Goal: Task Accomplishment & Management: Use online tool/utility

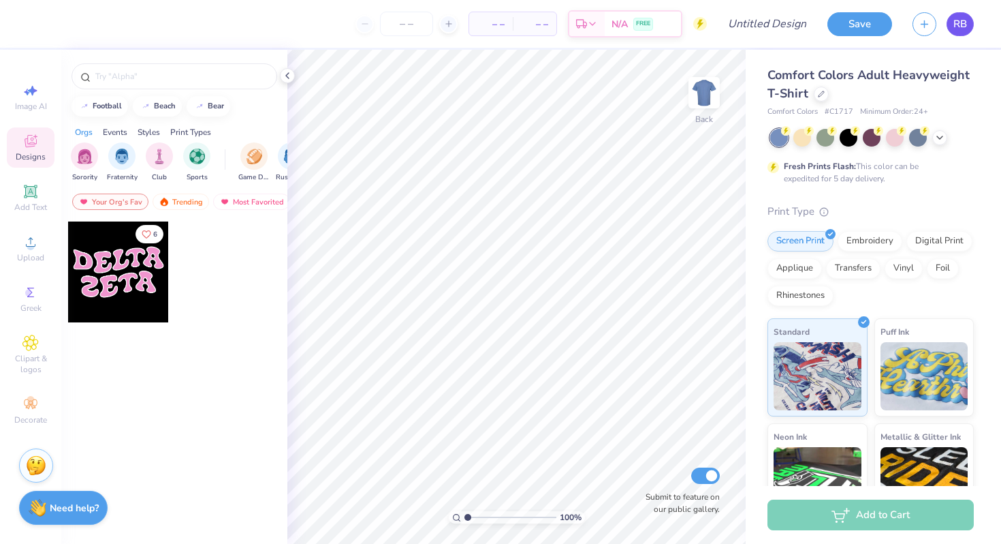
click at [960, 22] on span "RB" at bounding box center [961, 24] width 14 height 16
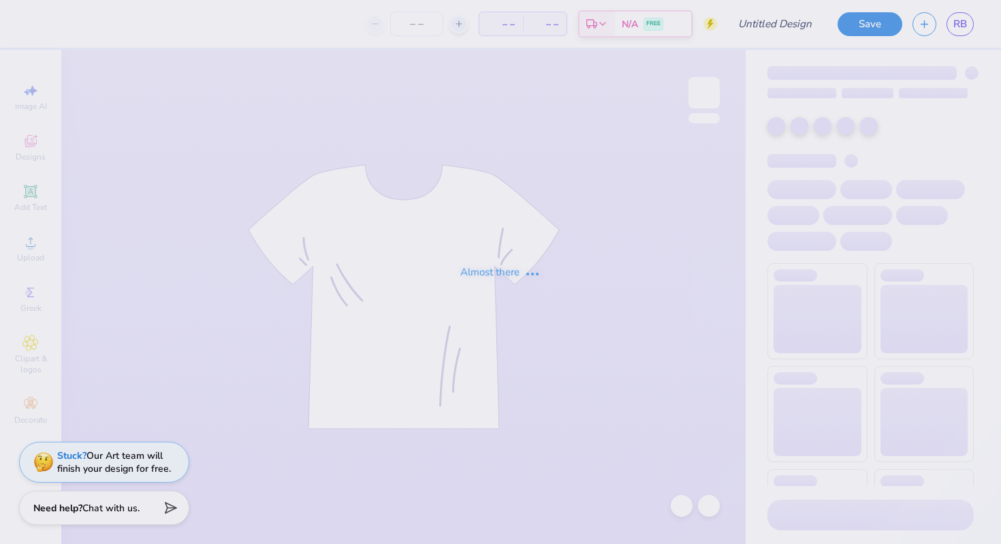
type input "delta zeta philo draft 2025"
type input "250"
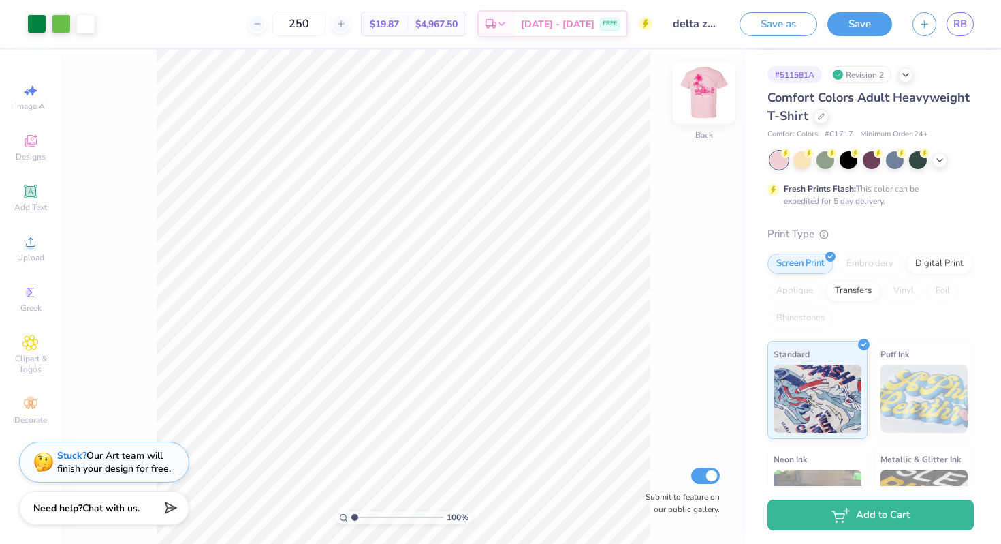
click at [711, 100] on img at bounding box center [704, 92] width 54 height 54
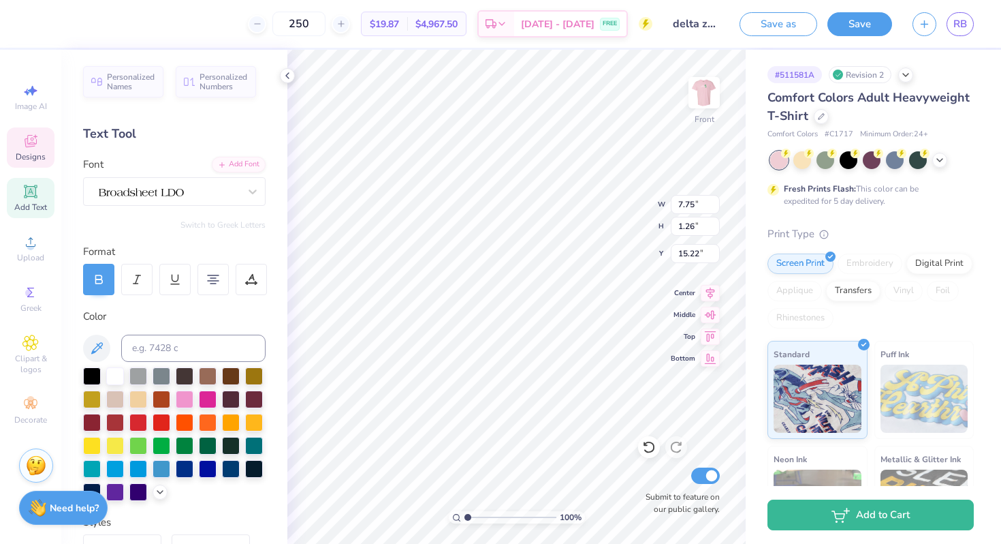
type input "16.84"
click at [186, 393] on div at bounding box center [185, 398] width 18 height 18
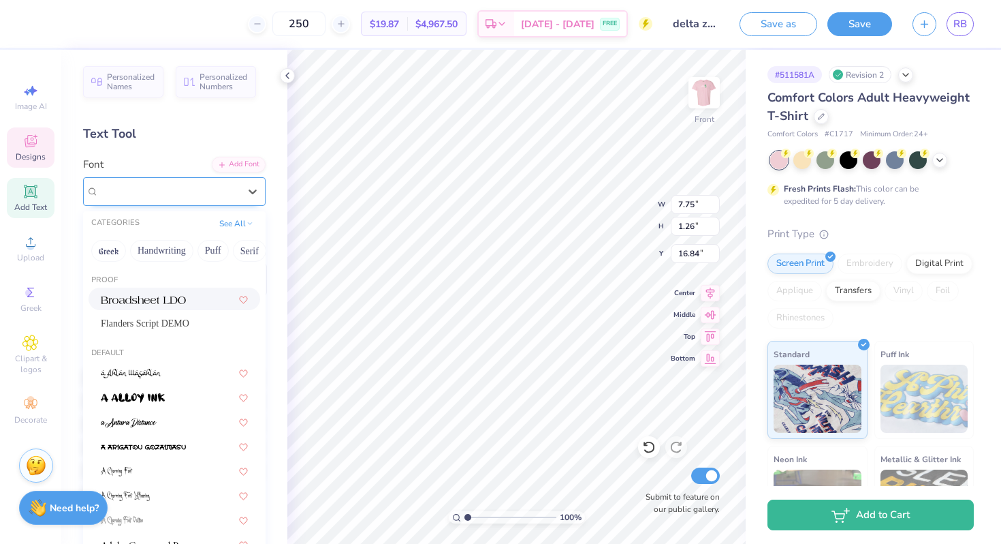
click at [185, 200] on div at bounding box center [168, 191] width 143 height 21
click at [182, 320] on span "Flanders Script DEMO" at bounding box center [145, 323] width 89 height 14
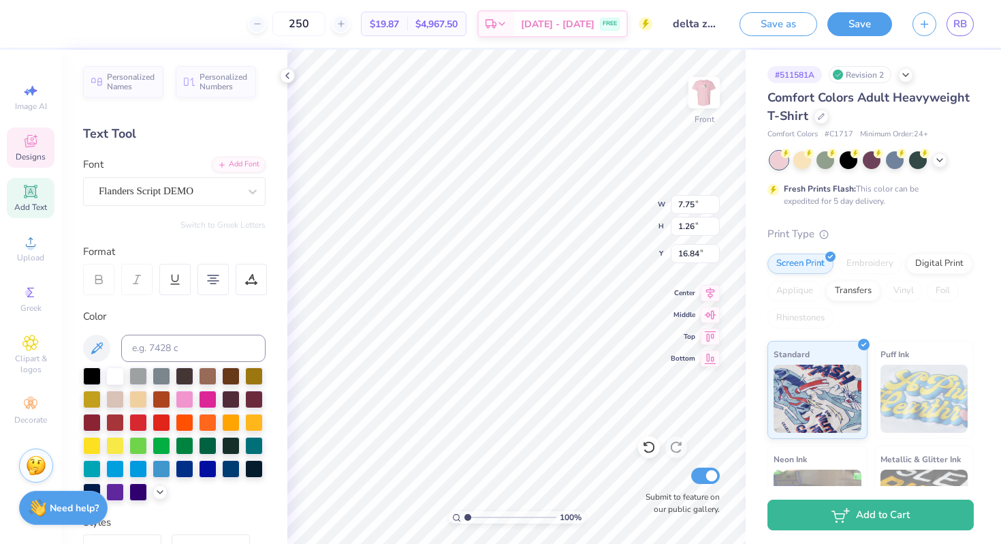
scroll to position [1, 0]
type textarea "Starkey Hearing Foundation Painted Turtle Camp"
click at [710, 314] on icon at bounding box center [710, 312] width 19 height 16
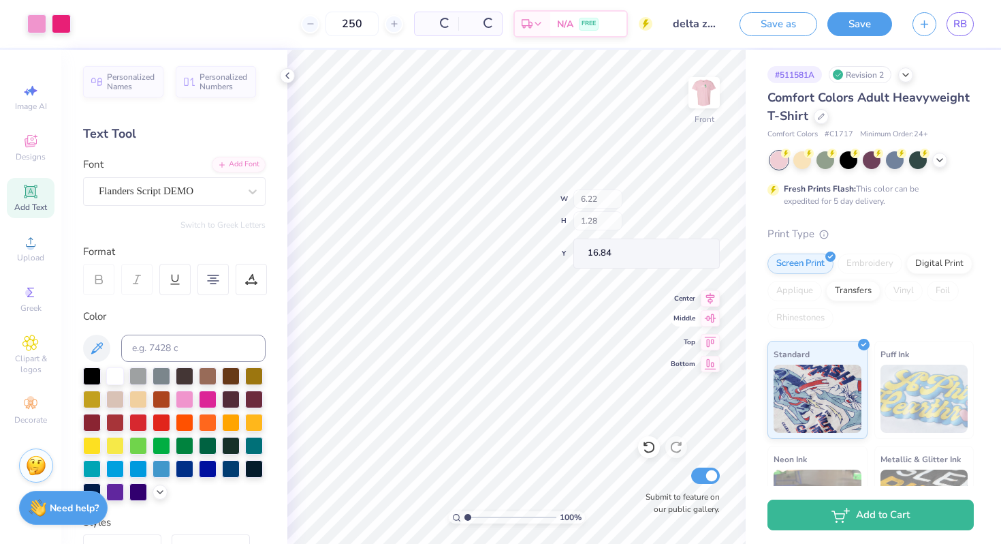
type input "6.22"
type input "1.28"
type input "13.11"
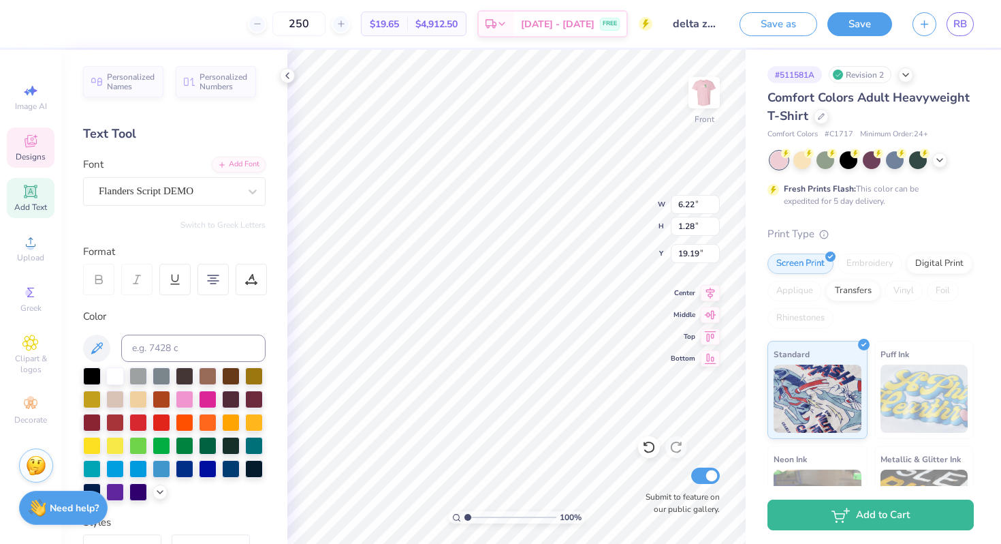
scroll to position [1, 0]
click at [216, 279] on icon at bounding box center [213, 279] width 12 height 12
click at [208, 282] on icon at bounding box center [213, 279] width 12 height 12
type input "16.36"
type input "9.28"
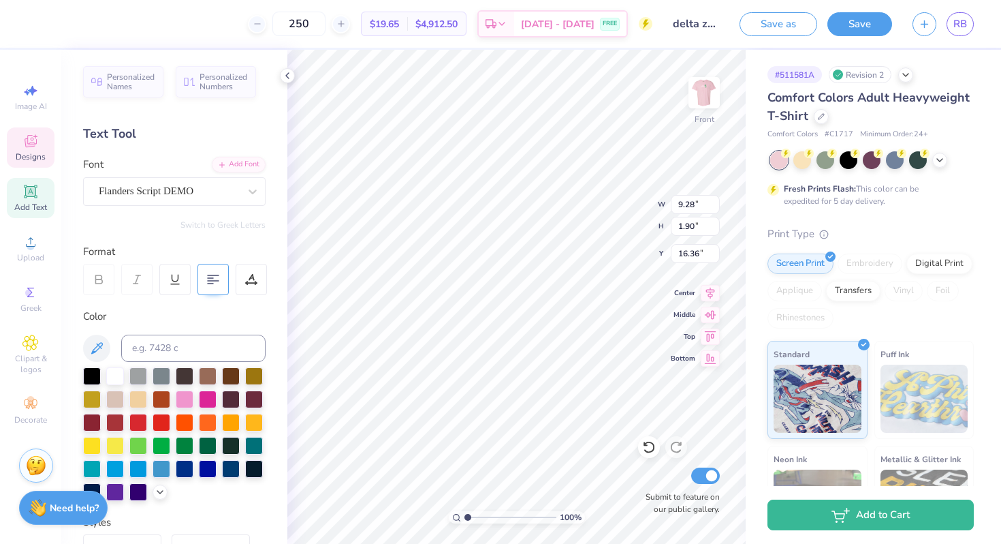
type input "1.90"
type input "16.37"
type input "5.91"
type input "1.21"
type input "16.48"
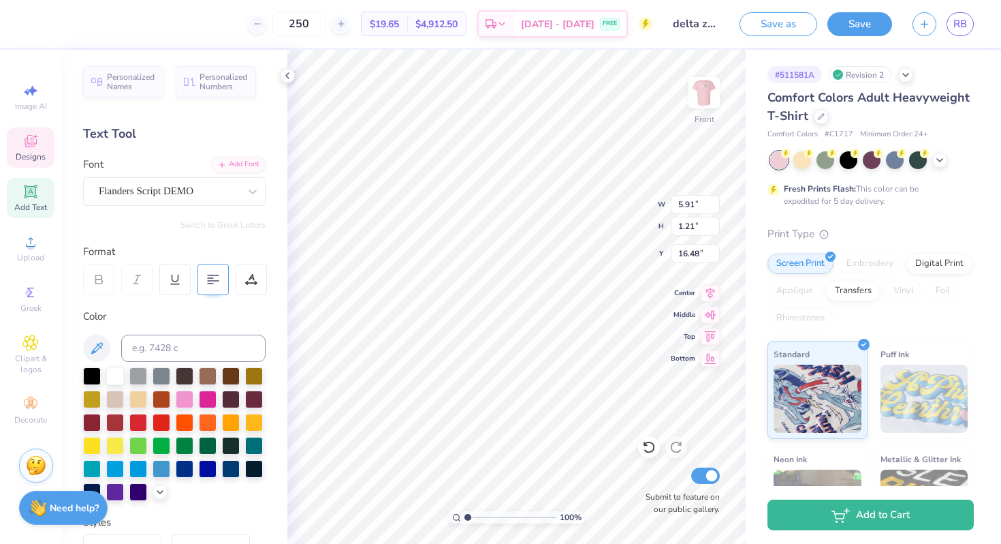
type input "5.07"
type input "1.04"
click at [249, 193] on icon at bounding box center [253, 192] width 14 height 14
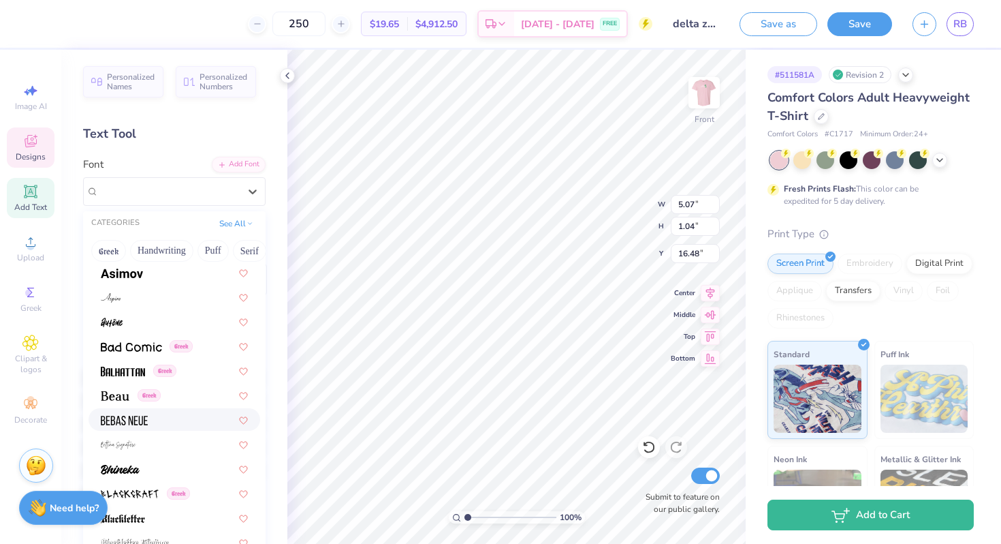
scroll to position [592, 0]
click at [136, 367] on img at bounding box center [123, 370] width 44 height 10
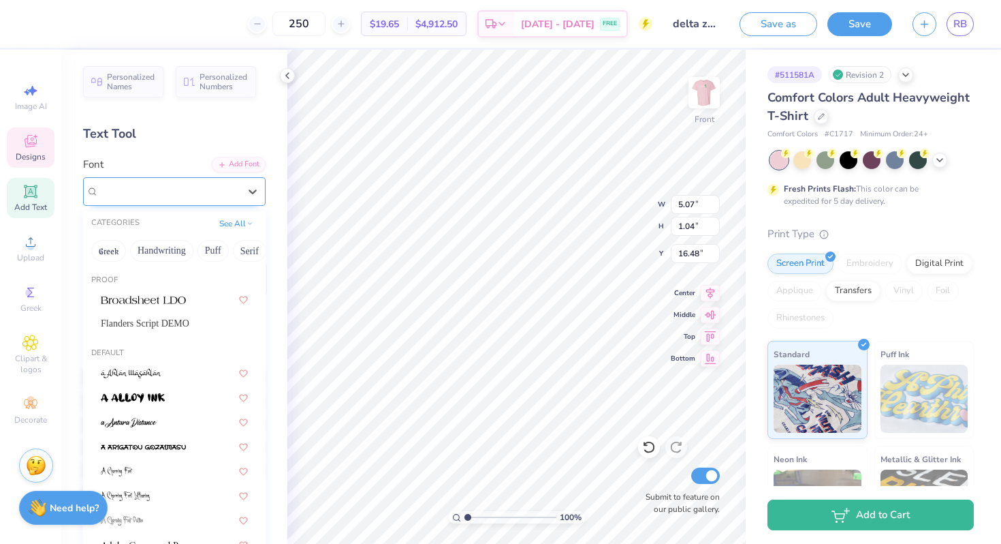
click at [200, 197] on div "Balhattan Greek" at bounding box center [168, 191] width 143 height 21
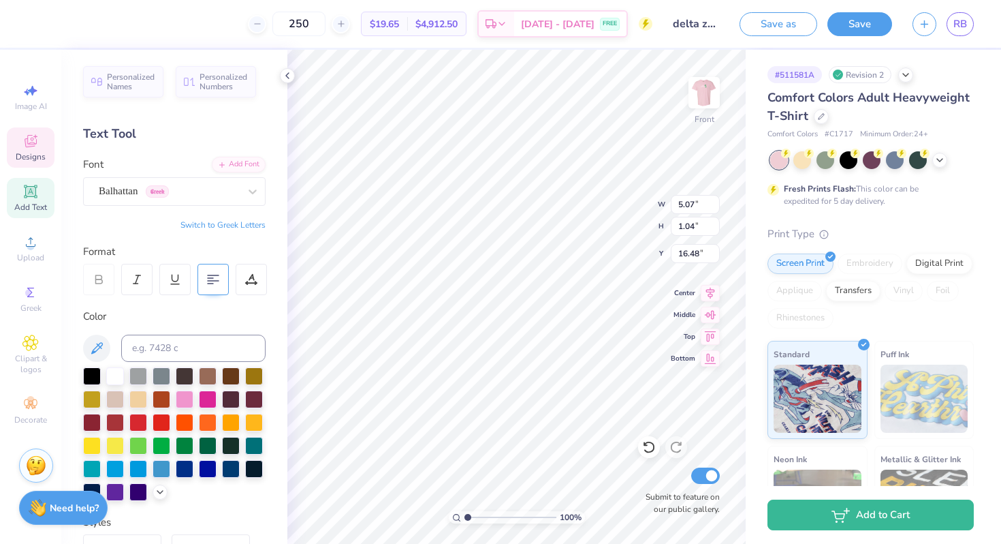
type input "4.96"
type input "0.97"
type input "16.51"
type input "7.90"
type input "1.54"
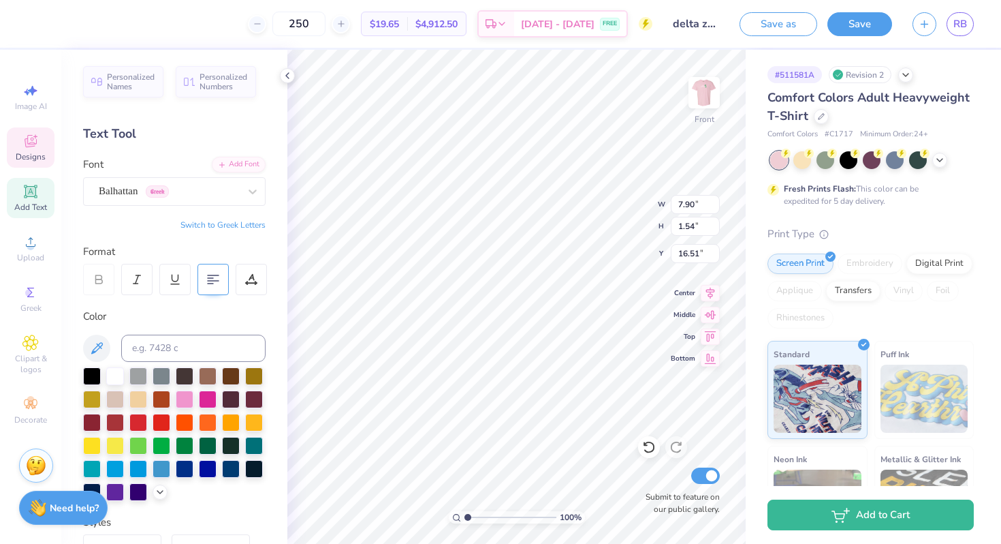
scroll to position [2, 0]
type textarea "Starkey Hearing Foundation Painted Turtle Camp"
type input "16.97"
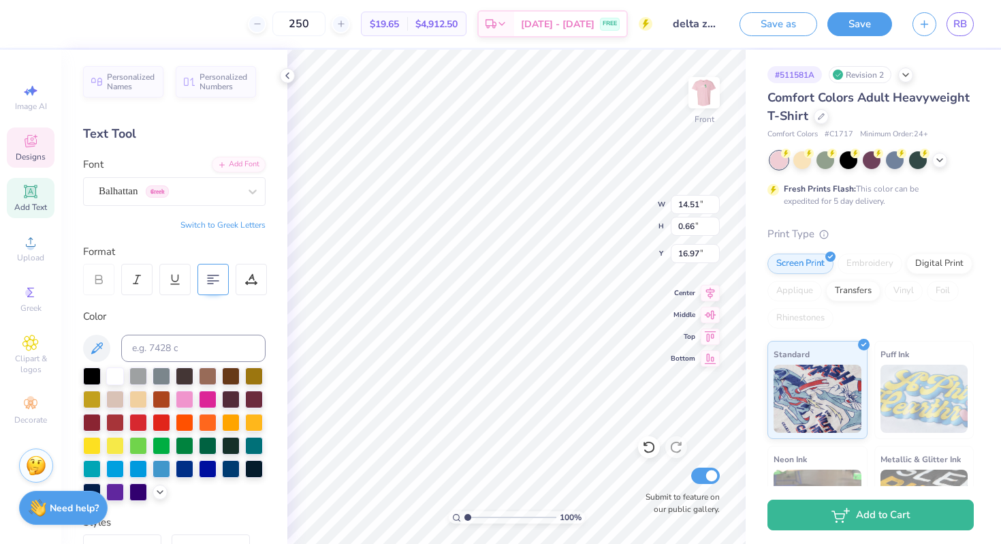
type textarea "Starkey Hearing Foundation Painted Turtle Camp"
type input "16.75"
click at [206, 396] on div at bounding box center [208, 398] width 18 height 18
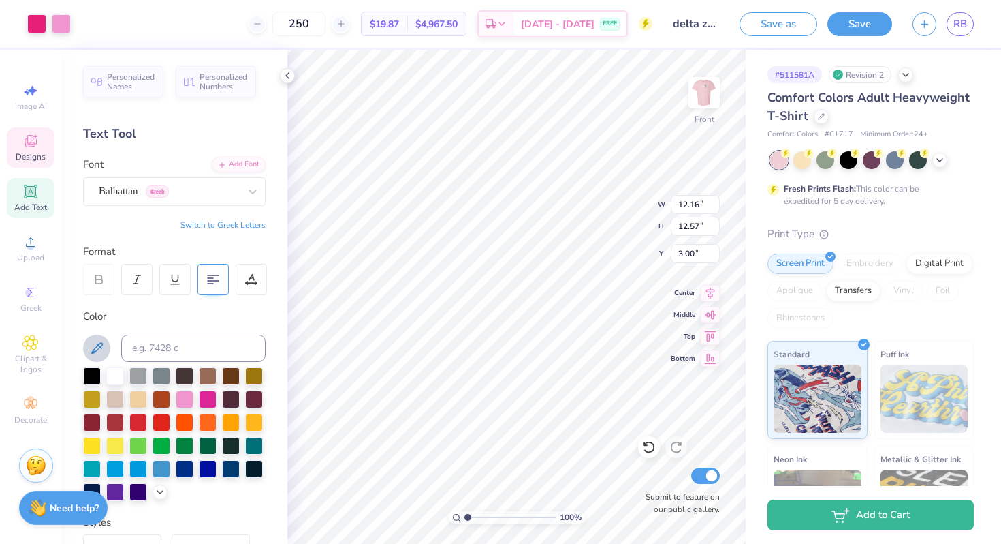
click at [91, 353] on icon at bounding box center [97, 348] width 12 height 12
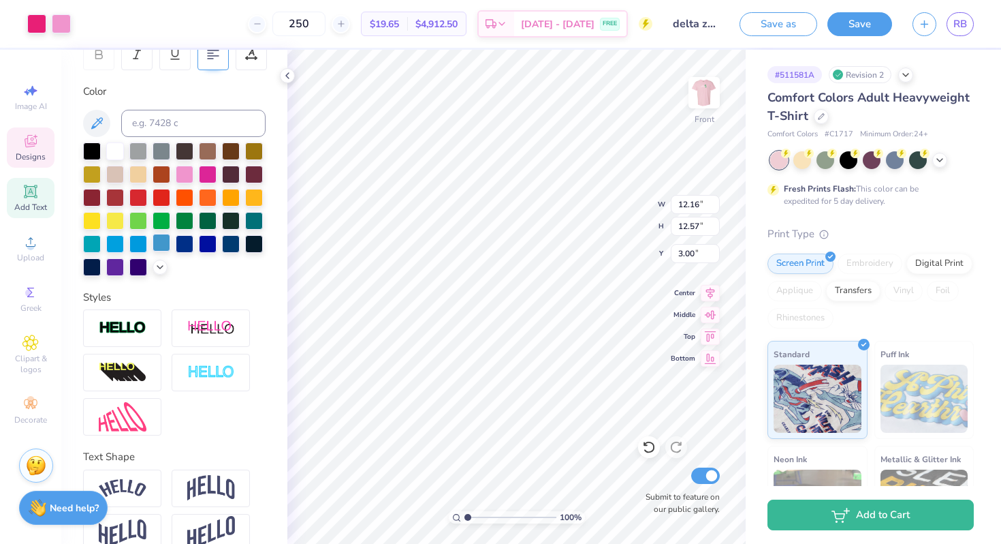
scroll to position [219, 0]
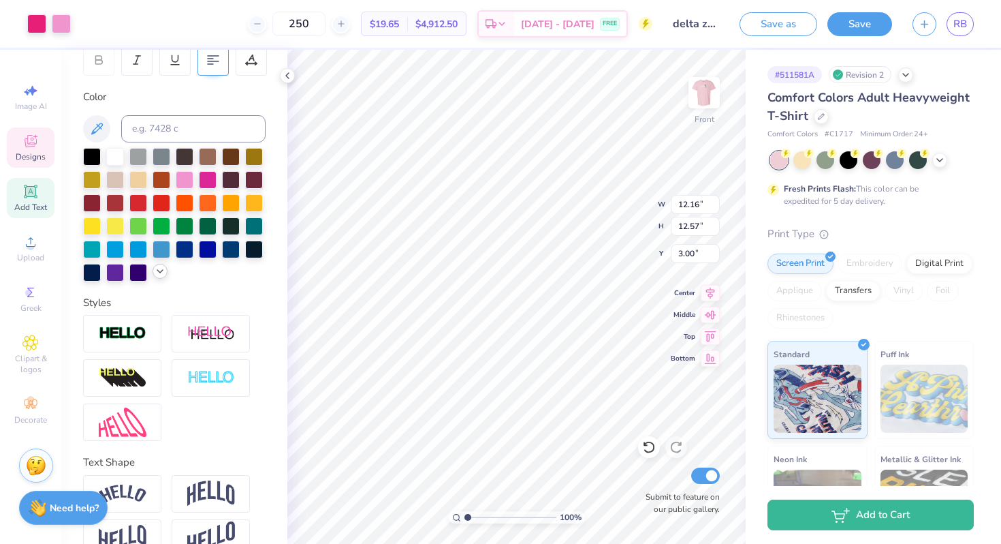
click at [161, 270] on icon at bounding box center [160, 271] width 11 height 11
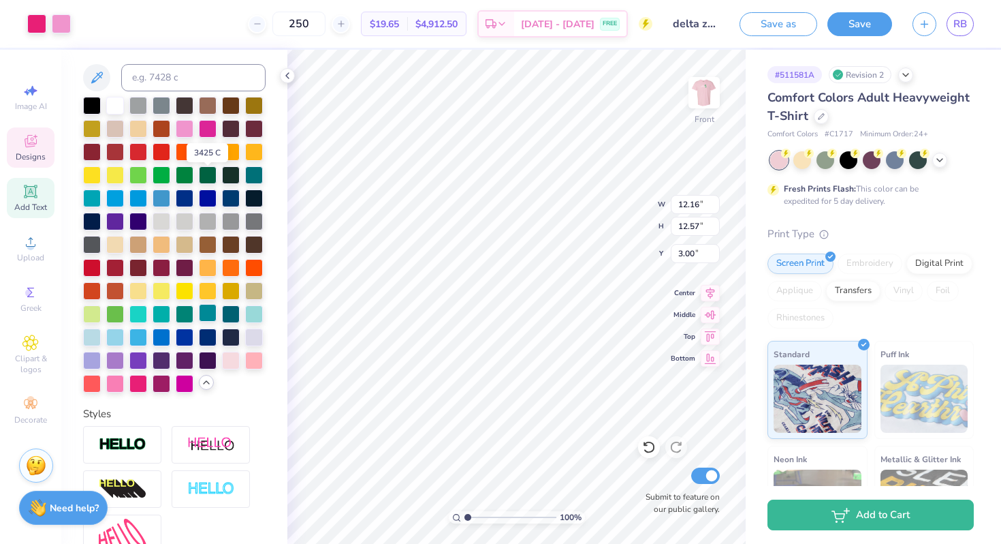
scroll to position [251, 0]
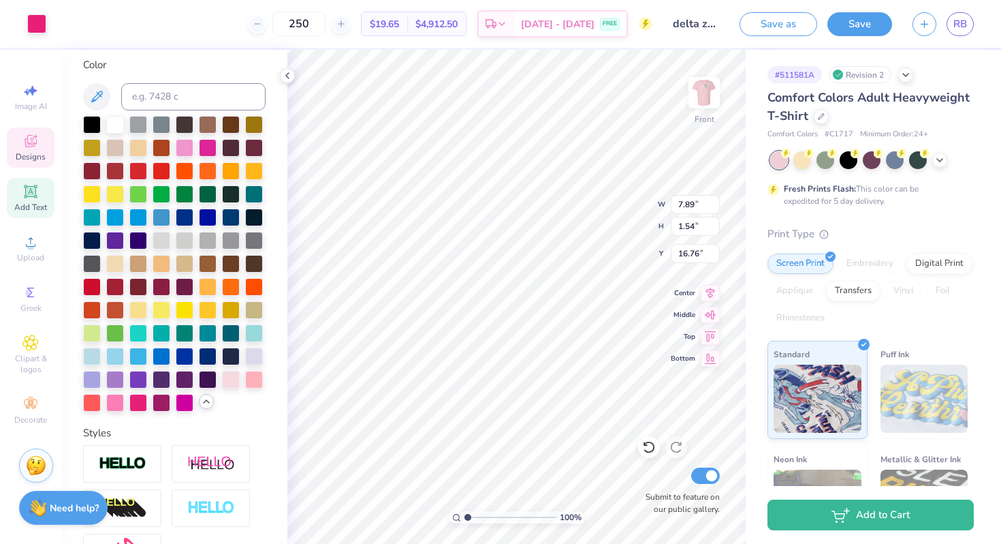
type input "7.89"
type input "1.54"
type input "16.76"
click at [184, 402] on div at bounding box center [185, 401] width 18 height 18
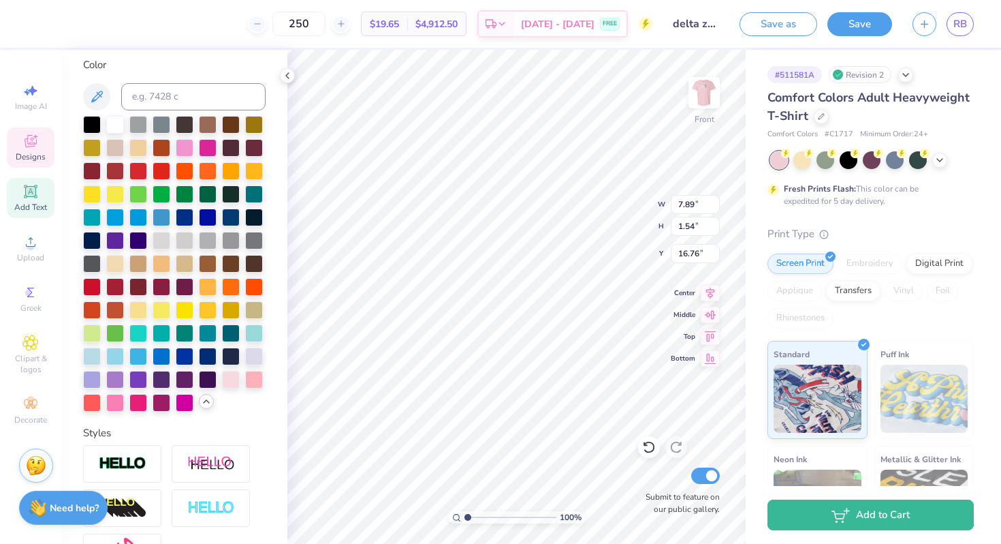
type input "12.16"
type input "12.57"
type input "3.00"
type input "7.89"
type input "1.54"
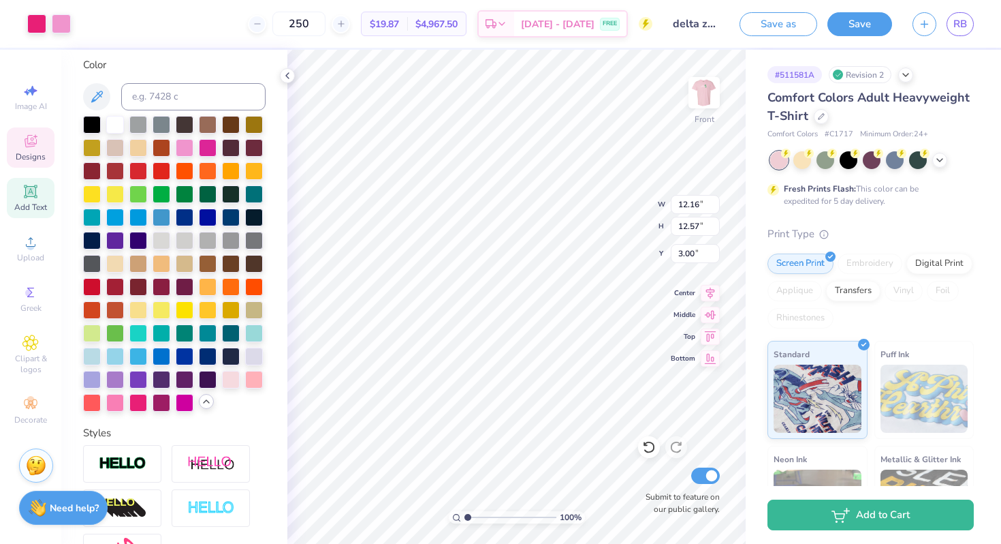
type input "16.76"
click at [134, 396] on div at bounding box center [138, 401] width 18 height 18
click at [136, 399] on div at bounding box center [138, 401] width 18 height 18
type input "12.16"
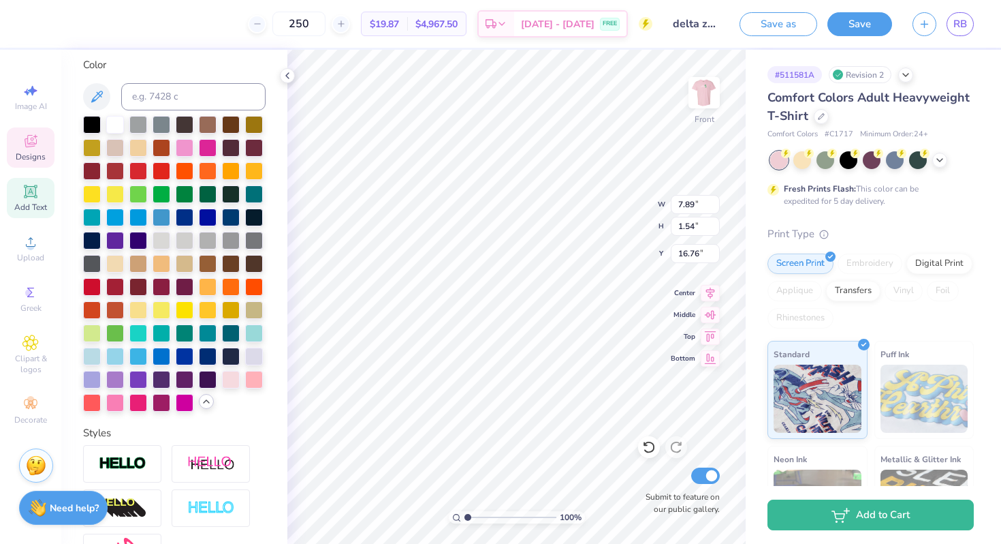
type input "12.57"
type input "3.00"
type input "16.03"
type input "12.16"
type input "12.57"
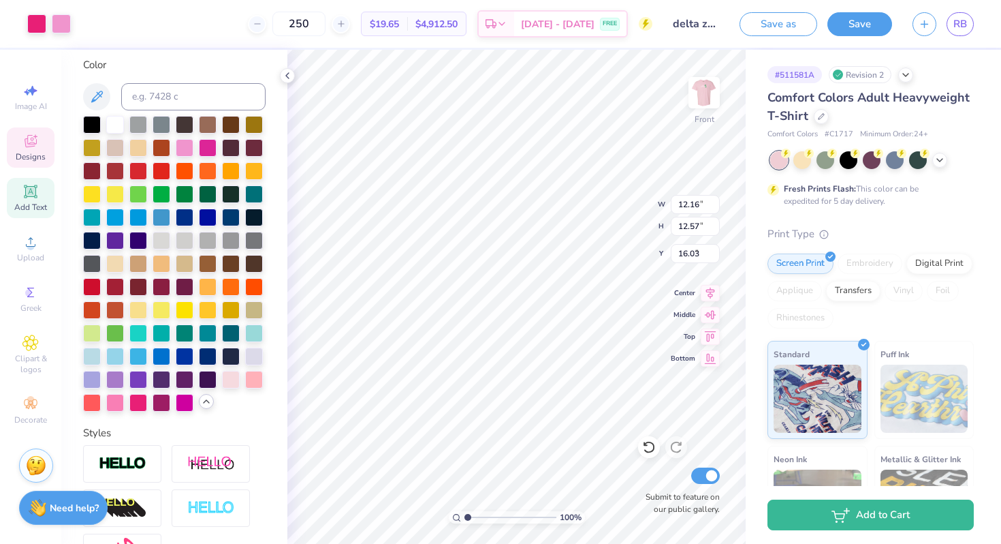
type input "3.00"
type input "7.89"
type input "1.54"
type input "15.94"
type input "5.87"
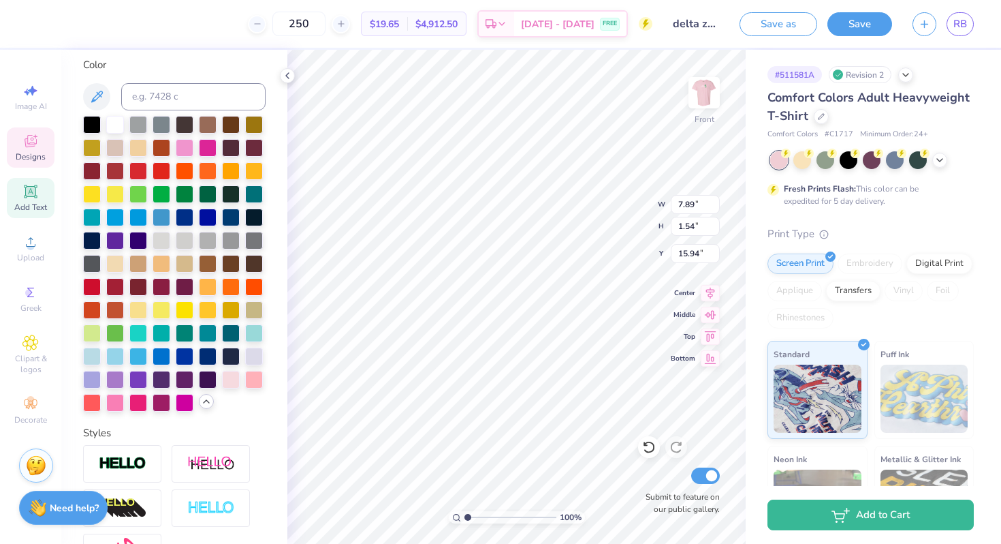
type input "1.15"
type input "15.86"
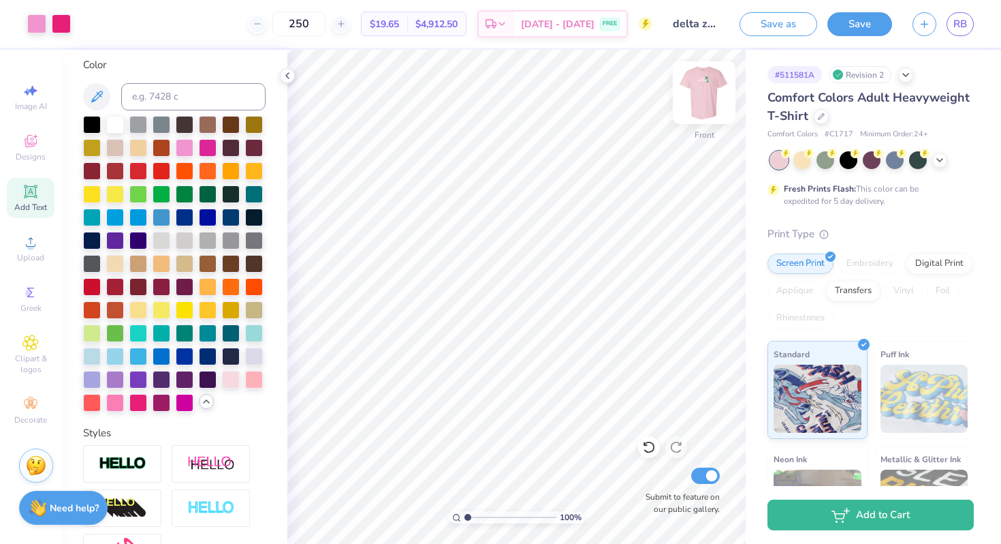
click at [702, 97] on img at bounding box center [704, 92] width 54 height 54
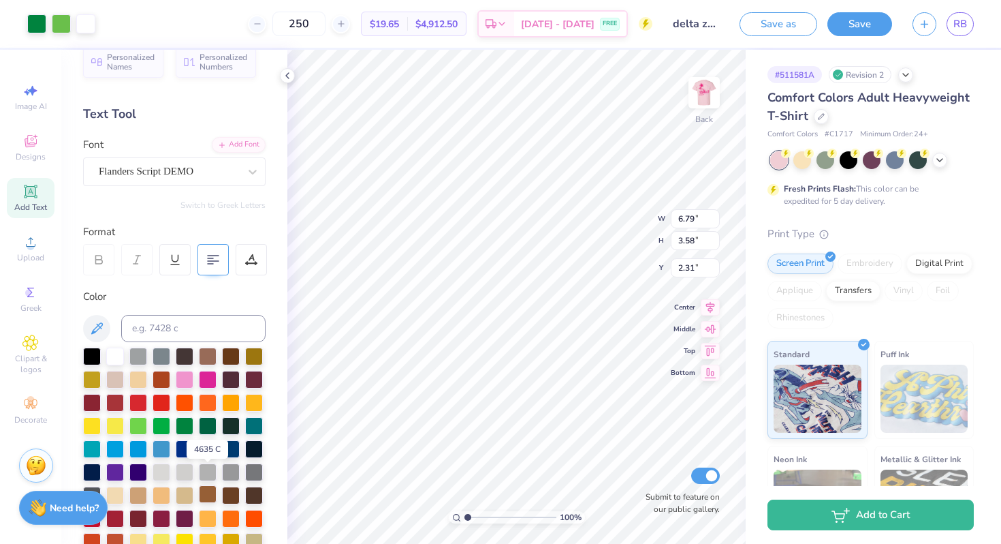
scroll to position [0, 0]
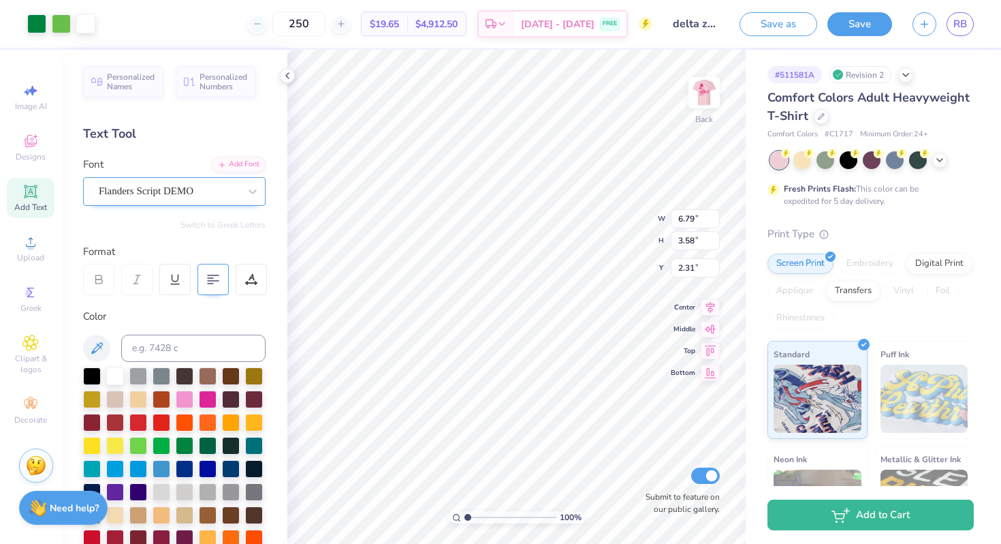
click at [186, 198] on div at bounding box center [169, 191] width 140 height 18
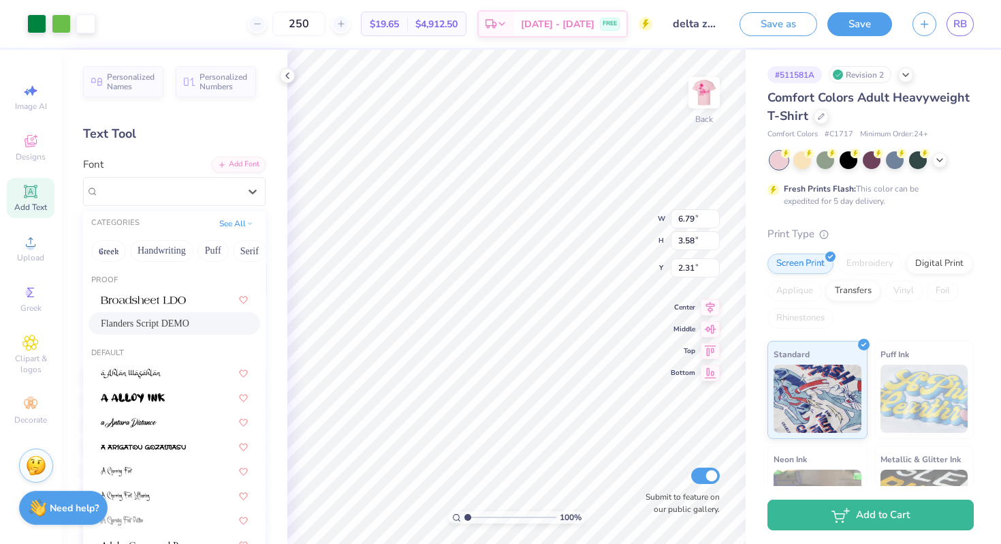
click at [170, 324] on span "Flanders Script DEMO" at bounding box center [145, 323] width 89 height 14
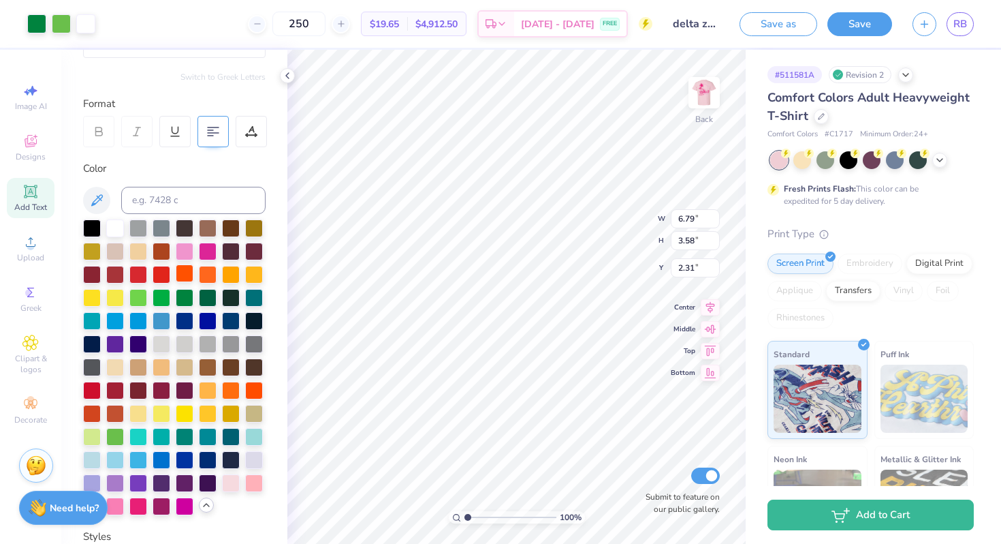
scroll to position [410, 0]
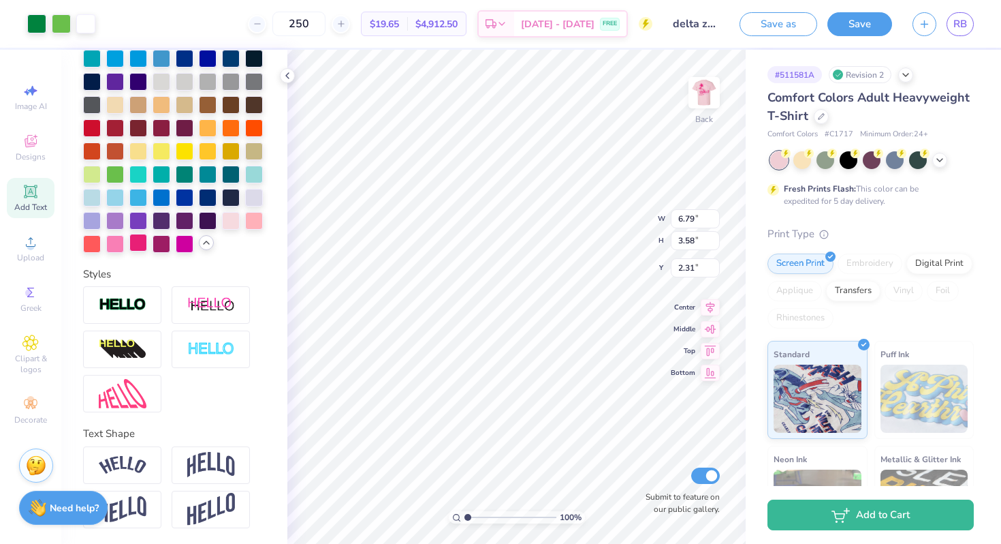
click at [139, 245] on div at bounding box center [138, 243] width 18 height 18
type input "4.39"
click at [142, 244] on div at bounding box center [138, 243] width 18 height 18
type input "3.87"
type input "4.10"
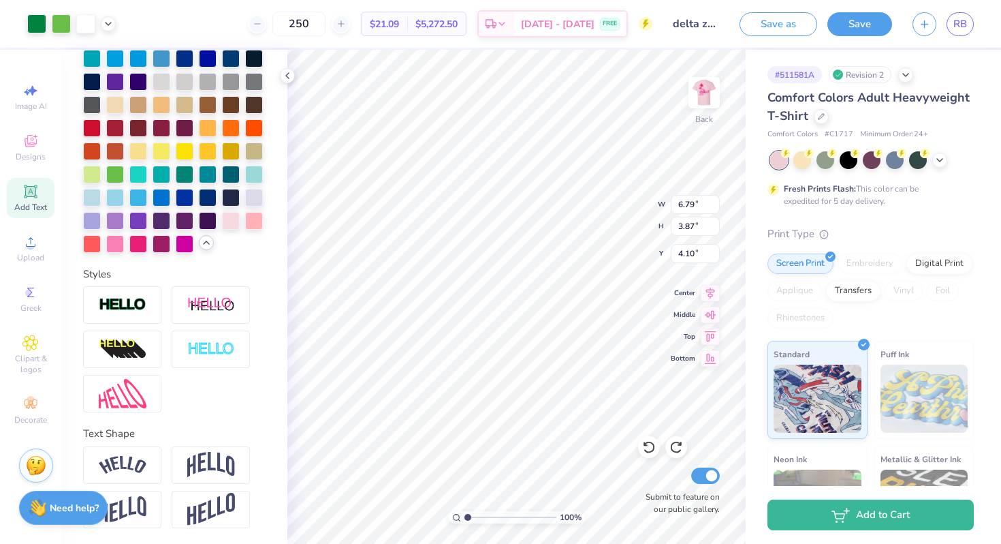
type input "3.58"
type input "4.30"
click at [136, 245] on div at bounding box center [138, 243] width 18 height 18
type input "3.78"
click at [136, 245] on div at bounding box center [138, 243] width 18 height 18
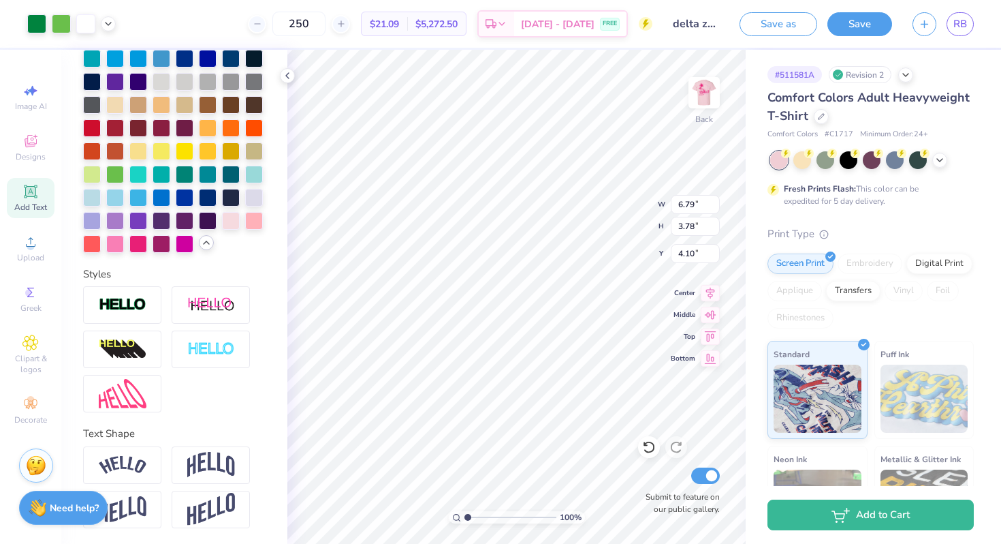
click at [126, 244] on div at bounding box center [174, 105] width 183 height 296
click at [133, 244] on div at bounding box center [138, 243] width 18 height 18
type input "4.10"
type input "3.58"
type input "3.00"
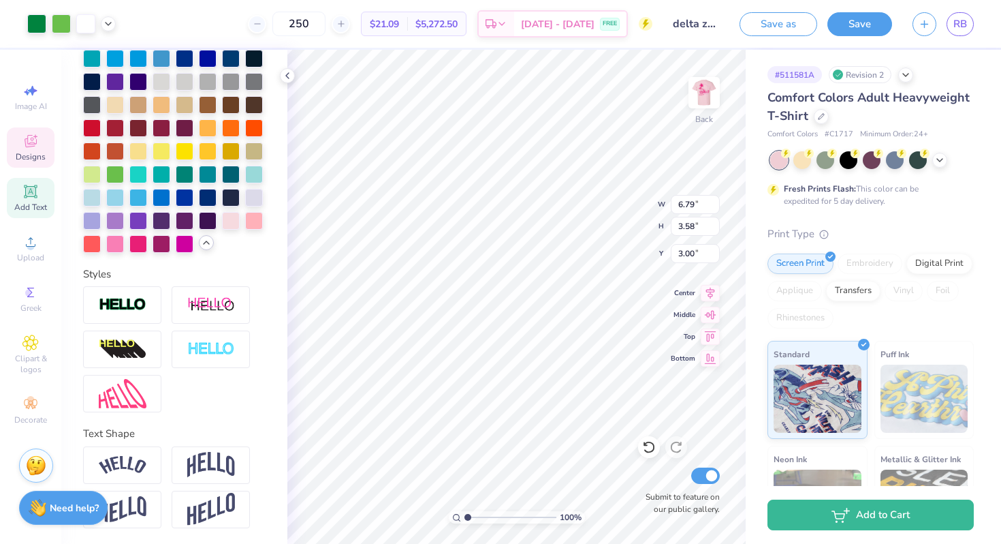
click at [32, 133] on icon at bounding box center [30, 141] width 16 height 16
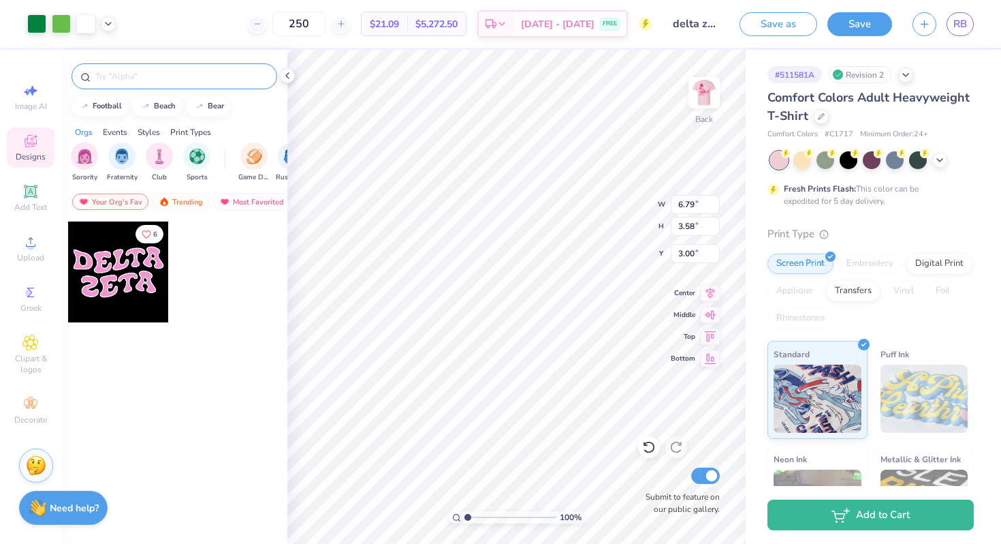
click at [131, 70] on input "text" at bounding box center [181, 76] width 174 height 14
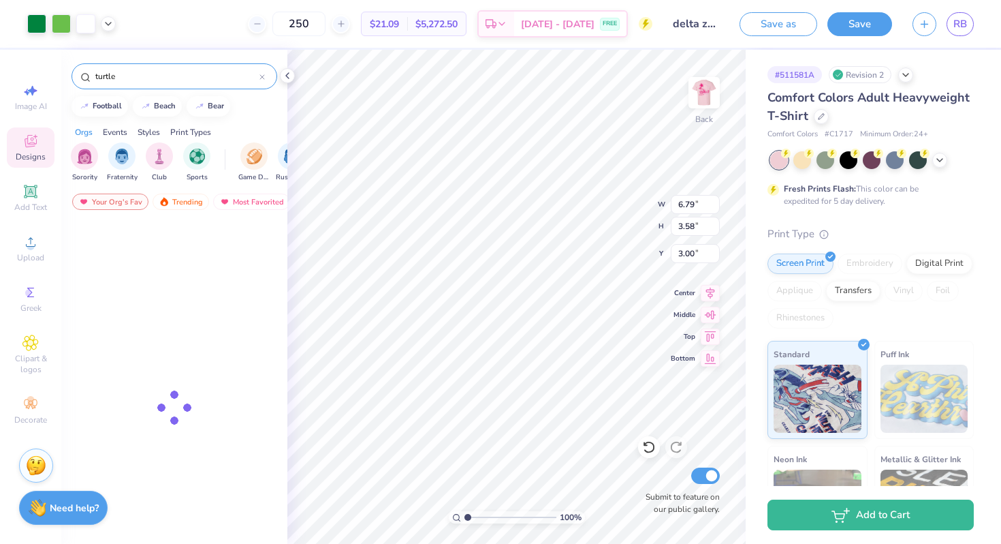
type input "turtle"
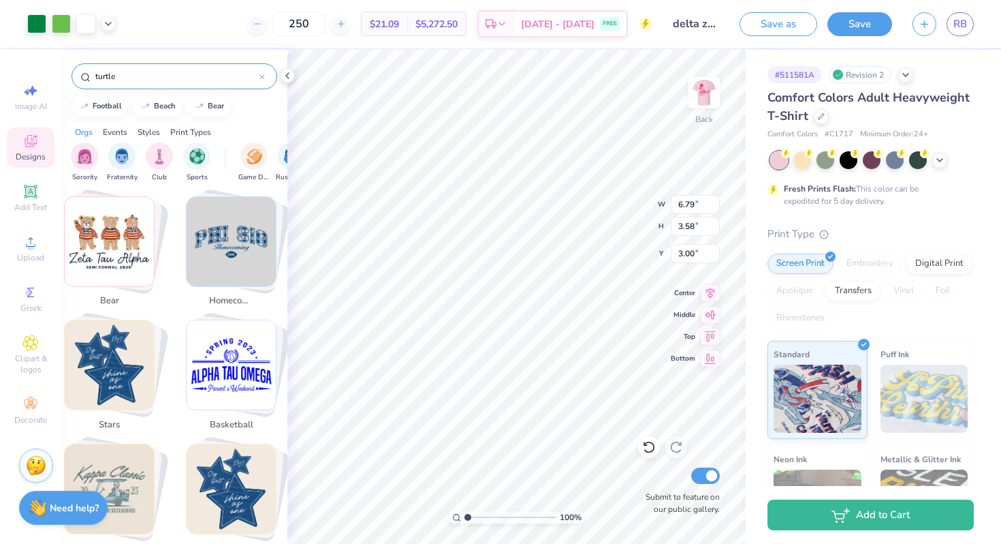
scroll to position [381, 0]
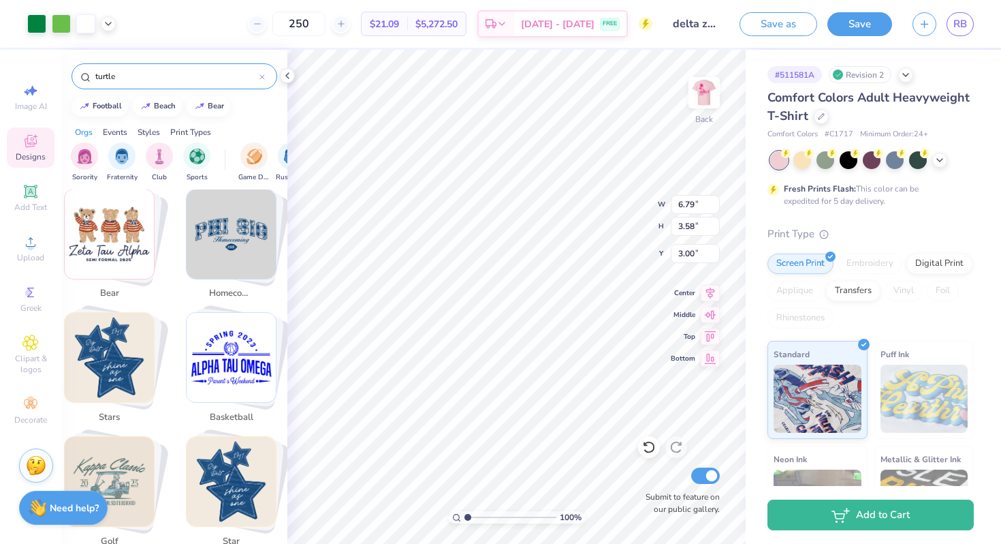
click at [134, 72] on input "turtle" at bounding box center [177, 76] width 166 height 14
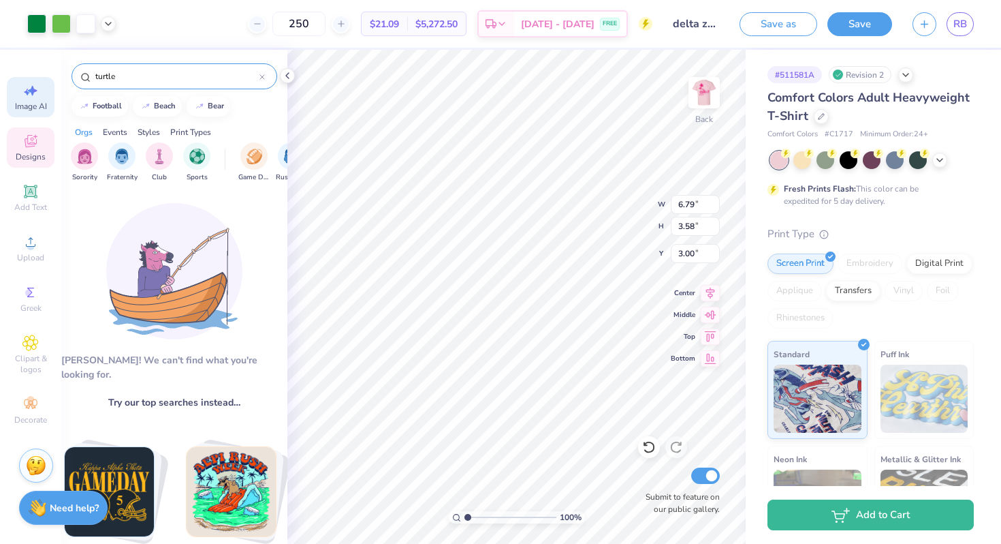
drag, startPoint x: 119, startPoint y: 78, endPoint x: 50, endPoint y: 80, distance: 69.5
click at [57, 80] on div "Art colors 250 $21.09 Per Item $5,272.50 Total Est. Delivery Sep 6 - 9 FREE Des…" at bounding box center [500, 272] width 1001 height 544
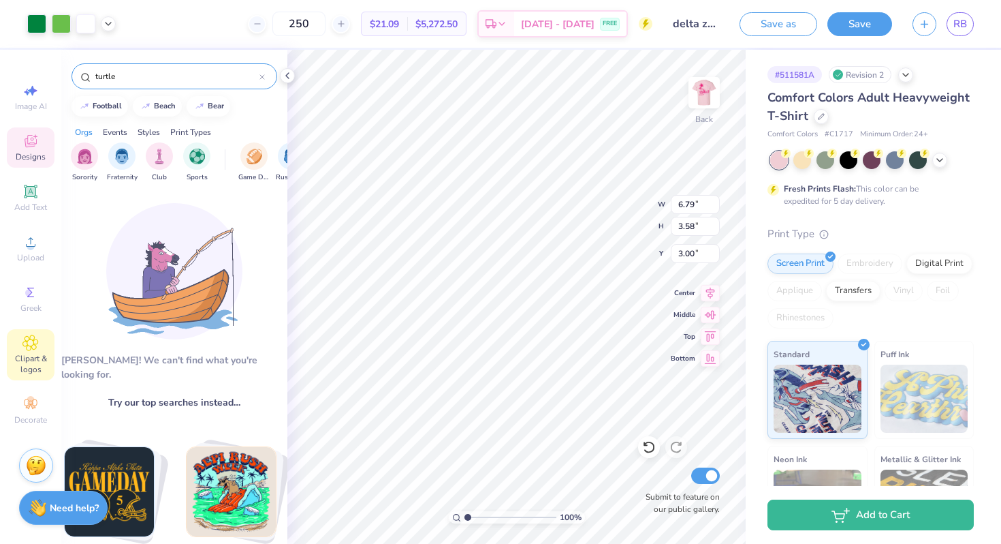
click at [27, 369] on span "Clipart & logos" at bounding box center [31, 364] width 48 height 22
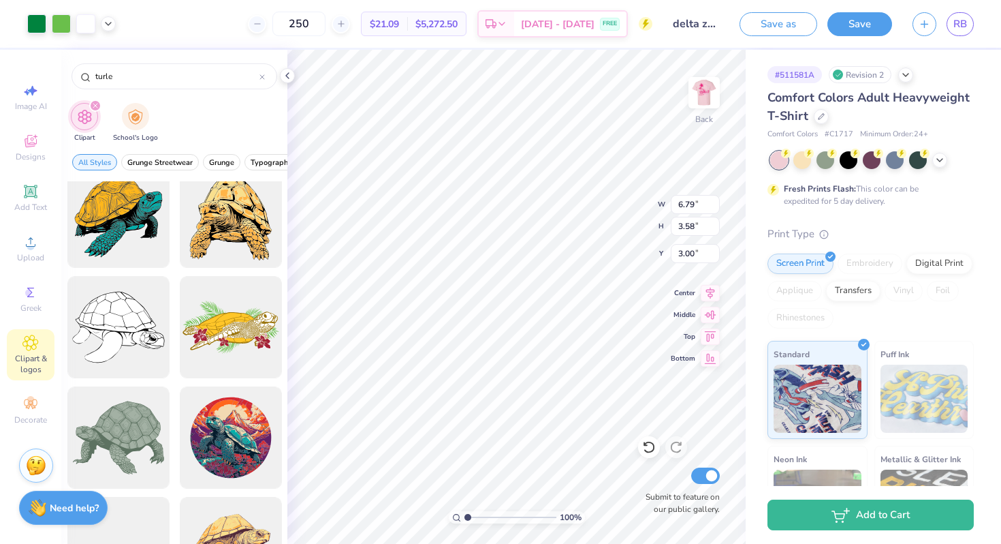
scroll to position [0, 0]
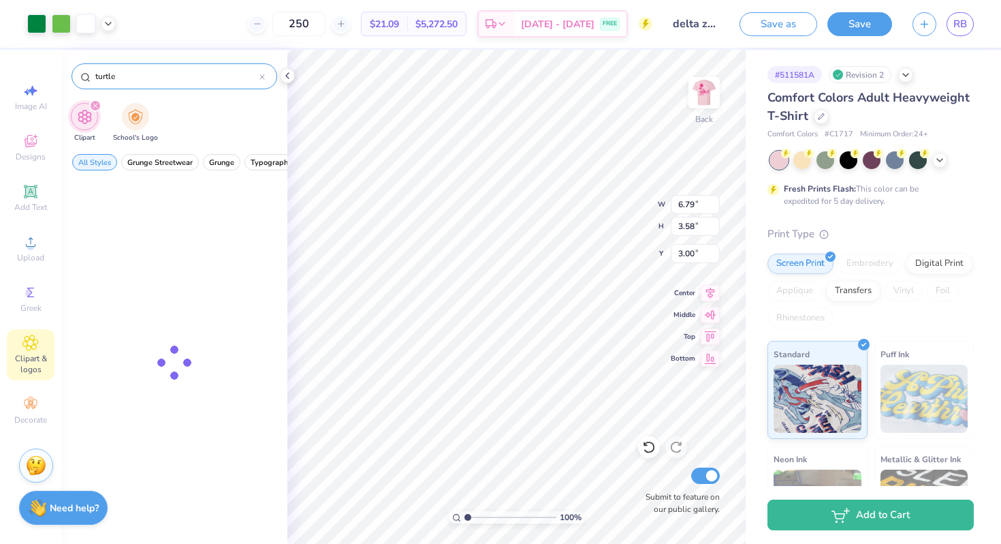
type input "turtle"
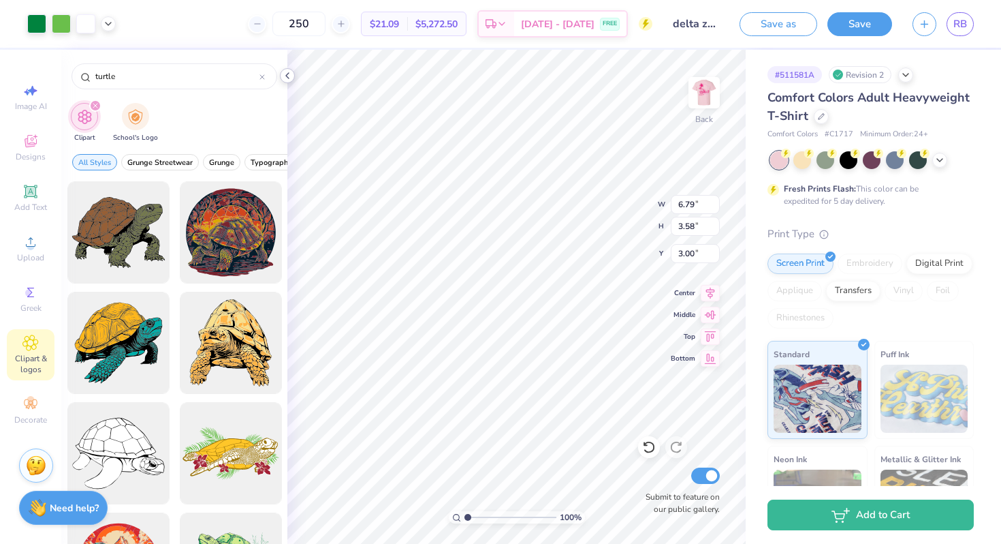
click at [288, 74] on icon at bounding box center [287, 75] width 11 height 11
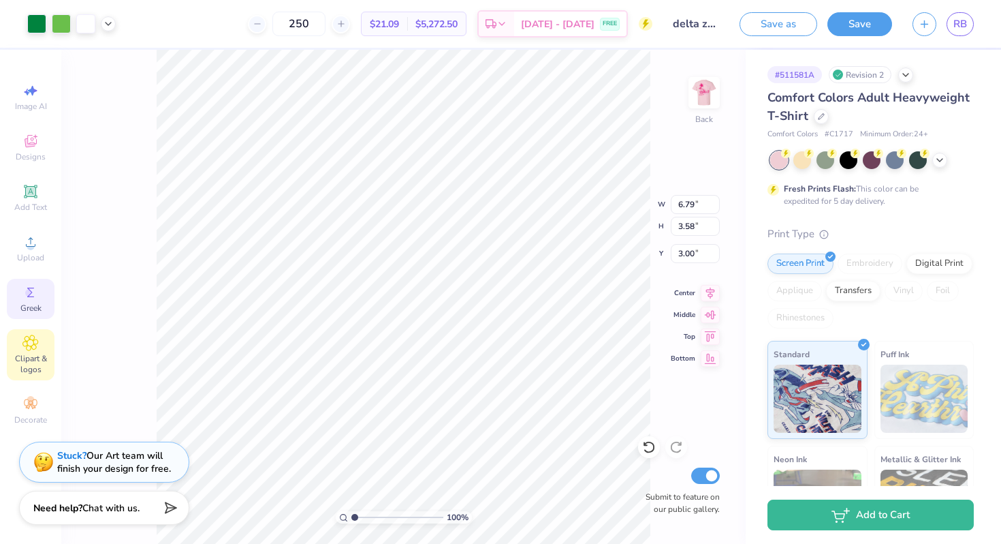
click at [38, 301] on div "Greek" at bounding box center [31, 299] width 48 height 40
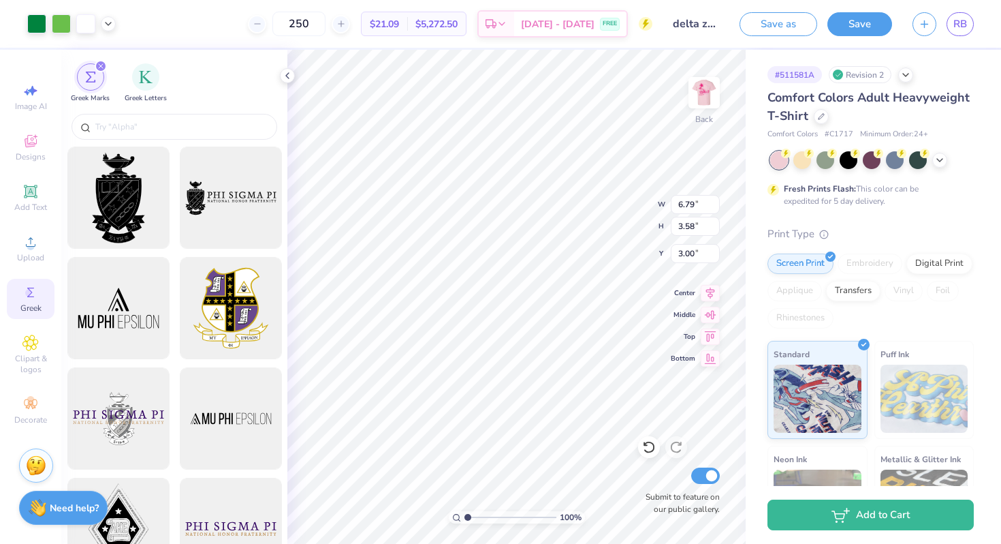
click at [219, 111] on div at bounding box center [174, 128] width 226 height 36
click at [220, 118] on div at bounding box center [175, 127] width 206 height 26
click at [221, 127] on input "text" at bounding box center [181, 127] width 174 height 14
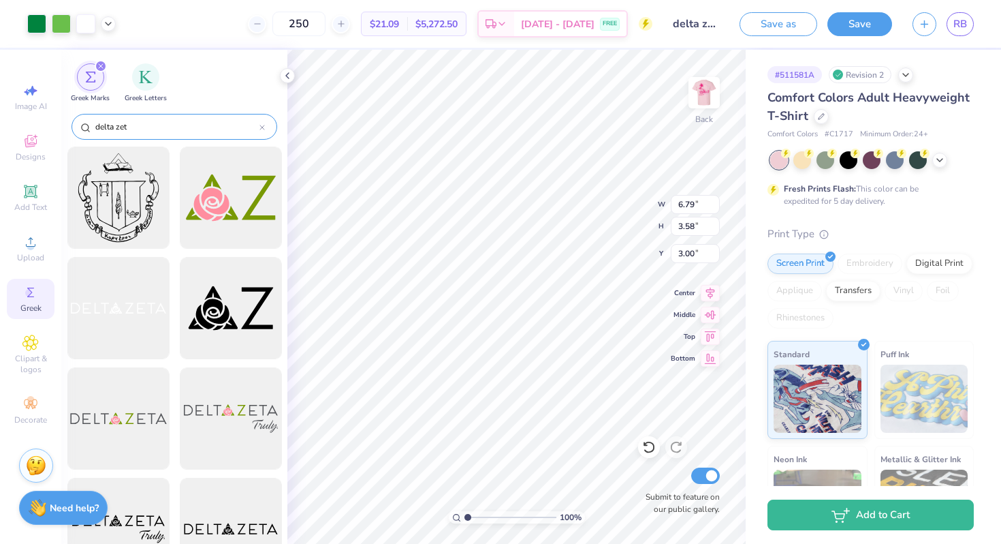
type input "delta zeta"
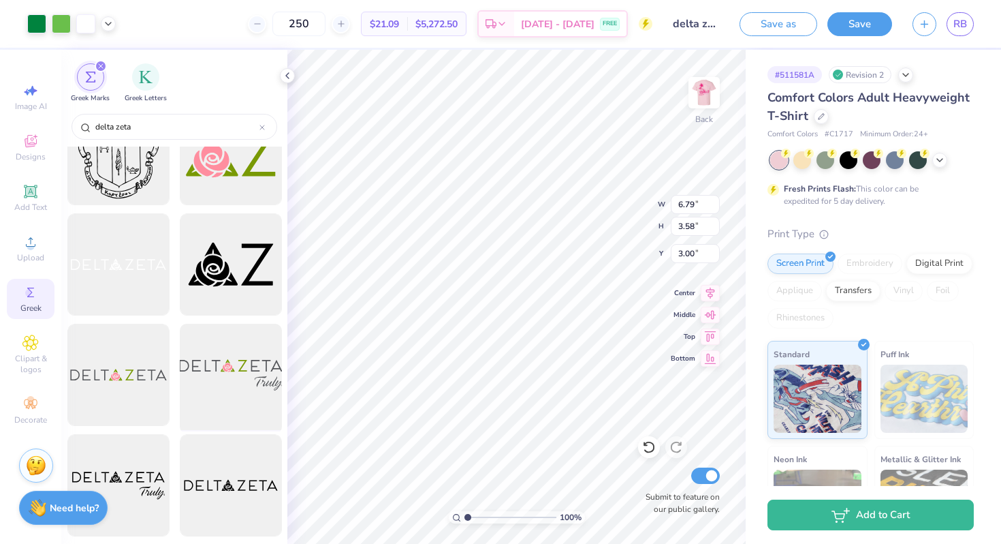
scroll to position [44, 0]
click at [262, 124] on div at bounding box center [262, 127] width 5 height 12
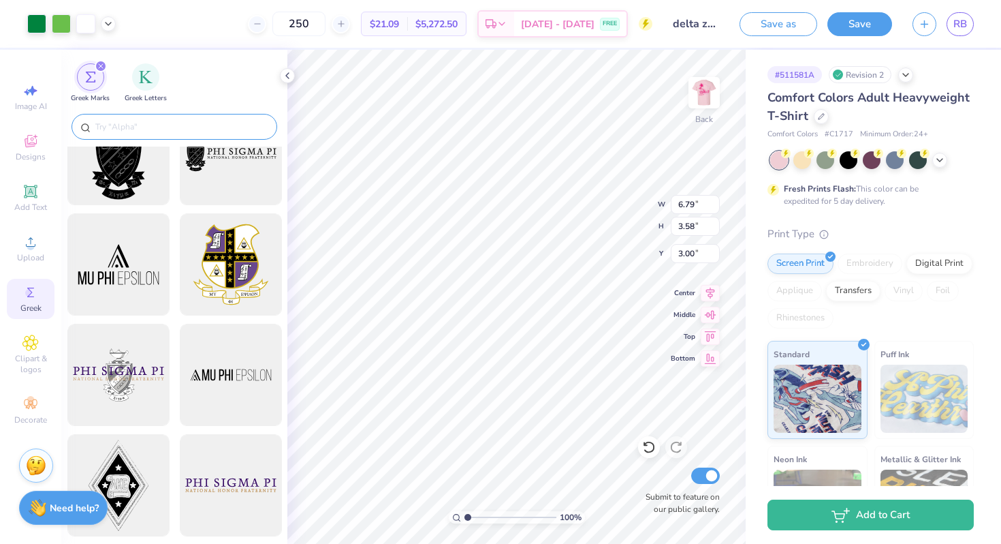
scroll to position [0, 0]
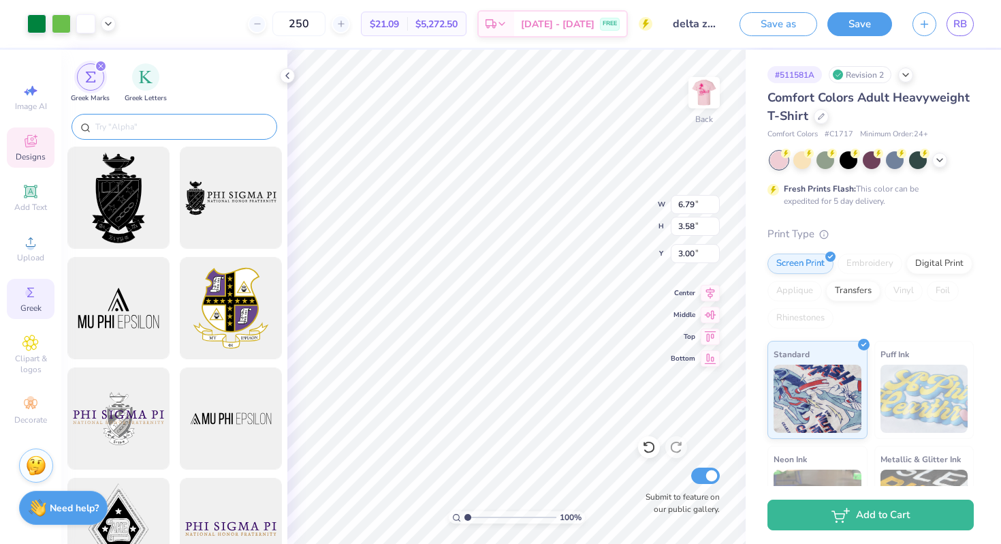
click at [33, 144] on icon at bounding box center [30, 142] width 11 height 9
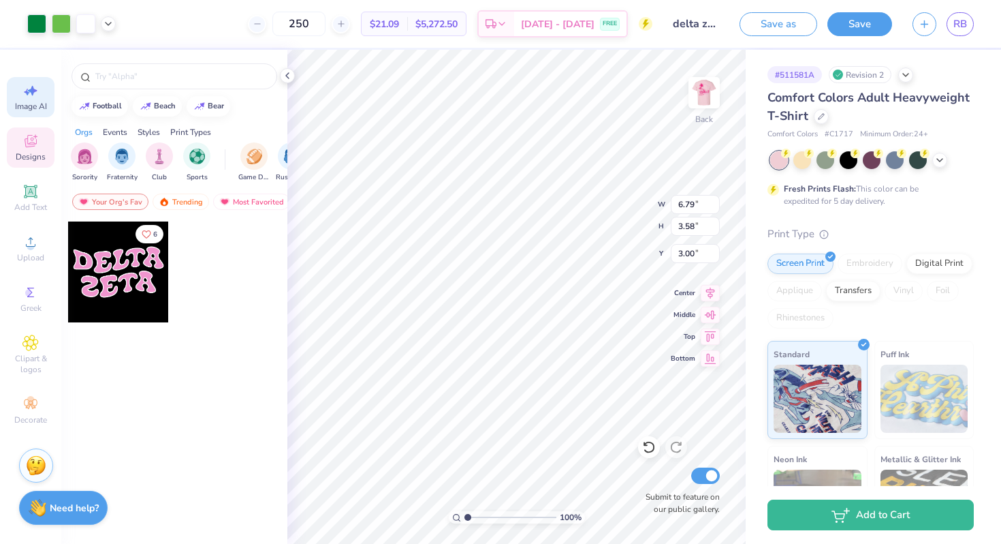
click at [46, 101] on span "Image AI" at bounding box center [31, 106] width 32 height 11
select select "4"
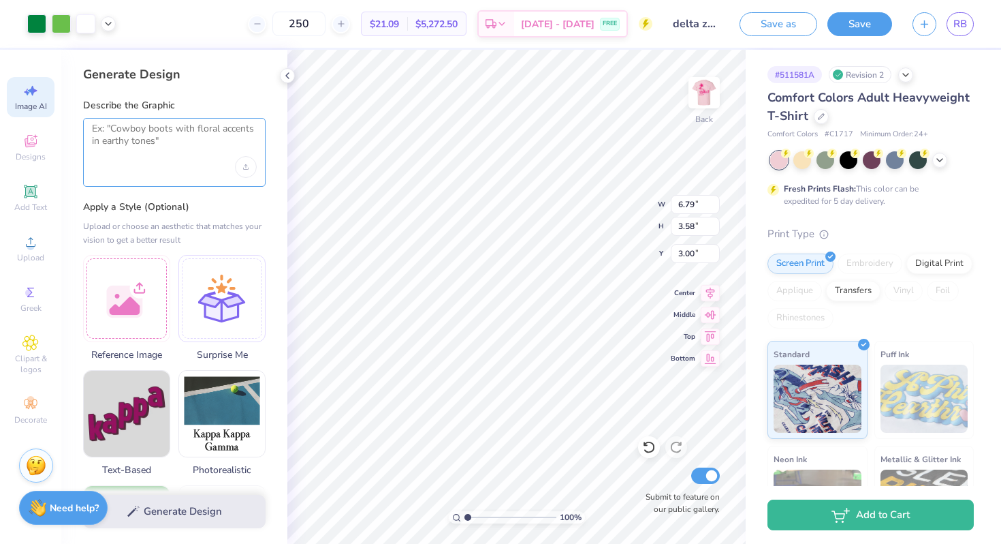
click at [131, 134] on textarea at bounding box center [174, 140] width 165 height 34
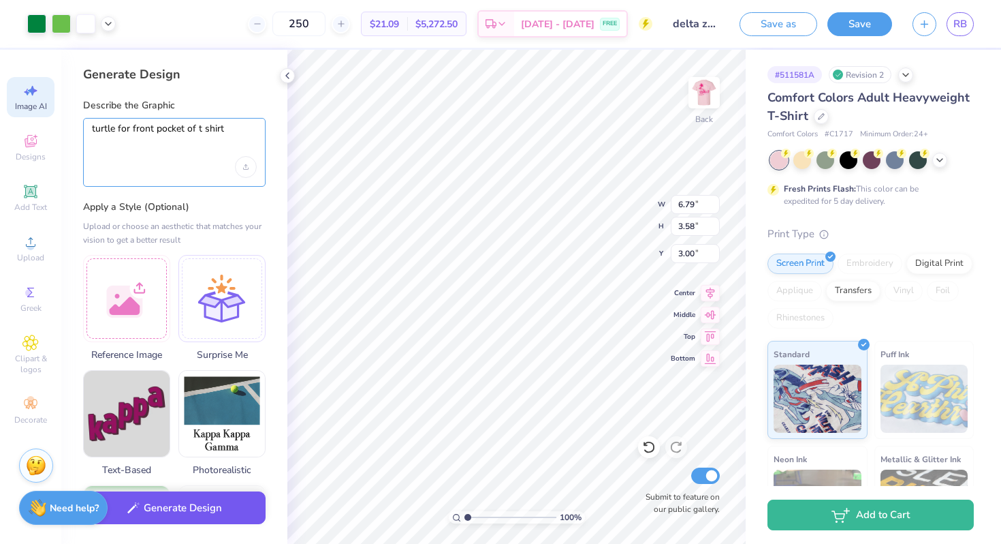
type textarea "turtle for front pocket of t shirt"
click at [235, 499] on button "Generate Design" at bounding box center [174, 507] width 183 height 33
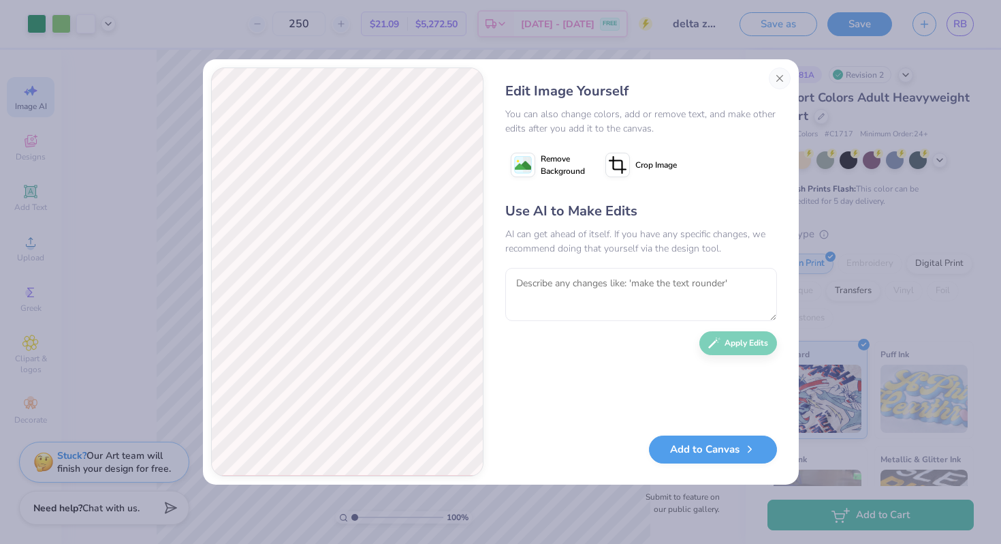
click at [530, 172] on image at bounding box center [523, 165] width 16 height 16
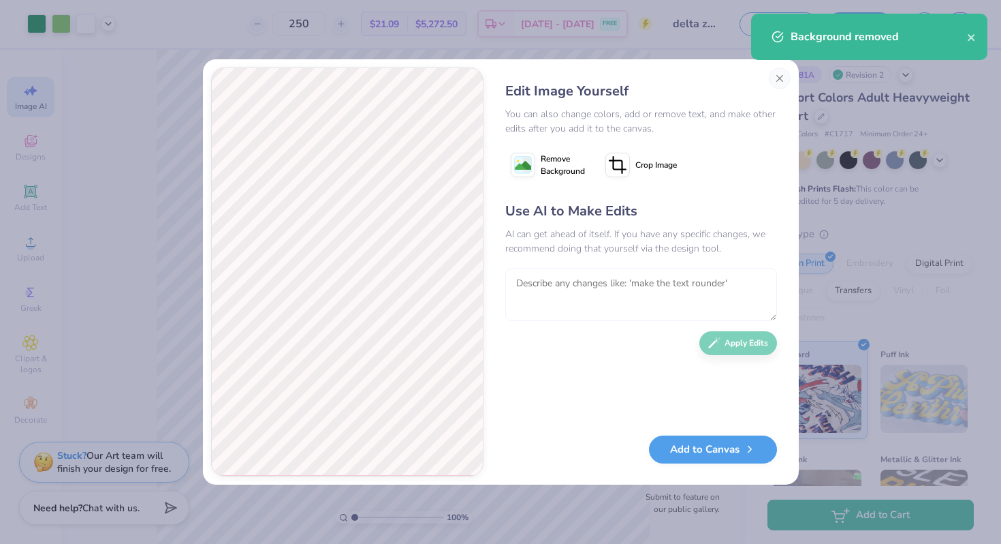
click at [545, 281] on textarea at bounding box center [641, 294] width 272 height 53
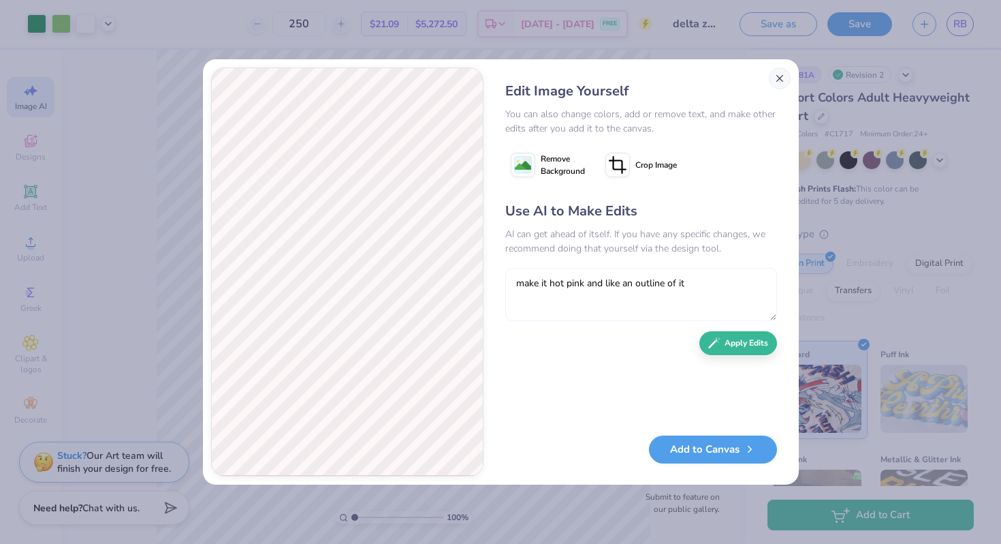
type textarea "make it hot pink and like an outline of it"
click at [776, 78] on button "Close" at bounding box center [780, 78] width 22 height 22
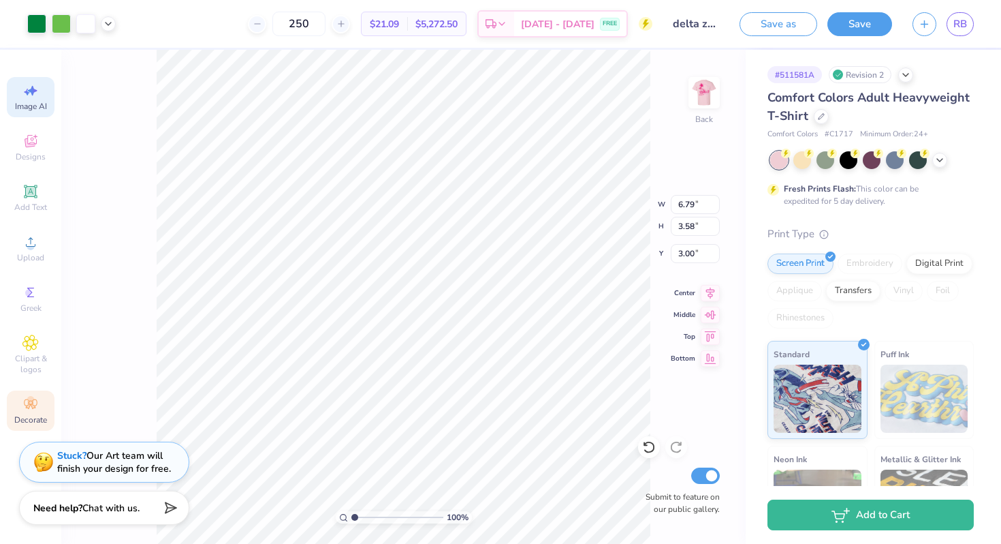
click at [27, 406] on icon at bounding box center [28, 406] width 5 height 5
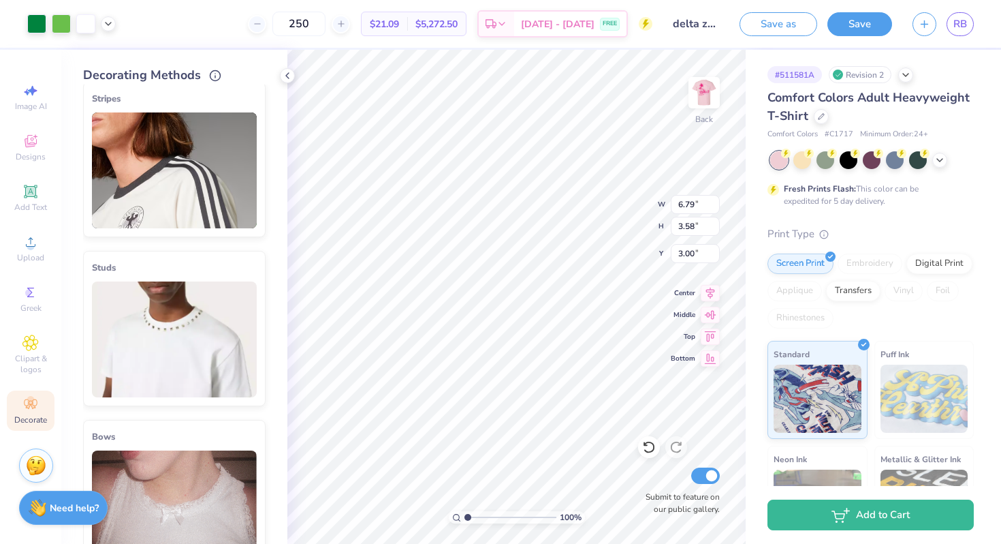
scroll to position [0, 0]
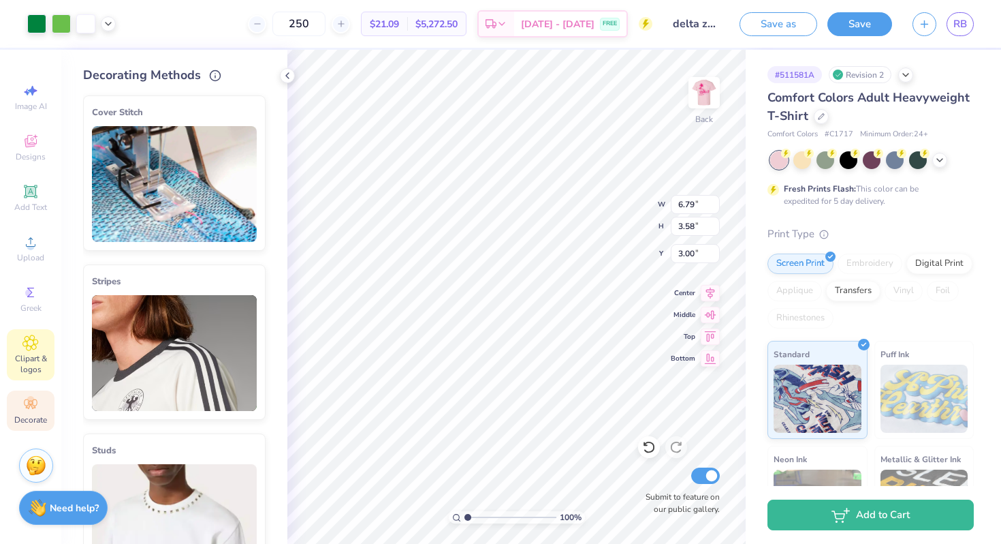
click at [29, 359] on span "Clipart & logos" at bounding box center [31, 364] width 48 height 22
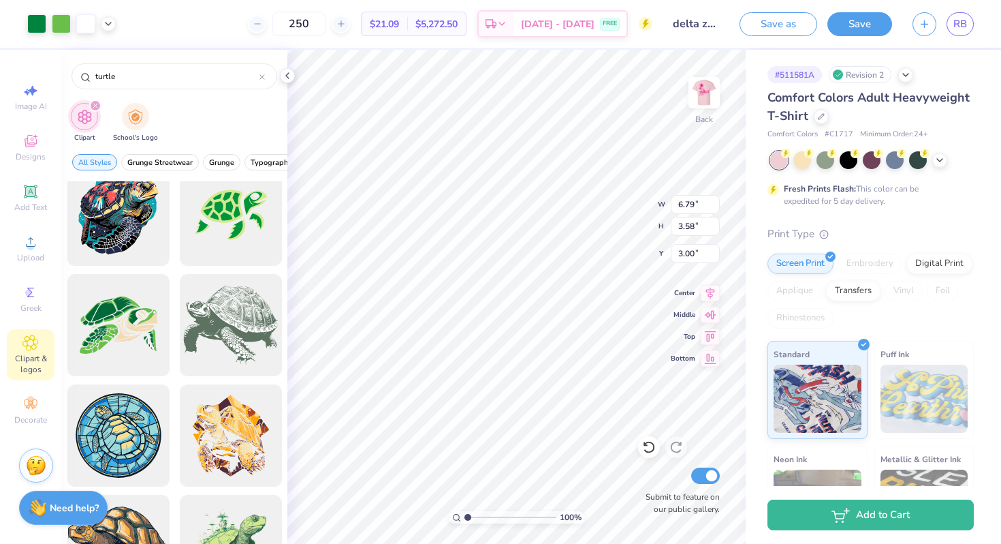
scroll to position [985, 0]
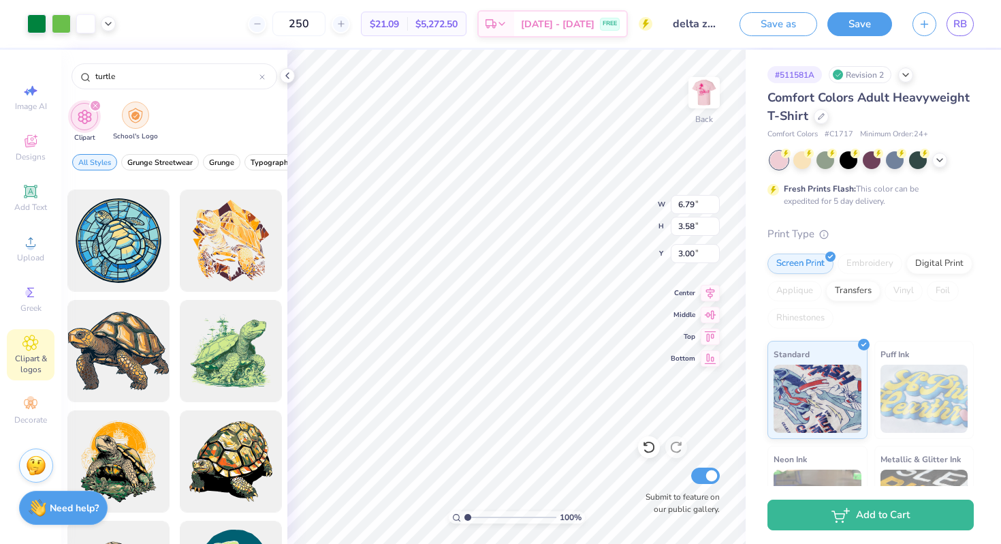
click at [140, 124] on div "filter for School's Logo" at bounding box center [135, 114] width 27 height 27
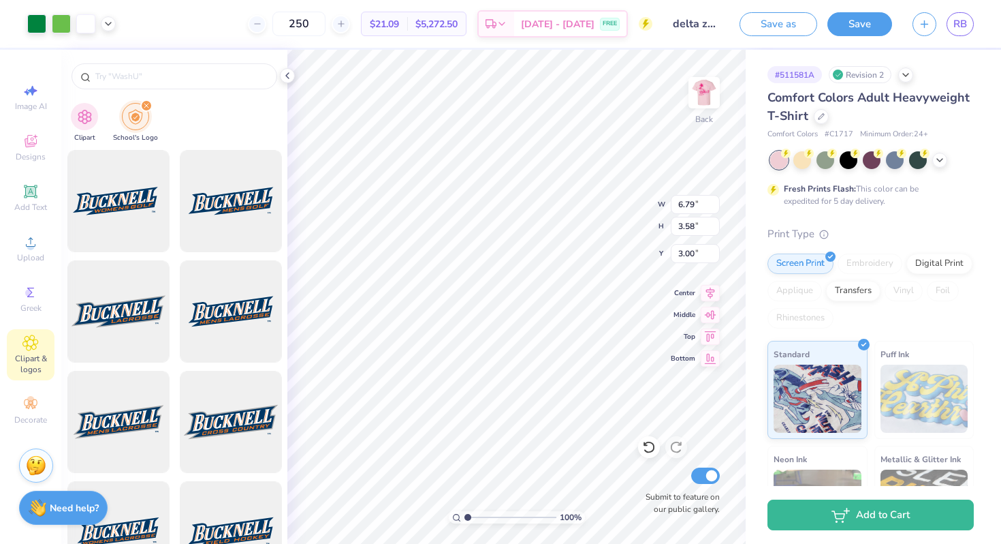
click at [137, 121] on img "filter for School's Logo" at bounding box center [135, 117] width 15 height 16
click at [92, 119] on img "filter for Clipart" at bounding box center [85, 116] width 16 height 16
type input "turtle"
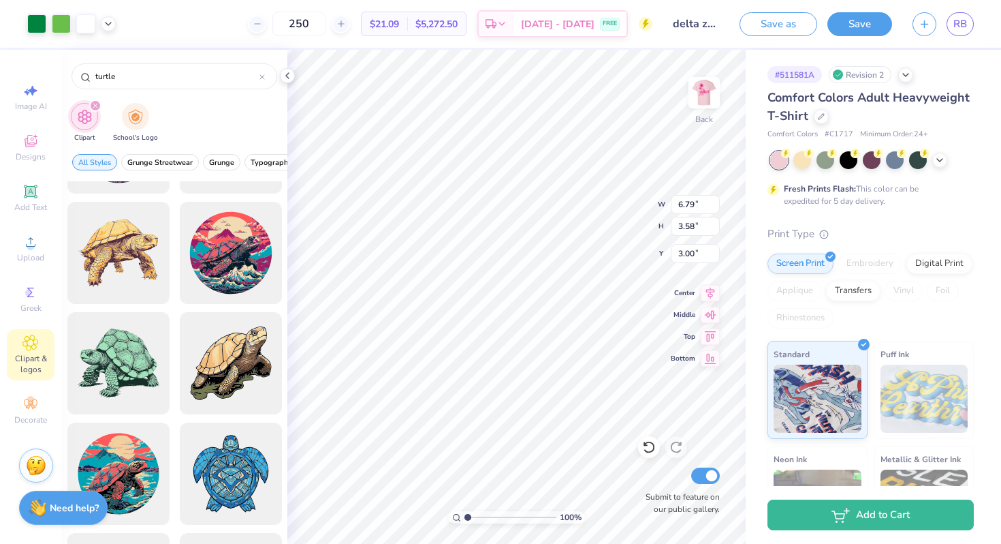
scroll to position [484, 0]
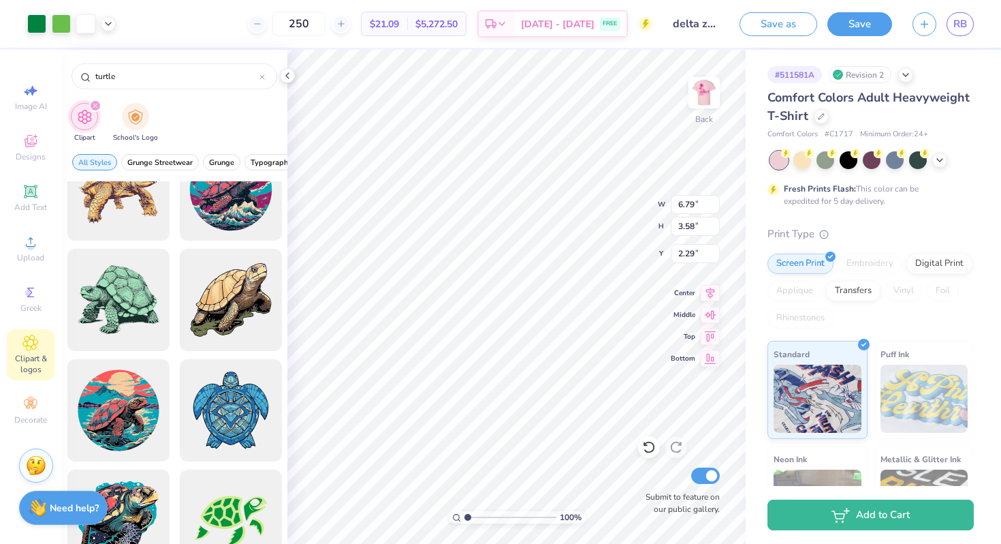
type input "3.00"
type input "4.20"
type input "2.22"
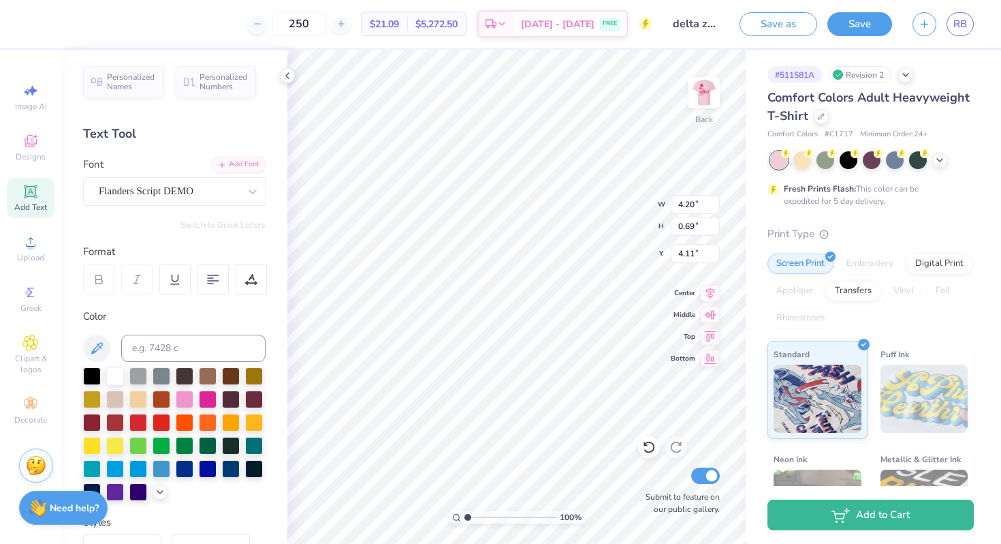
type input "2.80"
type input "0.68"
type input "3.42"
click at [713, 93] on img at bounding box center [704, 92] width 54 height 54
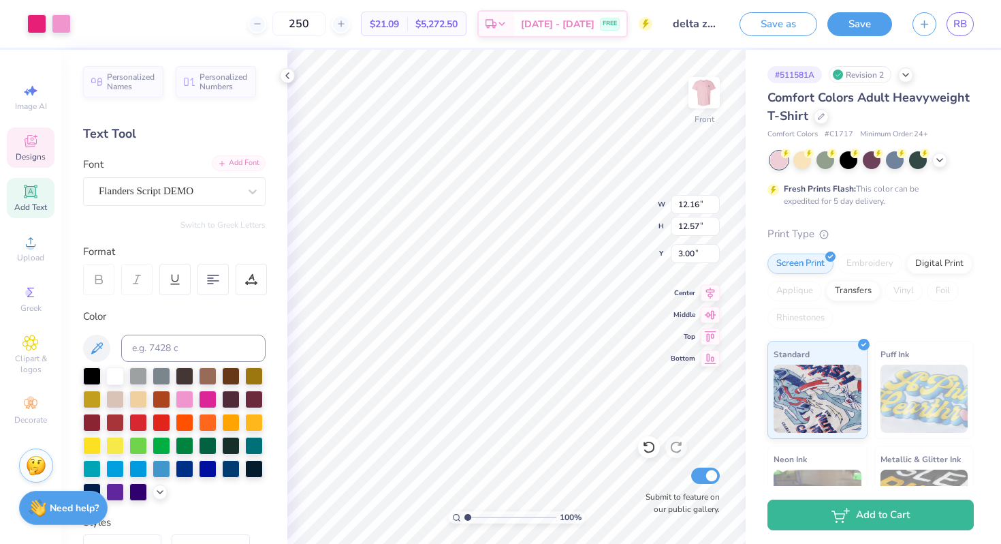
click at [231, 159] on div "Add Font" at bounding box center [239, 163] width 54 height 16
click at [31, 202] on span "Add Text" at bounding box center [30, 207] width 33 height 11
type input "5.69"
type input "1.65"
type input "12.93"
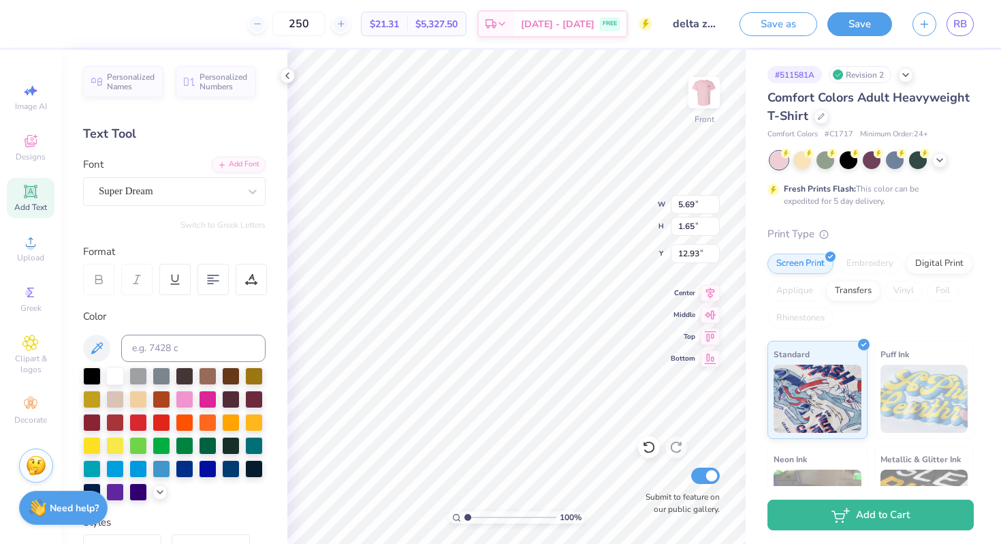
scroll to position [0, 1]
type textarea "delta zeta"
type input "12.16"
type input "12.57"
type input "3.00"
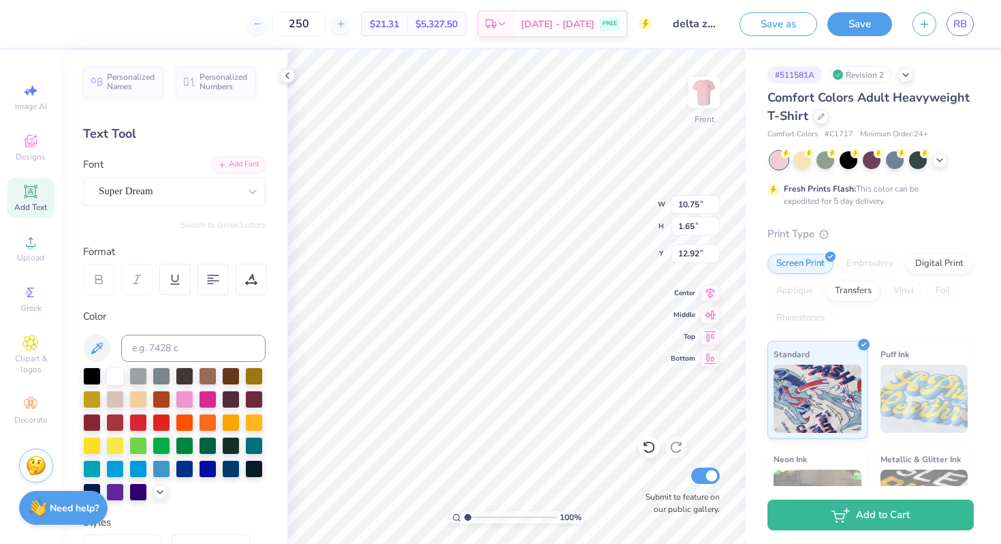
type input "6.73"
type input "1.03"
type input "7.64"
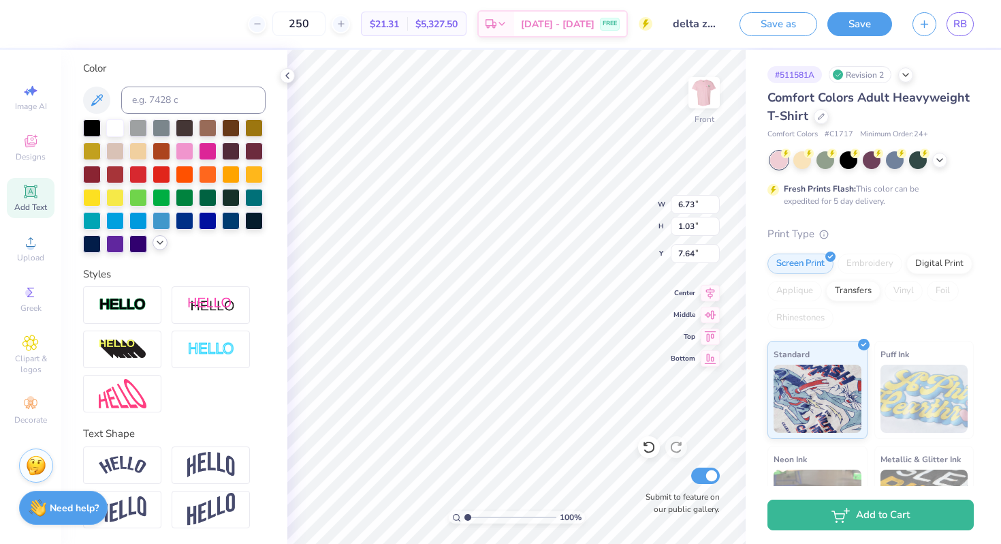
click at [161, 248] on div at bounding box center [160, 242] width 15 height 15
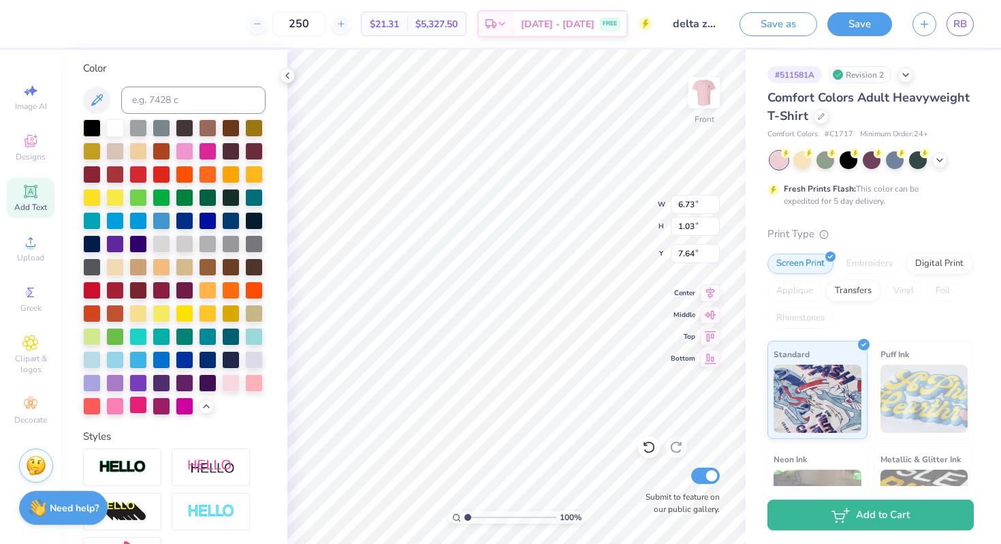
click at [136, 413] on div at bounding box center [138, 405] width 18 height 18
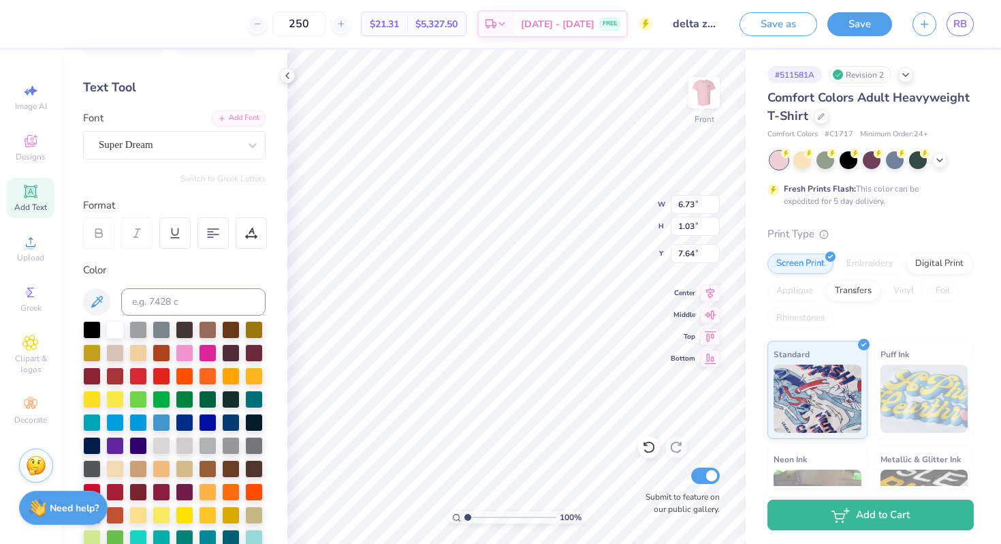
scroll to position [0, 0]
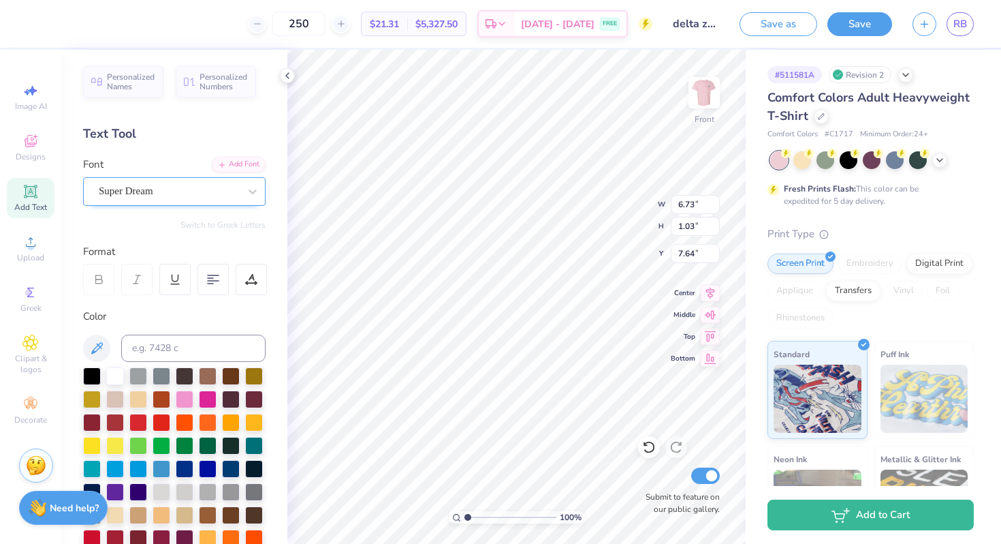
click at [185, 201] on div "Super Dream" at bounding box center [168, 191] width 143 height 21
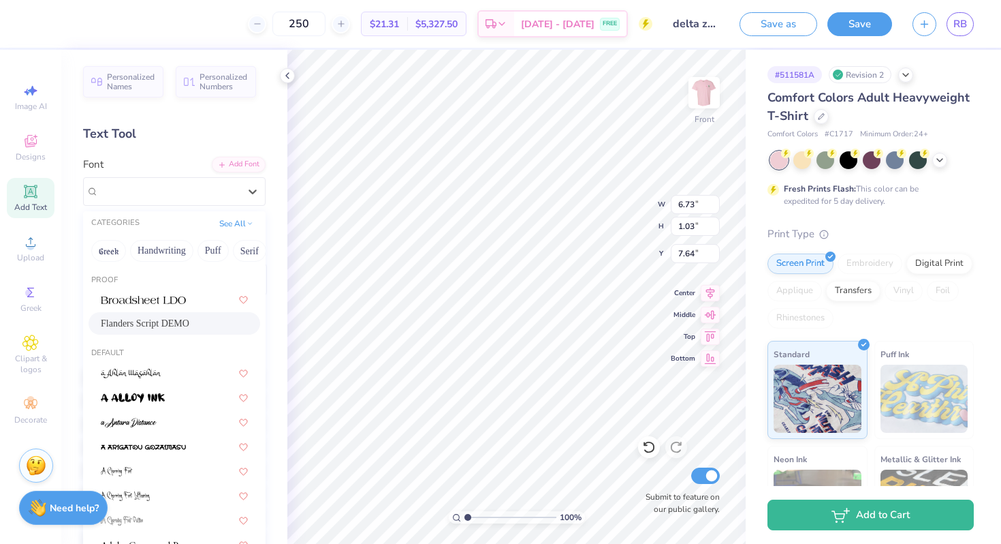
click at [173, 332] on div "Flanders Script DEMO" at bounding box center [175, 323] width 172 height 22
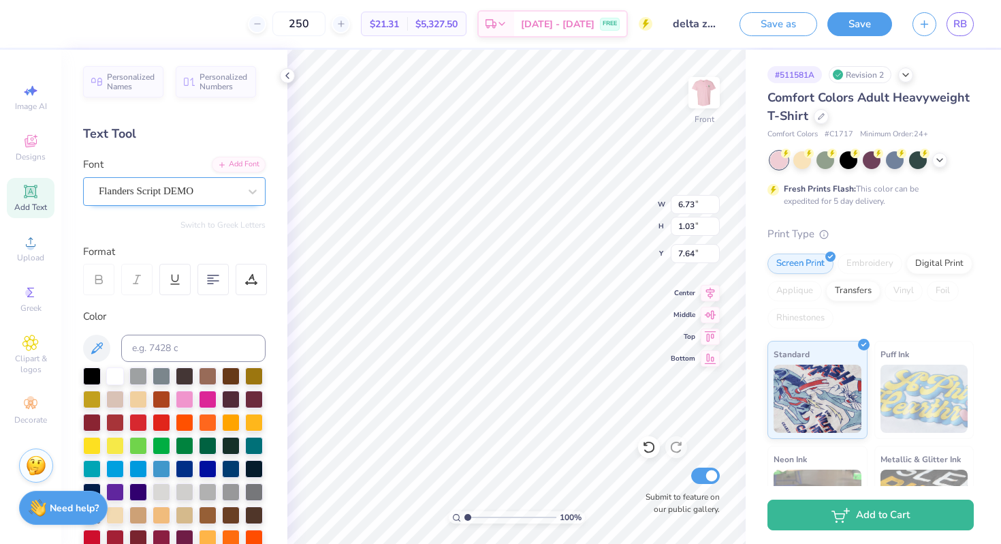
click at [180, 187] on div "Flanders Script DEMO" at bounding box center [168, 191] width 143 height 21
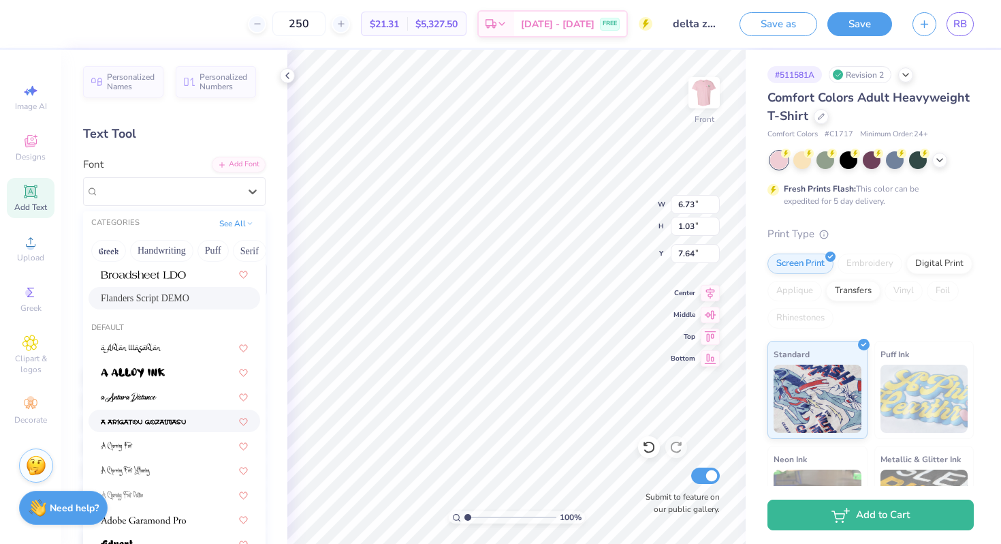
scroll to position [29, 0]
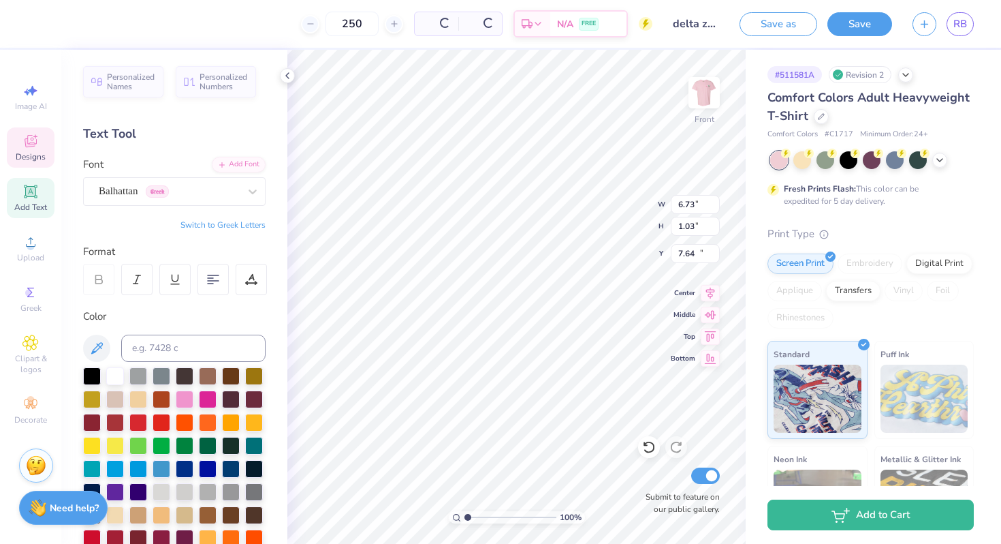
type input "5.87"
type input "1.15"
type input "15.86"
type input "5.11"
type input "0.96"
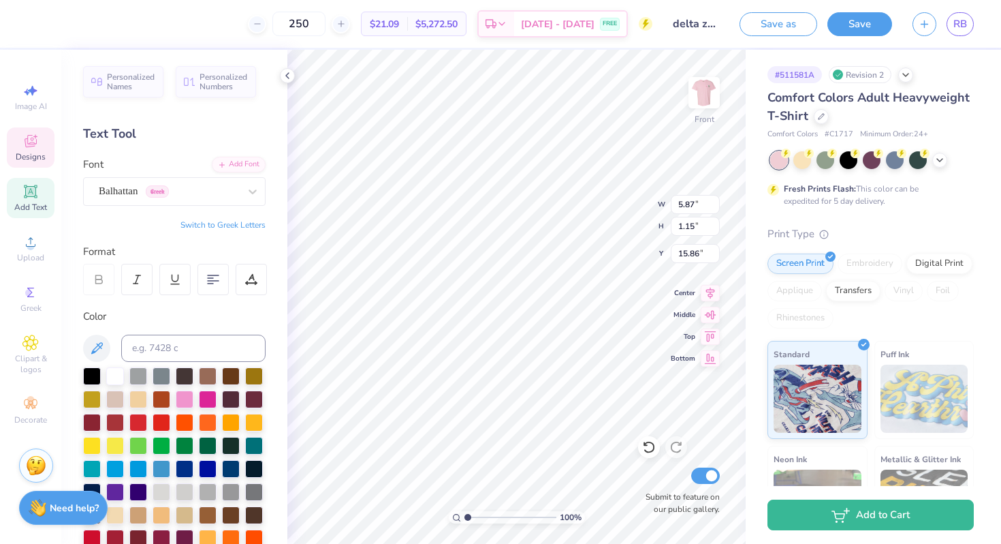
type input "7.67"
click at [257, 195] on icon at bounding box center [253, 192] width 14 height 14
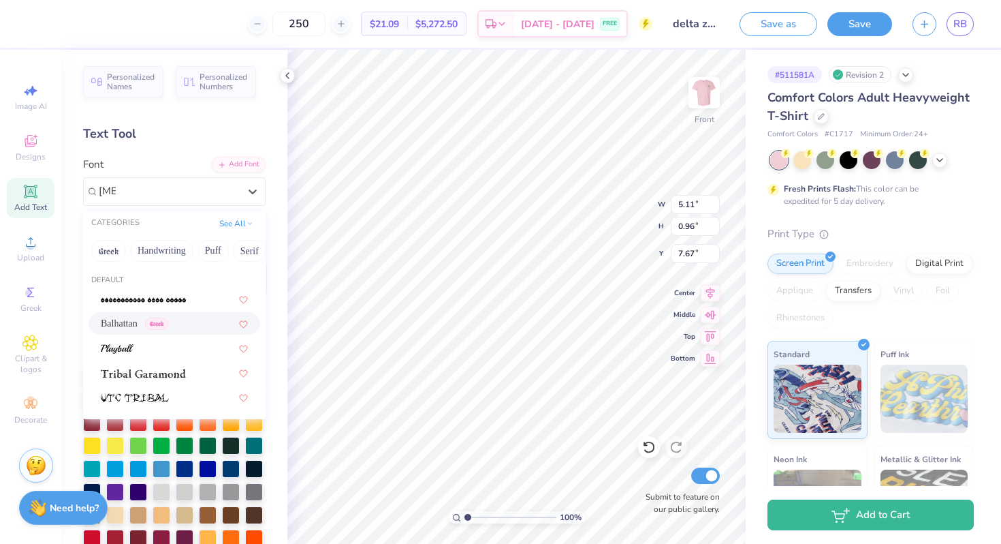
click at [130, 331] on div "Balhattan Greek" at bounding box center [175, 323] width 172 height 22
type input "bal"
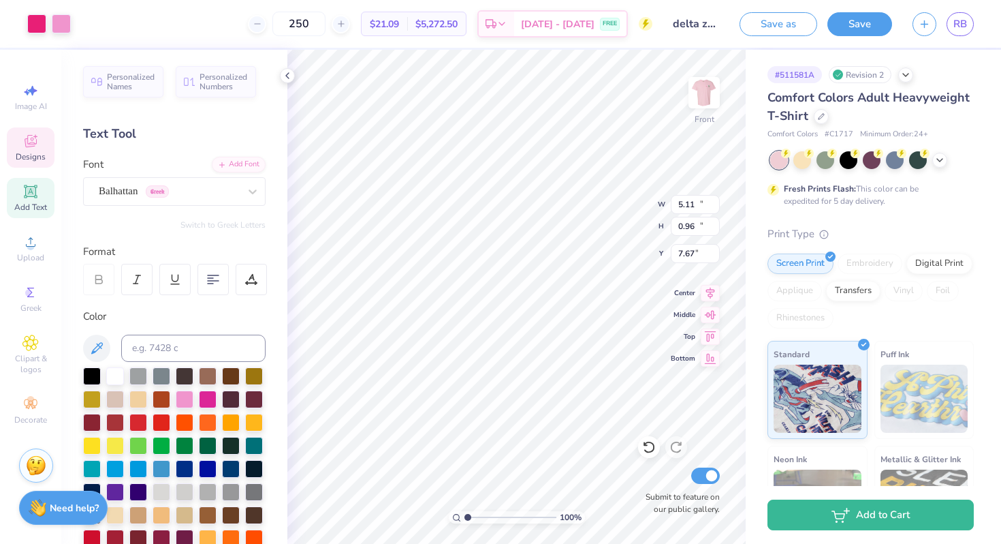
type input "12.16"
type input "12.57"
type input "3.00"
type input "5.88"
type input "1.01"
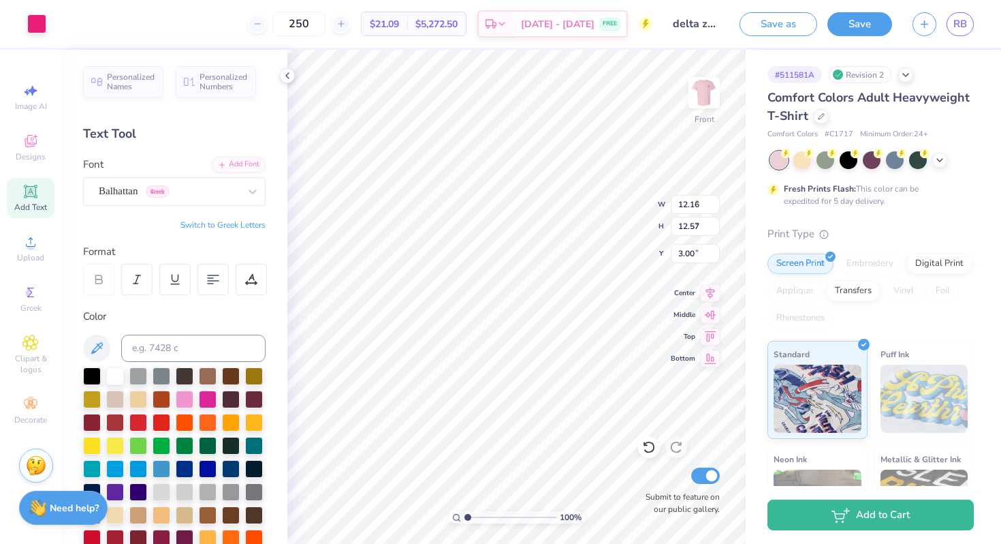
type input "7.65"
type textarea "delta zeta gamma lambda"
type input "12.16"
type input "12.57"
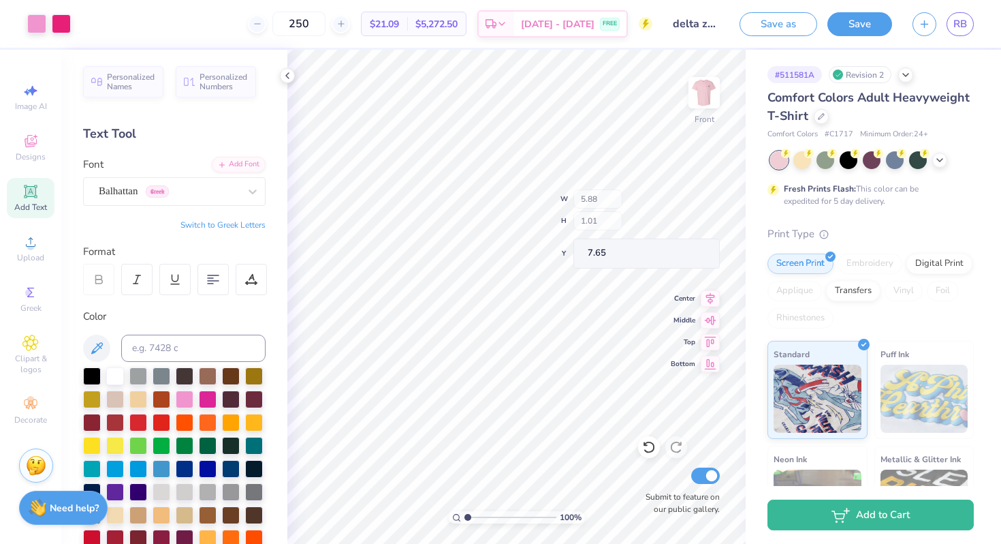
type input "3.00"
type input "3.91"
type input "1.39"
type input "7.66"
type input "7.23"
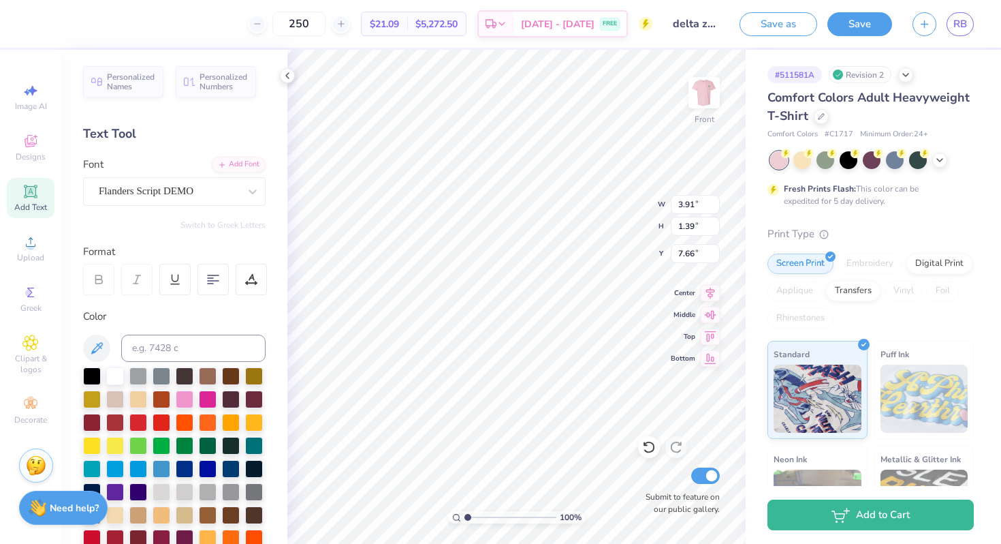
type input "6.71"
type input "3.82"
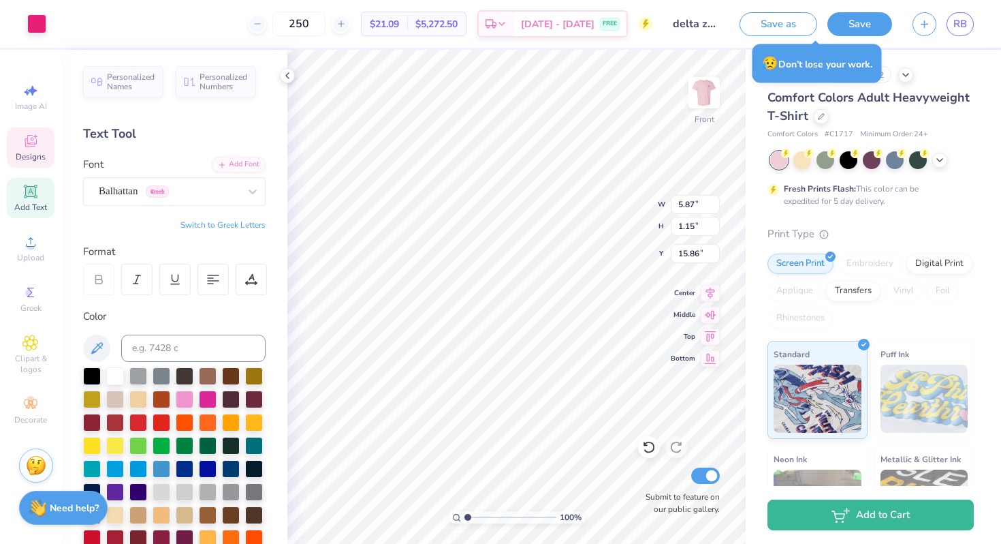
type input "18.77"
type input "3.91"
type input "1.39"
type input "16.69"
type input "5.87"
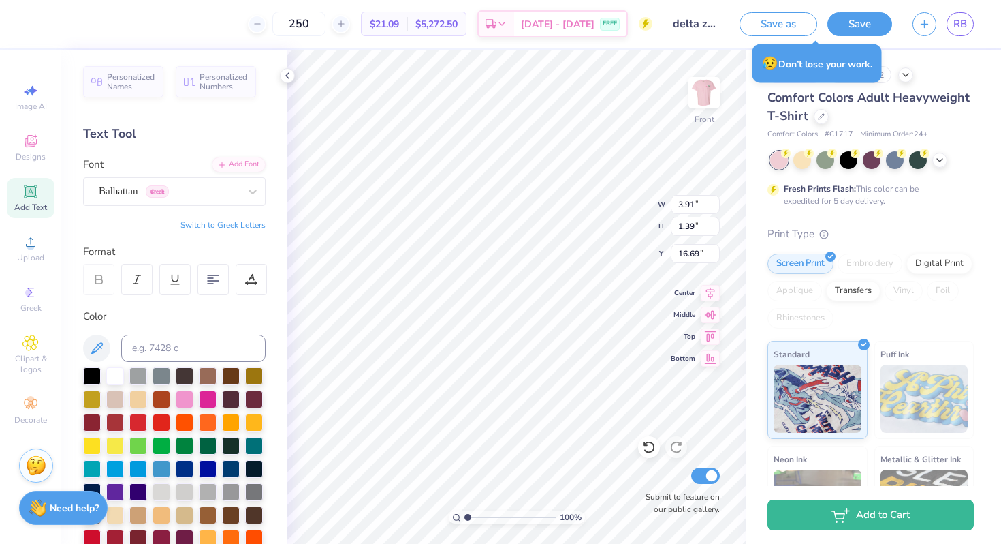
type input "1.15"
type input "18.54"
type input "3.91"
type input "1.39"
type input "16.74"
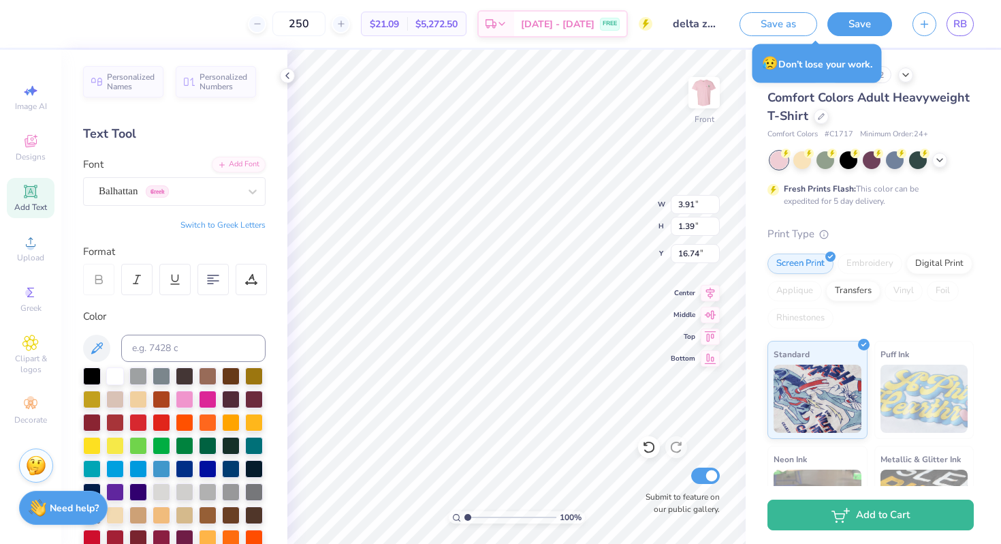
type input "5.21"
type input "1.29"
type input "14.28"
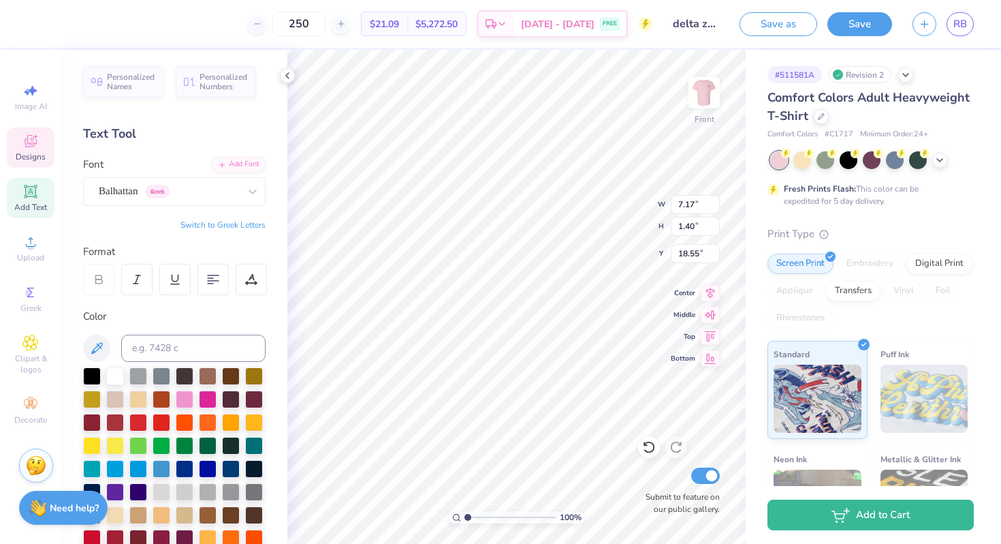
type input "7.17"
type input "1.40"
type input "3.91"
type input "1.39"
type input "16.86"
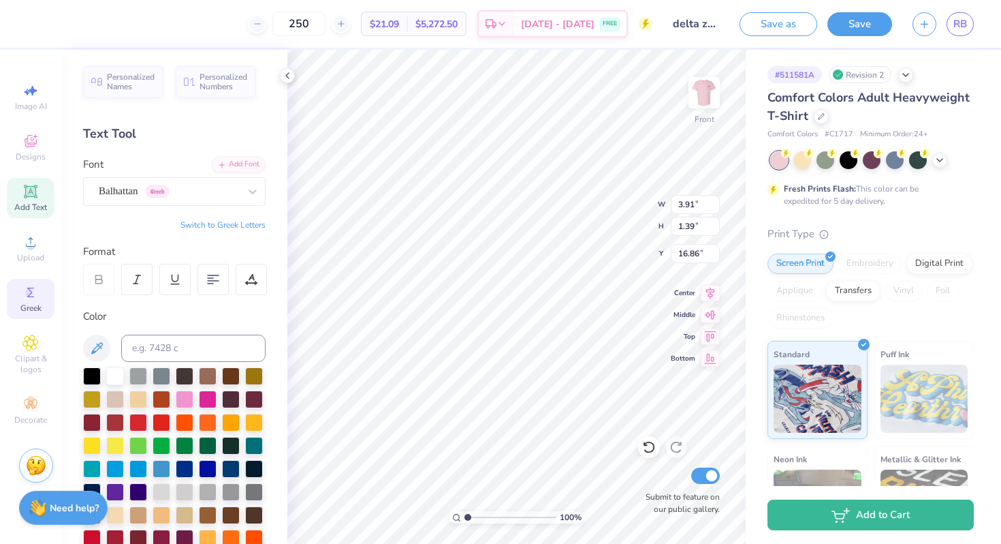
click at [48, 302] on div "Greek" at bounding box center [31, 299] width 48 height 40
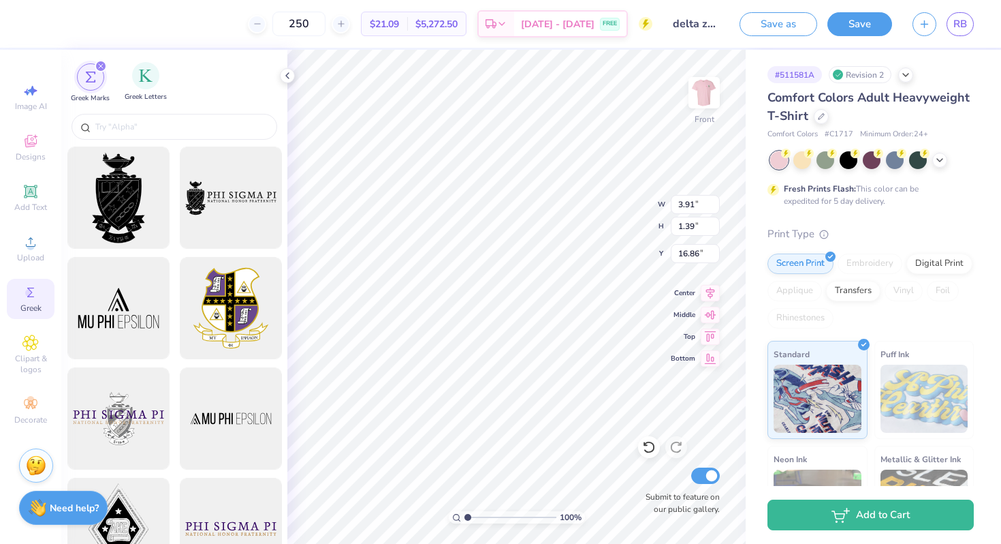
click at [152, 87] on div "Greek Letters" at bounding box center [146, 82] width 42 height 40
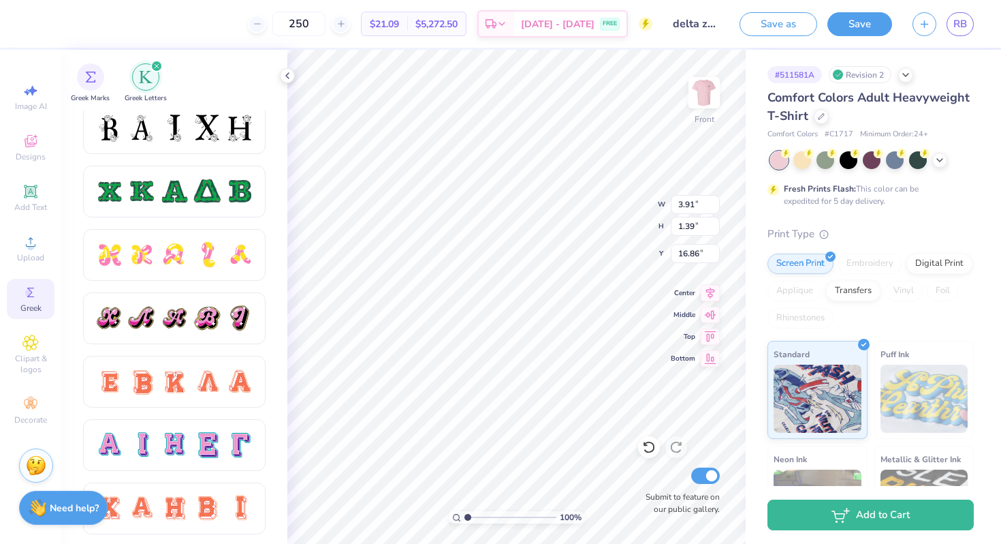
scroll to position [644, 0]
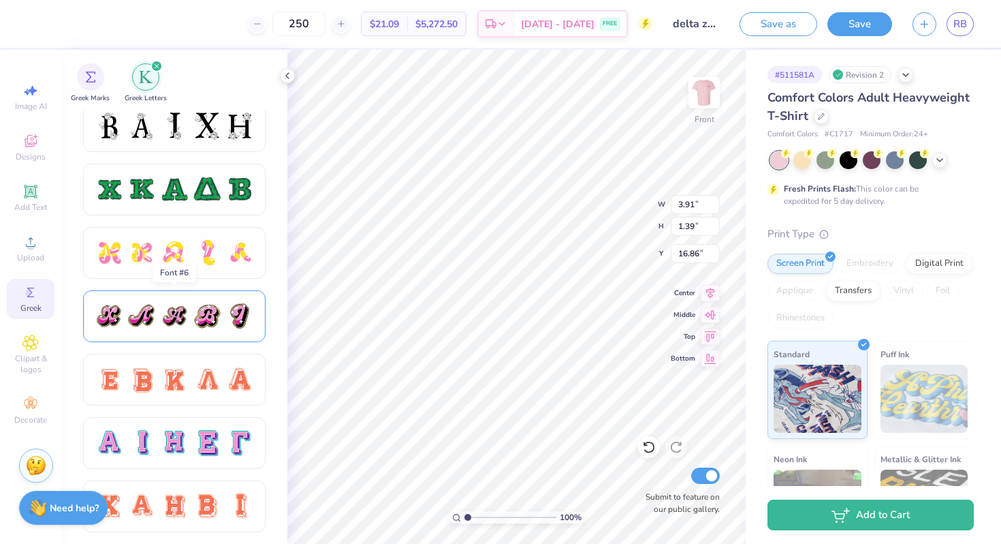
click at [176, 312] on div at bounding box center [174, 316] width 29 height 29
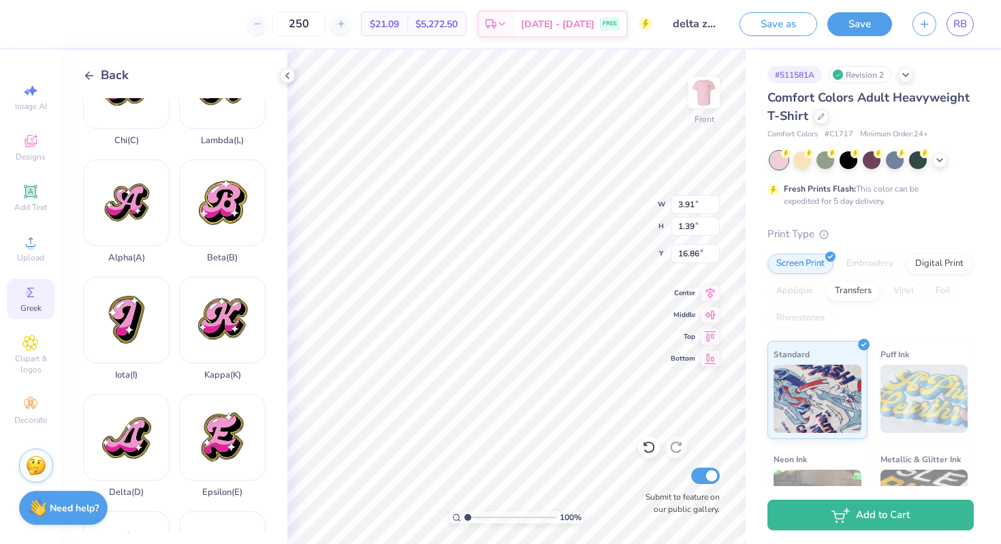
scroll to position [220, 0]
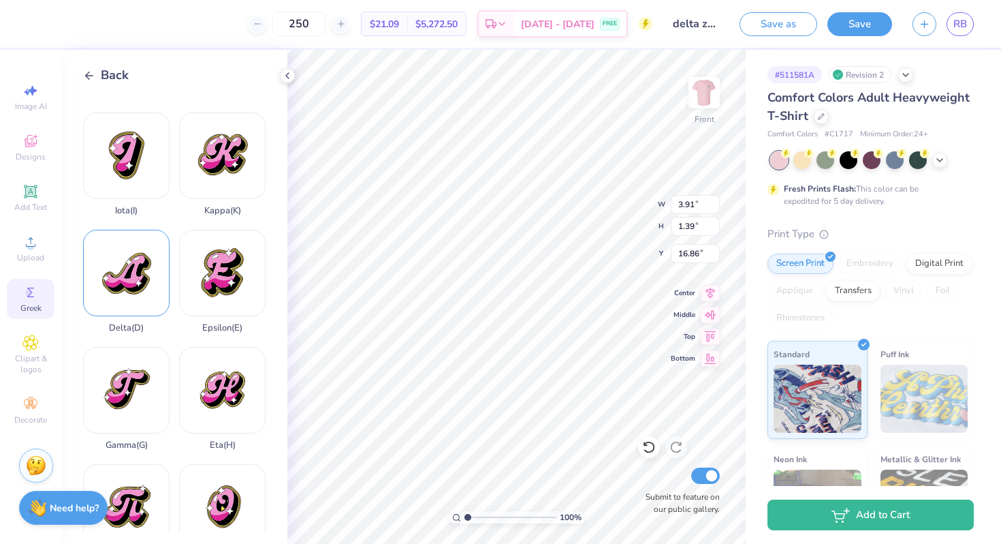
click at [139, 298] on div "Delta ( D )" at bounding box center [126, 282] width 87 height 104
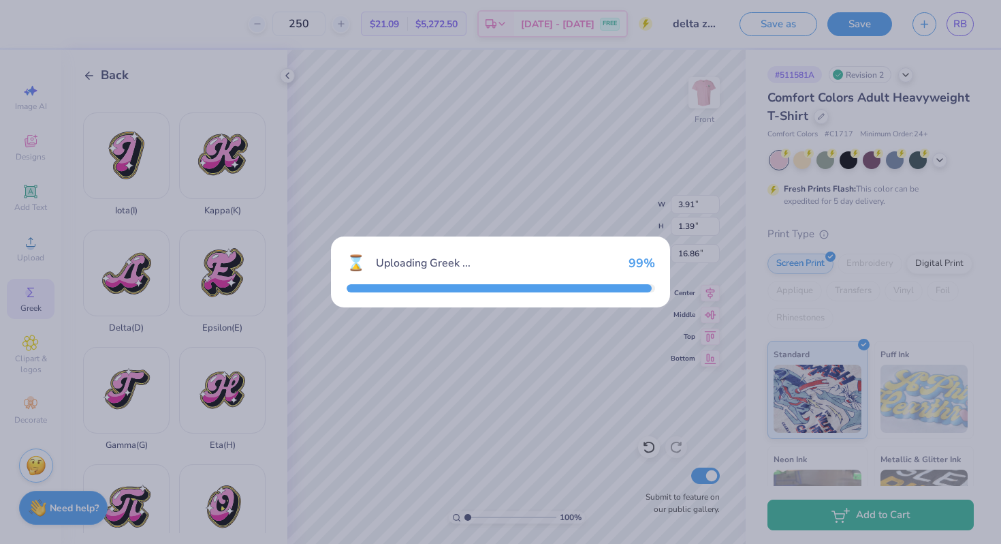
type input "14.59"
type input "12.33"
type input "7.59"
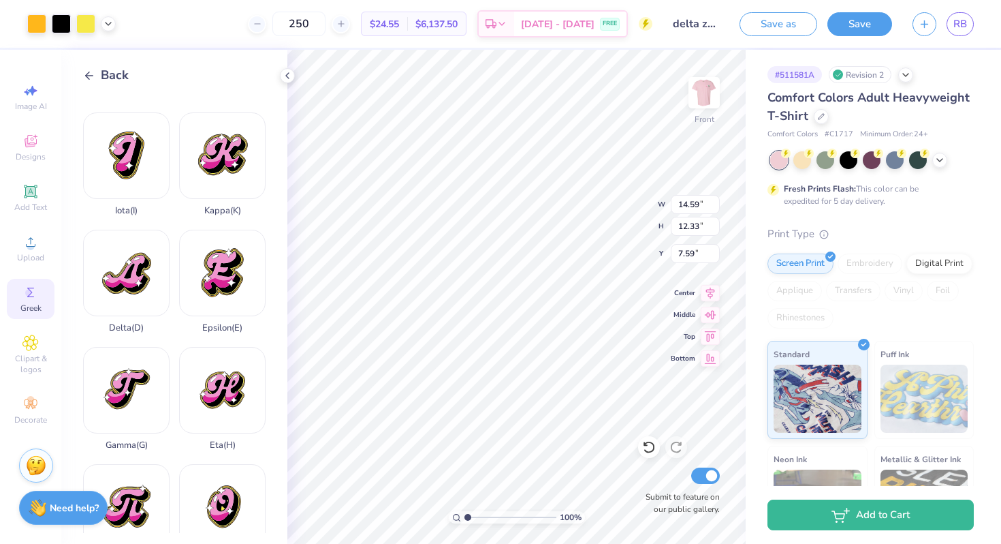
type input "4.67"
type input "3.95"
type input "5.95"
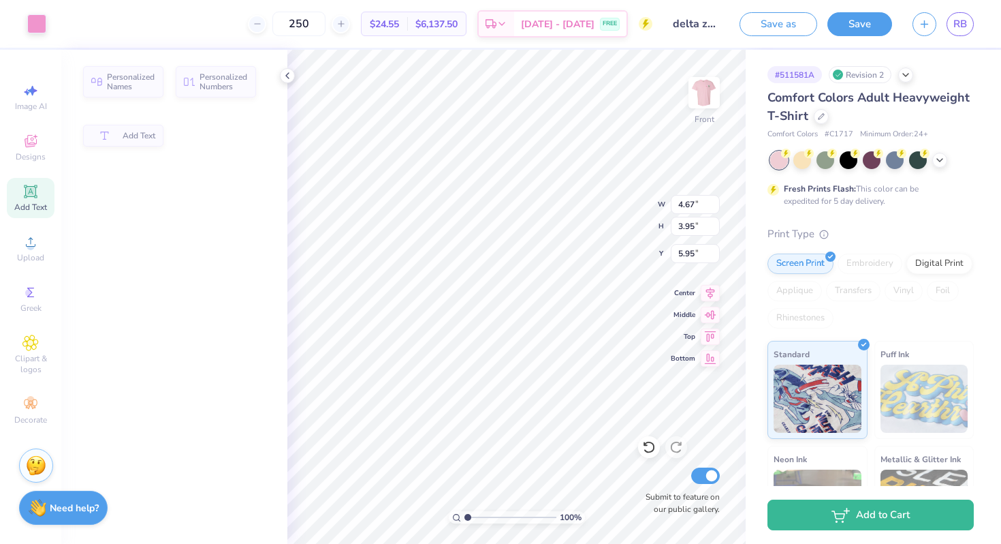
type input "7.23"
type input "6.71"
type input "3.82"
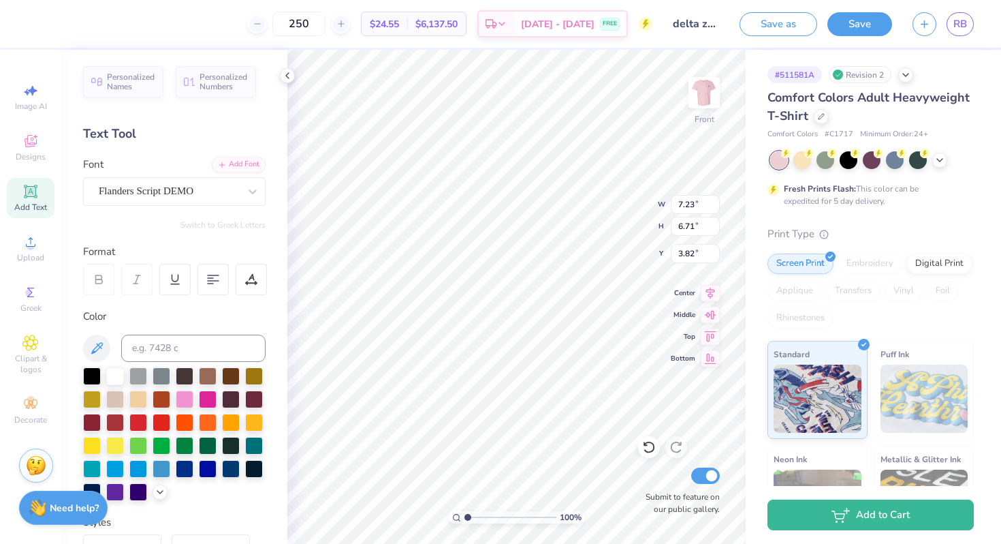
type input "2.68"
type input "2.26"
type input "6.75"
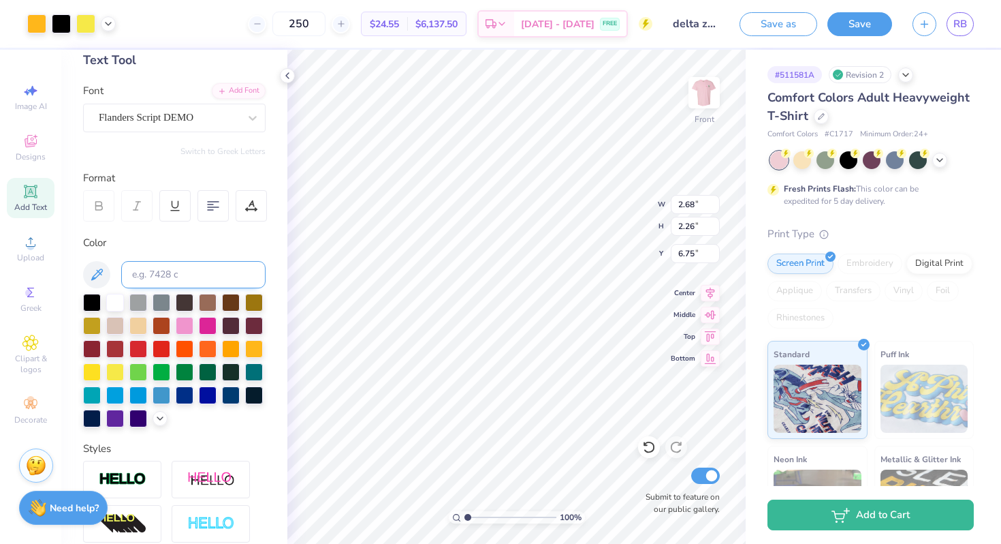
scroll to position [0, 0]
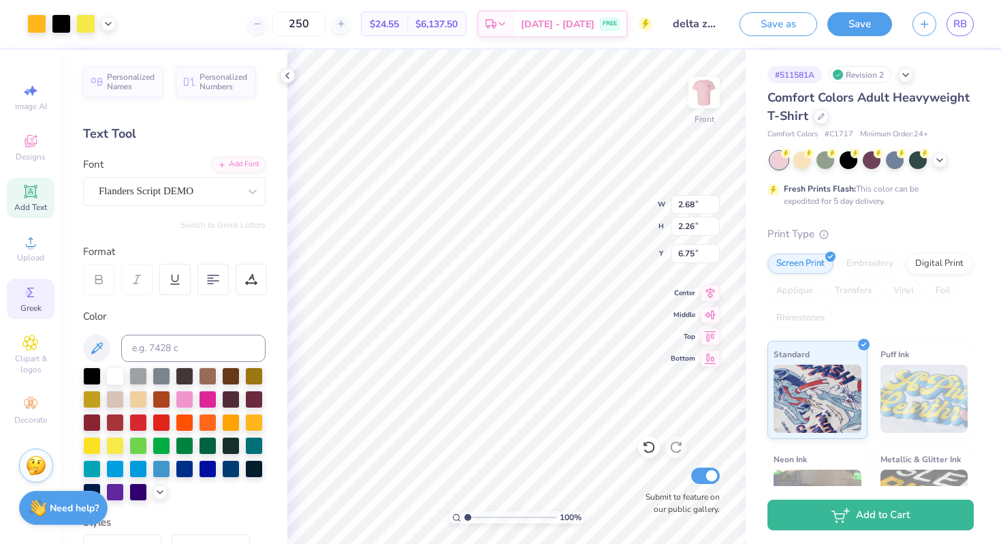
click at [31, 292] on circle at bounding box center [28, 292] width 7 height 7
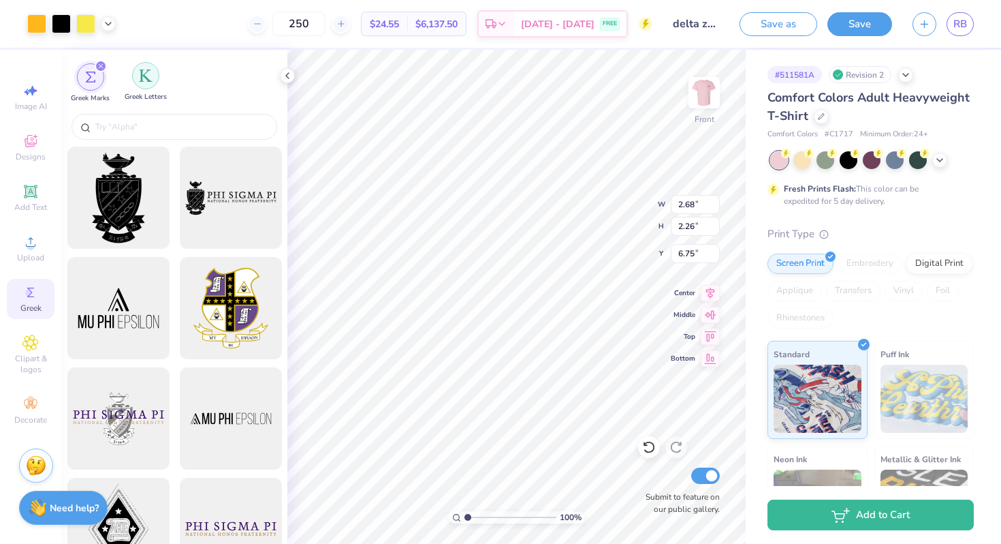
click at [148, 77] on img "filter for Greek Letters" at bounding box center [146, 76] width 14 height 14
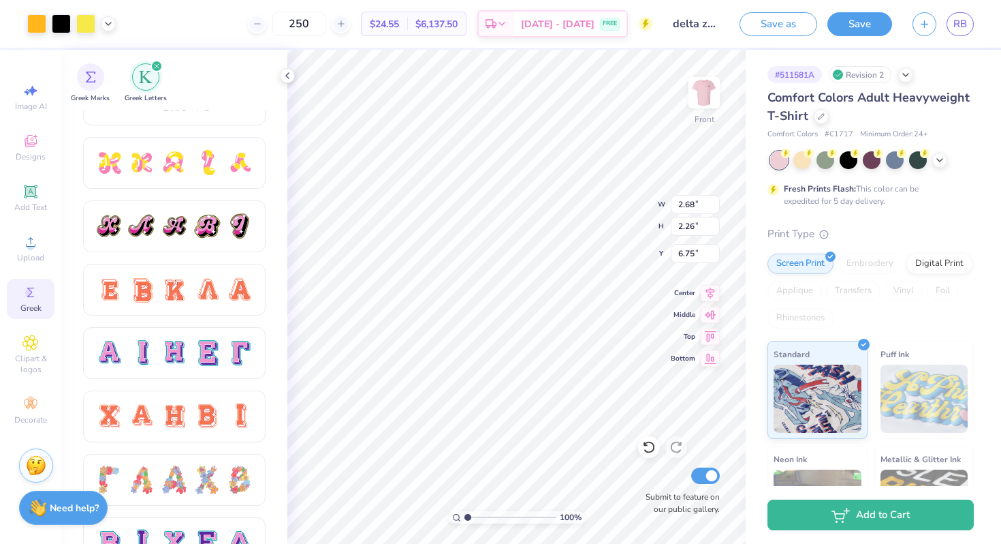
scroll to position [716, 0]
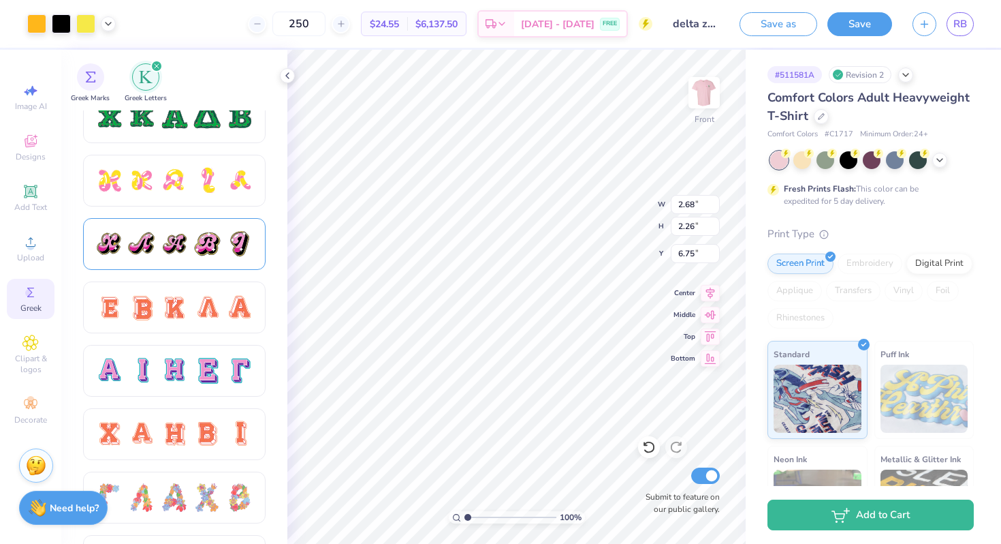
click at [187, 235] on div at bounding box center [174, 244] width 29 height 29
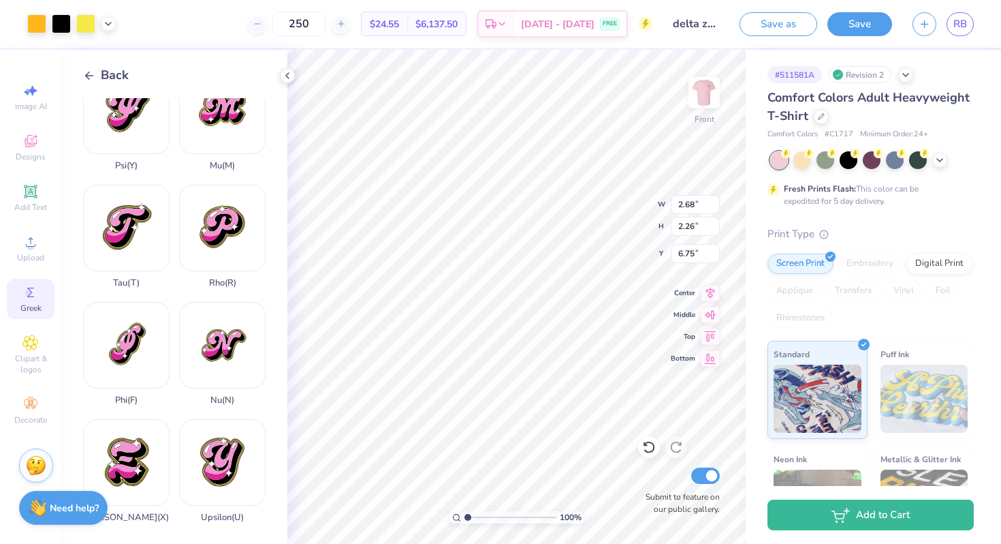
scroll to position [974, 0]
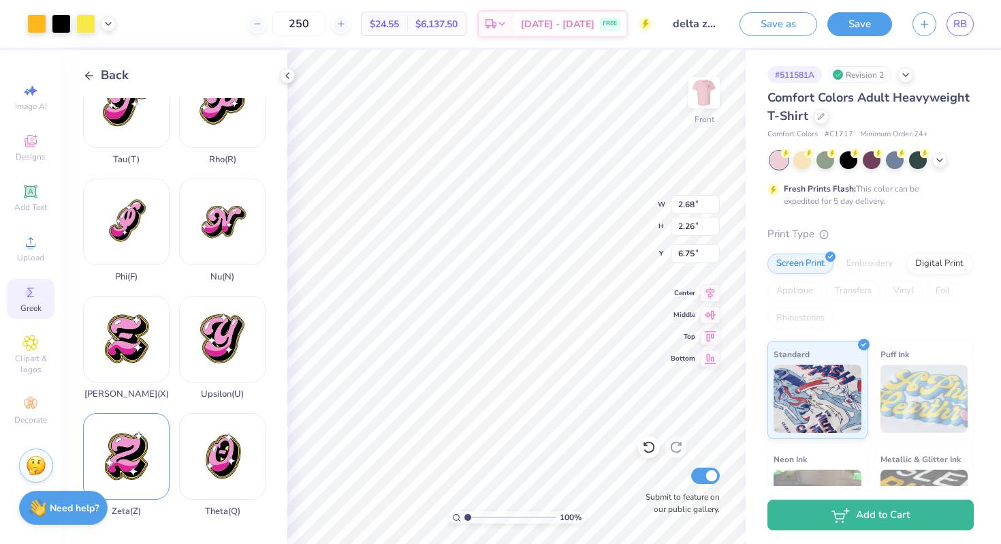
click at [116, 465] on div "Zeta ( Z )" at bounding box center [126, 465] width 87 height 104
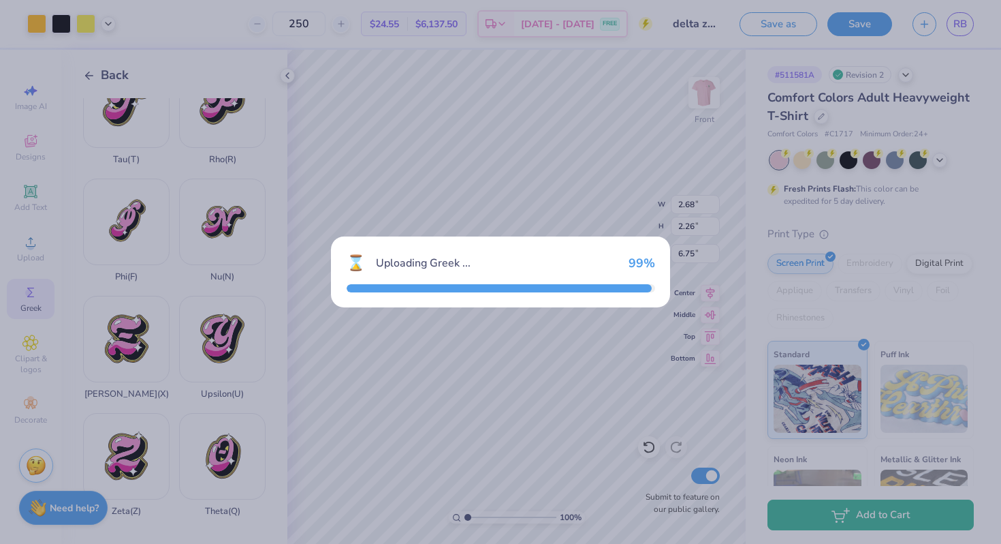
type input "14.59"
type input "16.51"
type input "5.50"
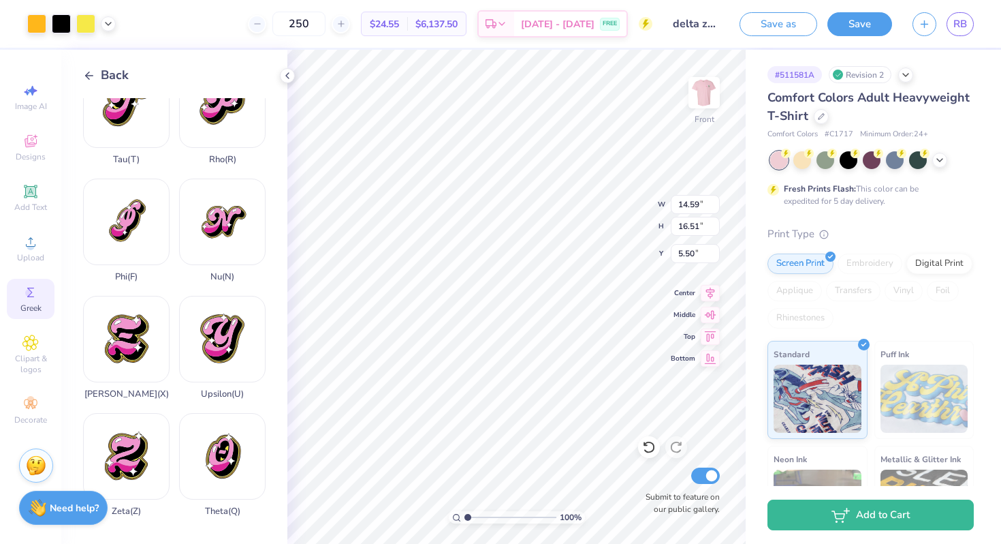
type input "3.86"
type input "4.37"
type input "5.70"
type input "2.23"
type input "2.53"
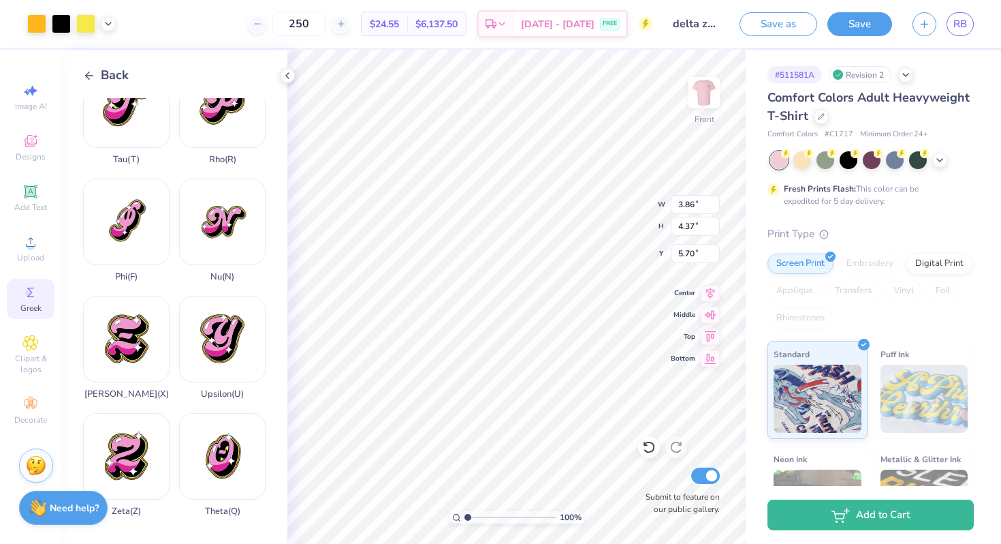
type input "7.54"
type input "10.03"
type input "12.57"
type input "3.00"
type input "2.68"
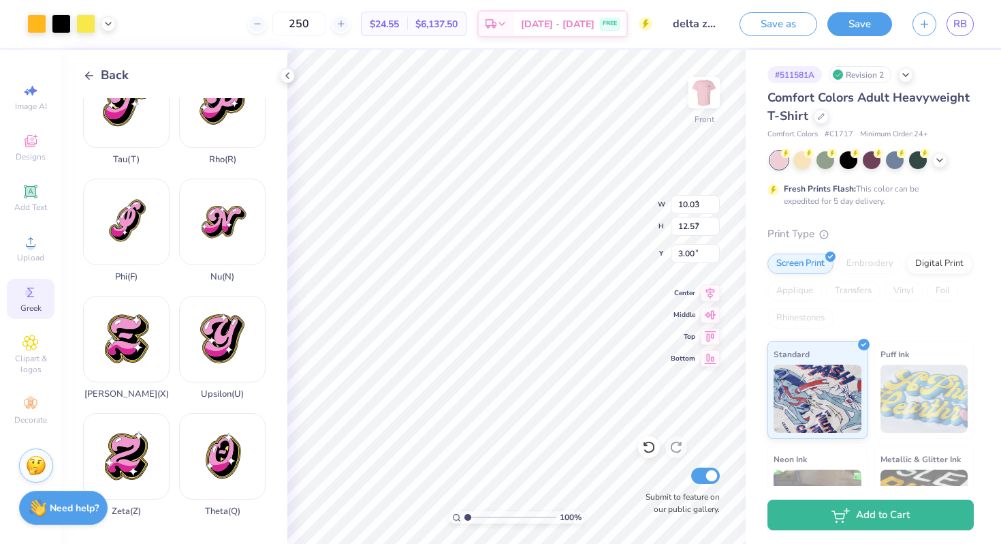
type input "2.26"
type input "6.75"
type input "6.88"
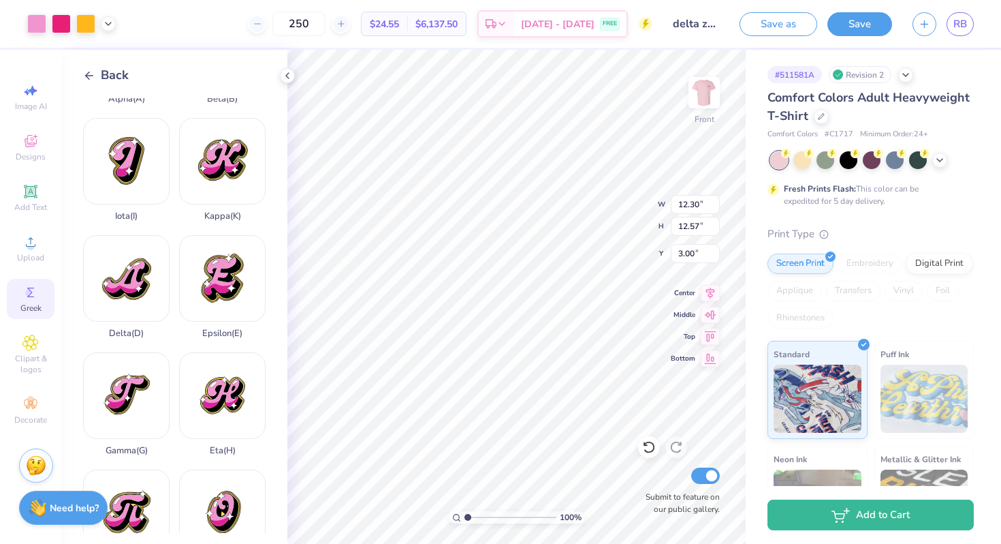
scroll to position [0, 0]
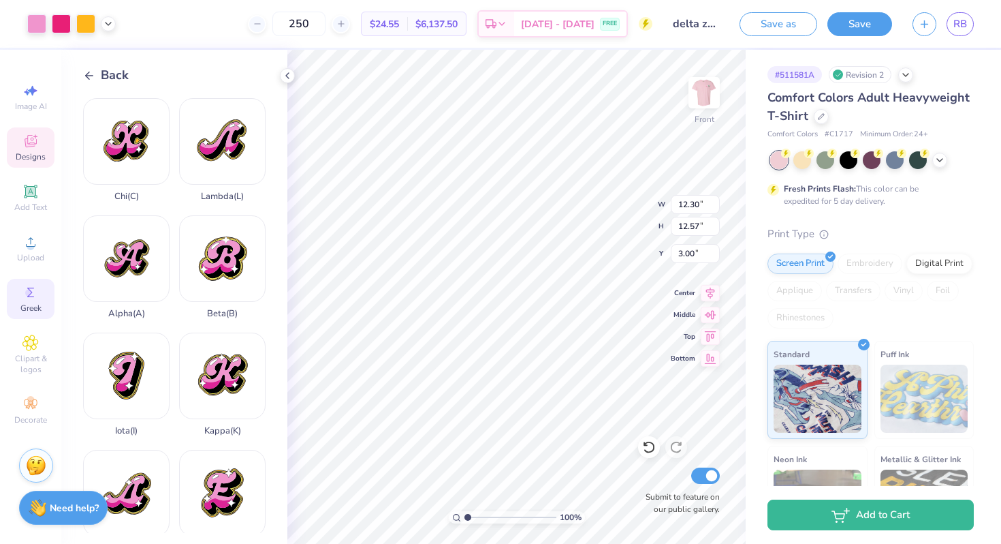
click at [32, 142] on icon at bounding box center [30, 141] width 16 height 16
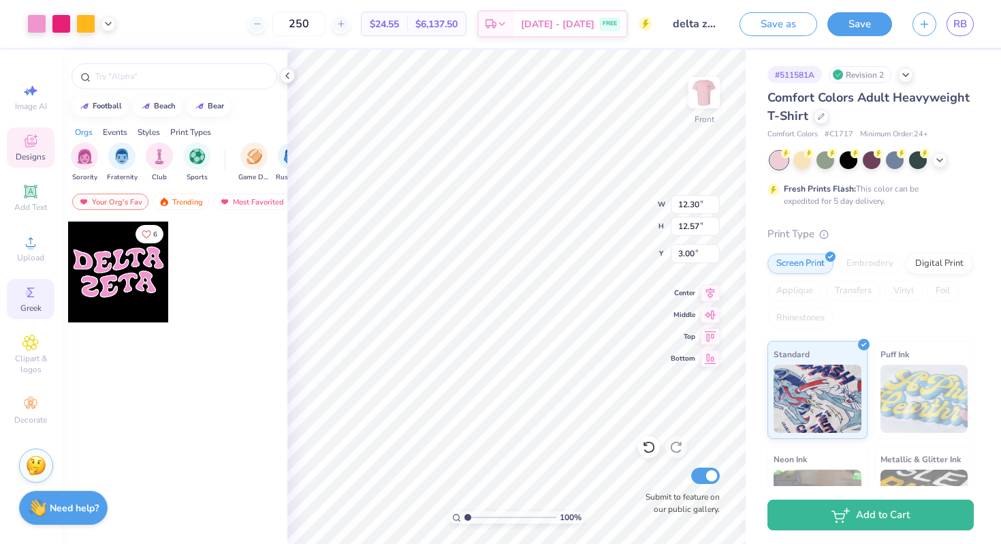
click at [35, 293] on icon at bounding box center [30, 292] width 16 height 16
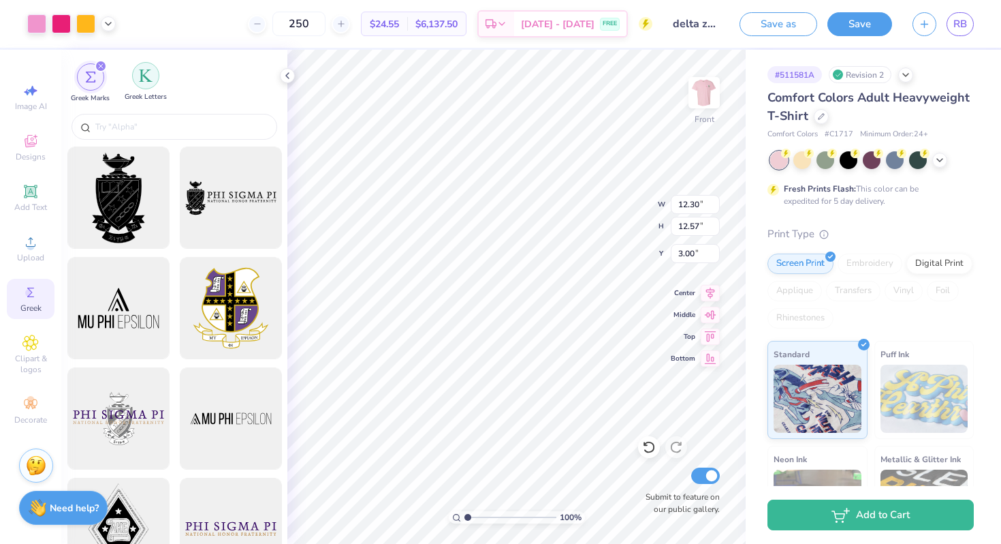
click at [153, 76] on div "filter for Greek Letters" at bounding box center [145, 75] width 27 height 27
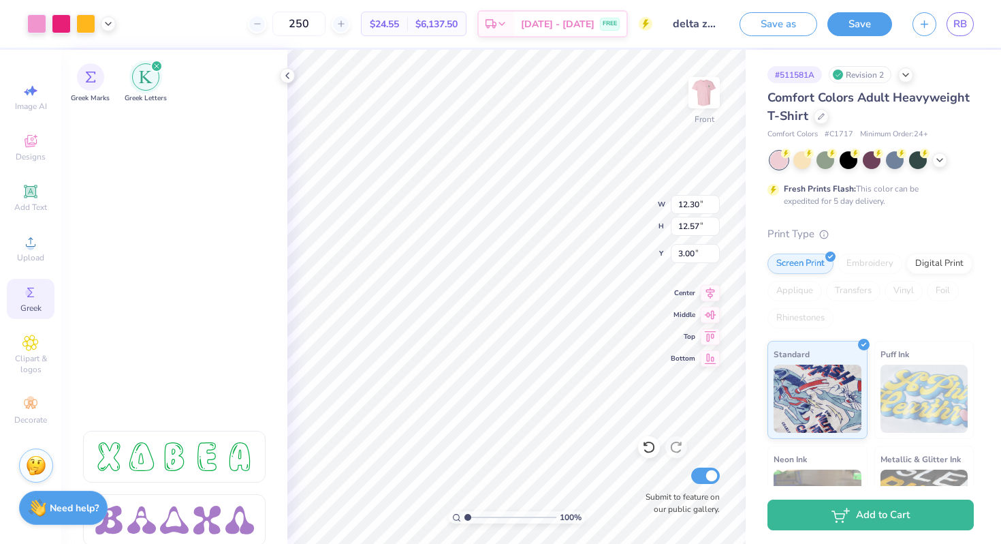
scroll to position [2289, 0]
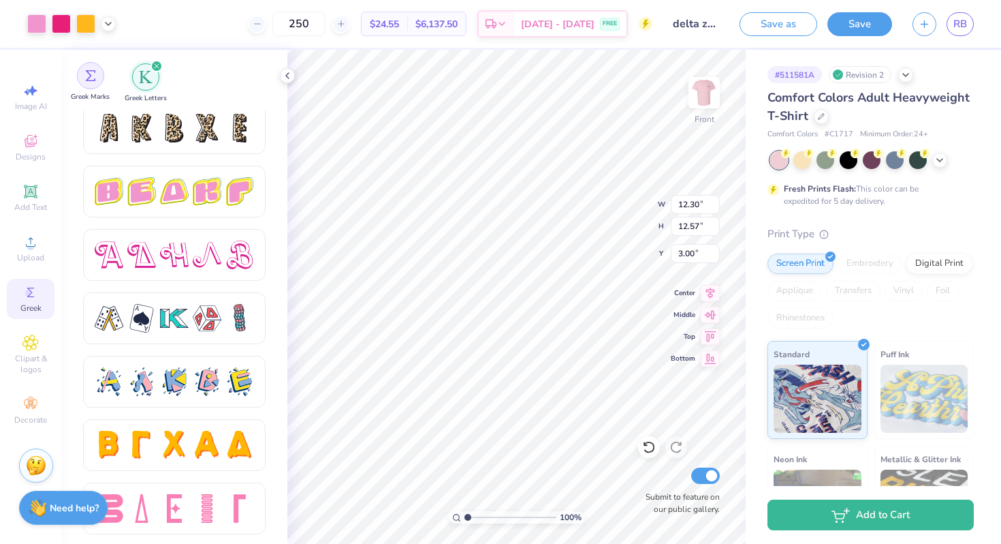
click at [99, 77] on div "filter for Greek Marks" at bounding box center [90, 75] width 27 height 27
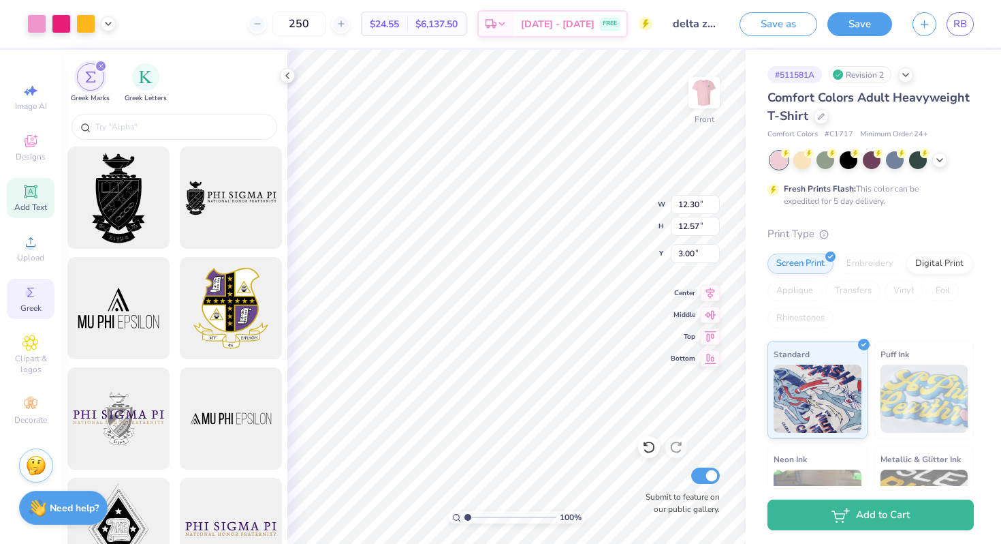
click at [37, 198] on icon at bounding box center [30, 191] width 16 height 16
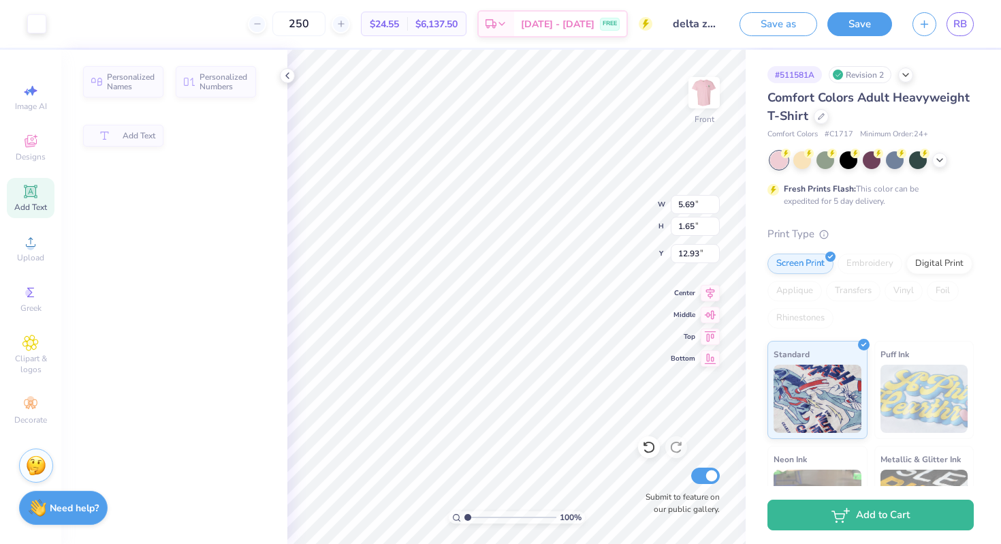
type input "5.69"
type input "1.65"
type input "12.93"
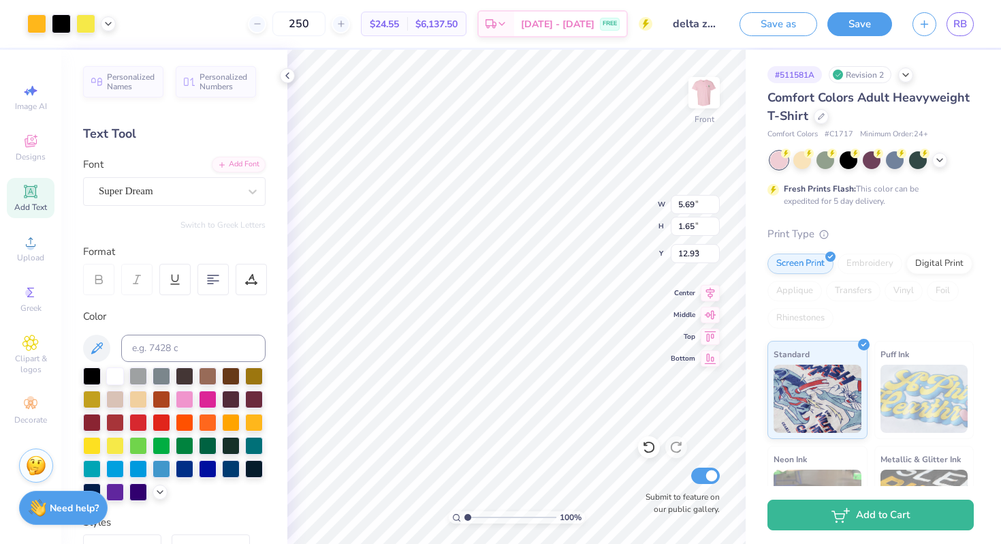
type input "2.68"
type input "2.26"
type input "6.88"
type input "5.69"
type input "1.65"
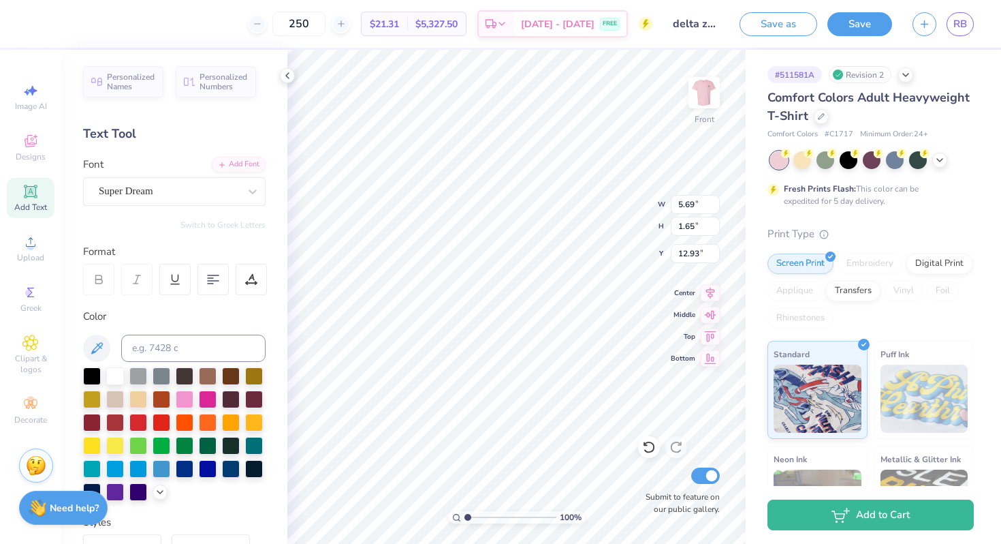
type input "12.93"
type input "7.36"
paste textarea "D"
type textarea "Delta Zeta gamma lambda"
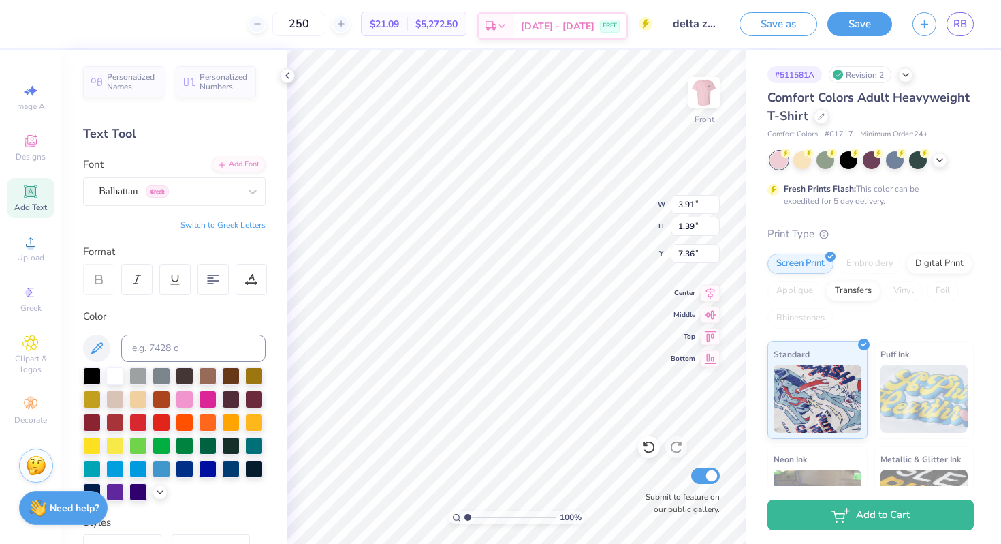
scroll to position [1, 1]
type input "1.48"
type input "7.32"
click at [242, 199] on div at bounding box center [252, 191] width 25 height 25
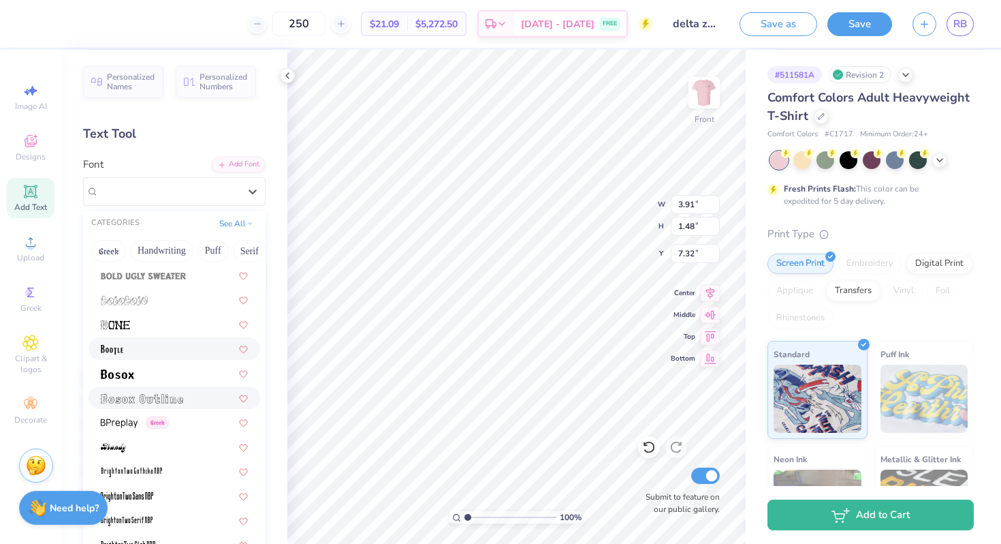
scroll to position [907, 0]
click at [172, 348] on div at bounding box center [174, 348] width 147 height 14
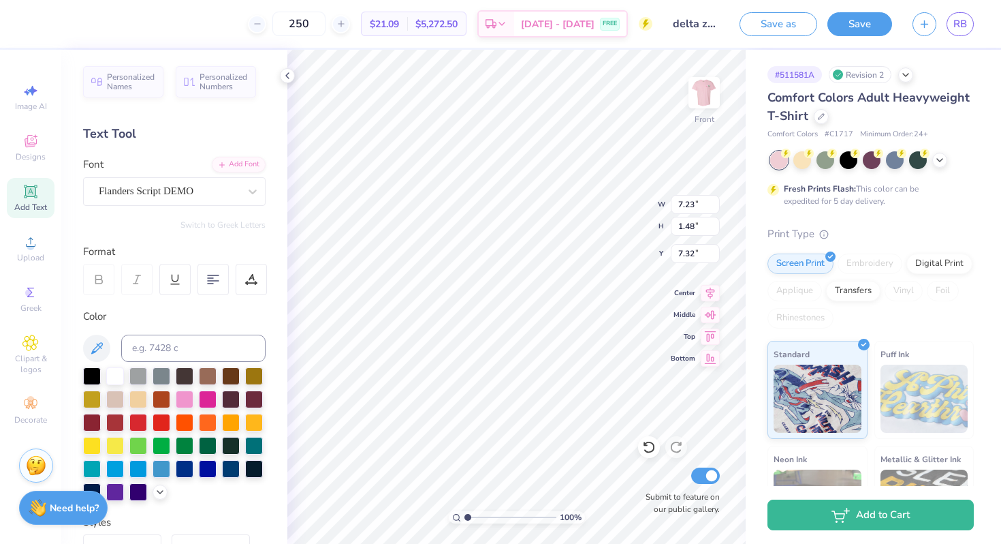
type input "7.23"
type input "6.71"
type input "3.72"
click at [253, 194] on icon at bounding box center [253, 192] width 14 height 14
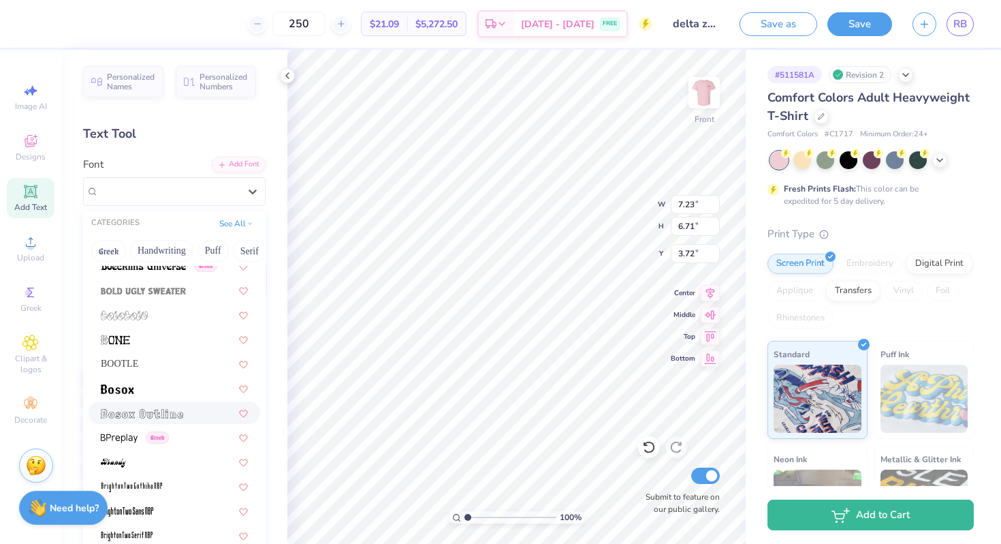
scroll to position [894, 0]
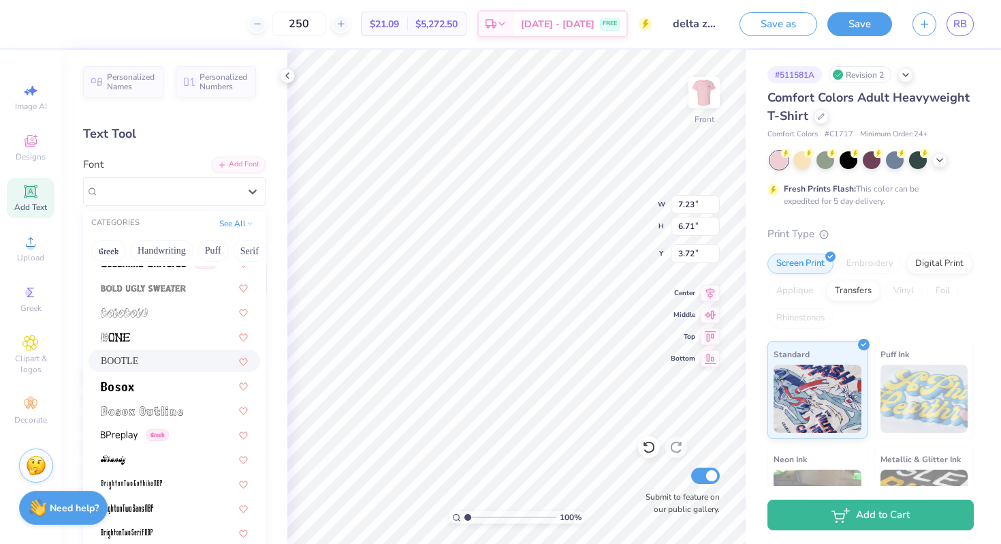
click at [161, 369] on div "BOOTLE" at bounding box center [175, 360] width 172 height 22
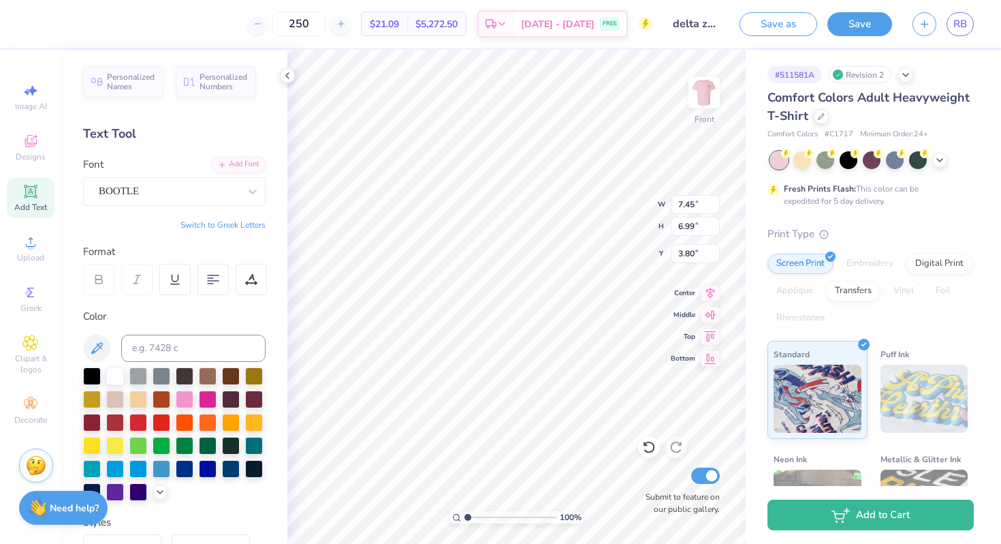
type input "6.91"
type input "6.48"
type input "4.17"
type input "5.21"
type input "1.29"
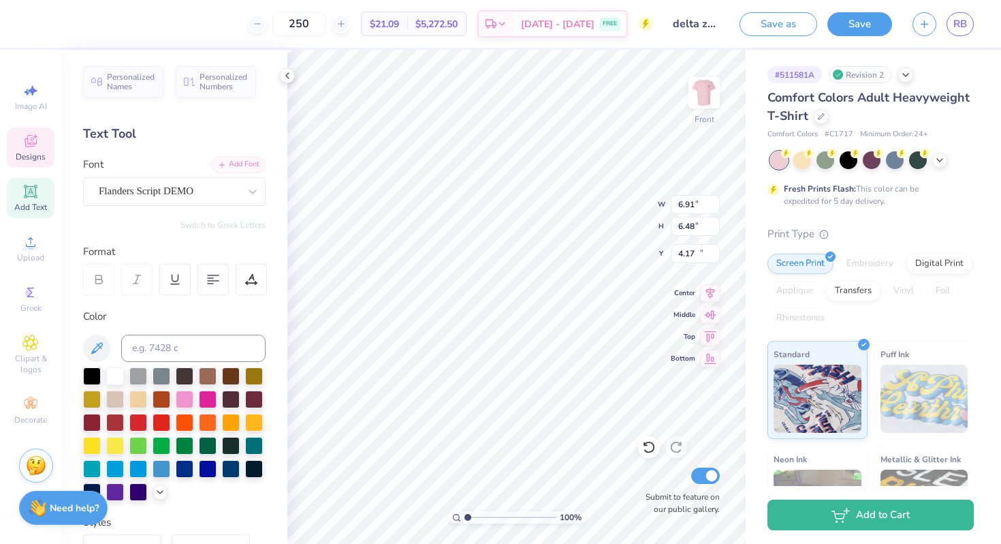
type input "14.28"
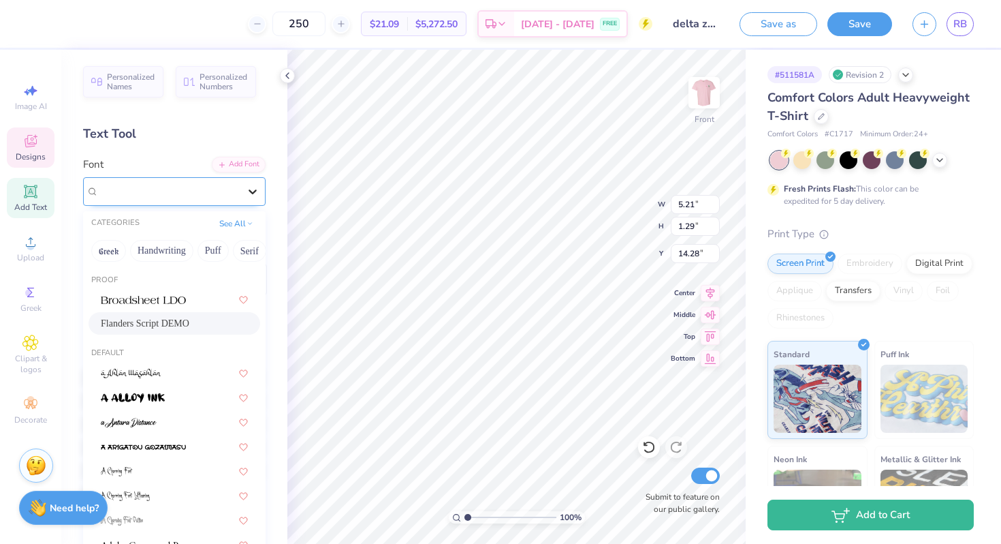
click at [248, 189] on icon at bounding box center [253, 192] width 14 height 14
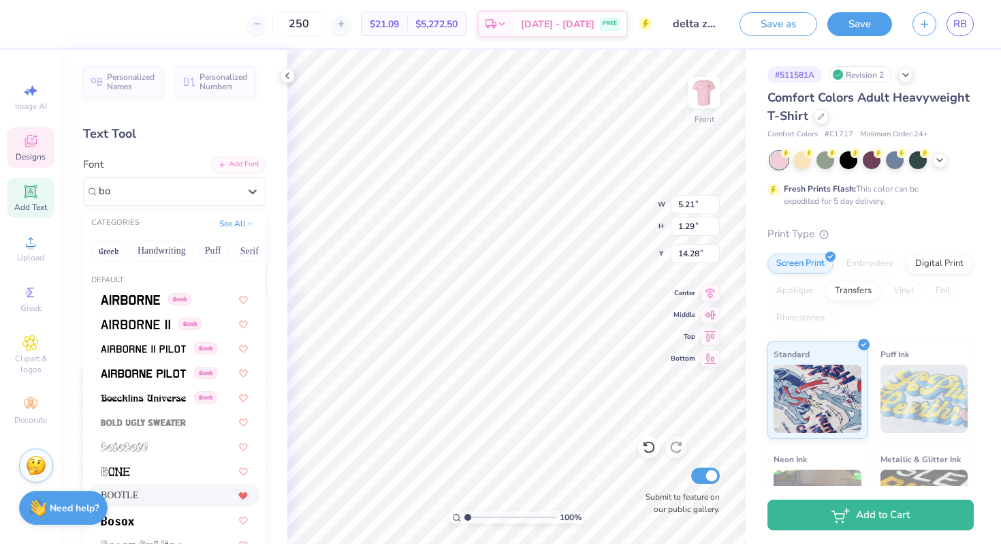
click at [245, 496] on icon at bounding box center [243, 495] width 8 height 7
click at [217, 497] on div "BOOTLE" at bounding box center [174, 495] width 147 height 14
type input "bo"
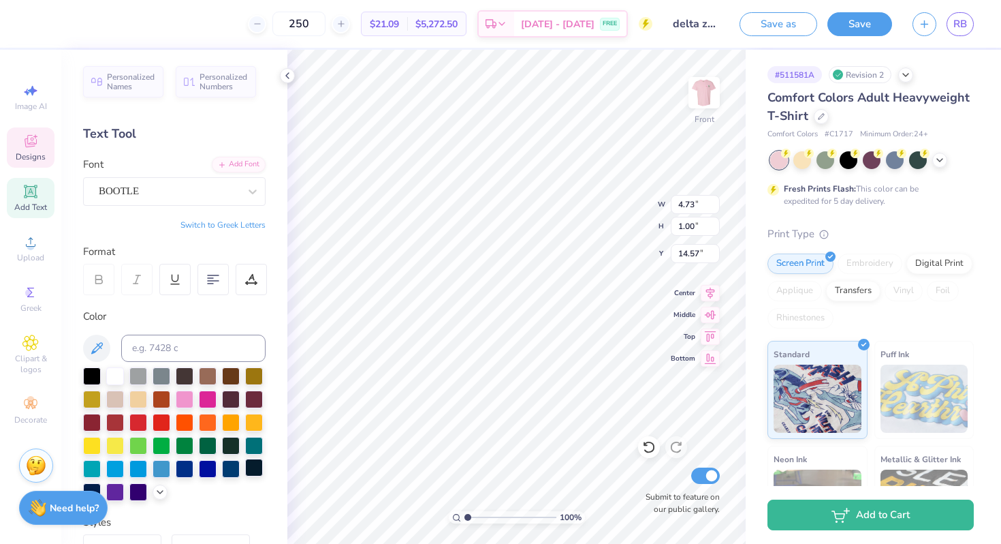
type input "7.17"
type input "1.40"
type input "16.00"
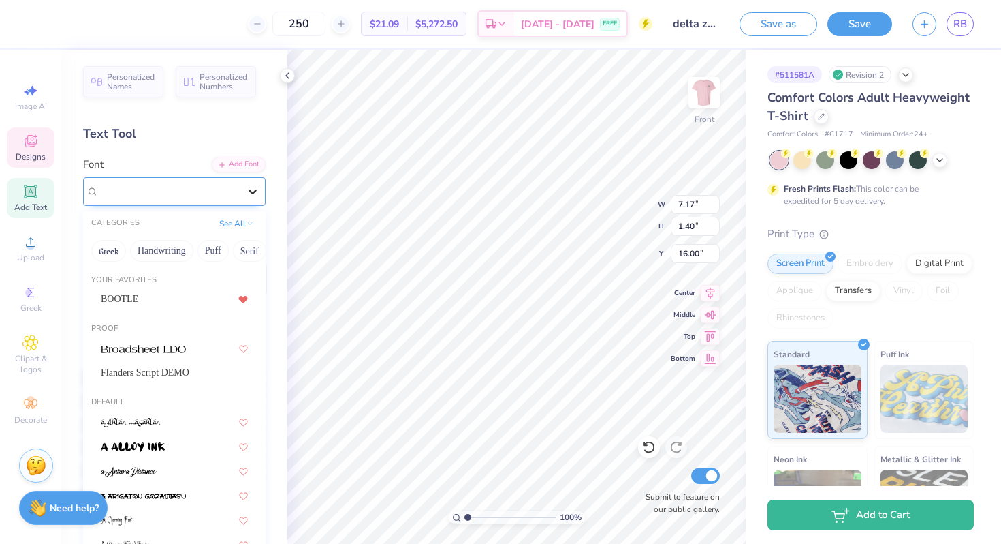
click at [256, 186] on icon at bounding box center [253, 192] width 14 height 14
click at [181, 299] on div "BOOTLE" at bounding box center [174, 299] width 147 height 14
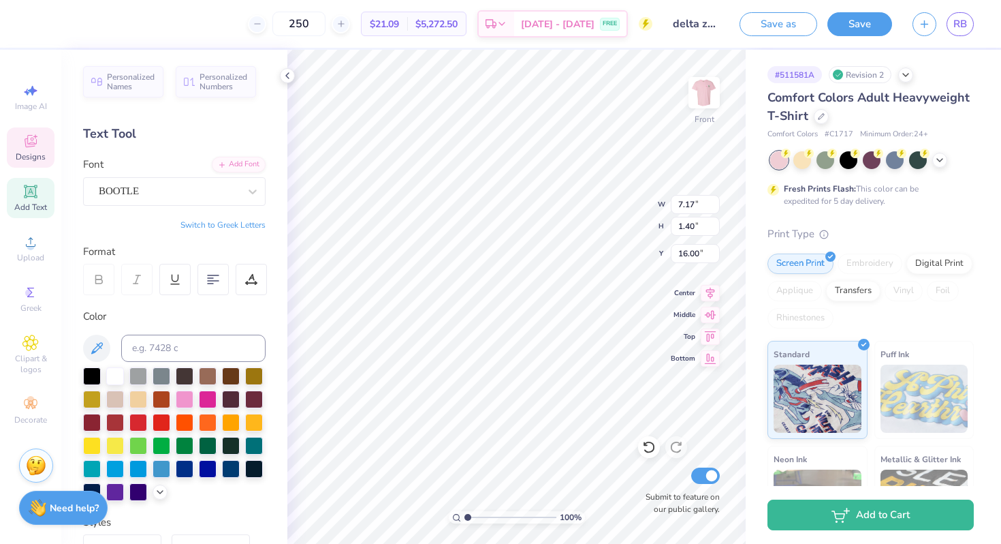
type input "4.90"
type input "1.41"
type input "7.35"
type textarea "Delta Zeta"
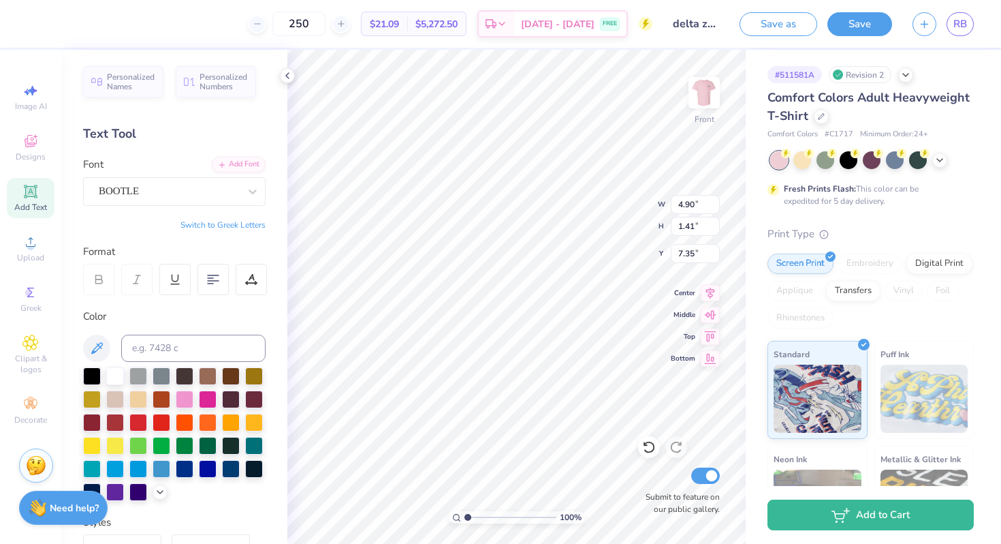
scroll to position [2, 0]
type input "6.91"
type input "6.48"
type input "4.17"
type input "3.35"
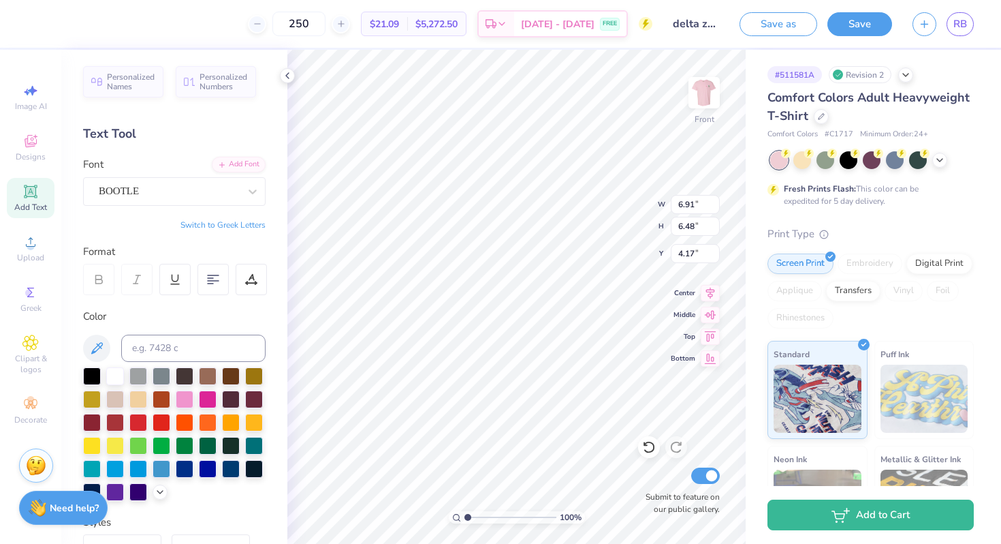
type input "0.52"
type input "7.80"
type input "7.15"
type textarea "Delta Zeta Fall 2025"
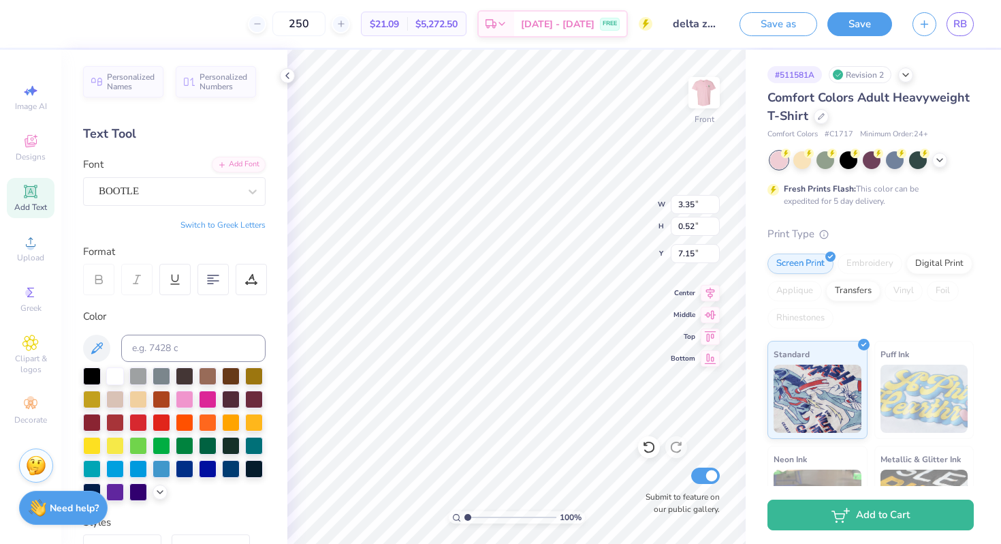
scroll to position [1, 1]
type input "4.73"
type input "1.00"
type input "14.57"
type input "6.91"
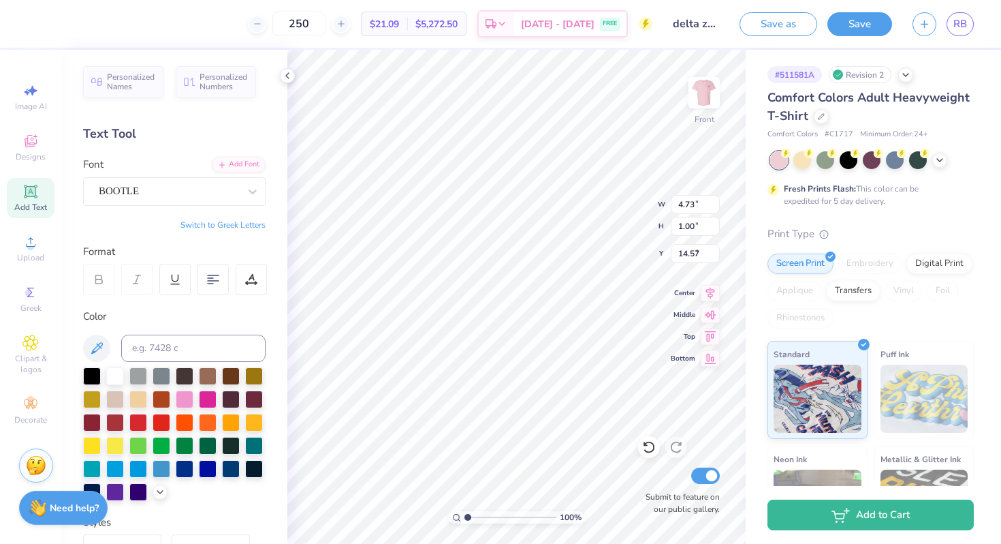
type input "6.48"
type input "4.17"
type input "3.35"
type input "1.41"
type input "7.87"
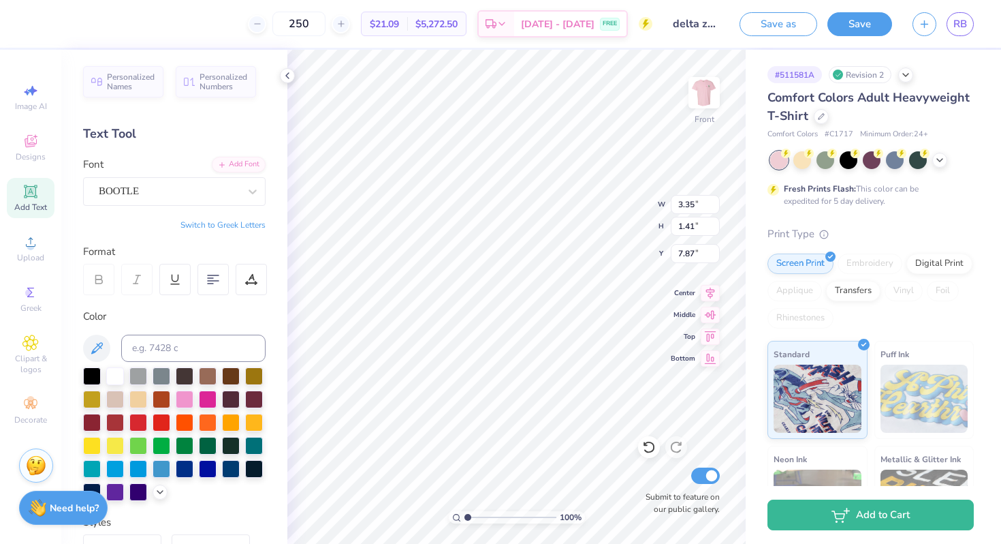
type input "8.73"
type input "1.49"
type input "15.95"
type input "6.58"
type input "1.13"
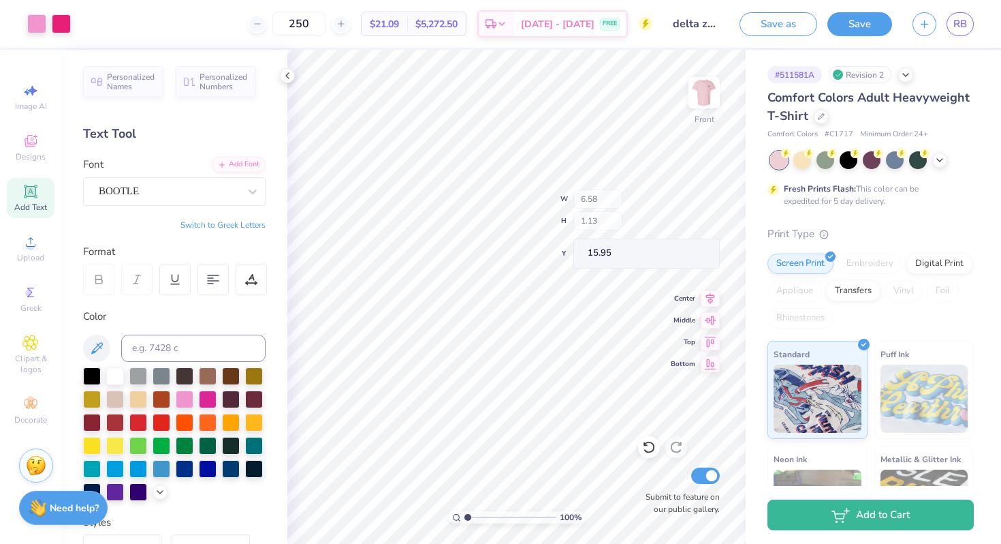
type input "14.45"
type input "16.16"
type input "17.88"
type input "6.16"
type input "2.59"
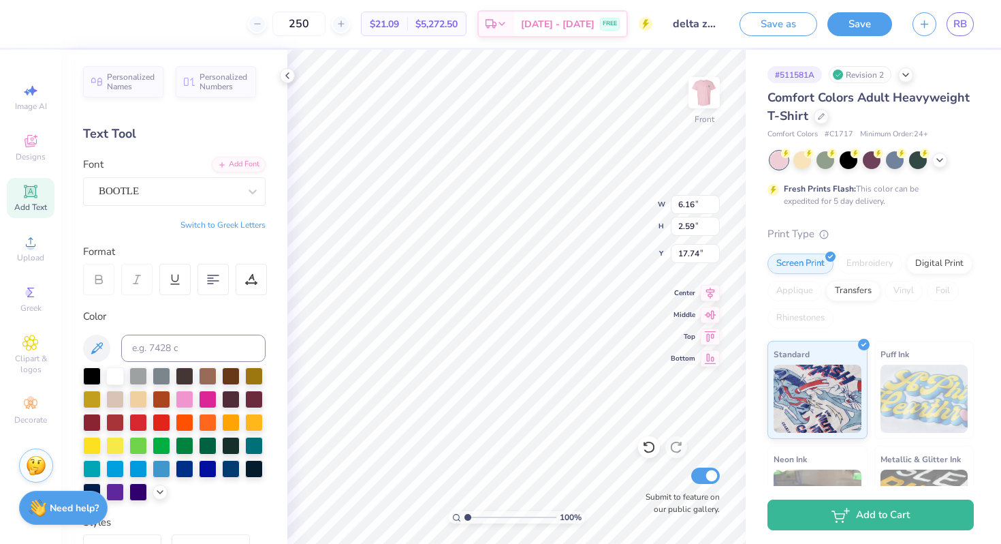
type input "17.74"
type textarea "Delta Zeta Fall 2025"
type input "16.16"
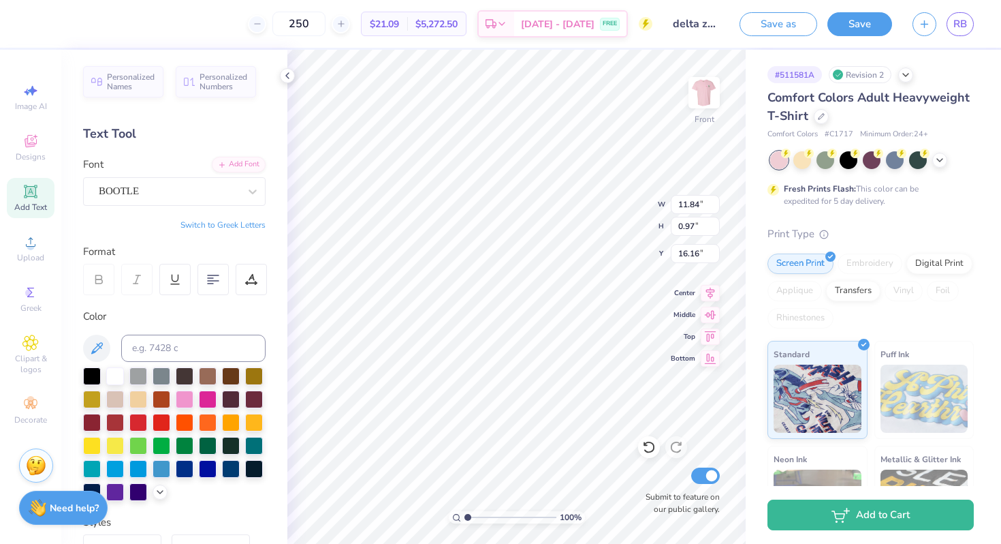
type textarea "Delta Zeta Fall 25"
type textarea "Starkey Hearing Foundation Painted Turtle Camp"
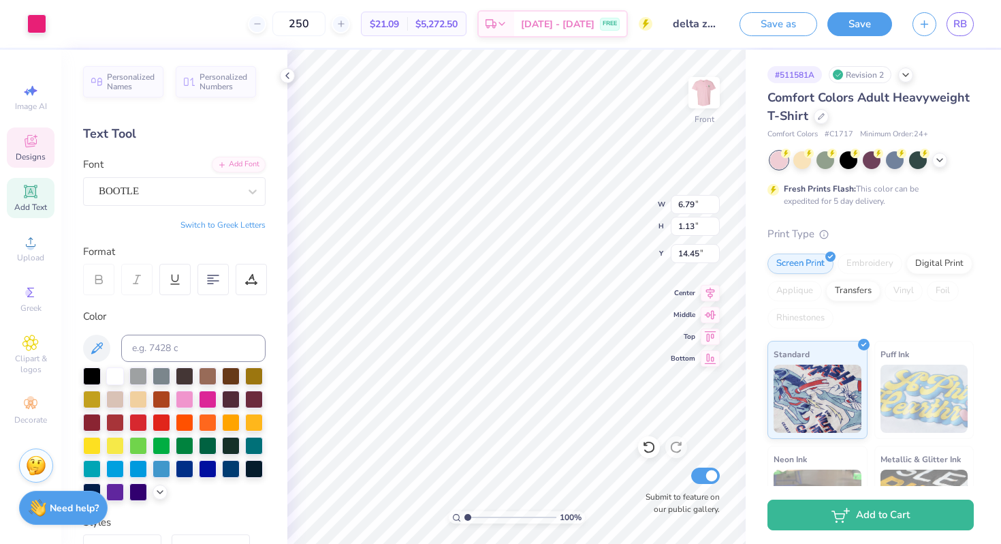
scroll to position [1, 3]
type textarea "Starkey Hearing Foundation Painted turtle Camp"
type input "14.56"
click at [700, 89] on img at bounding box center [704, 92] width 54 height 54
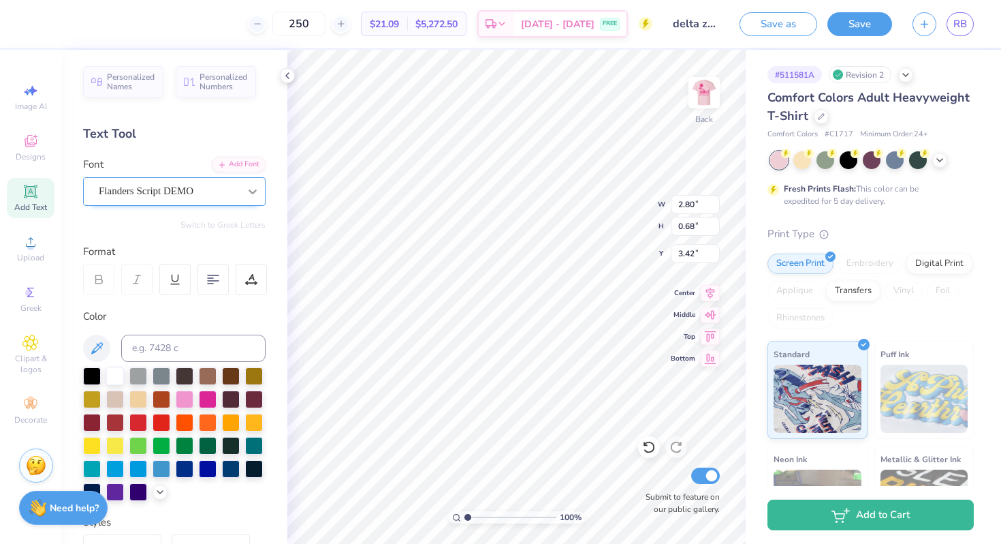
click at [250, 191] on icon at bounding box center [253, 191] width 8 height 5
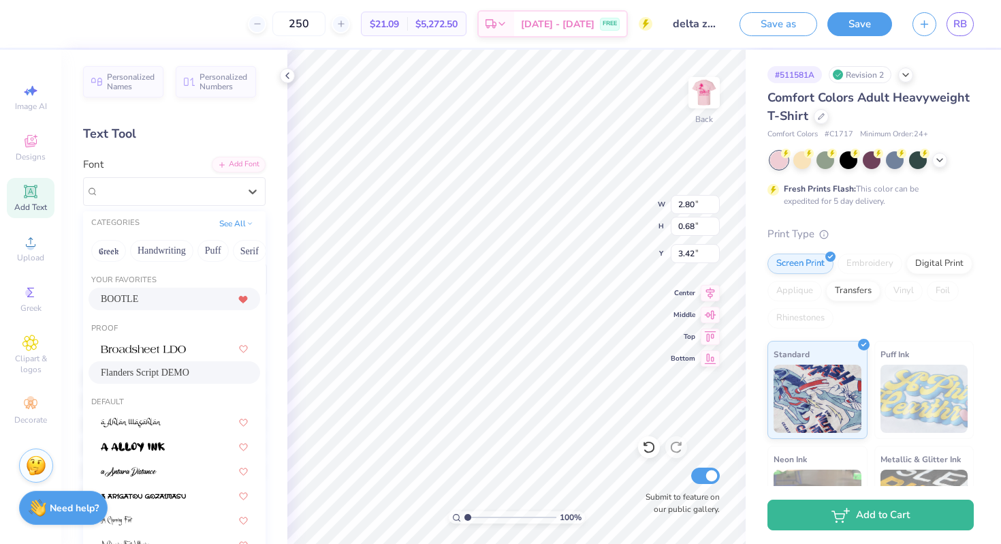
click at [192, 298] on div "BOOTLE" at bounding box center [174, 299] width 147 height 14
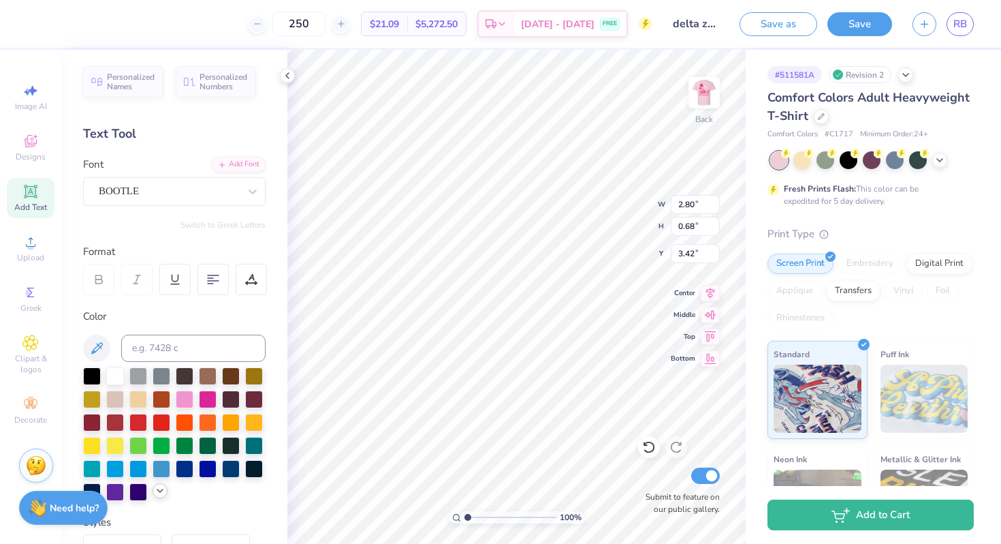
click at [157, 488] on icon at bounding box center [160, 490] width 11 height 11
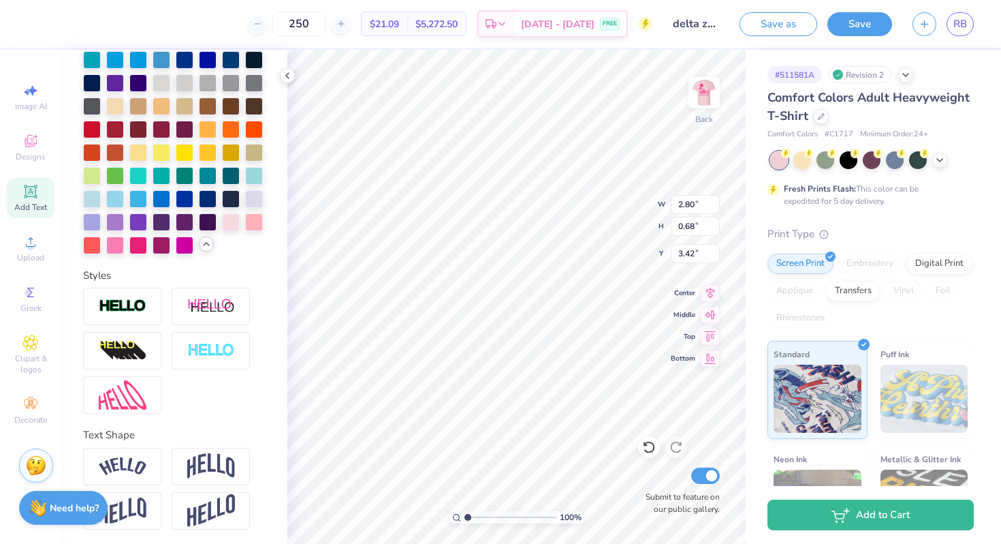
scroll to position [410, 0]
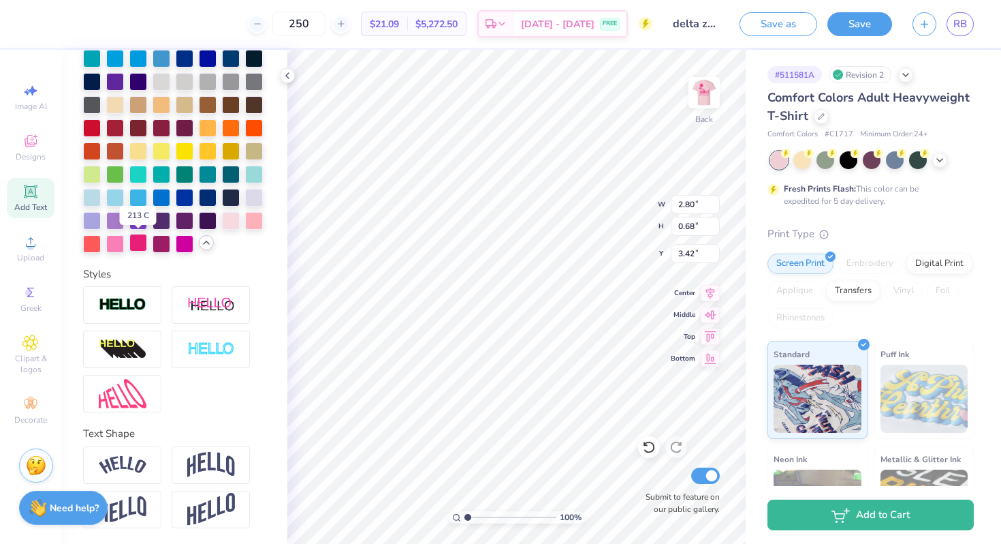
click at [141, 243] on div at bounding box center [138, 243] width 18 height 18
type input "4.20"
type input "0.69"
type input "4.01"
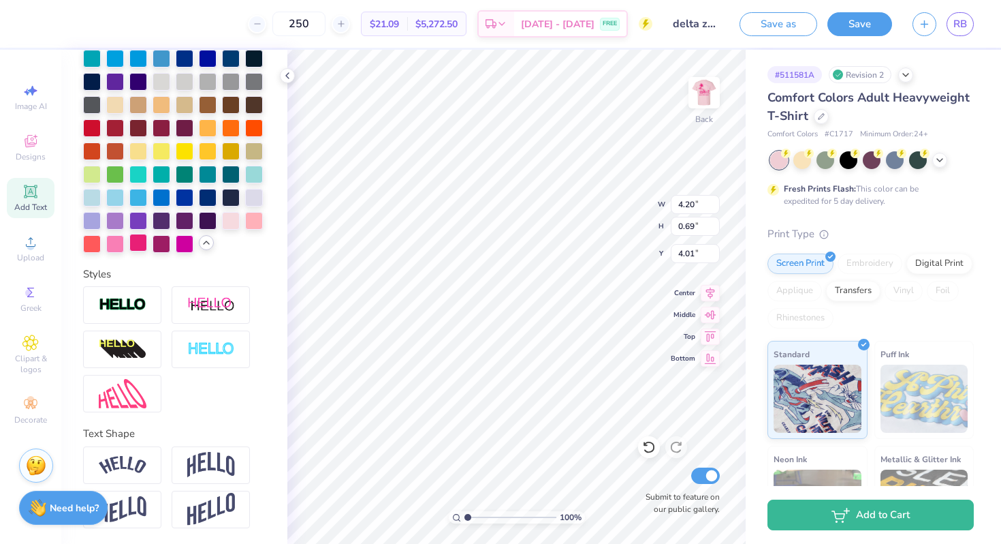
click at [142, 240] on div at bounding box center [138, 243] width 18 height 18
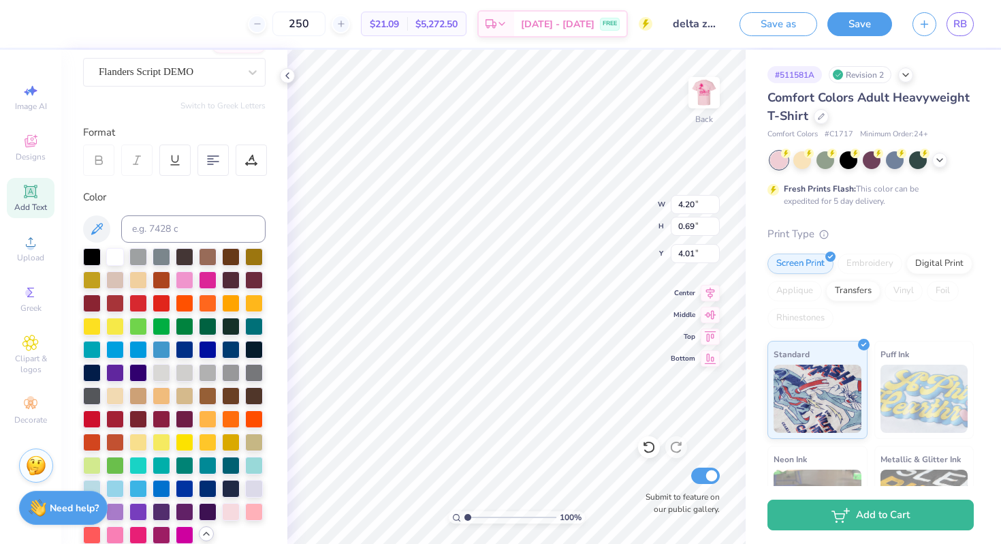
scroll to position [20, 0]
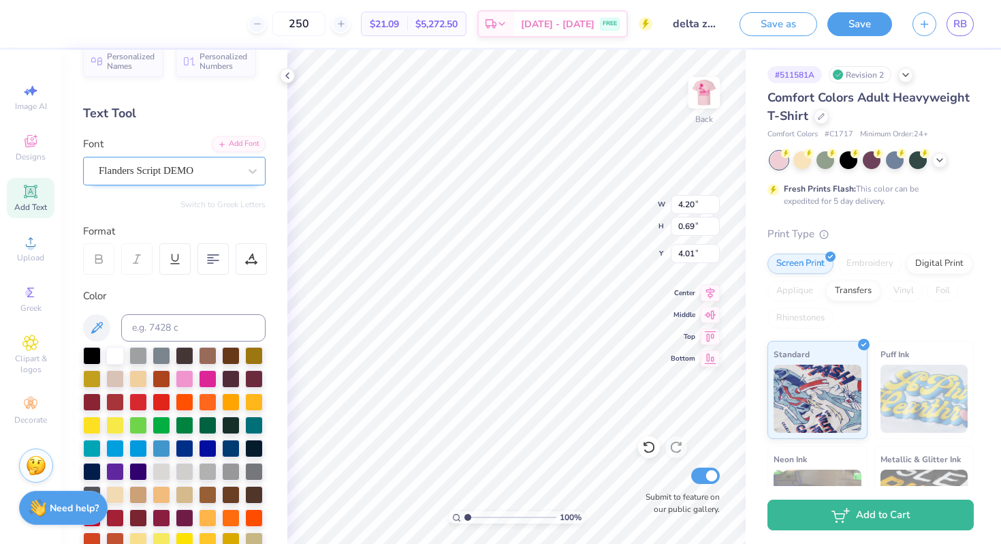
click at [237, 172] on div "Flanders Script DEMO" at bounding box center [168, 170] width 143 height 21
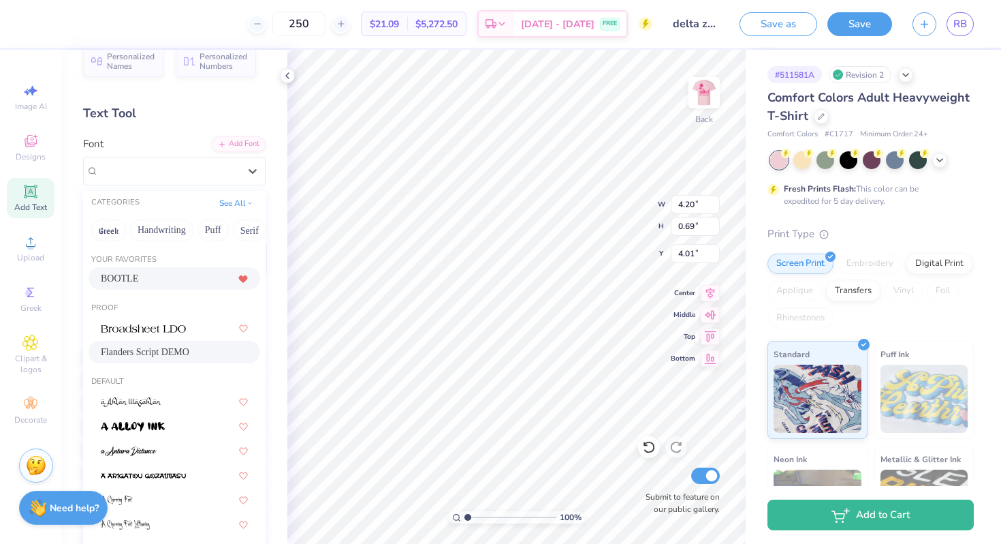
click at [170, 274] on div "BOOTLE" at bounding box center [174, 278] width 147 height 14
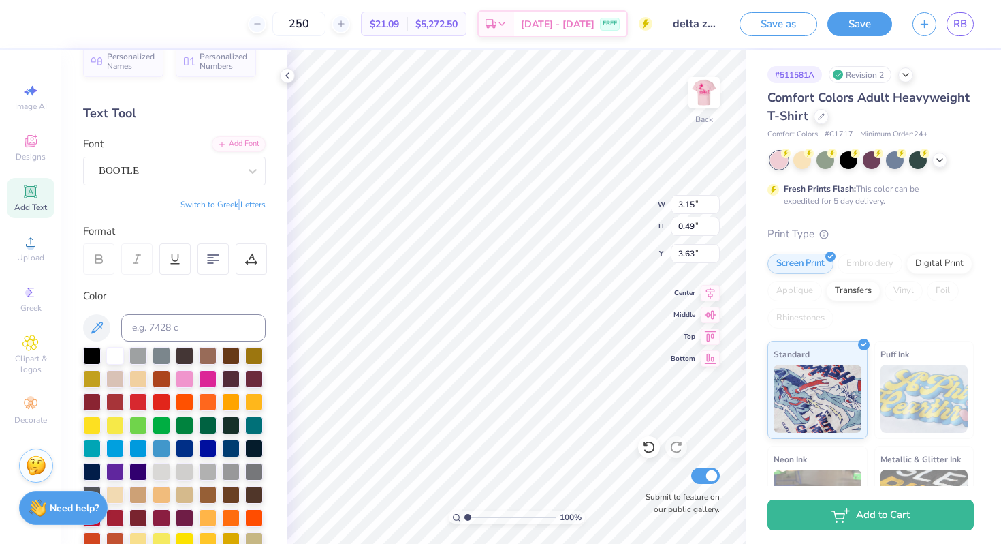
click at [232, 206] on button "Switch to Greek Letters" at bounding box center [223, 204] width 85 height 11
click at [232, 206] on button "Switch to Normal Letters" at bounding box center [219, 204] width 91 height 11
type input "3.00"
type input "0.66"
type input "3.55"
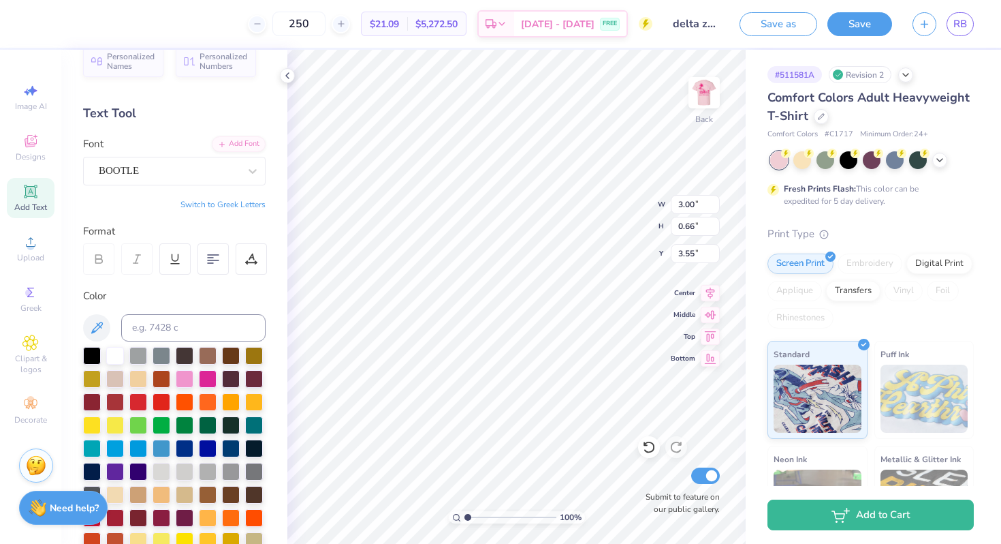
click at [249, 202] on button "Switch to Greek Letters" at bounding box center [223, 204] width 85 height 11
click at [651, 446] on icon at bounding box center [649, 447] width 14 height 14
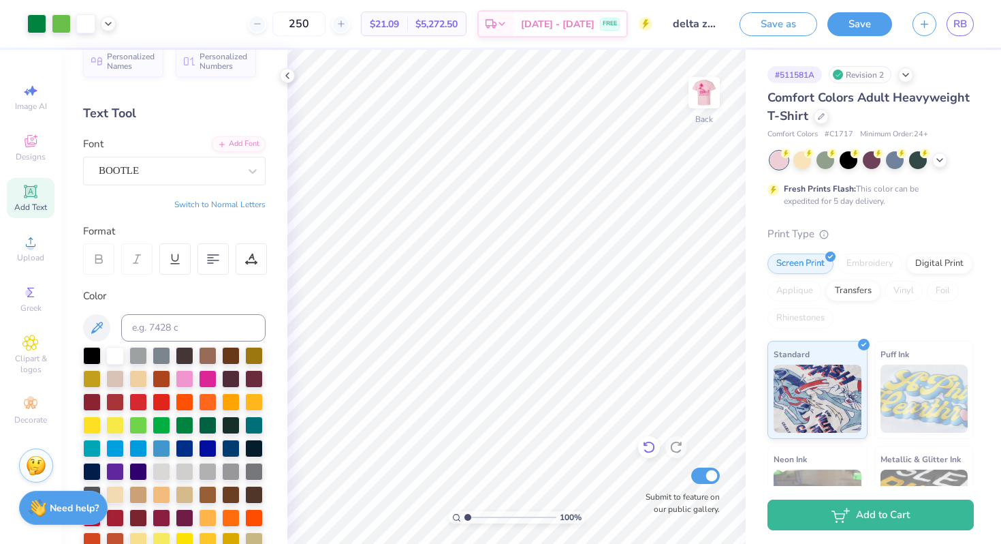
click at [651, 446] on icon at bounding box center [649, 447] width 14 height 14
click at [651, 447] on icon at bounding box center [649, 447] width 14 height 14
click at [849, 69] on div "Revision 2" at bounding box center [860, 74] width 63 height 17
click at [908, 76] on icon at bounding box center [906, 73] width 11 height 11
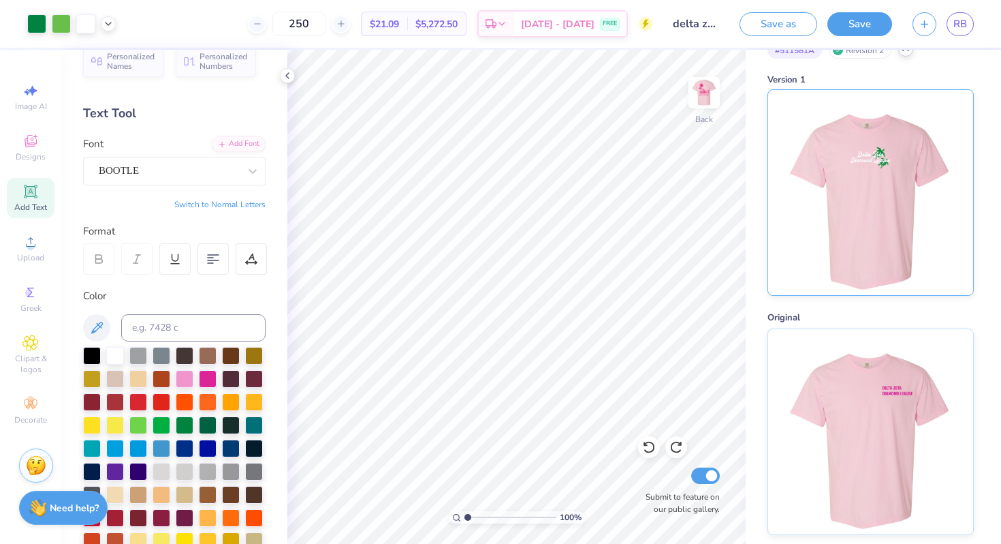
scroll to position [0, 0]
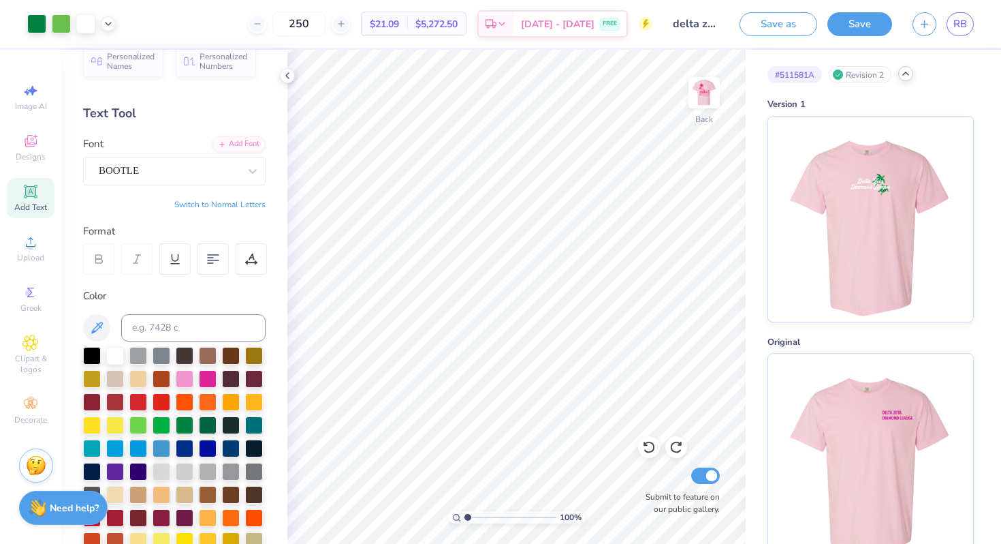
click at [912, 77] on div at bounding box center [905, 73] width 15 height 15
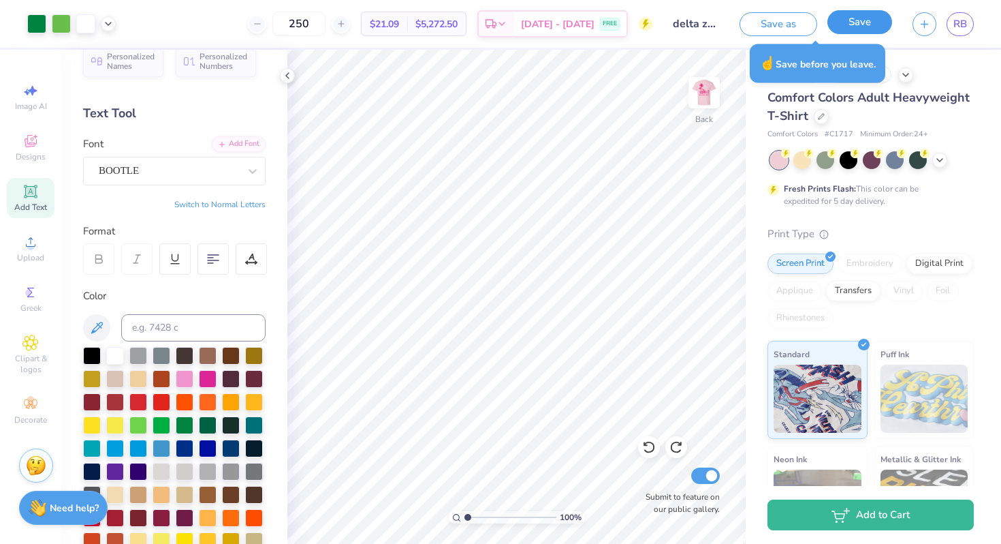
click at [853, 28] on button "Save" at bounding box center [860, 22] width 65 height 24
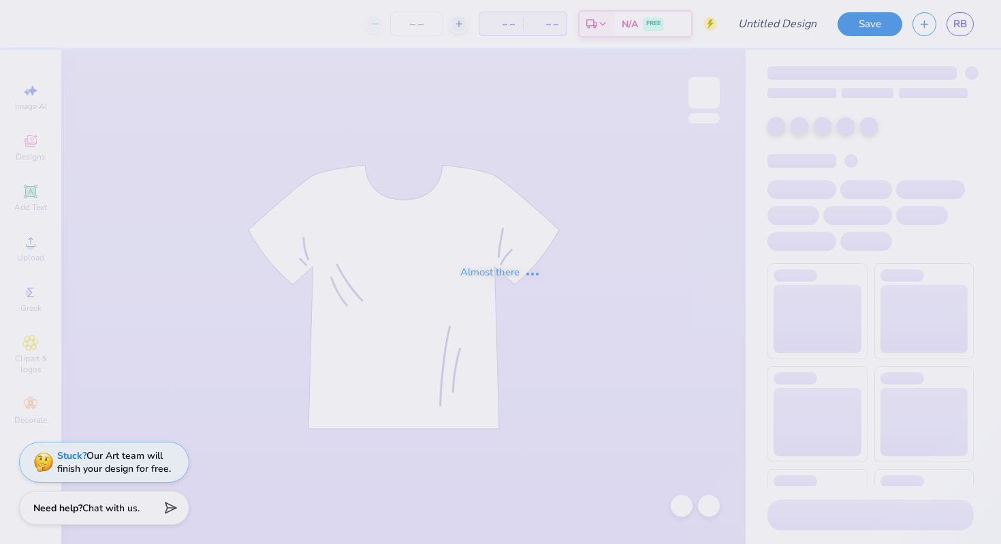
type input "delta zeta philo draft 2025"
type input "250"
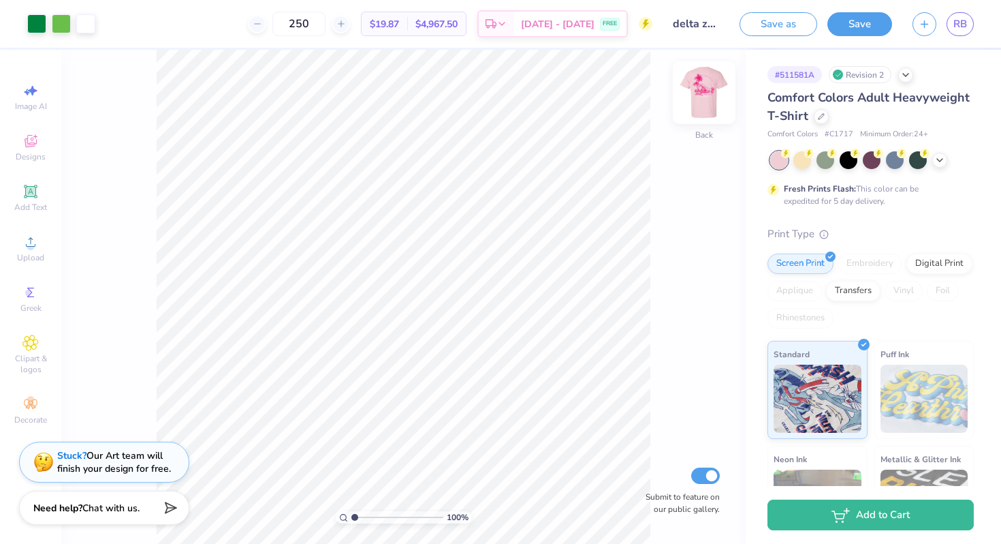
click at [711, 91] on img at bounding box center [704, 92] width 54 height 54
click at [706, 100] on img at bounding box center [704, 92] width 54 height 54
click at [706, 101] on img at bounding box center [704, 92] width 54 height 54
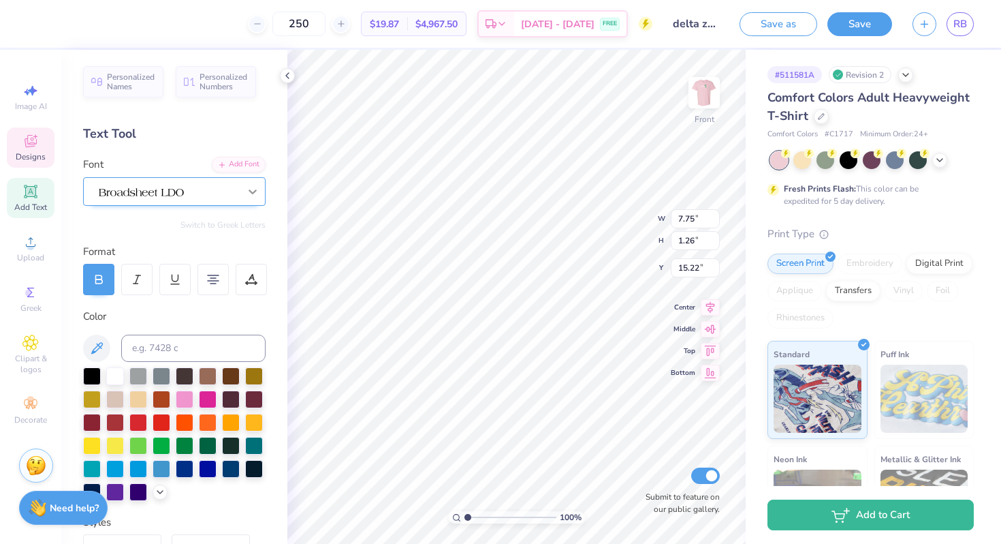
click at [250, 196] on icon at bounding box center [253, 192] width 14 height 14
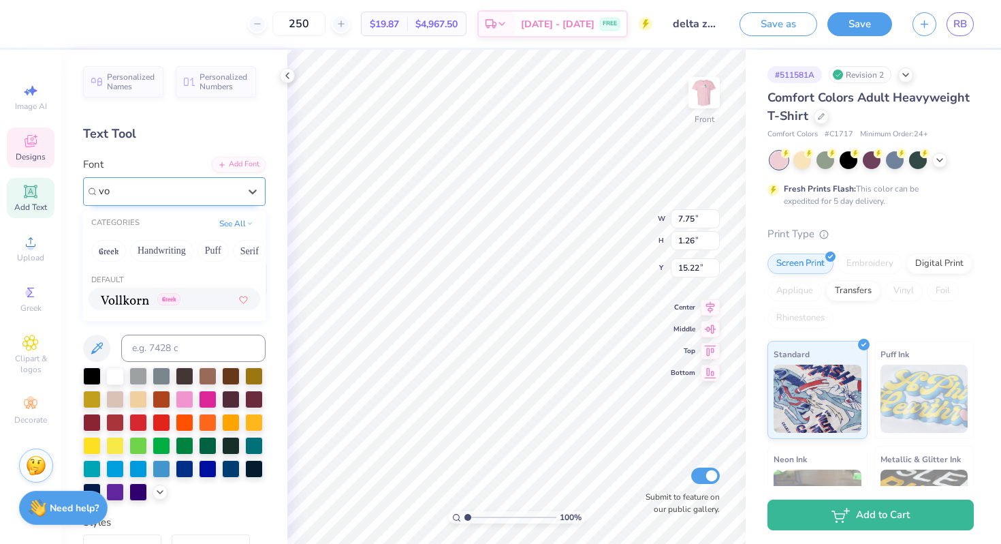
type input "v"
click at [234, 294] on div at bounding box center [174, 299] width 147 height 14
type input "boot"
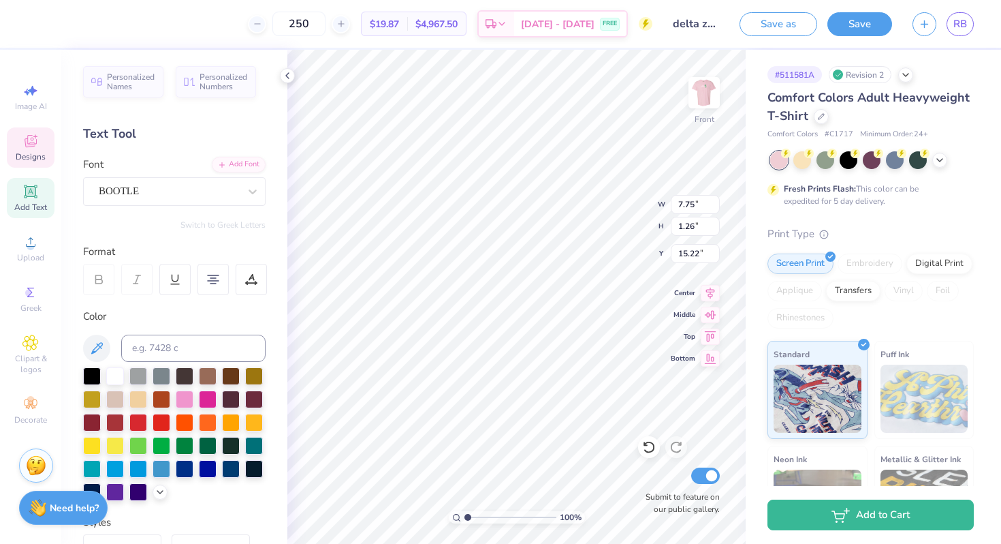
type input "7.41"
type input "1.27"
click at [156, 490] on icon at bounding box center [160, 490] width 11 height 11
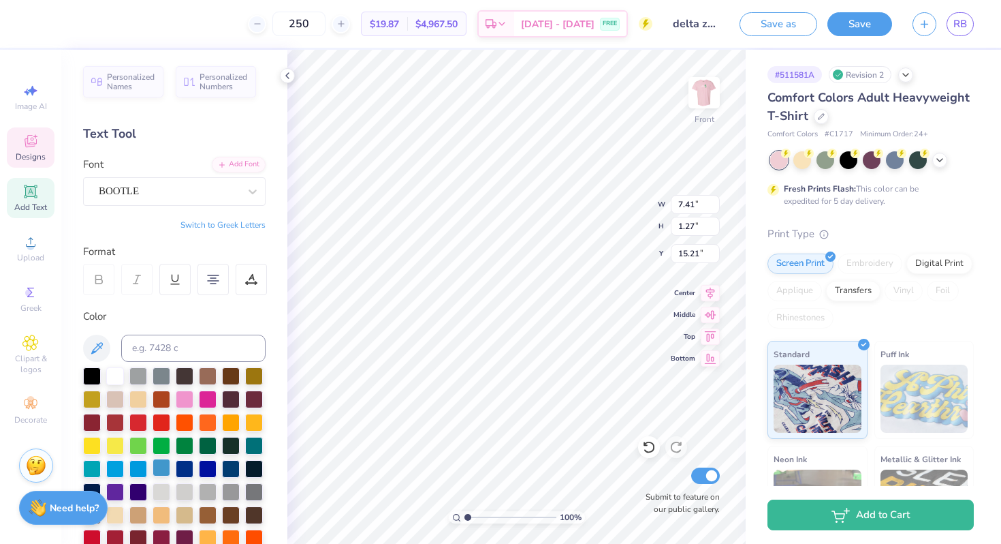
scroll to position [410, 0]
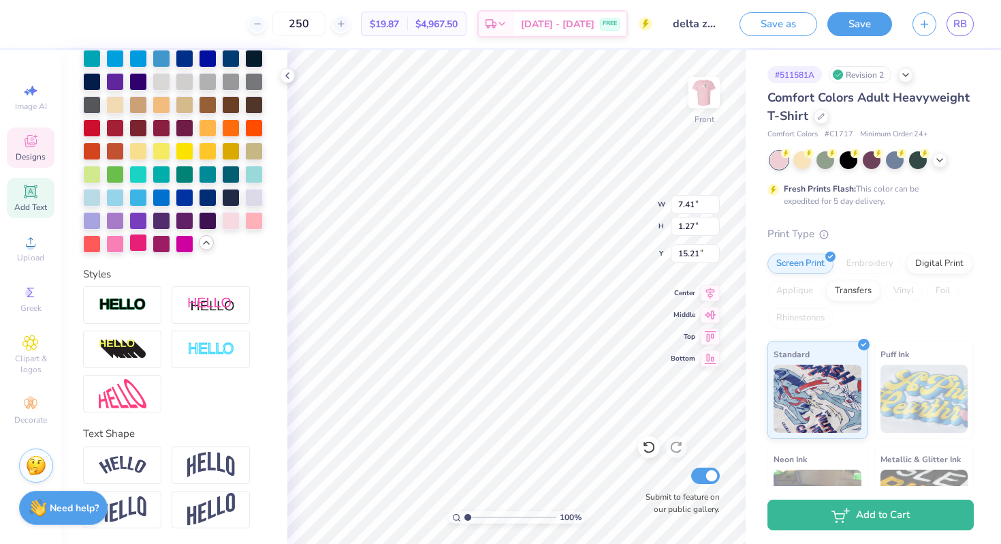
click at [147, 237] on div at bounding box center [138, 243] width 18 height 18
click at [143, 239] on div at bounding box center [138, 243] width 18 height 18
type input "16.34"
click at [552, 309] on div "Hold “Option ⌥” to see the space between elements." at bounding box center [525, 304] width 136 height 31
type input "12.16"
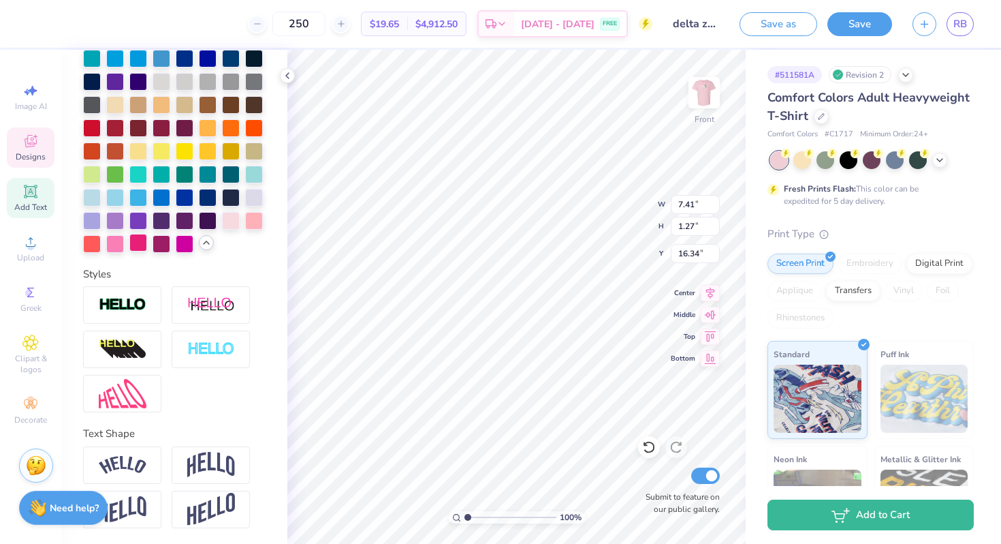
type input "12.57"
type input "3.00"
type input "5.21"
type input "1.29"
type input "14.28"
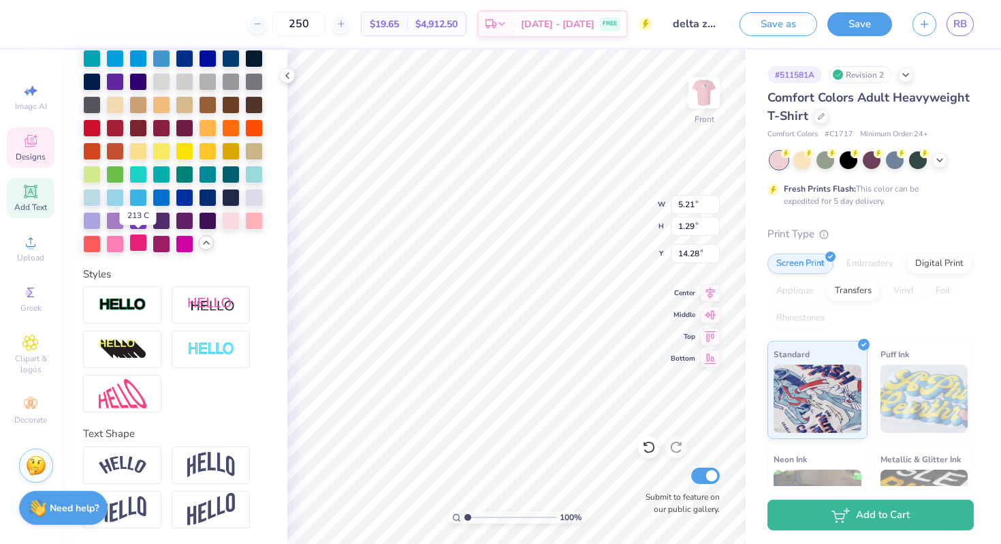
click at [136, 242] on div at bounding box center [138, 243] width 18 height 18
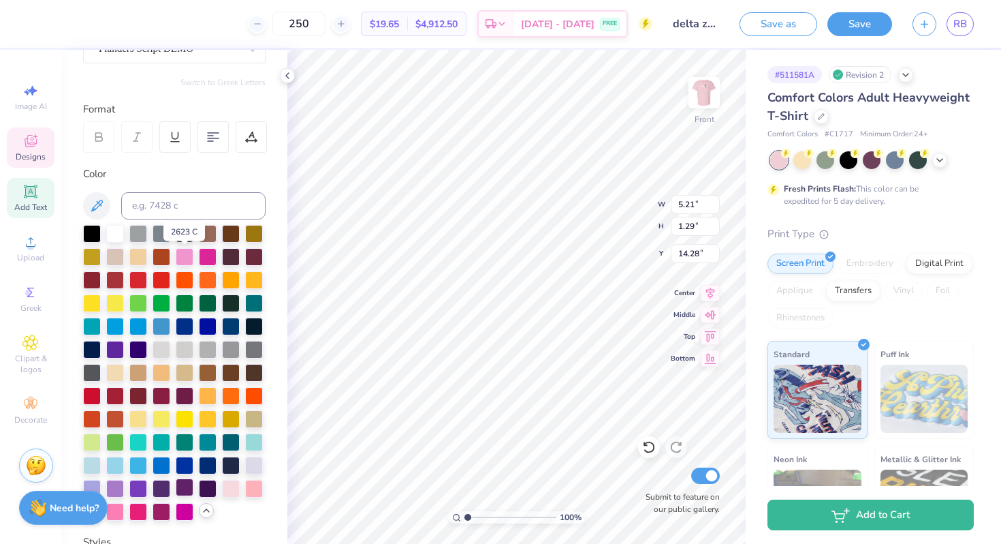
scroll to position [0, 0]
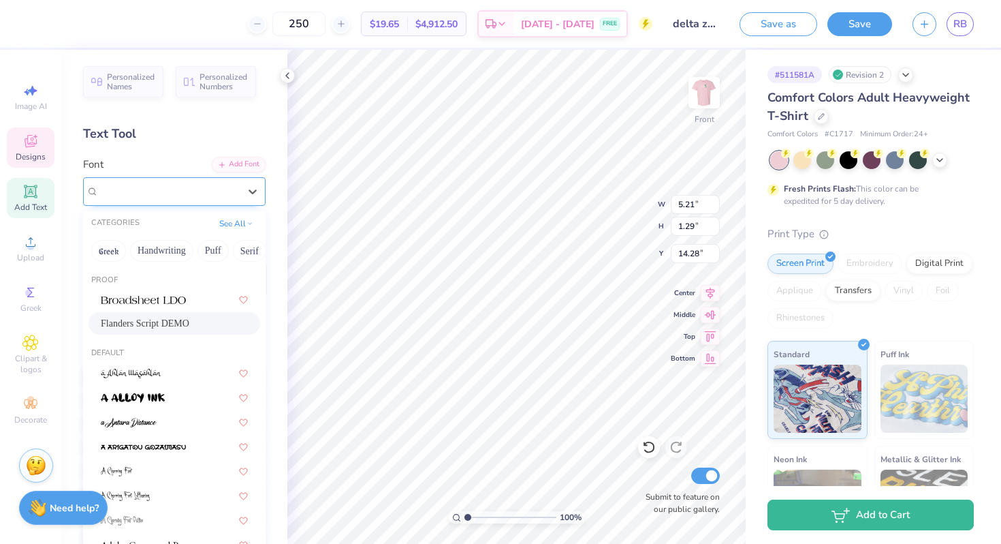
click at [172, 187] on div "Flanders Script DEMO" at bounding box center [168, 191] width 143 height 21
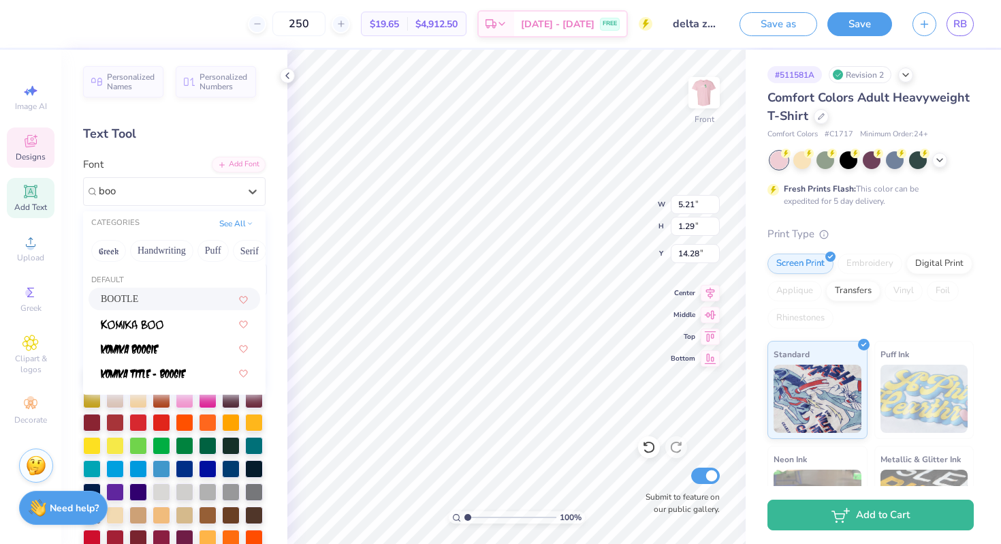
click at [151, 300] on div "BOOTLE" at bounding box center [174, 299] width 147 height 14
type input "boo"
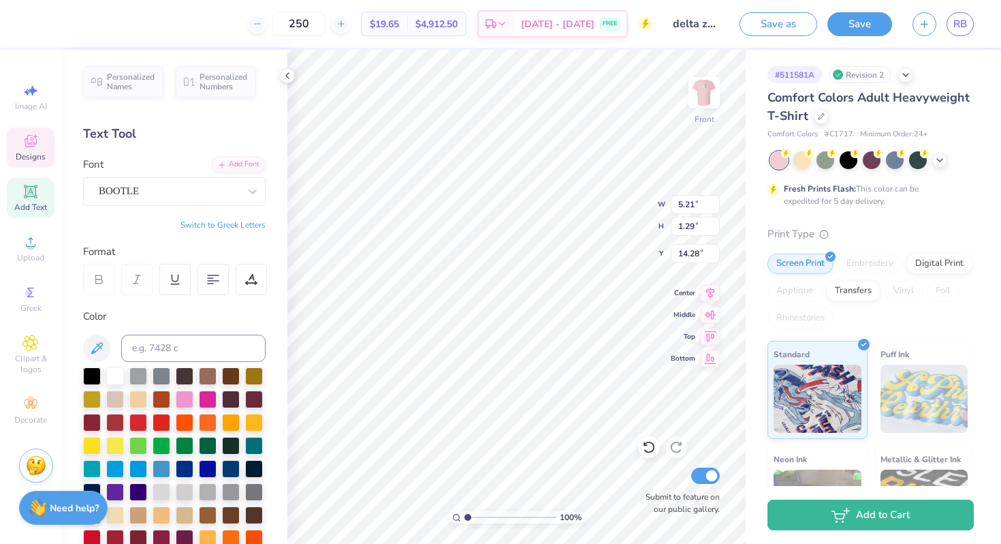
type input "4.73"
type input "1.00"
type input "14.43"
type input "10.03"
type input "12.57"
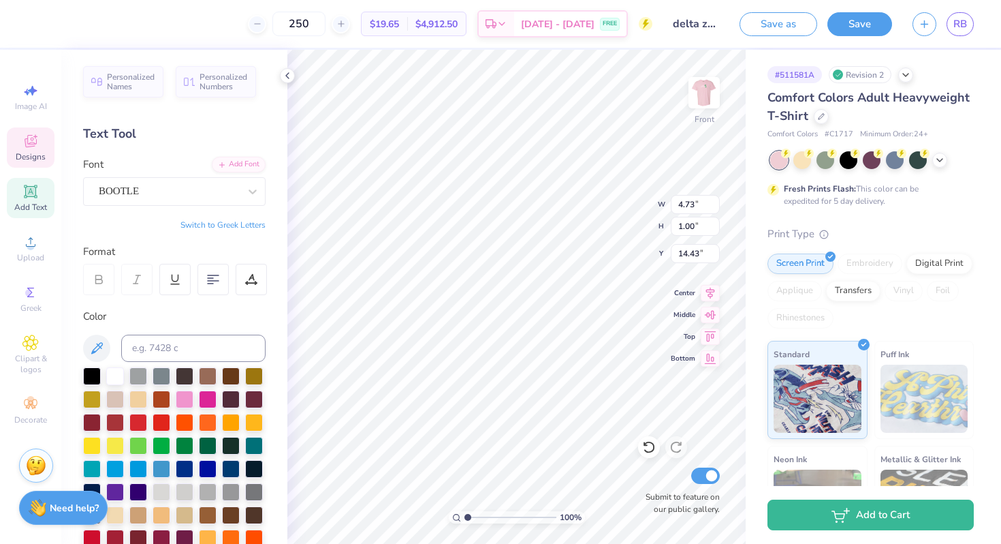
type input "3.00"
type input "18.65"
type input "7.41"
type input "1.27"
type input "16.34"
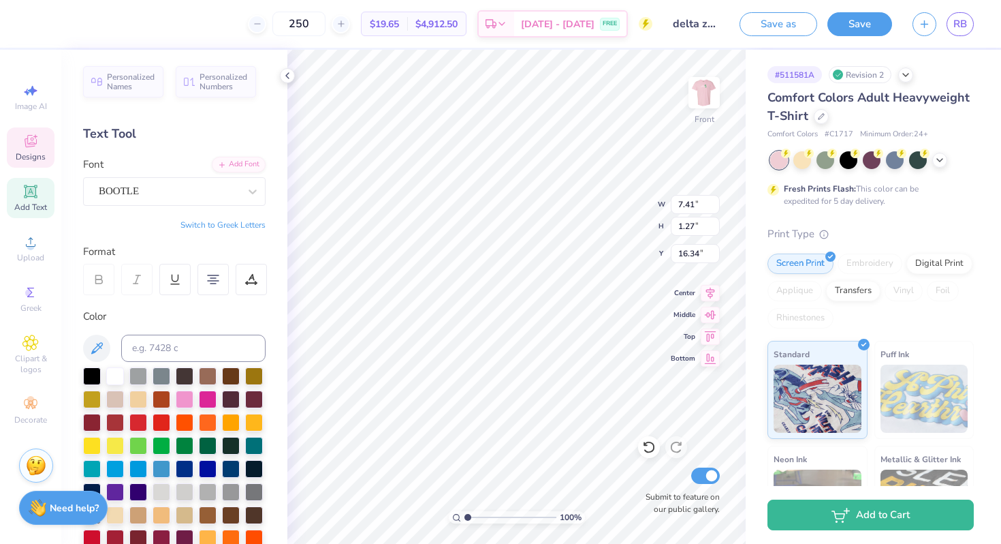
scroll to position [1, 1]
type textarea "Starkey Hearing Foundation Painted turtle Camp"
click at [221, 287] on div at bounding box center [213, 279] width 31 height 31
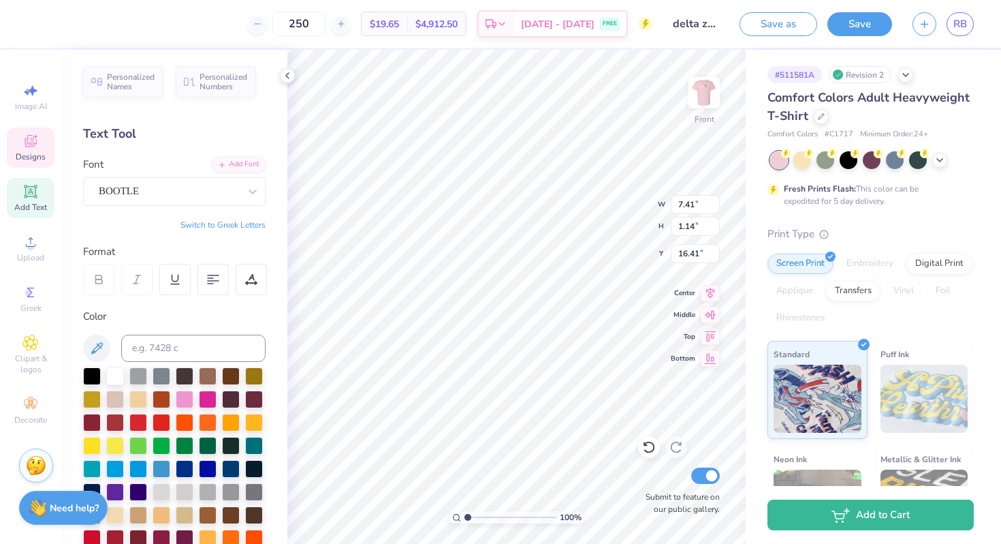
type input "6.89"
type input "1.06"
type textarea "Starkey Hearing Foundation Painted turtle Camp"
type input "14.51"
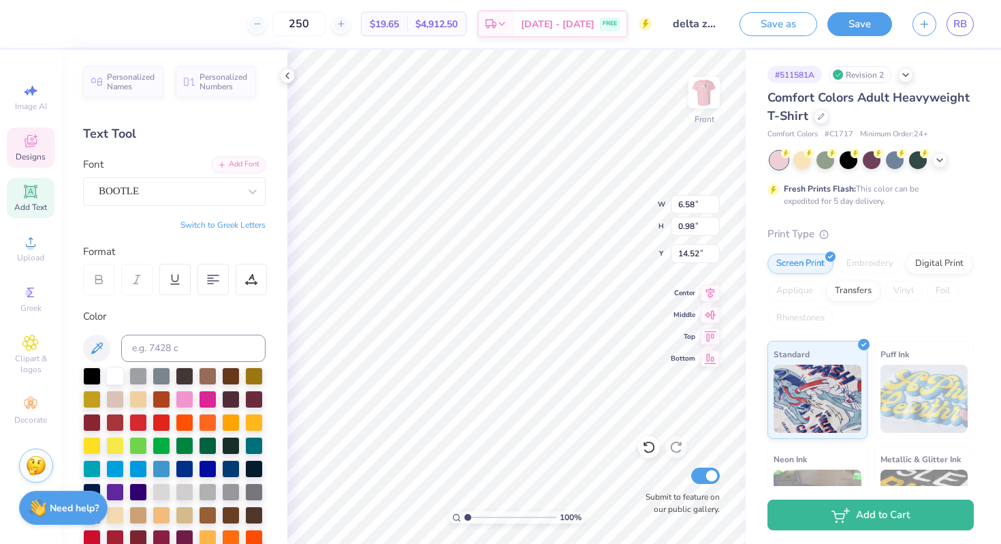
type input "6.58"
type input "0.98"
type input "14.52"
click at [246, 190] on icon at bounding box center [253, 192] width 14 height 14
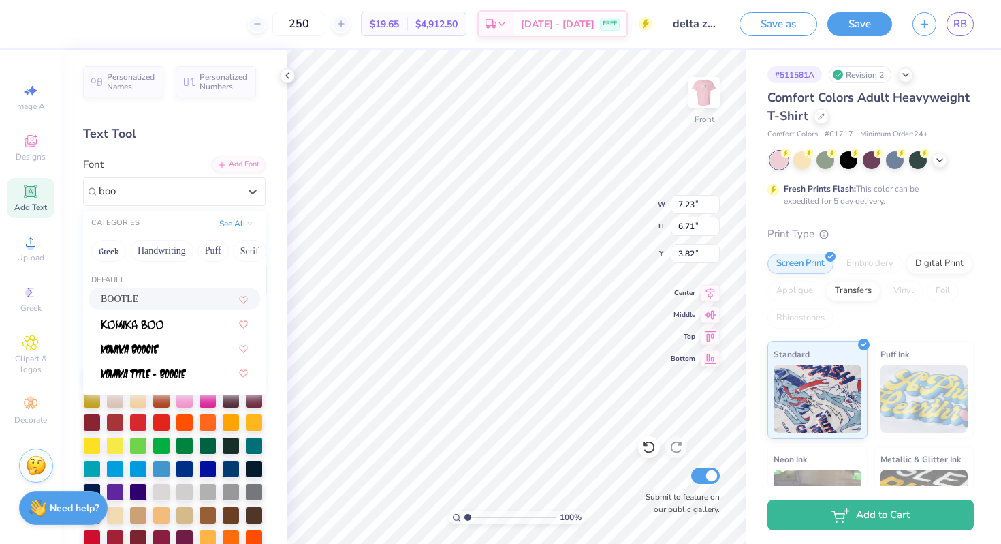
click at [253, 297] on div "BOOTLE" at bounding box center [175, 298] width 172 height 22
type input "boo"
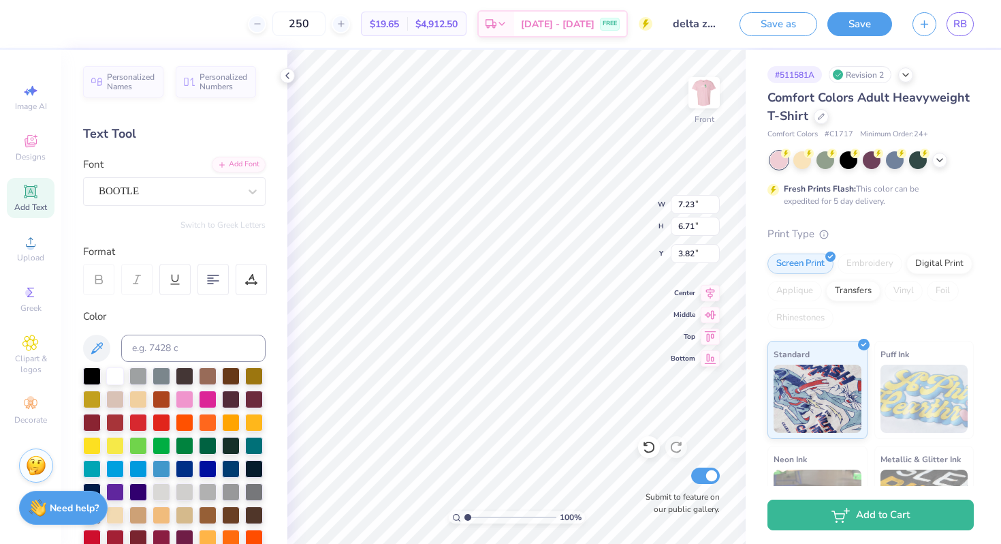
type input "6.58"
type input "0.98"
type input "14.52"
click at [185, 402] on div at bounding box center [185, 398] width 18 height 18
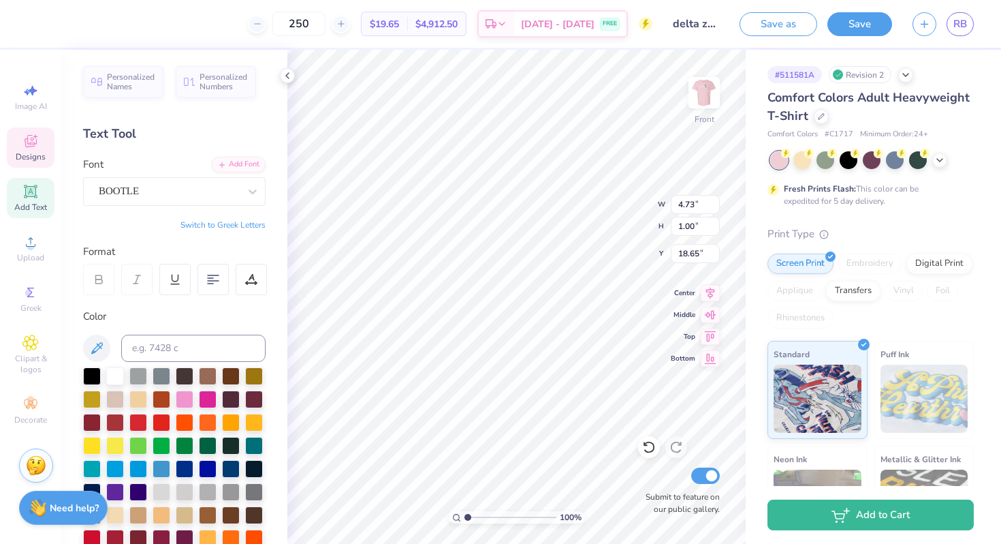
scroll to position [0, 4]
type textarea "delta zeta Fall 25"
type input "16.32"
type input "6.58"
type input "0.98"
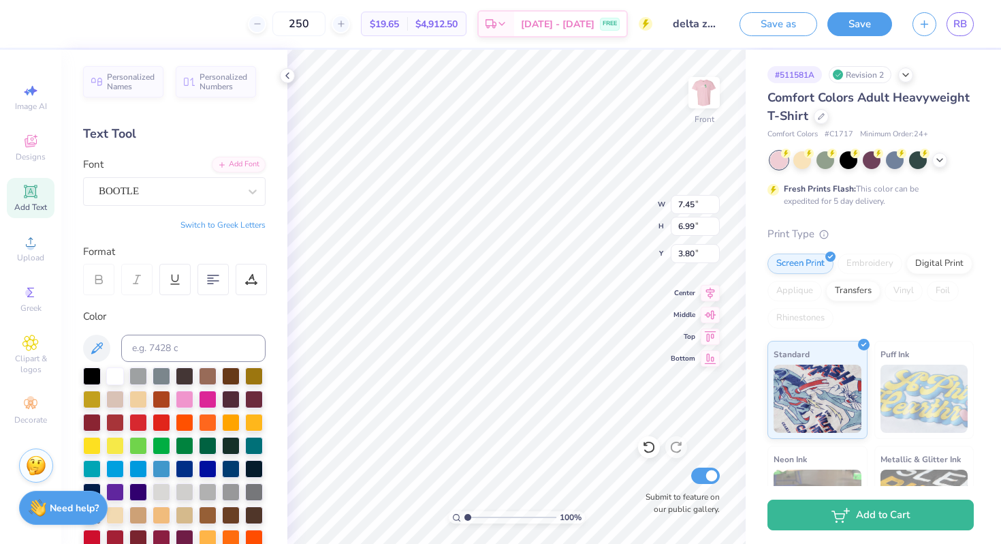
type input "14.52"
type input "11.13"
type input "1.00"
type input "16.33"
type input "6.58"
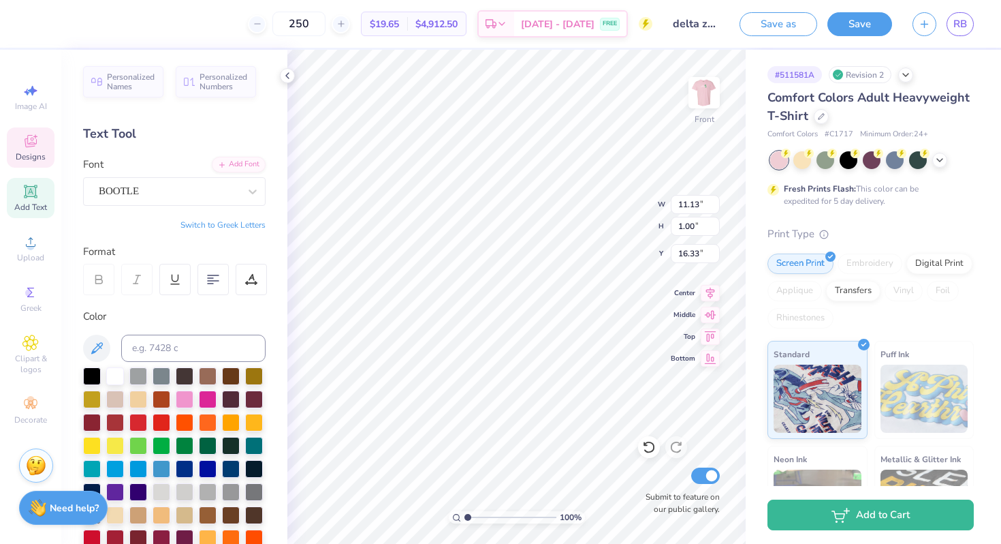
type input "0.98"
type input "14.59"
type input "1.70"
type input "1.72"
type input "10.96"
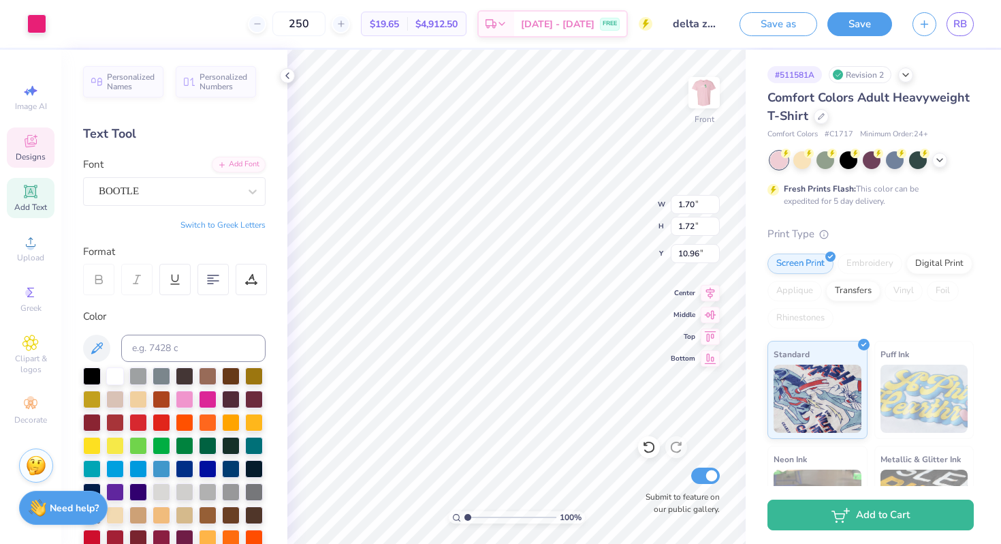
type input "1.90"
type input "12.89"
type input "7.45"
type input "6.99"
type input "3.80"
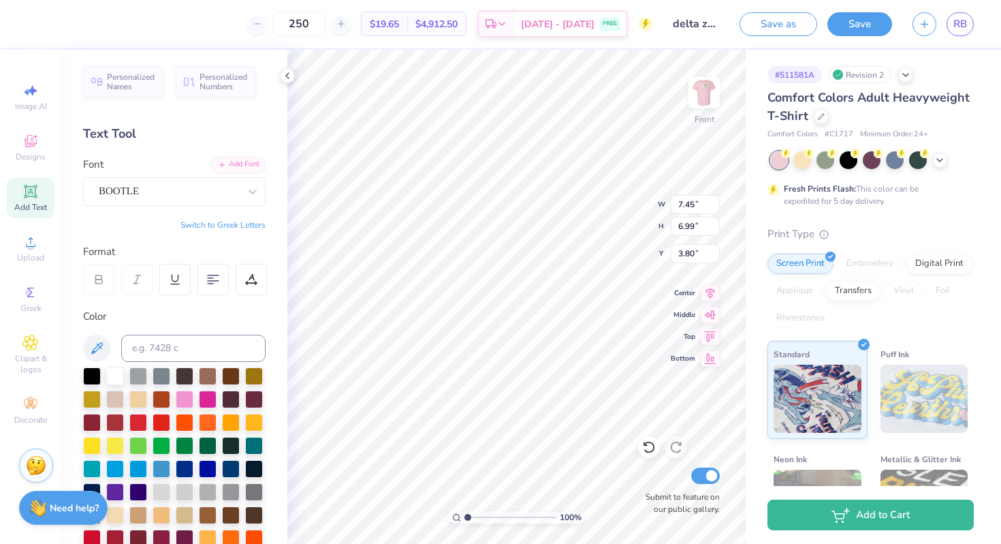
type input "7.19"
type input "7.26"
type input "3.70"
type textarea "Catching Waves Since 1902"
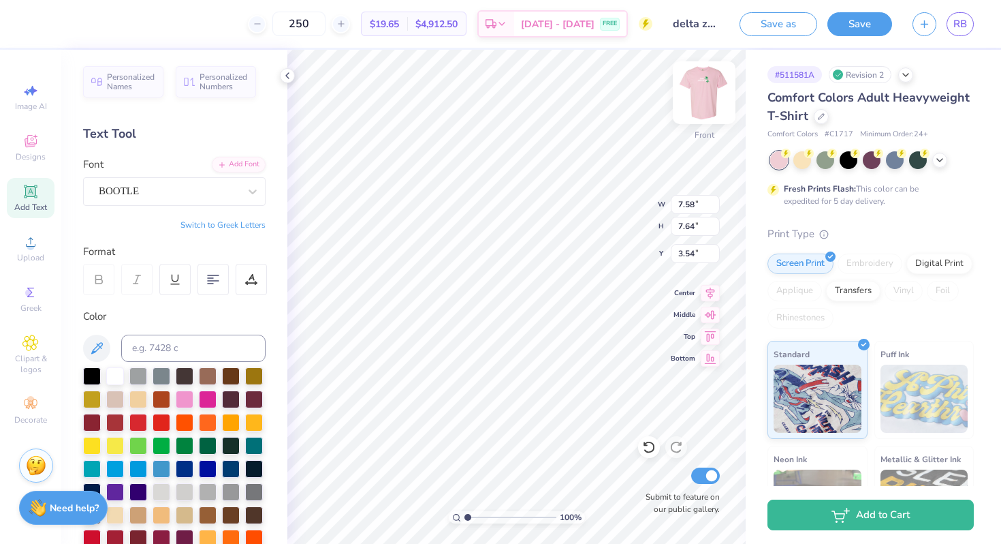
scroll to position [0, 6]
type textarea "Catching Waves Since 1902"
type input "14.84"
type input "11.55"
type input "1.03"
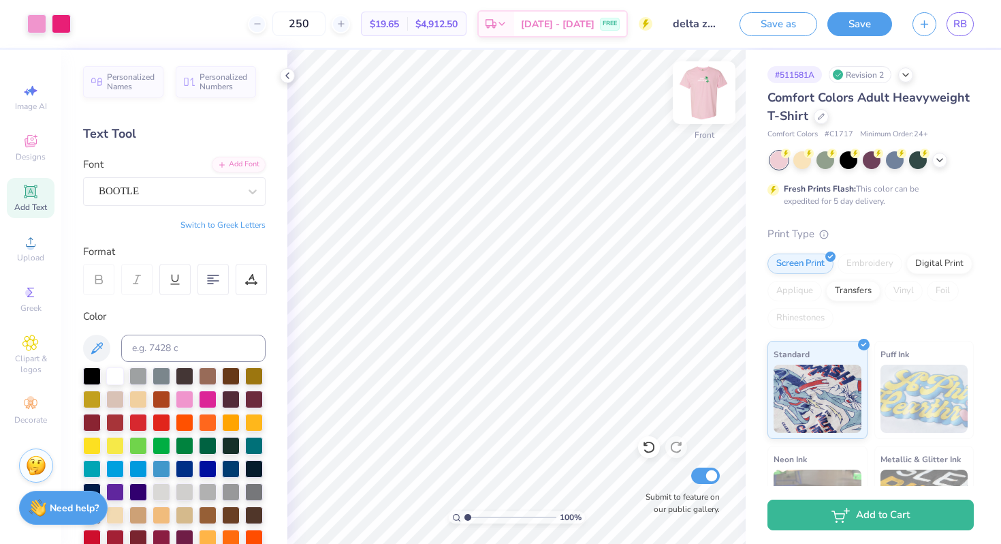
click at [696, 108] on img at bounding box center [704, 92] width 54 height 54
type input "2.30"
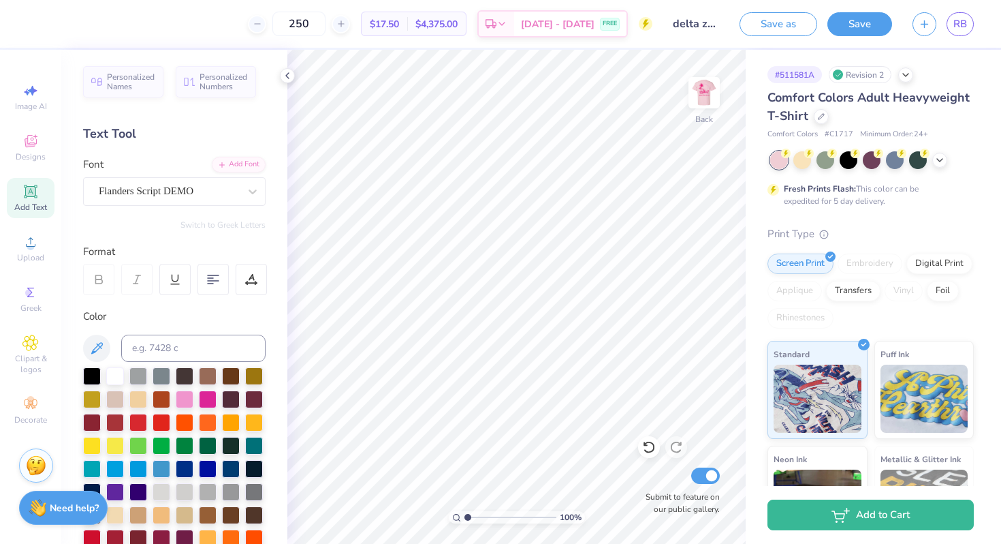
click at [44, 193] on div "Add Text" at bounding box center [31, 198] width 48 height 40
type textarea "delta zeta"
click at [254, 191] on icon at bounding box center [253, 191] width 8 height 5
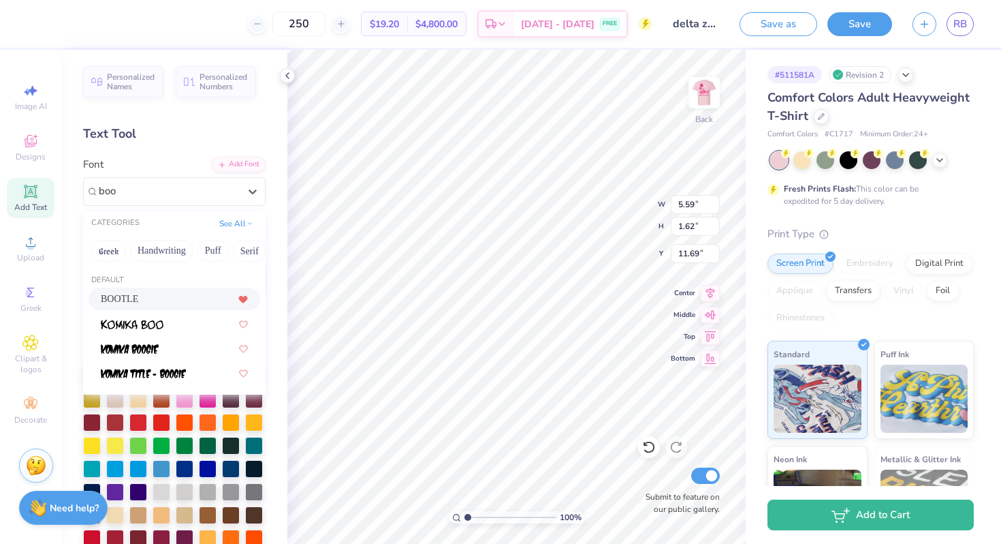
click at [241, 299] on icon at bounding box center [243, 299] width 8 height 7
click at [210, 303] on div "BOOTLE" at bounding box center [174, 299] width 147 height 14
type input "boo"
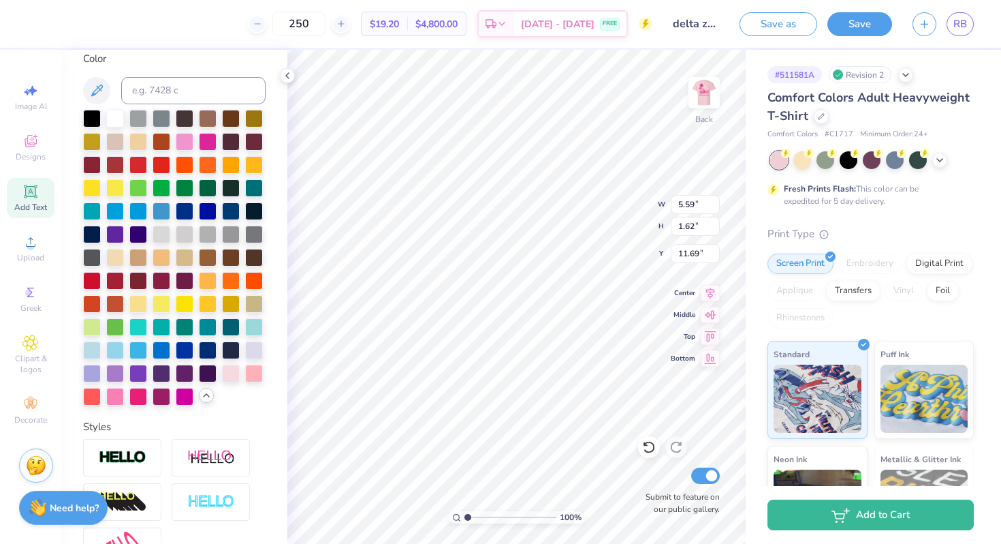
scroll to position [333, 0]
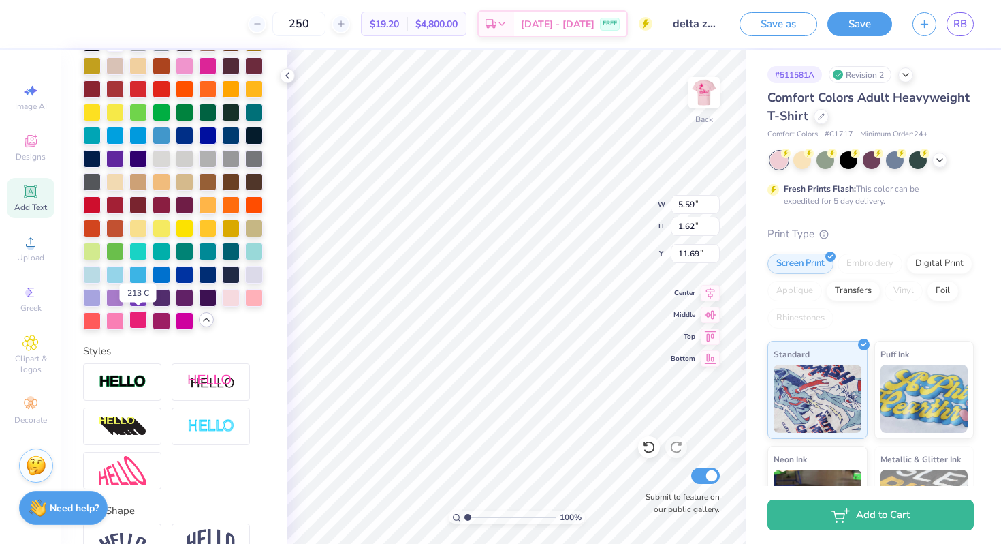
click at [137, 322] on div at bounding box center [138, 320] width 18 height 18
type textarea "delta zeta diamond leauge"
type input "6.56"
type input "1.80"
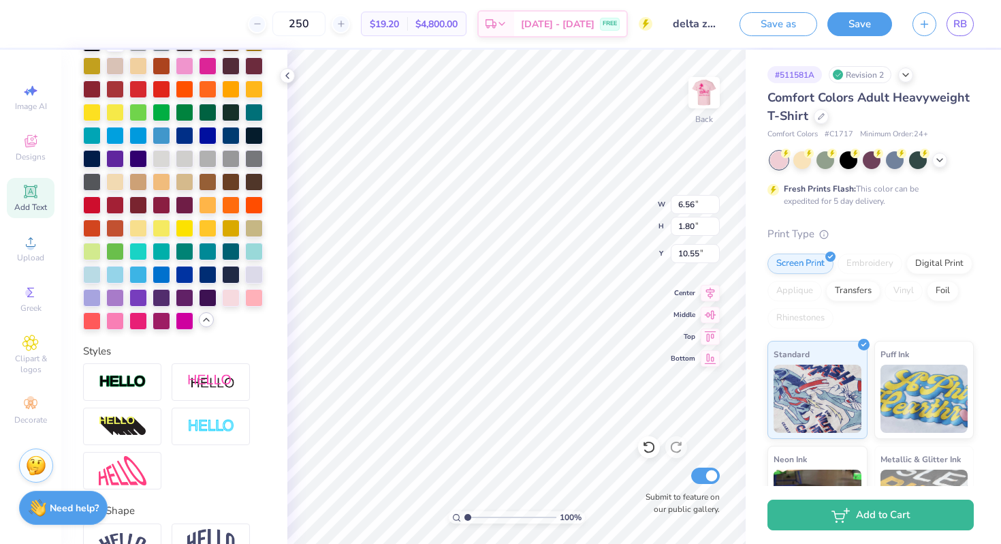
type input "2.10"
type input "4.05"
type input "1.11"
type input "3.29"
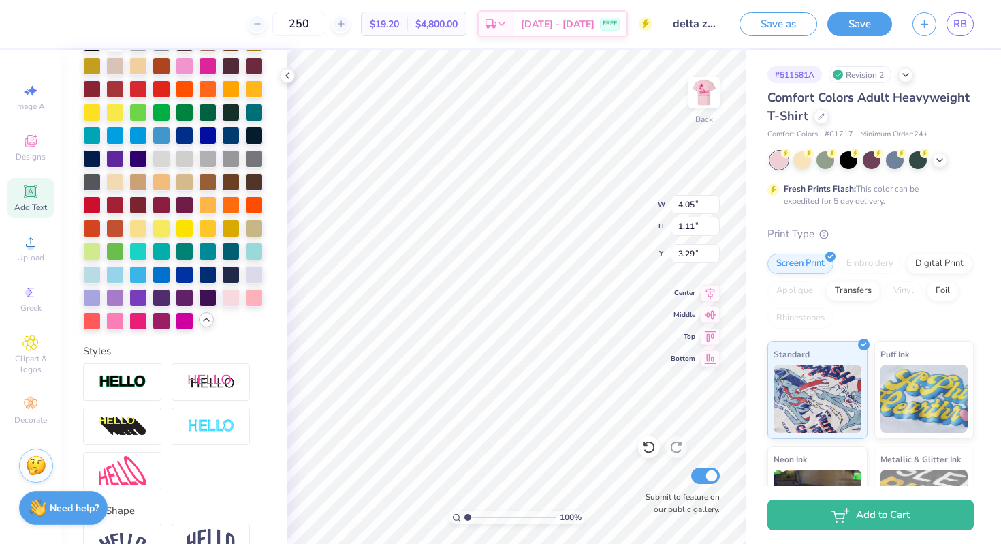
scroll to position [1, 3]
type textarea "delta zeta diamond leauge"
type input "3.28"
type textarea "delta zeta diamond leauge"
type input "4.47"
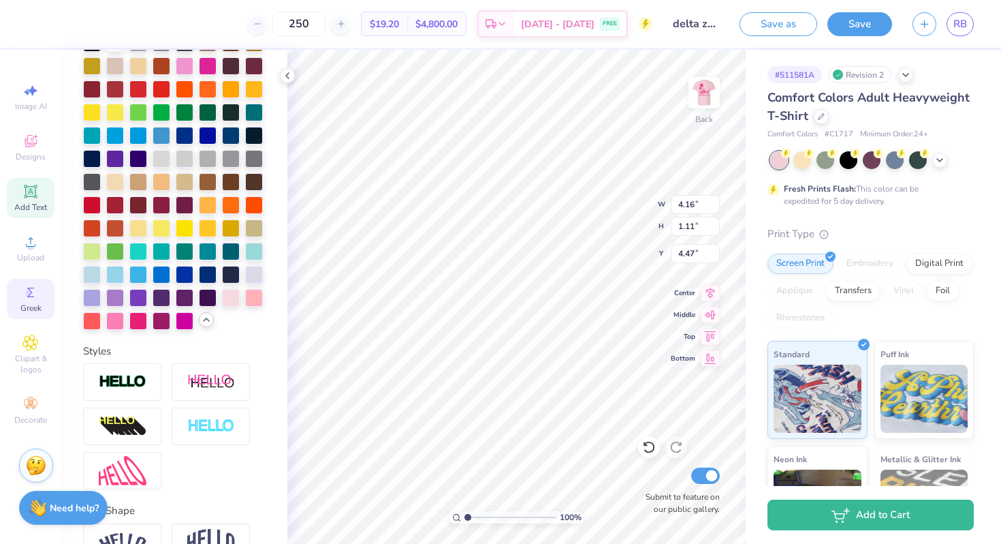
click at [29, 296] on icon at bounding box center [30, 292] width 7 height 10
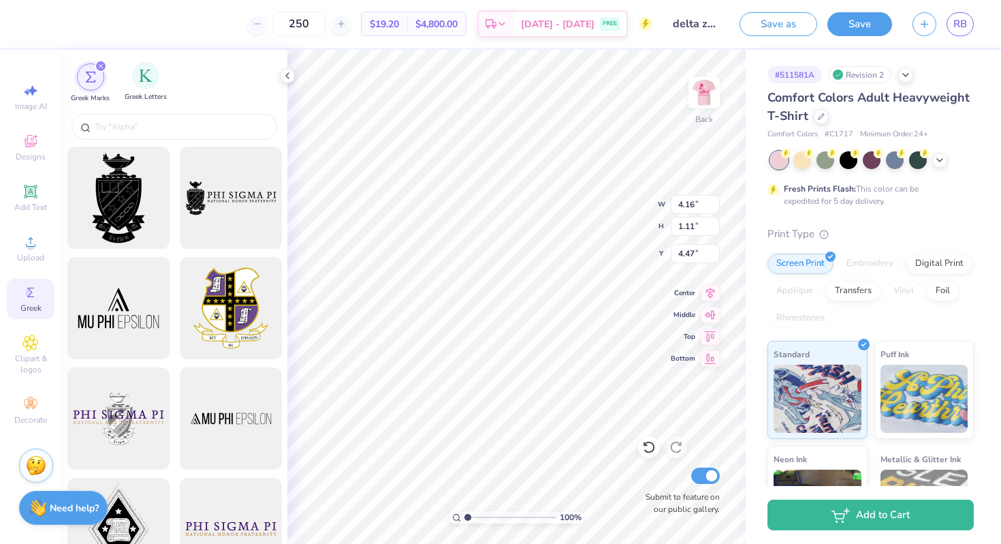
click at [146, 94] on span "Greek Letters" at bounding box center [146, 97] width 42 height 10
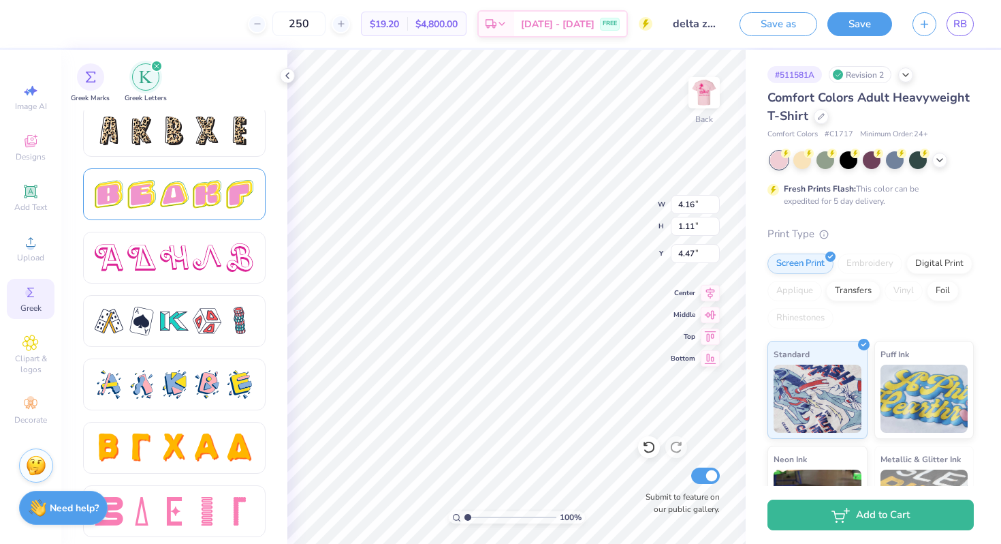
scroll to position [2289, 0]
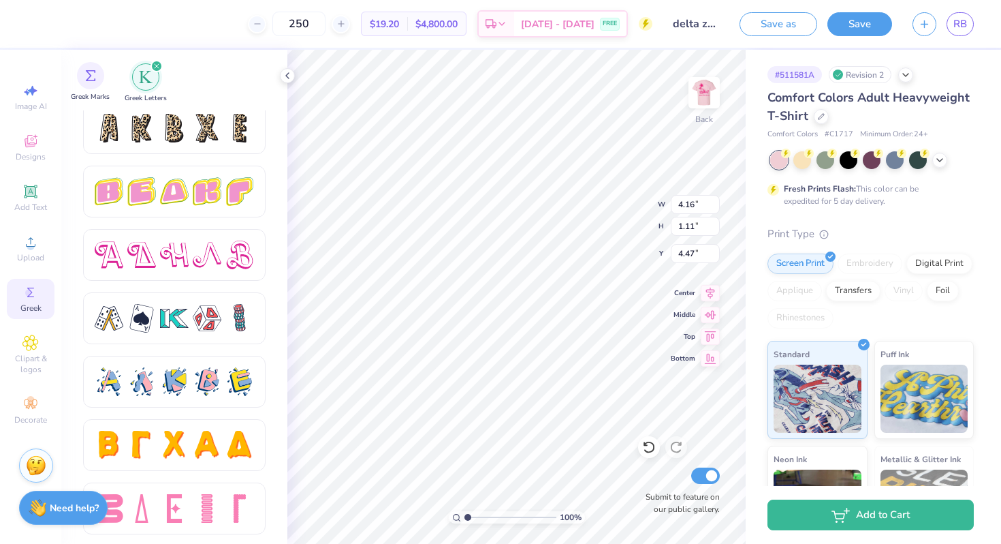
click at [71, 82] on div "Greek Marks" at bounding box center [90, 82] width 39 height 40
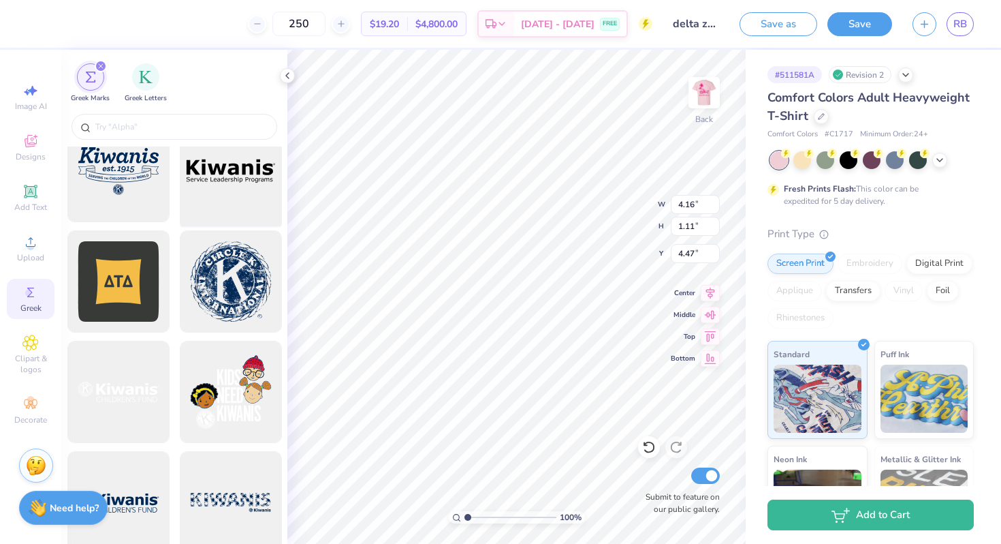
scroll to position [8412, 0]
click at [27, 220] on div "Image AI Designs Add Text Upload Greek Clipart & logos Decorate" at bounding box center [31, 254] width 48 height 354
click at [26, 211] on span "Add Text" at bounding box center [30, 207] width 33 height 11
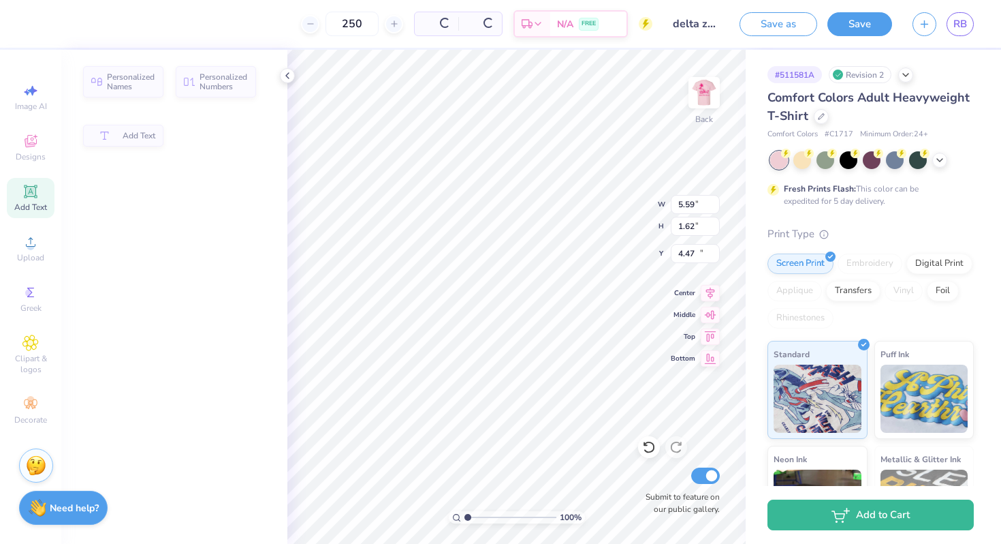
type input "5.59"
type input "1.62"
type input "11.69"
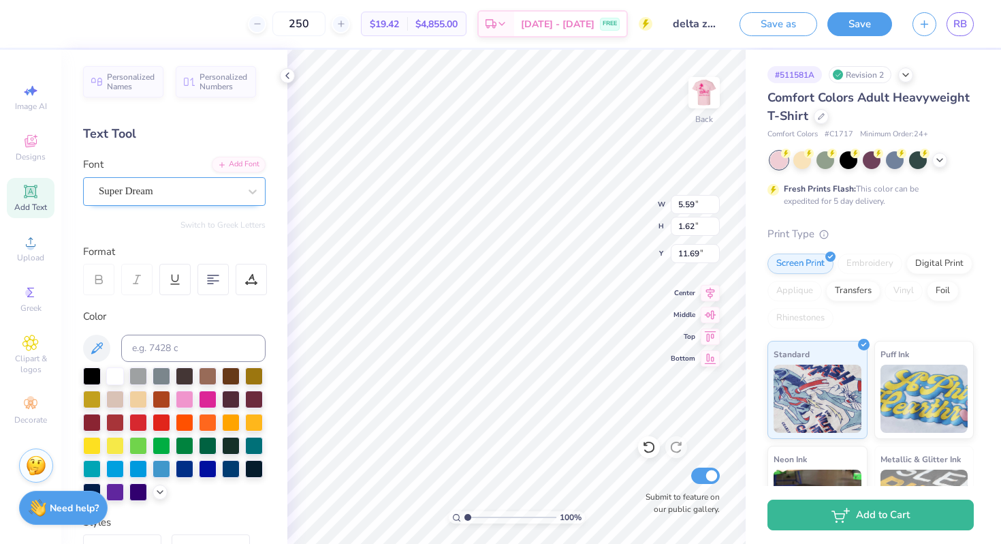
click at [213, 195] on div "Super Dream" at bounding box center [168, 191] width 143 height 21
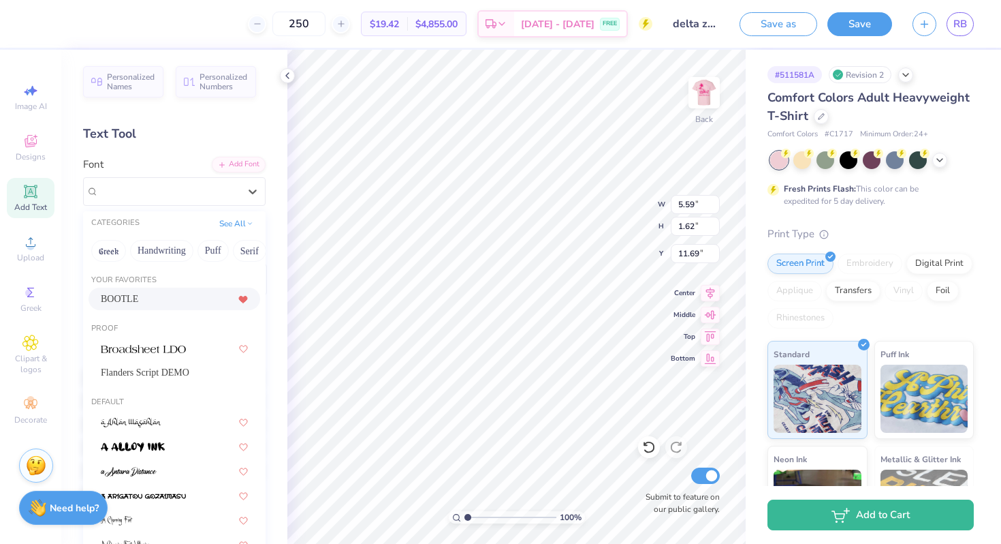
click at [183, 301] on div "BOOTLE" at bounding box center [174, 299] width 147 height 14
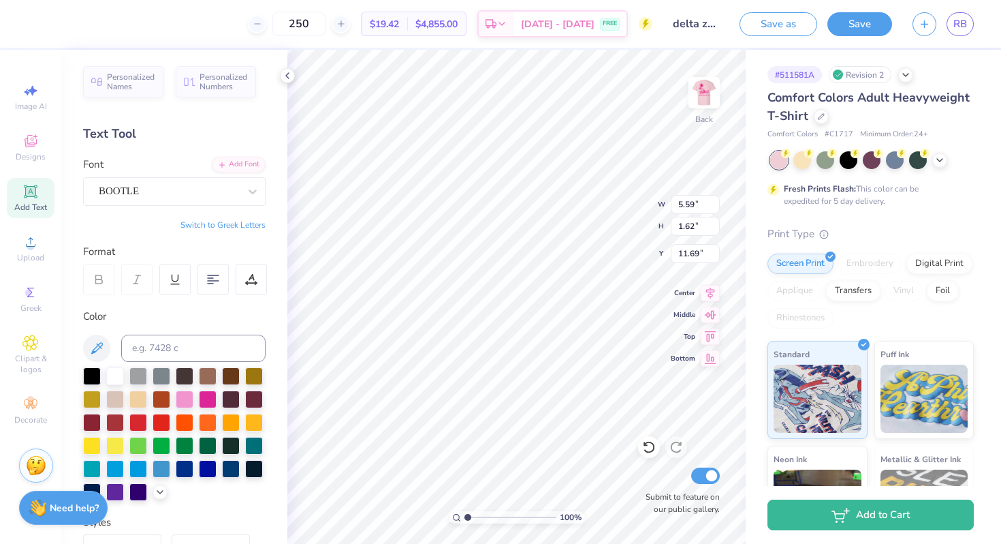
type input "4.71"
type input "2.20"
type input "11.40"
click at [228, 227] on button "Switch to Greek Letters" at bounding box center [223, 224] width 85 height 11
click at [240, 221] on button "Switch to Normal Letters" at bounding box center [219, 224] width 91 height 11
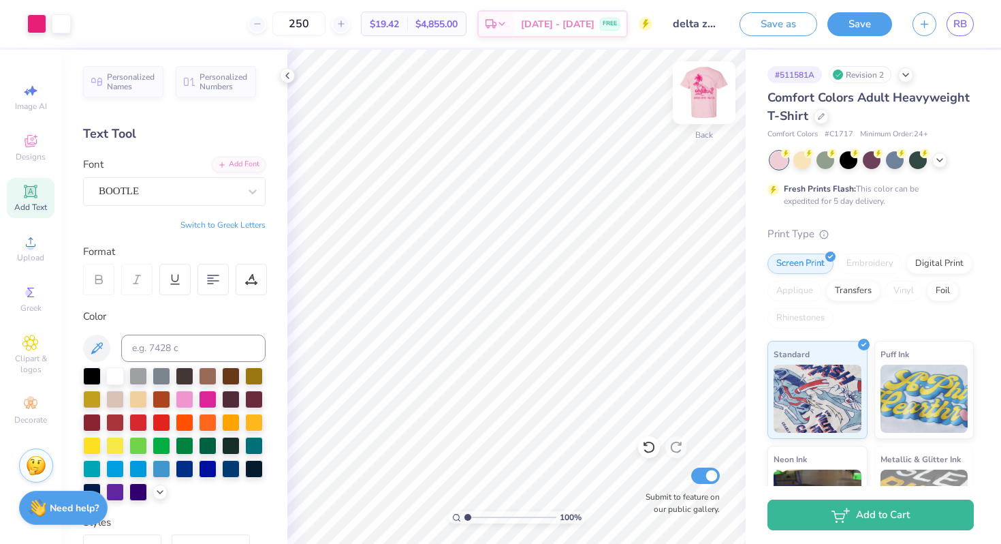
click at [689, 105] on img at bounding box center [704, 92] width 54 height 54
click at [710, 104] on img at bounding box center [704, 92] width 27 height 27
click at [653, 450] on icon at bounding box center [649, 447] width 12 height 12
click at [855, 22] on button "Save" at bounding box center [860, 22] width 65 height 24
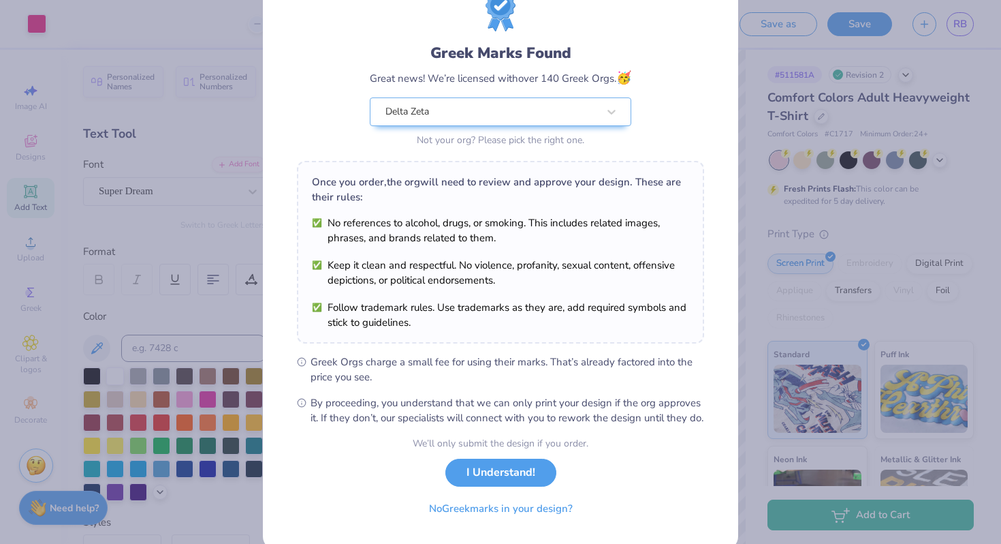
scroll to position [94, 0]
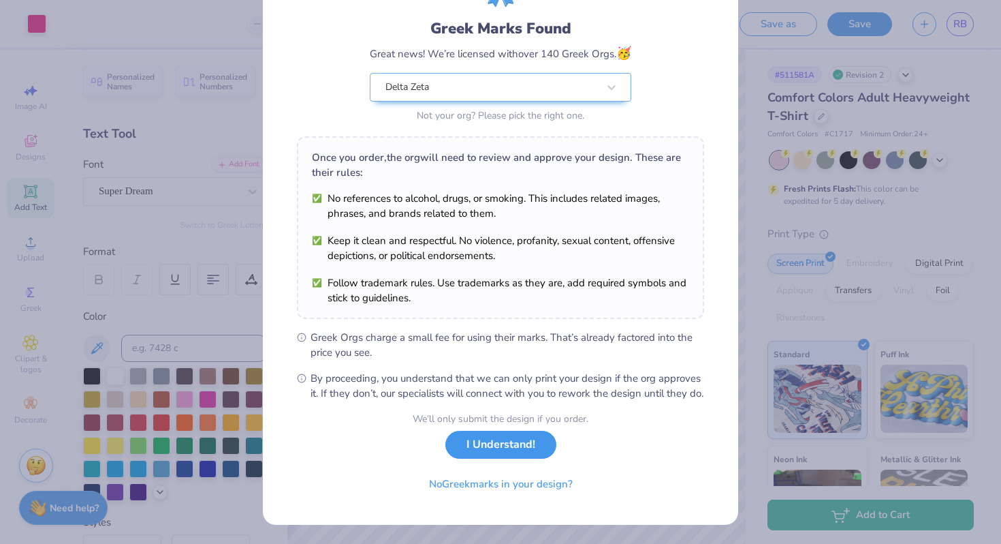
click at [517, 449] on button "I Understand!" at bounding box center [500, 445] width 111 height 28
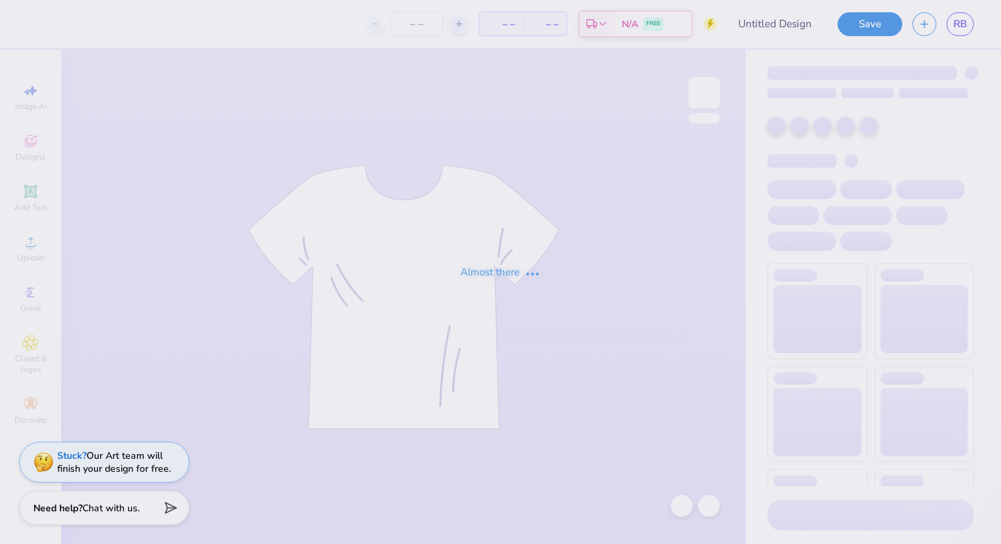
type input "delta zeta philo draft 2025"
type input "250"
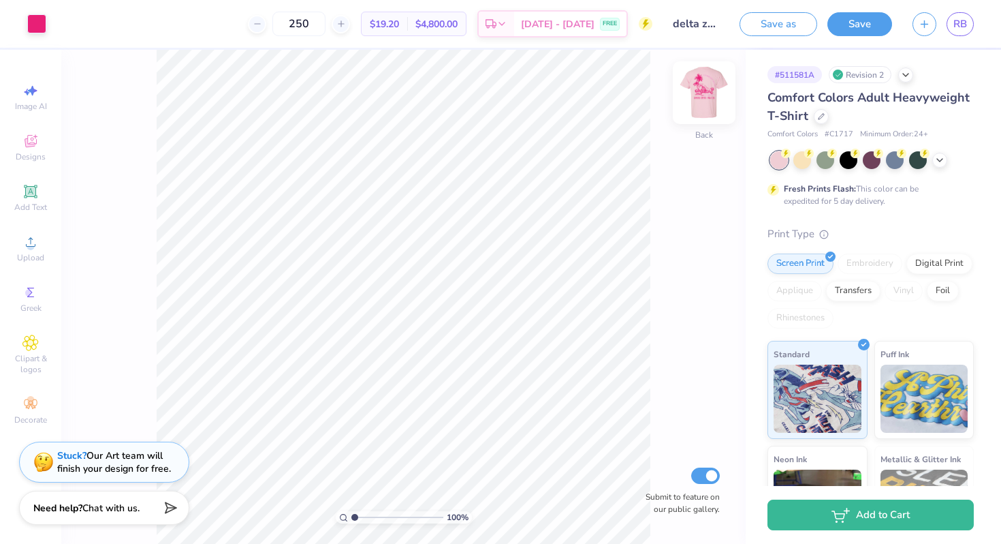
click at [706, 103] on img at bounding box center [704, 92] width 54 height 54
click at [706, 99] on img at bounding box center [704, 92] width 54 height 54
click at [31, 197] on icon at bounding box center [30, 191] width 16 height 16
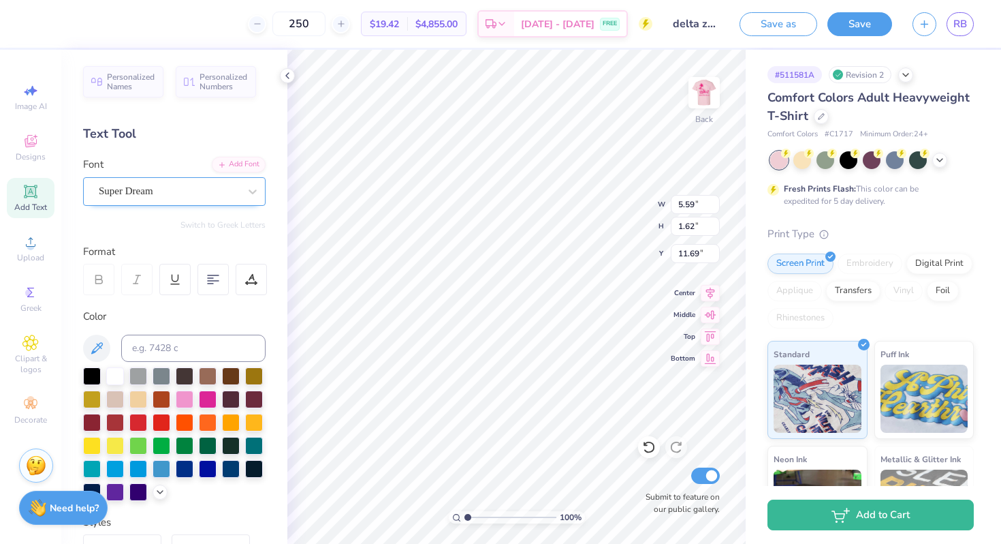
click at [220, 181] on div "Super Dream" at bounding box center [168, 191] width 143 height 21
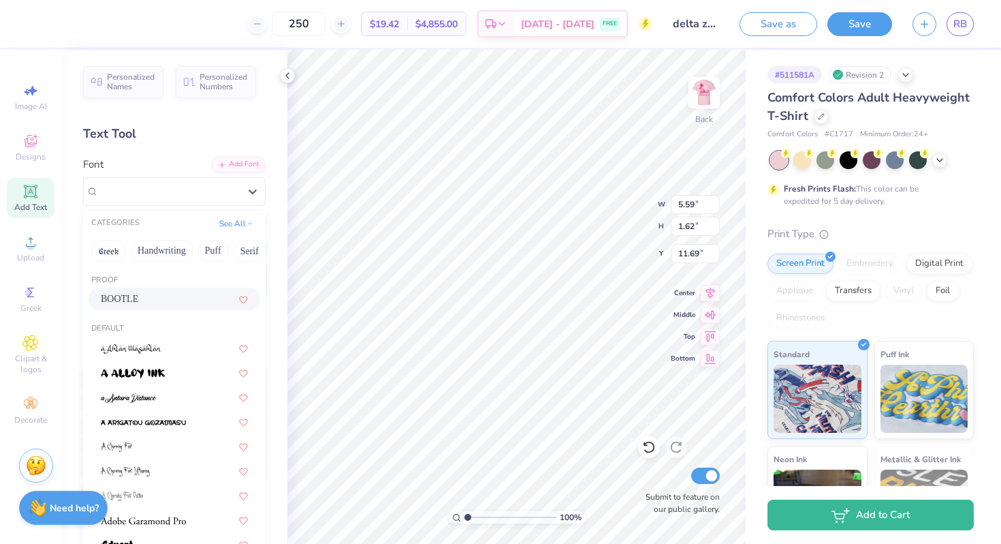
click at [158, 292] on div "BOOTLE" at bounding box center [174, 299] width 147 height 14
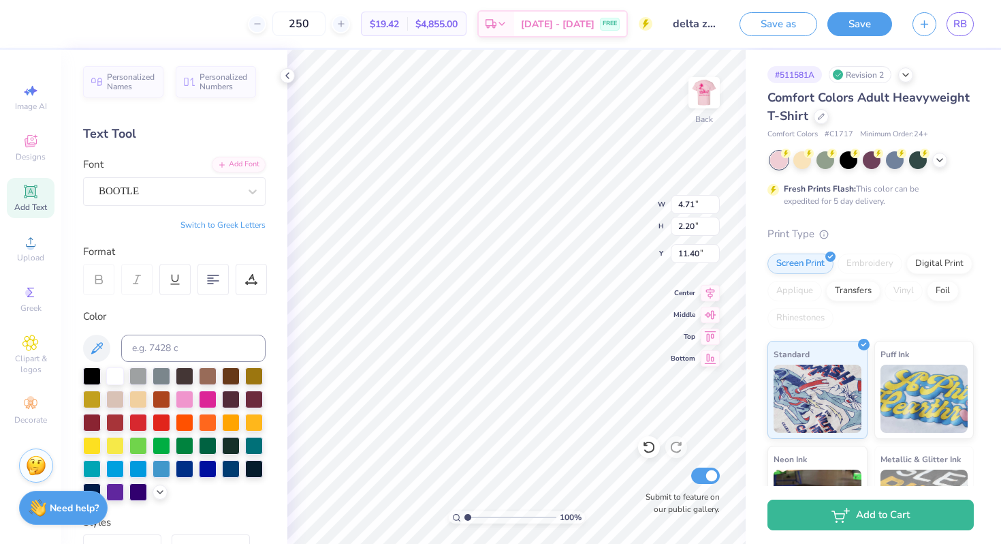
type input "4.71"
type input "2.20"
type input "11.40"
type textarea "delta z"
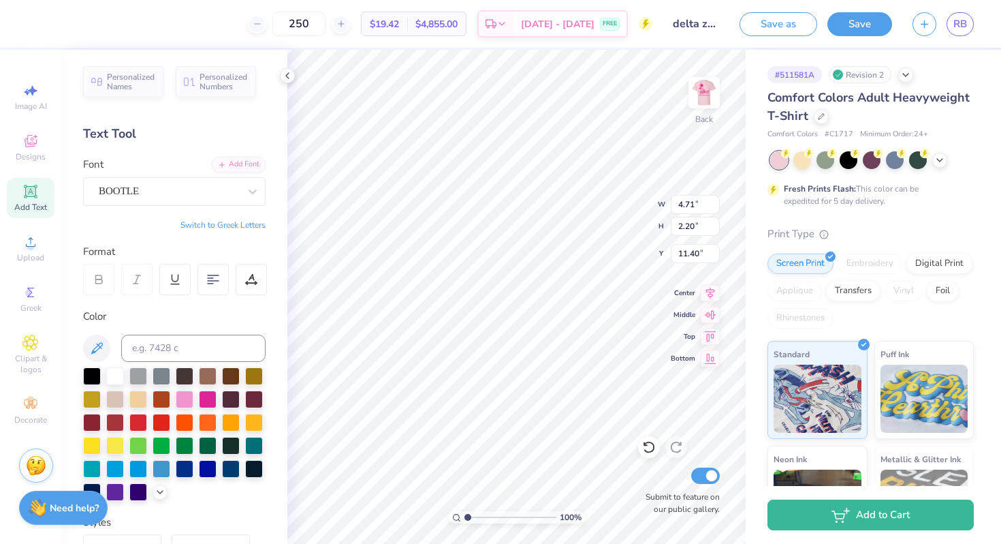
click at [245, 221] on button "Switch to Greek Letters" at bounding box center [223, 224] width 85 height 11
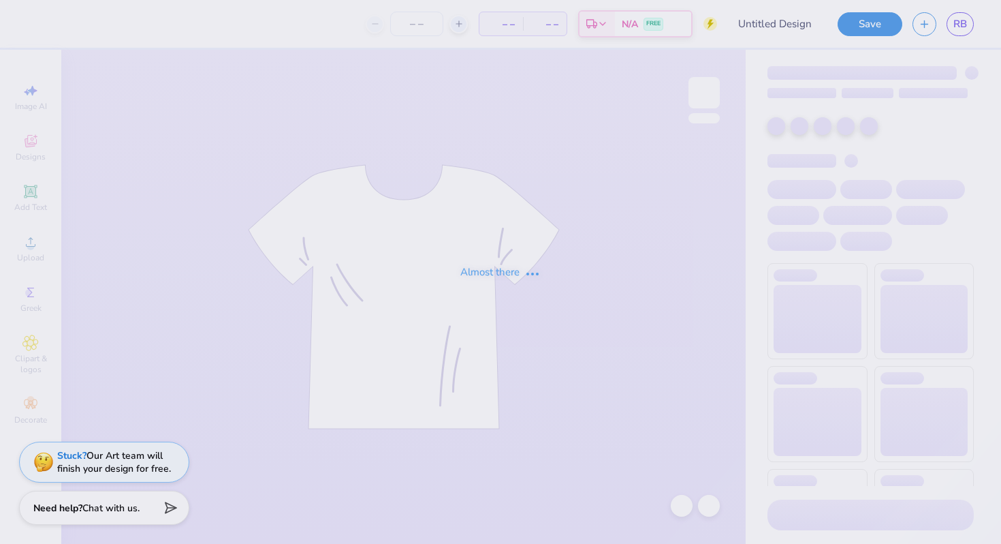
type input "delta zeta philo draft 2025"
type input "250"
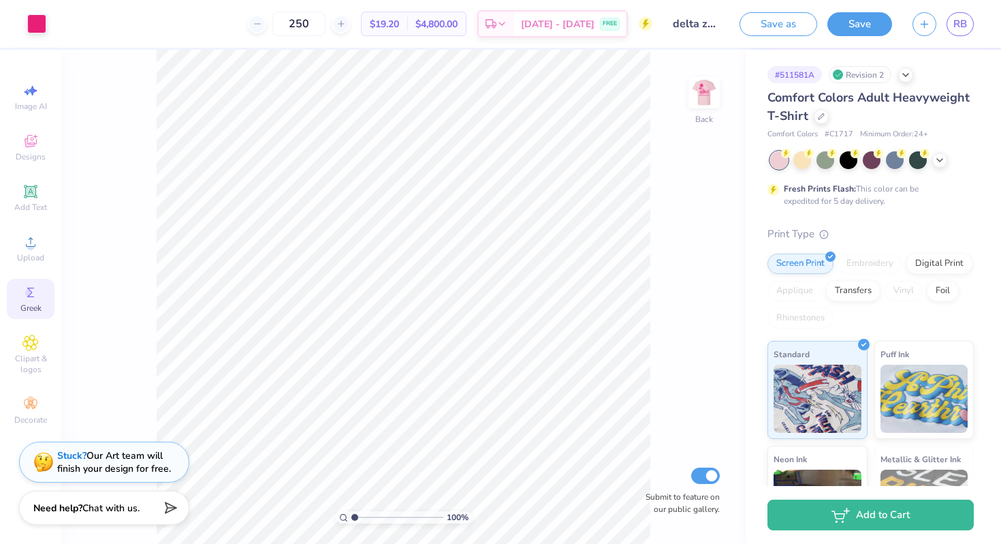
click at [25, 307] on span "Greek" at bounding box center [30, 307] width 21 height 11
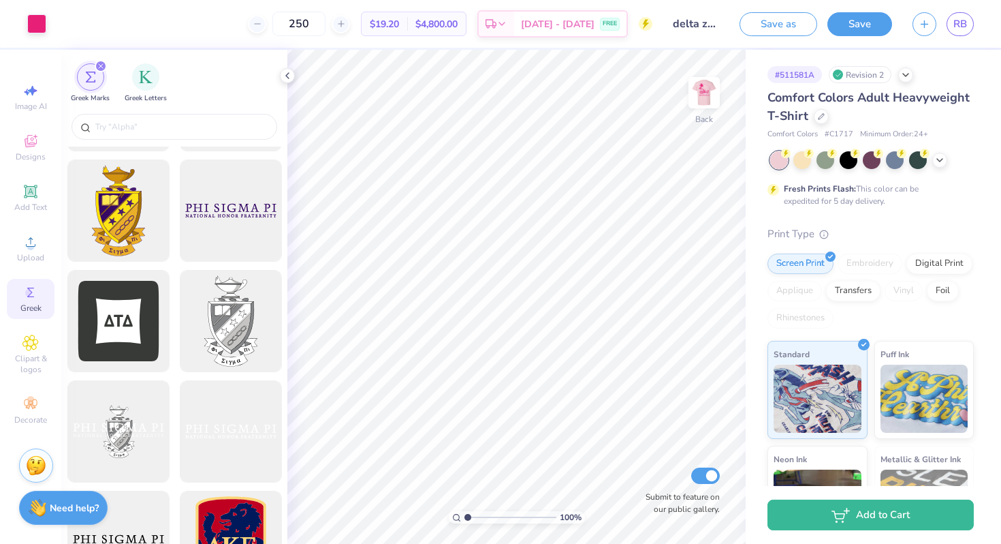
scroll to position [481, 0]
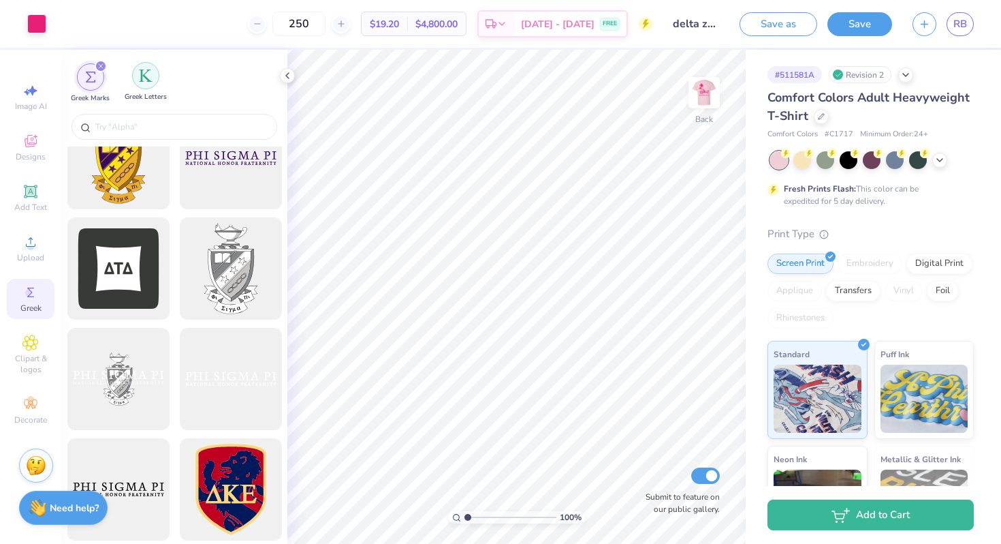
click at [156, 76] on div "filter for Greek Letters" at bounding box center [145, 75] width 27 height 27
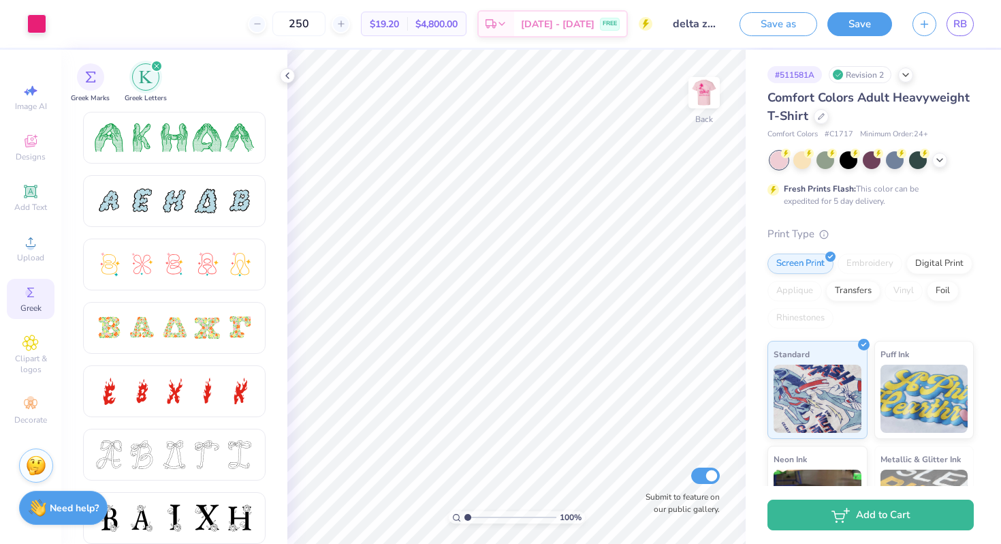
scroll to position [296, 0]
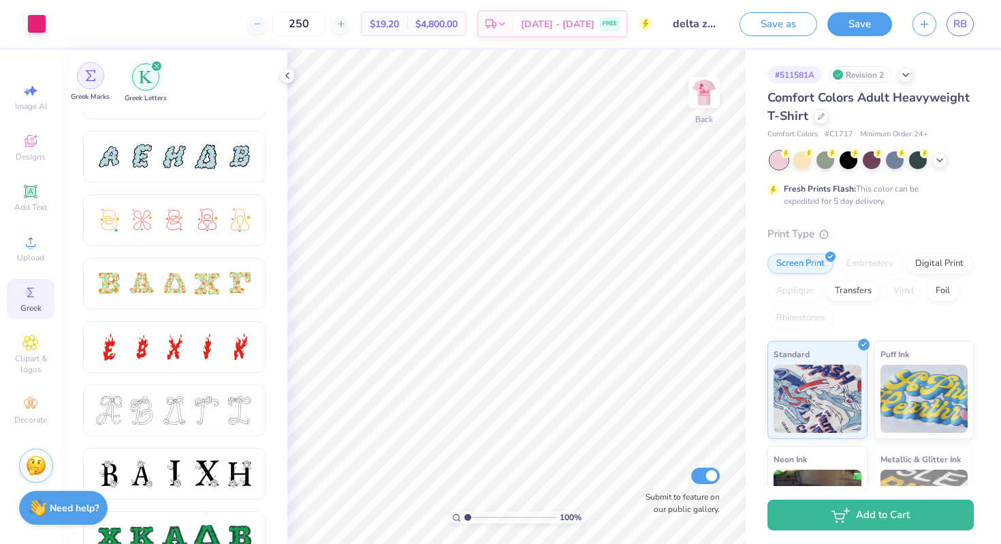
click at [94, 82] on div "filter for Greek Marks" at bounding box center [90, 75] width 27 height 27
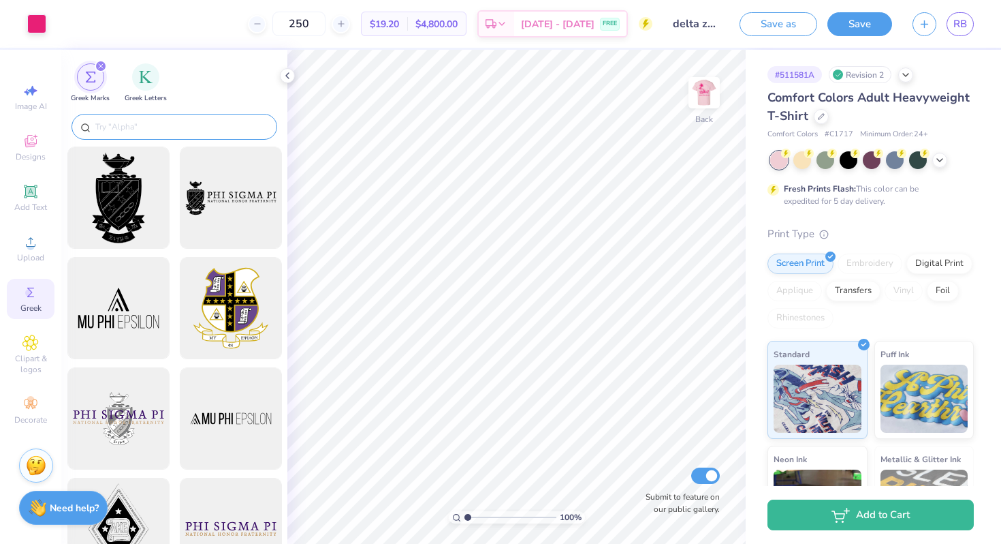
click at [142, 137] on div at bounding box center [175, 127] width 206 height 26
click at [142, 136] on div at bounding box center [175, 127] width 206 height 26
click at [143, 126] on input "text" at bounding box center [181, 127] width 174 height 14
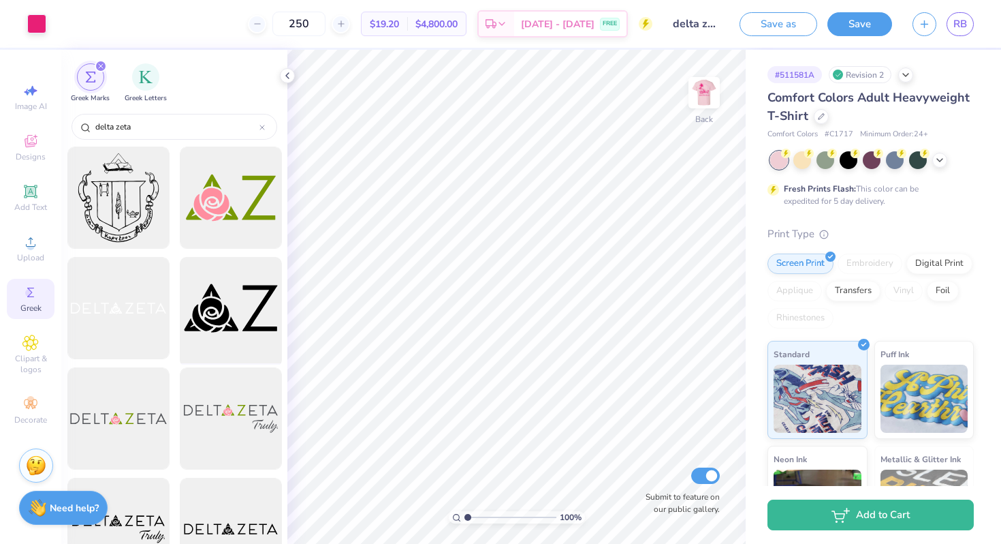
scroll to position [44, 0]
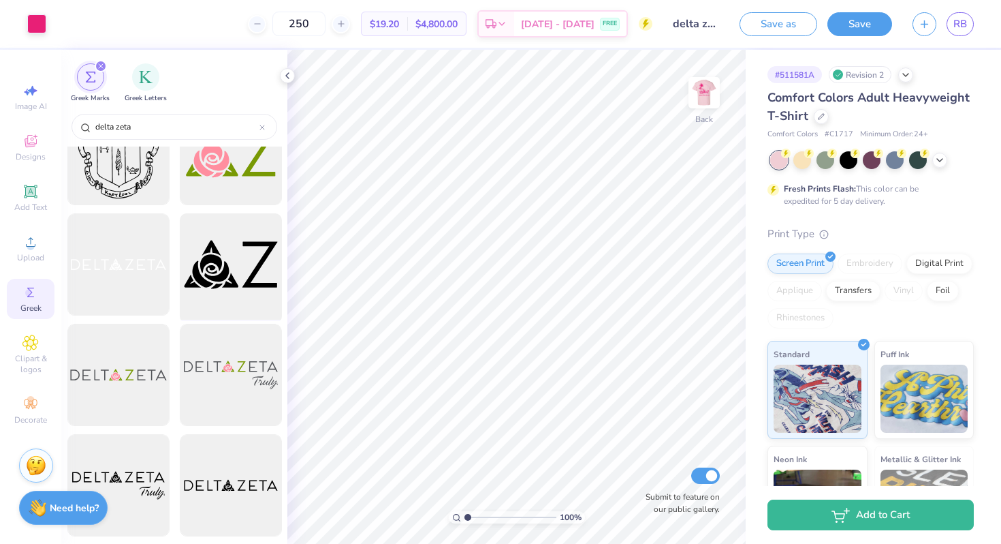
type input "delta zeta"
click at [234, 272] on div at bounding box center [230, 264] width 112 height 112
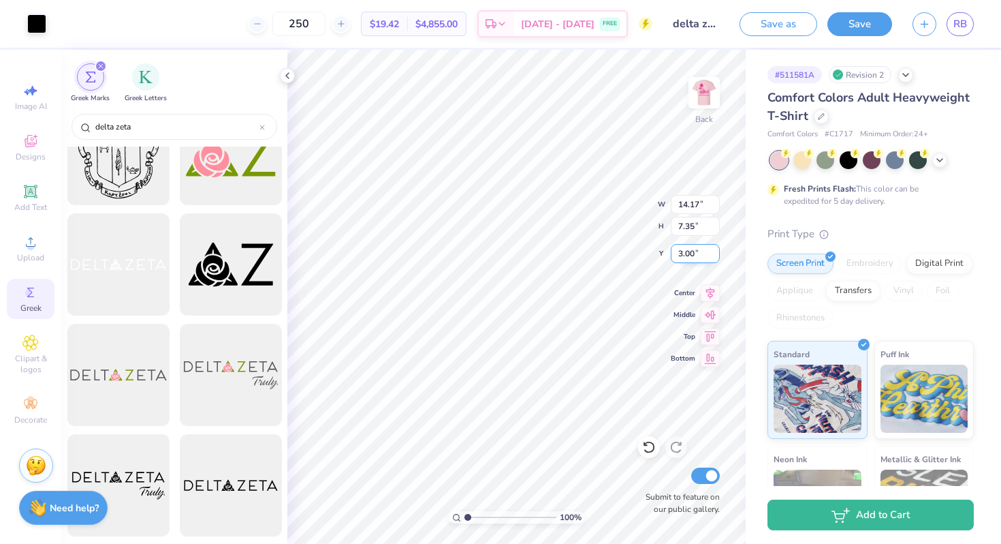
type input "4.39"
type input "2.28"
type input "1.86"
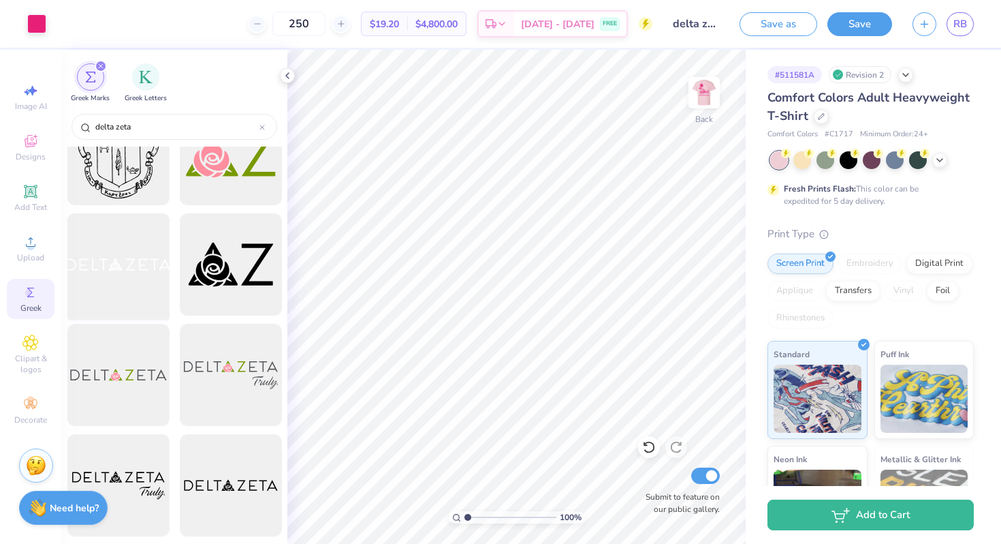
click at [154, 294] on div at bounding box center [118, 264] width 112 height 112
type input "6.22"
type input "0.76"
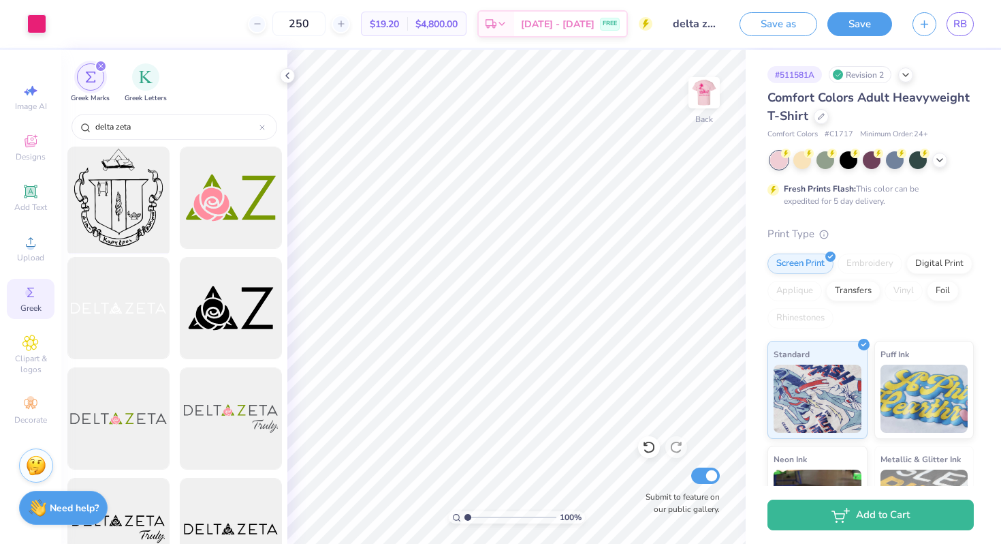
click at [149, 198] on div at bounding box center [118, 198] width 112 height 112
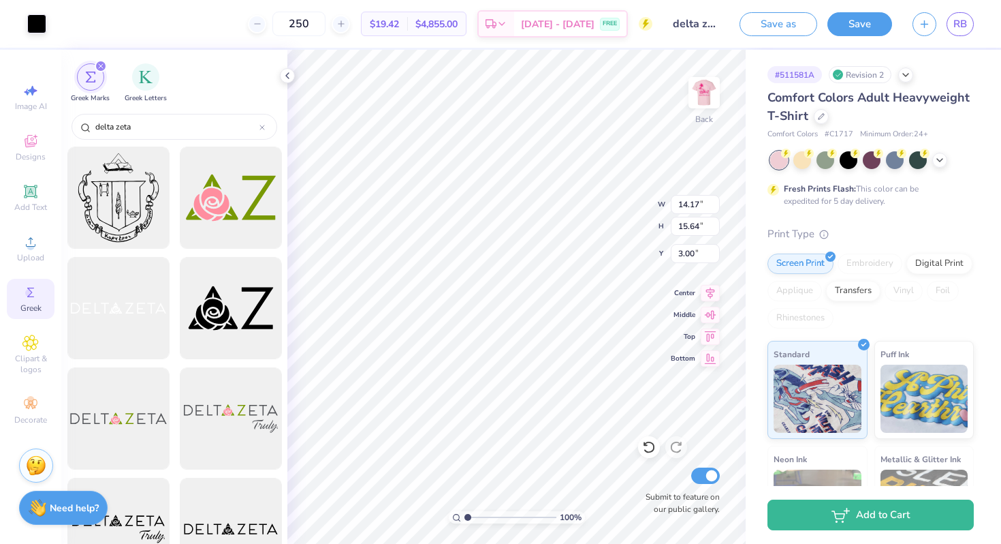
type input "3.69"
type input "4.08"
type input "5.02"
type input "2.13"
type input "2.35"
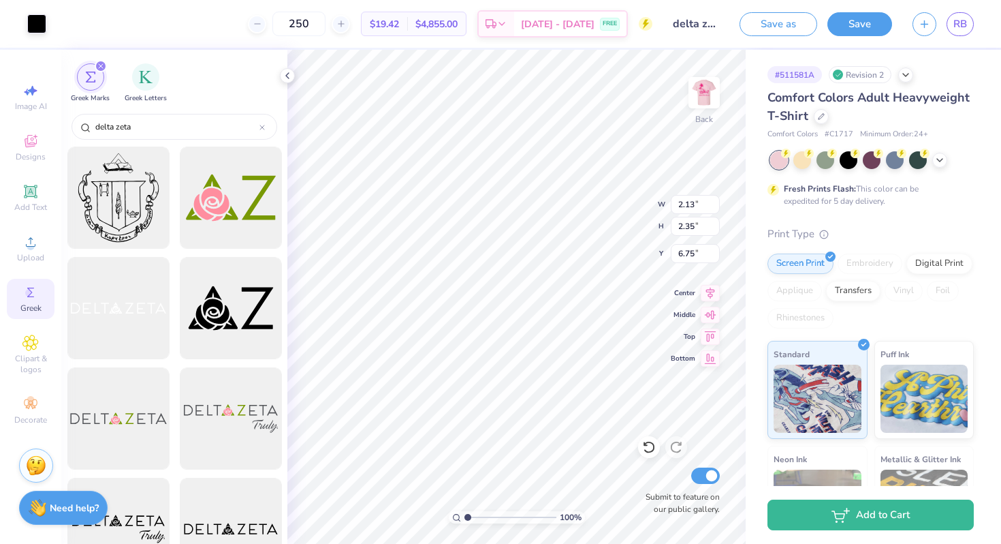
type input "6.14"
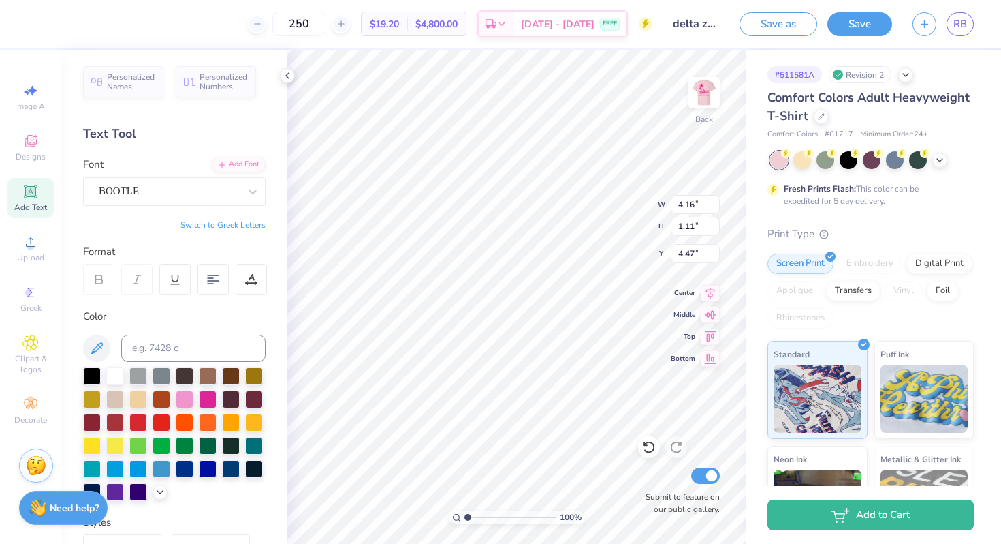
type input "3.00"
click at [697, 75] on img at bounding box center [704, 92] width 54 height 54
type input "2.77"
type input "3.00"
click at [702, 107] on img at bounding box center [704, 92] width 54 height 54
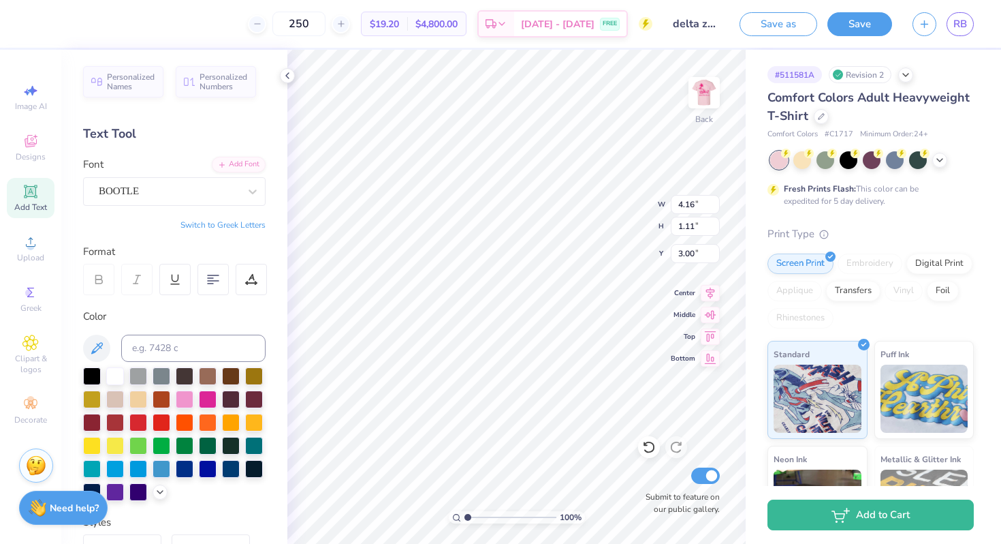
scroll to position [0, 1]
type textarea "diamond leauge"
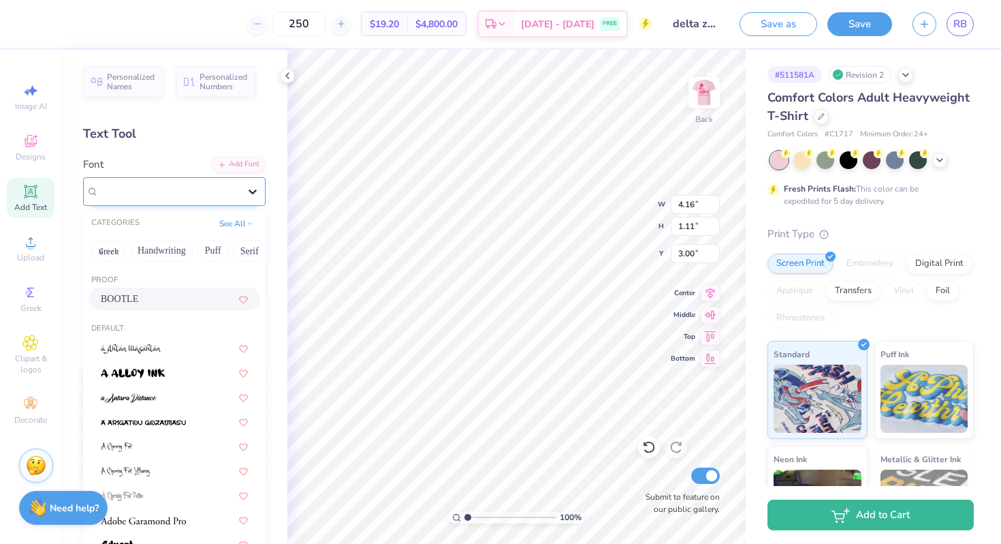
click at [249, 191] on icon at bounding box center [253, 192] width 14 height 14
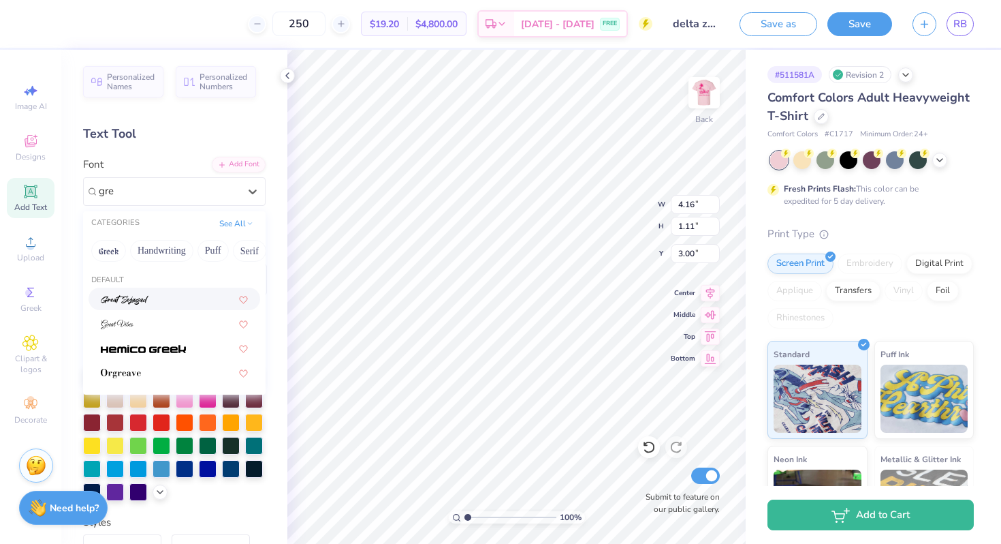
type input "gree"
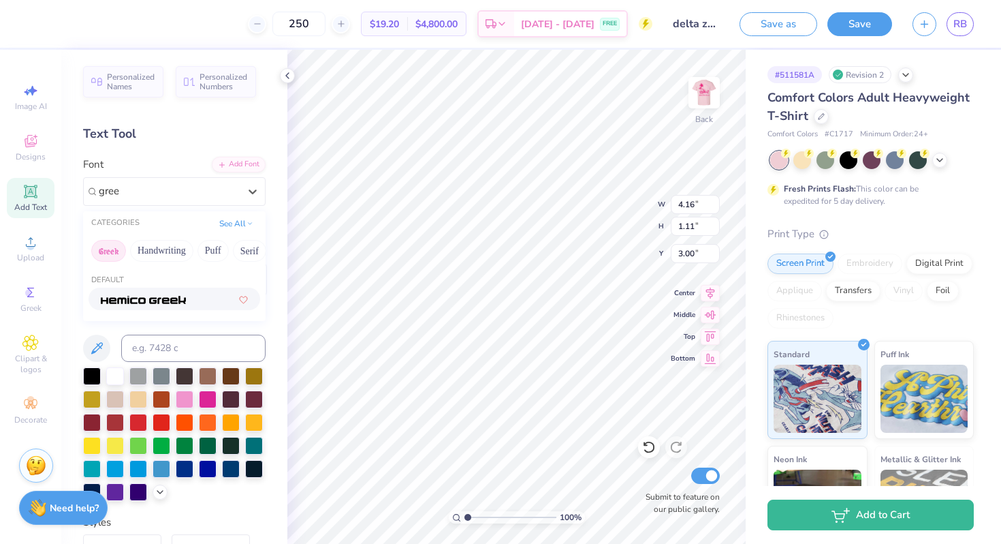
click at [111, 253] on button "Greek" at bounding box center [108, 251] width 35 height 22
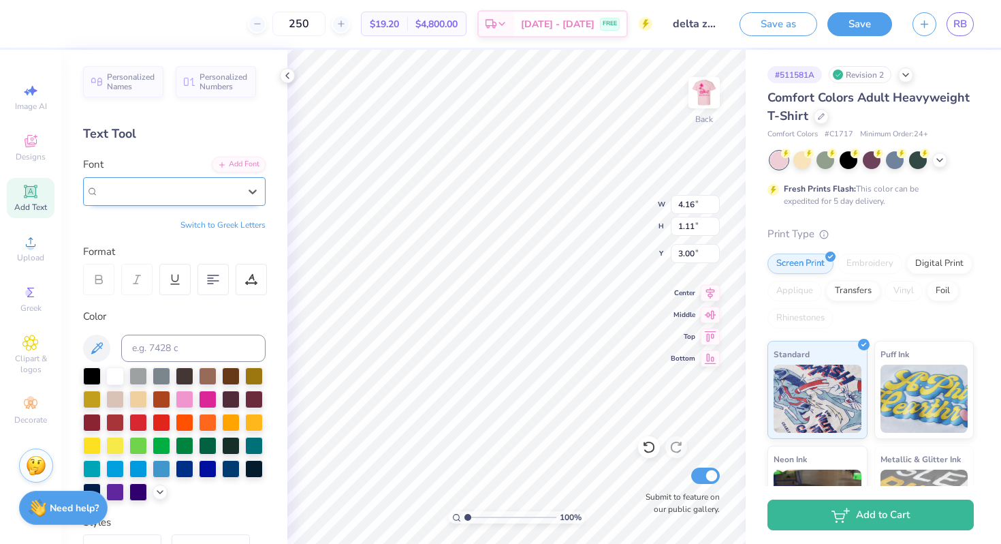
drag, startPoint x: 141, startPoint y: 195, endPoint x: 112, endPoint y: 194, distance: 28.6
click at [113, 194] on div "BOOTLE" at bounding box center [168, 191] width 143 height 21
type input "g"
type input "gre"
type input "4.88"
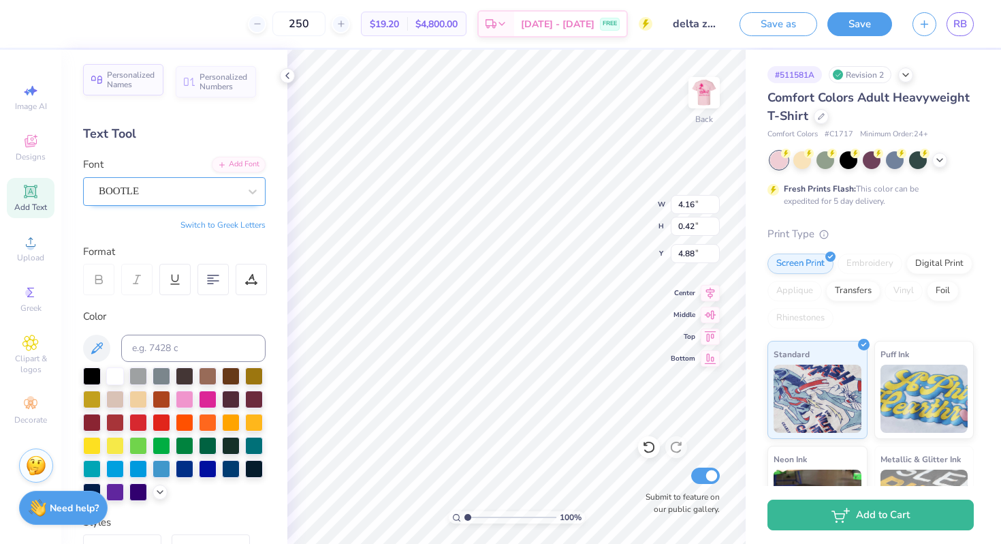
click at [127, 86] on span "Personalized Names" at bounding box center [131, 79] width 48 height 19
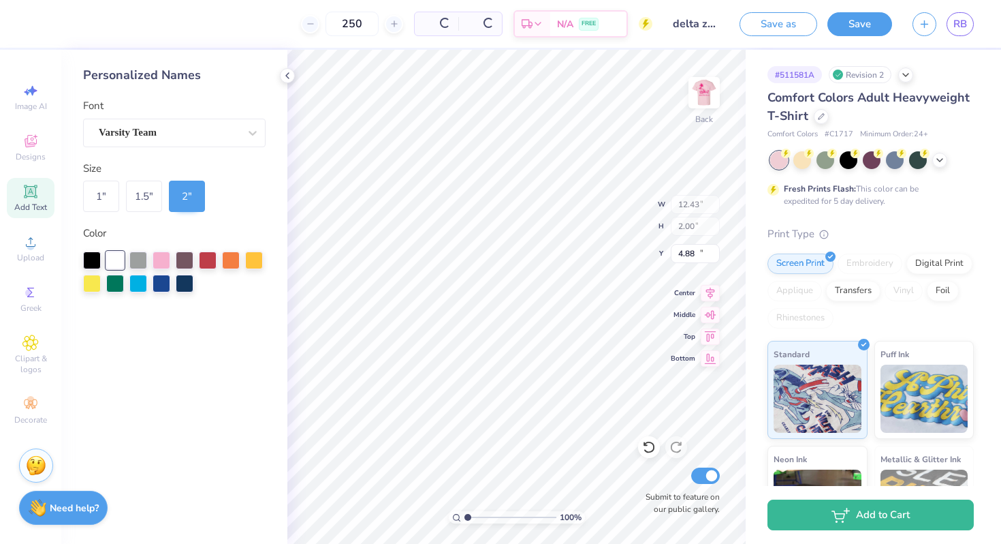
type input "12.43"
type input "2.00"
type input "11.50"
click at [29, 303] on span "Greek" at bounding box center [30, 307] width 21 height 11
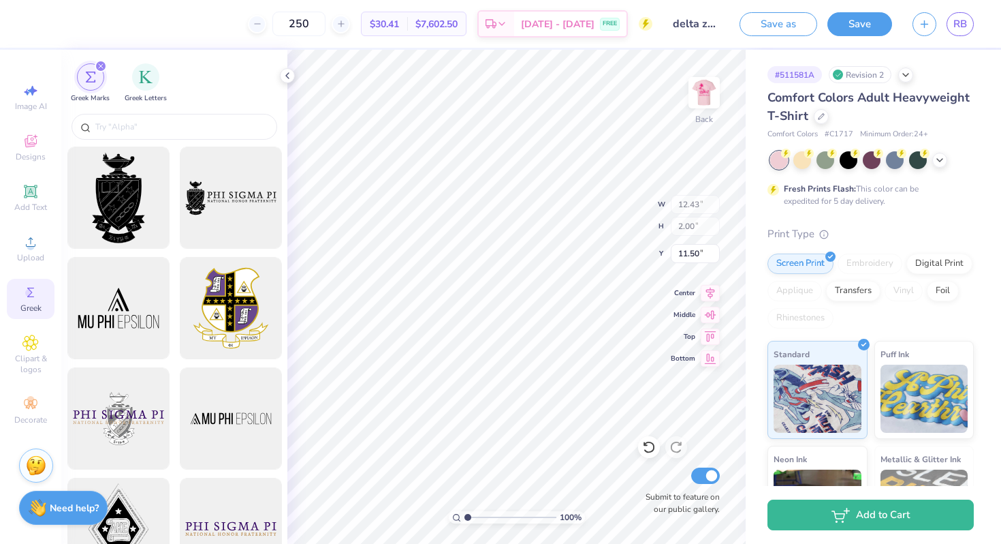
click at [33, 270] on div "Image AI Designs Add Text Upload Greek Clipart & logos Decorate" at bounding box center [31, 254] width 48 height 354
click at [33, 257] on span "Upload" at bounding box center [30, 257] width 27 height 11
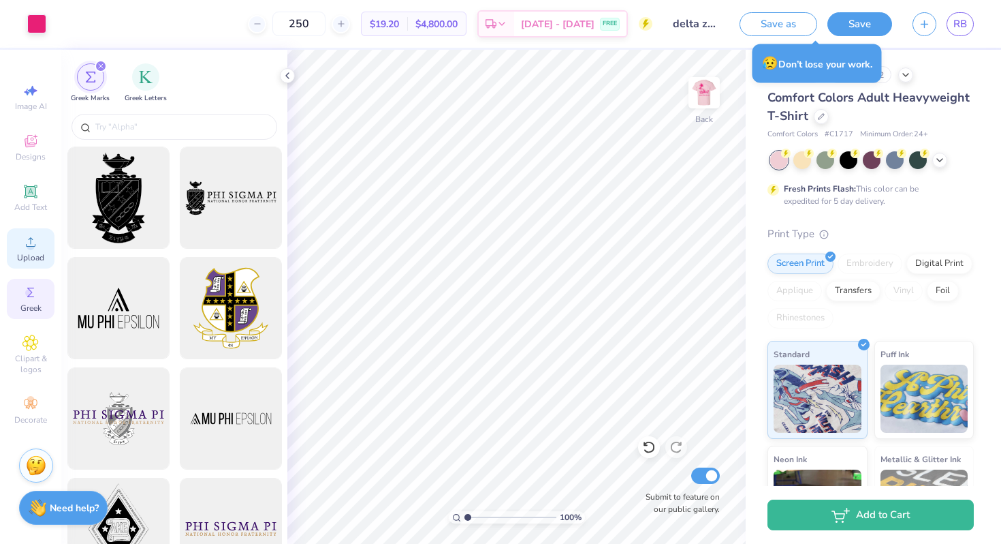
click at [29, 240] on icon at bounding box center [30, 242] width 16 height 16
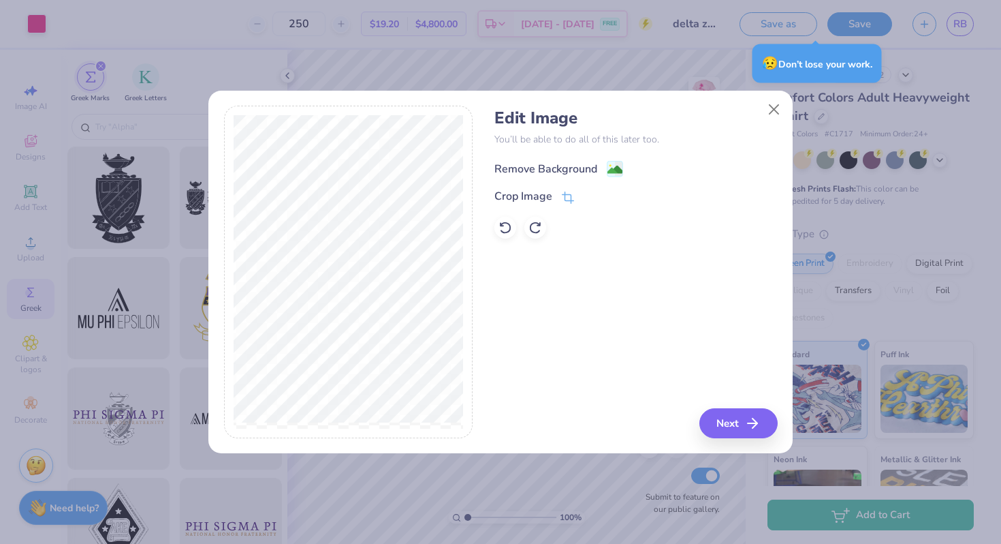
click at [612, 166] on image at bounding box center [615, 169] width 15 height 15
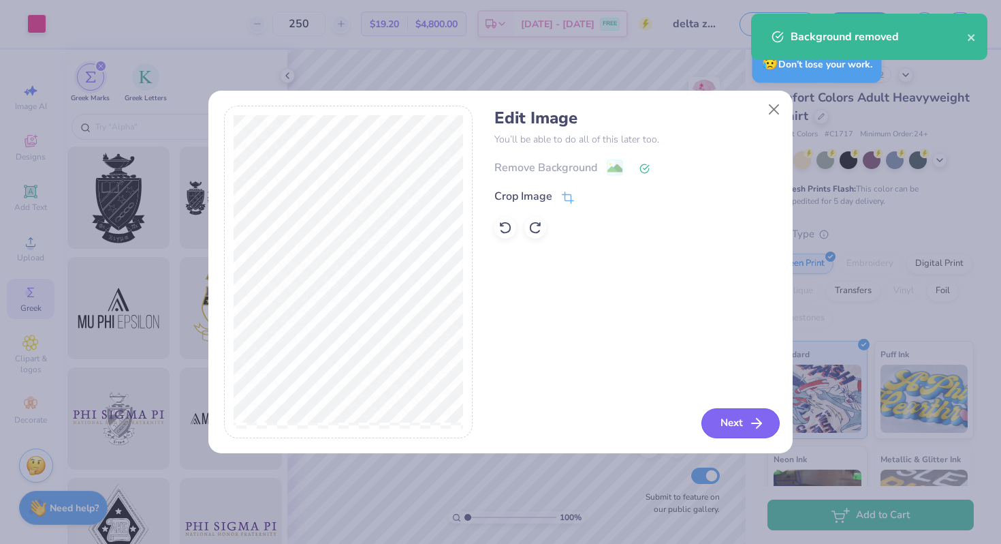
click at [737, 424] on button "Next" at bounding box center [741, 423] width 78 height 30
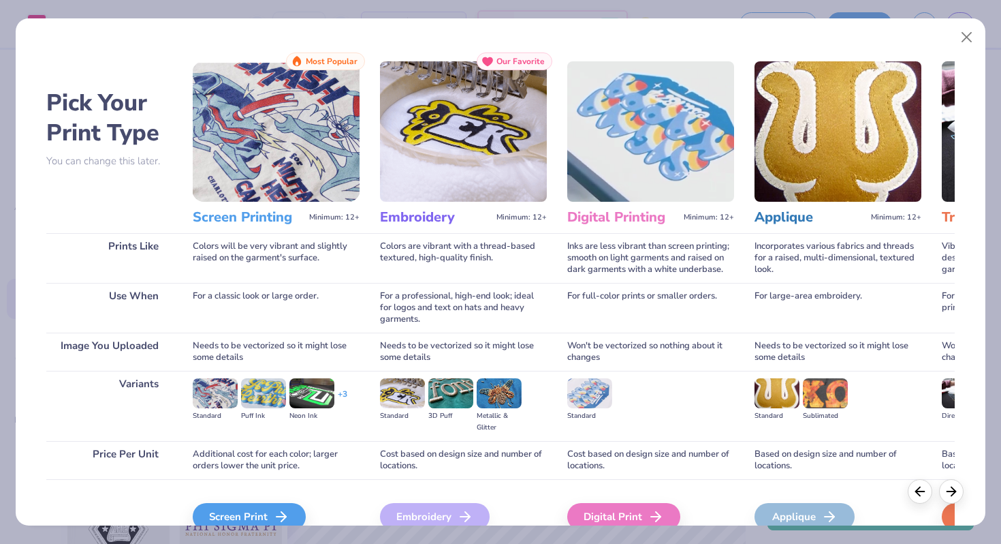
click at [258, 503] on div "Screen Print We'll vectorize your image." at bounding box center [276, 524] width 167 height 42
click at [266, 514] on div "Screen Print" at bounding box center [251, 516] width 113 height 27
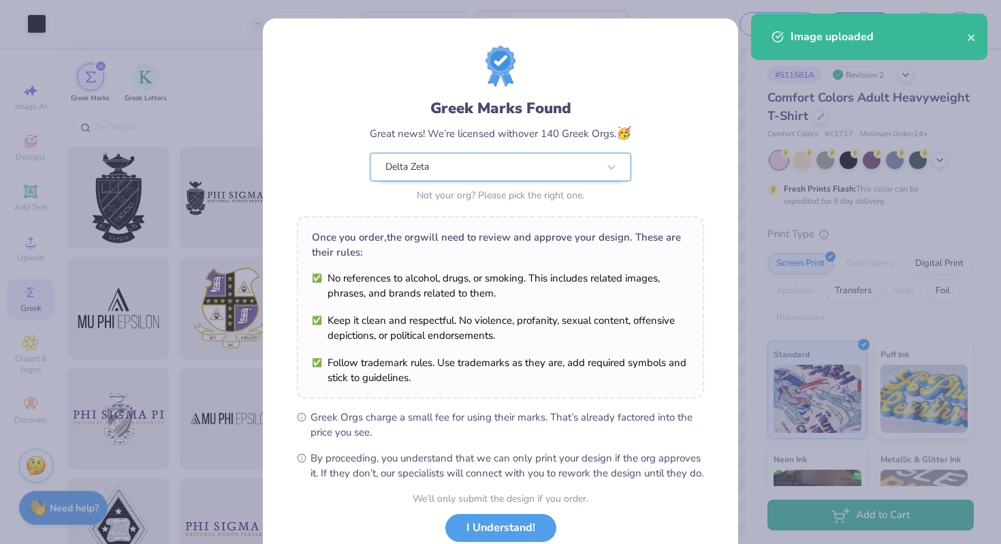
click at [575, 174] on body "Art colors 250 $19.42 Per Item $4,855.00 Total Est. Delivery [DATE] - [DATE] FR…" at bounding box center [500, 272] width 1001 height 544
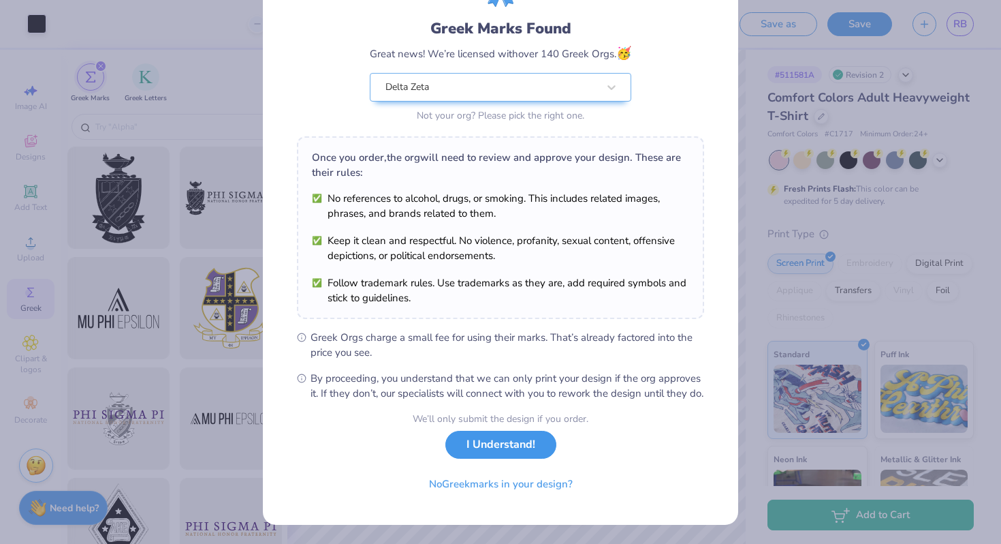
click at [475, 441] on button "I Understand!" at bounding box center [500, 445] width 111 height 28
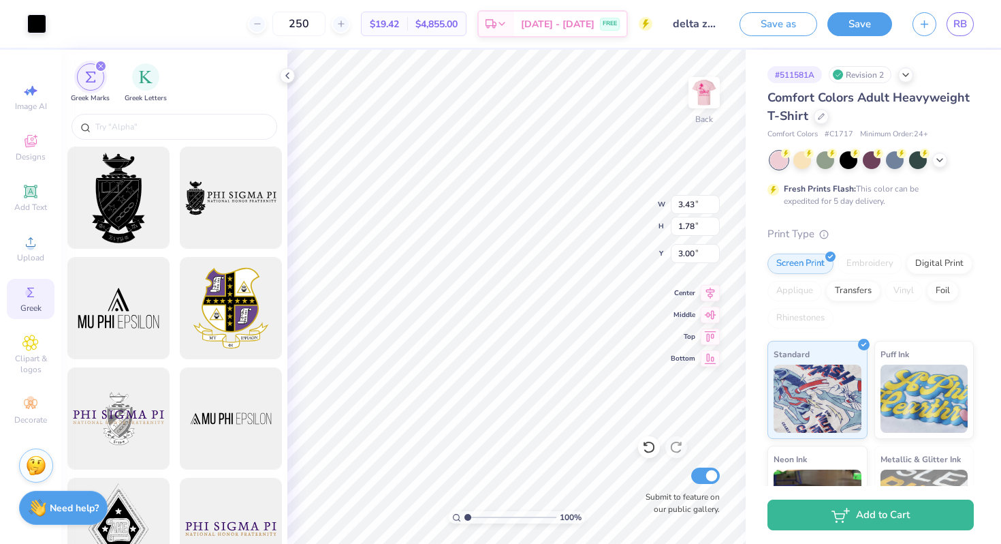
scroll to position [0, 0]
type input "2.68"
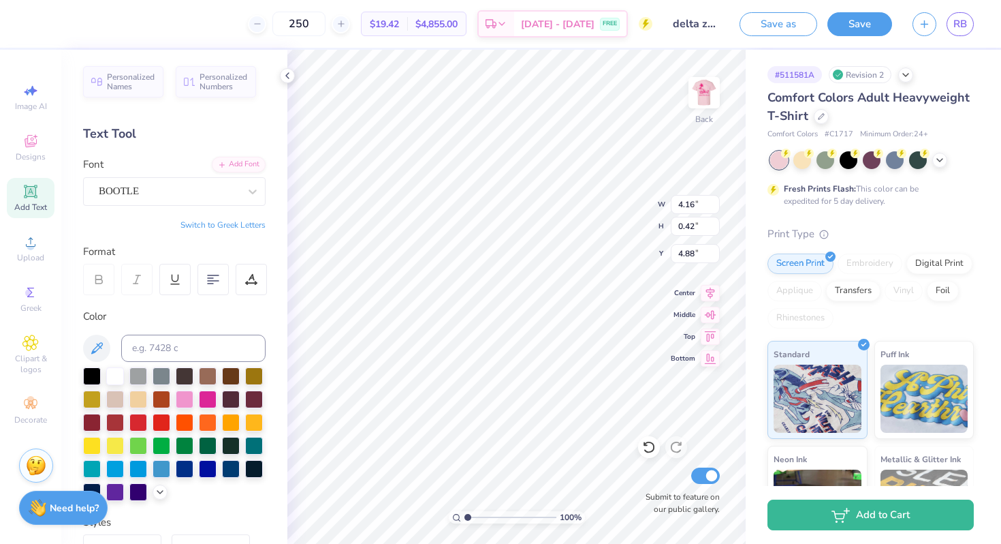
type input "4.89"
click at [93, 377] on div at bounding box center [92, 375] width 18 height 18
type input "3.43"
type input "1.78"
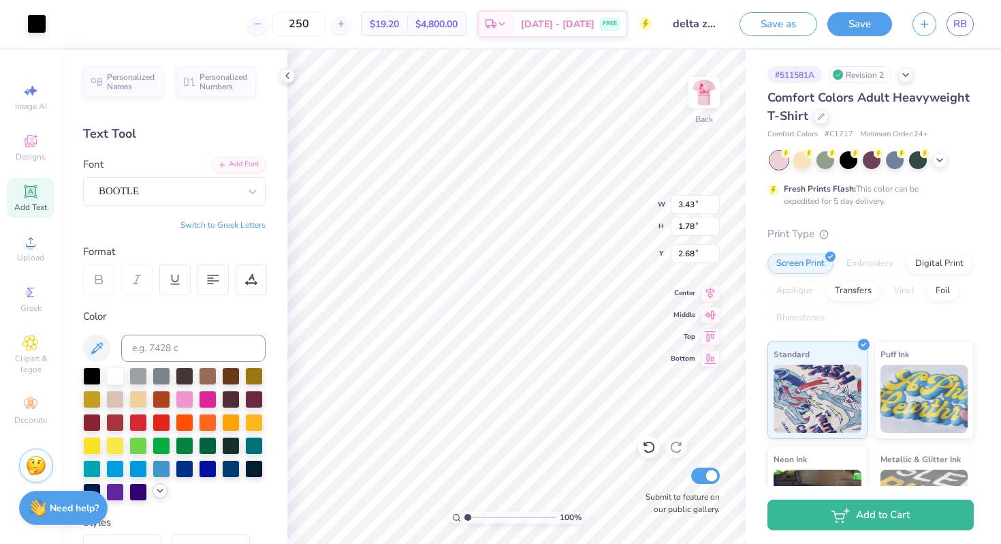
click at [164, 488] on icon at bounding box center [160, 490] width 11 height 11
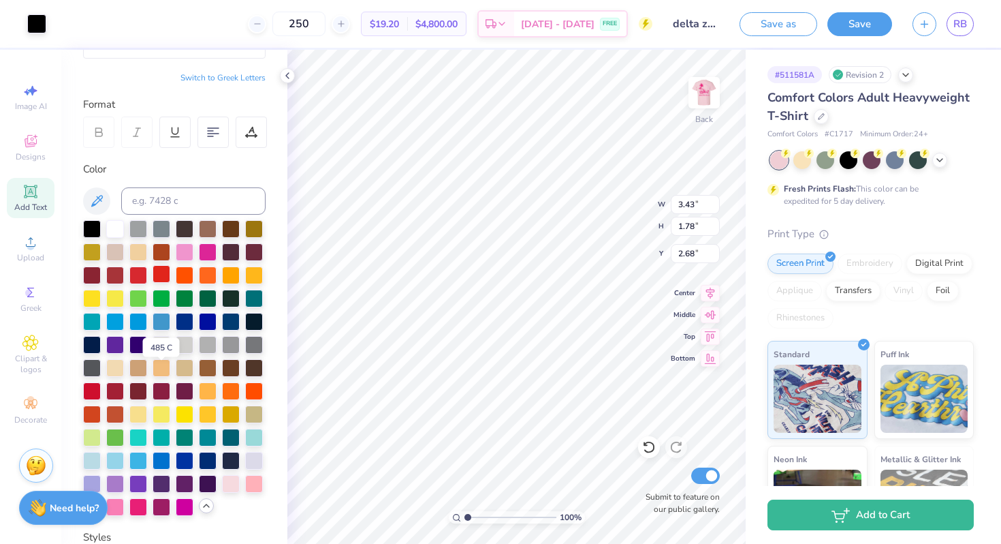
scroll to position [230, 0]
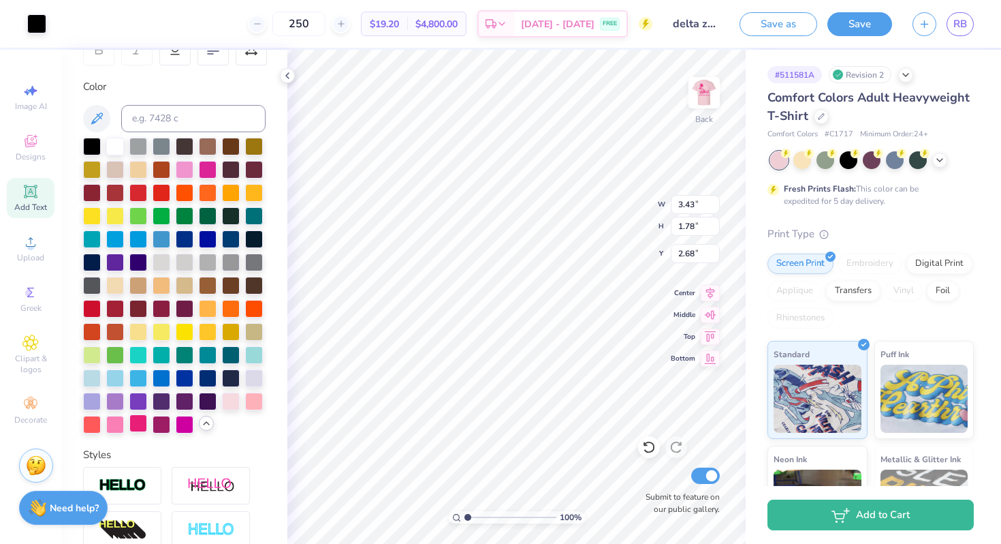
click at [131, 428] on div at bounding box center [138, 423] width 18 height 18
click at [140, 421] on div at bounding box center [138, 423] width 18 height 18
type input "2.69"
type input "0.91"
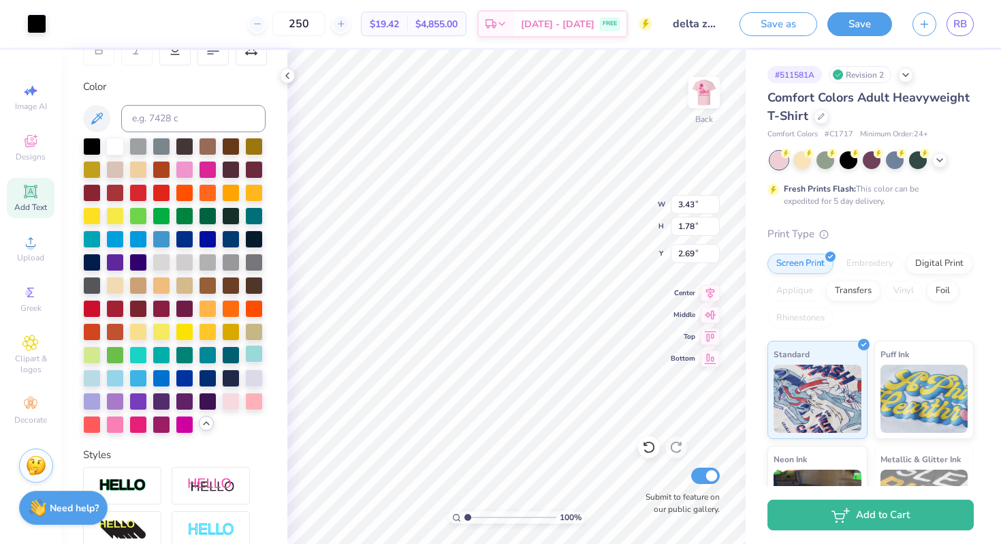
type input "0.76"
type input "3.46"
type input "1.29"
type input "1.69"
type input "2.78"
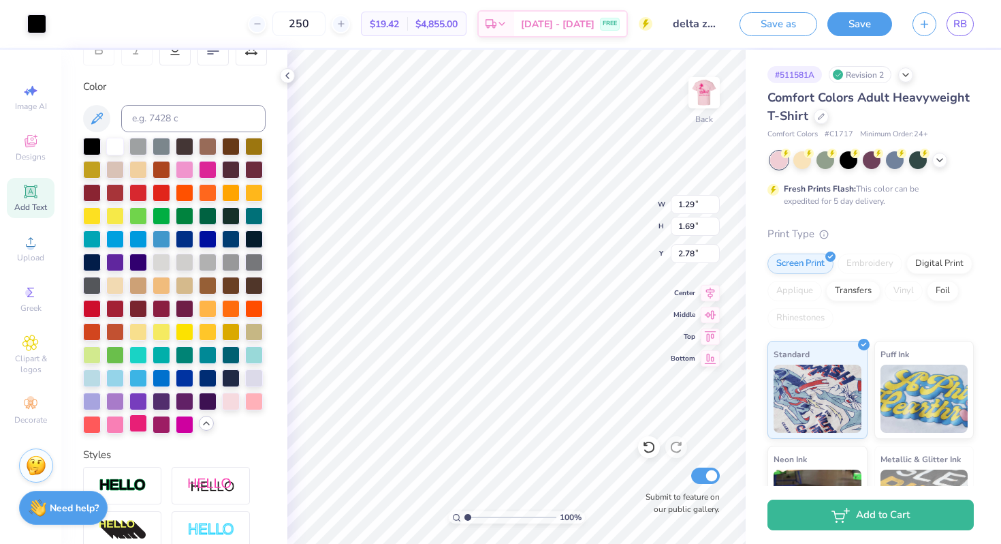
click at [133, 425] on div at bounding box center [138, 423] width 18 height 18
type input "4.80"
click at [93, 146] on div at bounding box center [92, 145] width 18 height 18
type input "4.75"
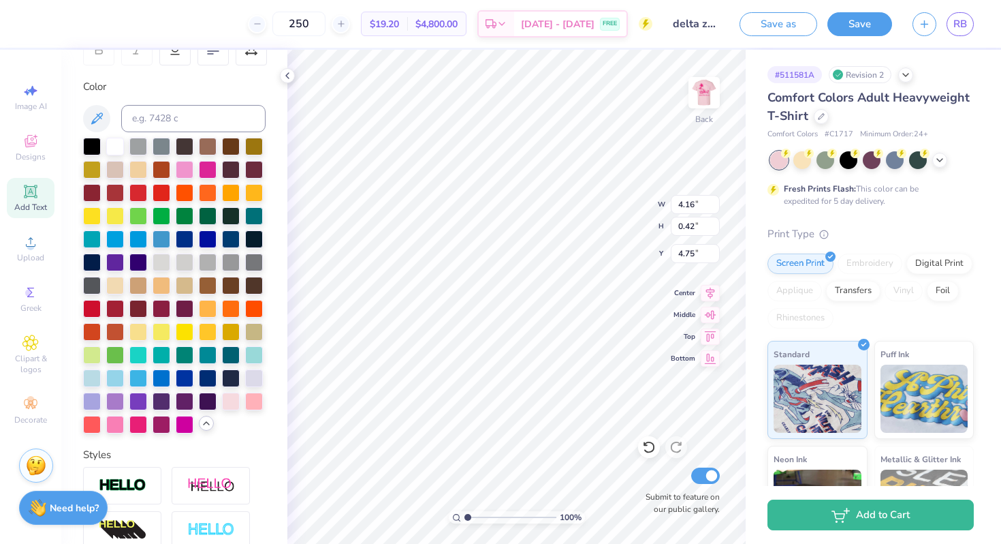
type input "3.52"
type input "0.36"
type input "4.80"
type input "3.81"
type input "0.38"
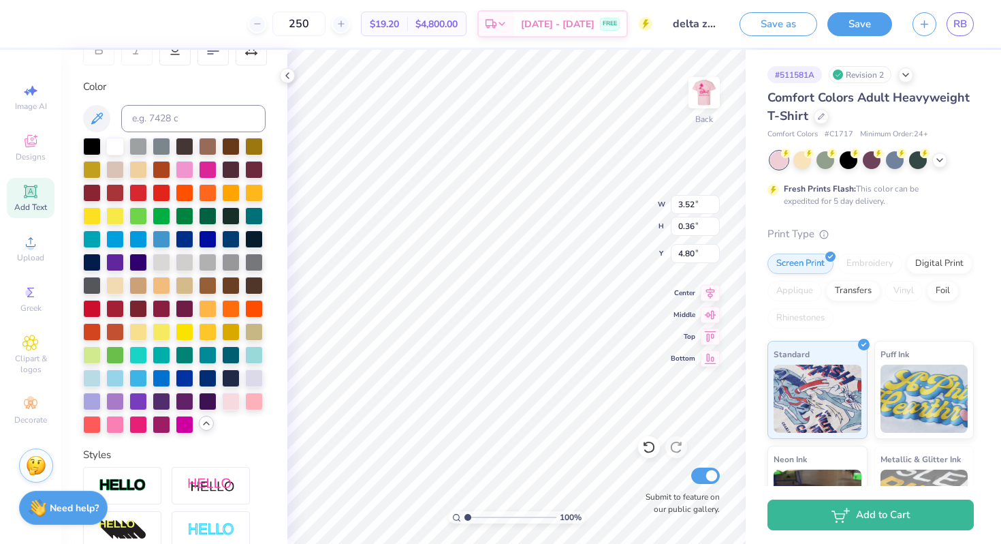
type input "4.77"
type input "4.96"
click at [699, 104] on img at bounding box center [704, 92] width 54 height 54
click at [695, 105] on img at bounding box center [704, 92] width 54 height 54
click at [123, 146] on div at bounding box center [115, 145] width 18 height 18
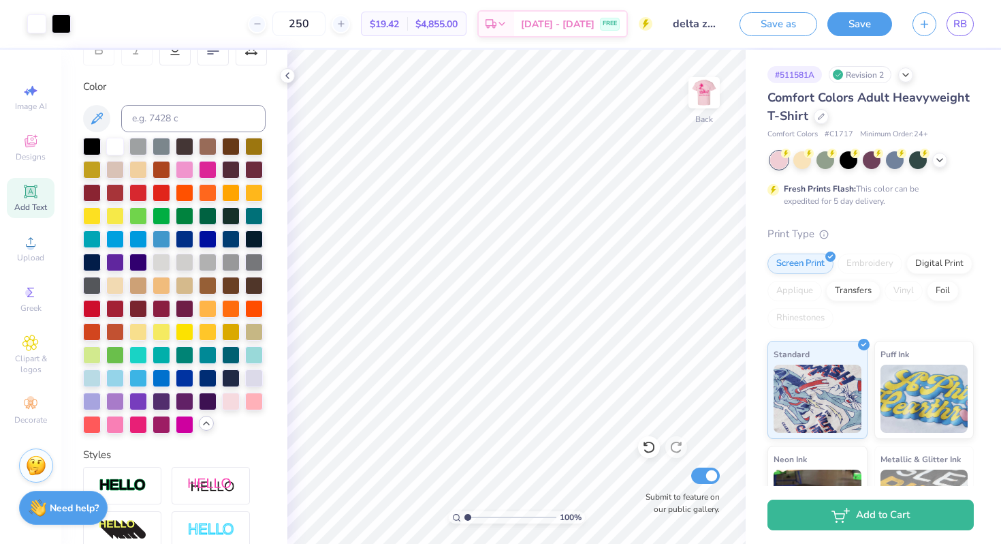
click at [839, 135] on span "# C1717" at bounding box center [839, 135] width 29 height 12
copy span "C1717"
type input "3.59"
click at [936, 160] on icon at bounding box center [940, 158] width 11 height 11
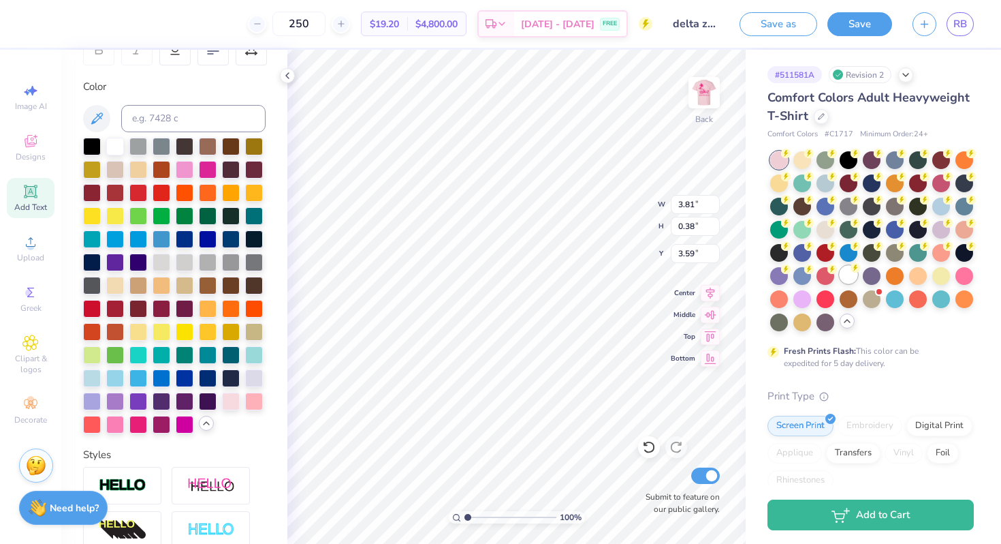
click at [789, 157] on icon at bounding box center [786, 153] width 5 height 7
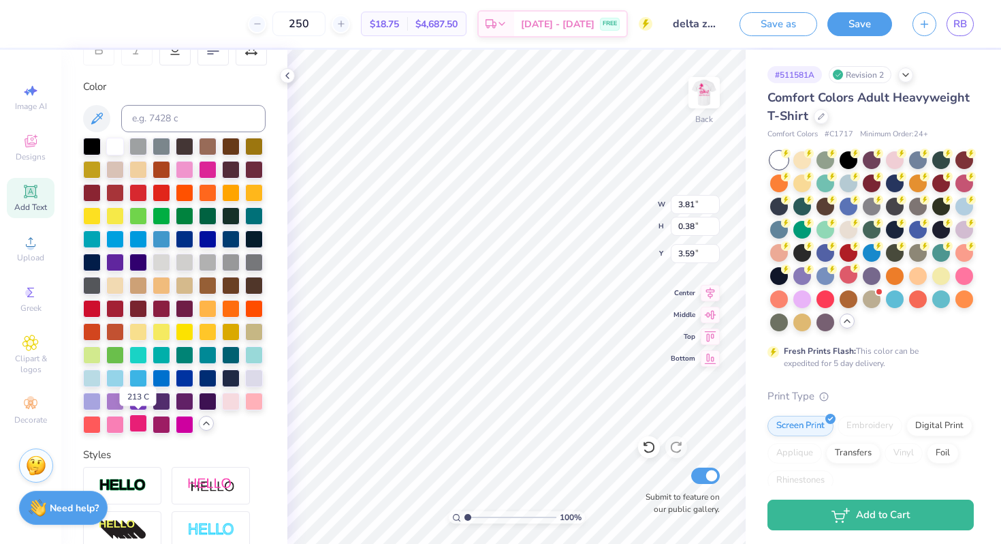
click at [142, 422] on div at bounding box center [138, 423] width 18 height 18
click at [699, 90] on img at bounding box center [704, 92] width 54 height 54
click at [896, 163] on div at bounding box center [895, 159] width 18 height 18
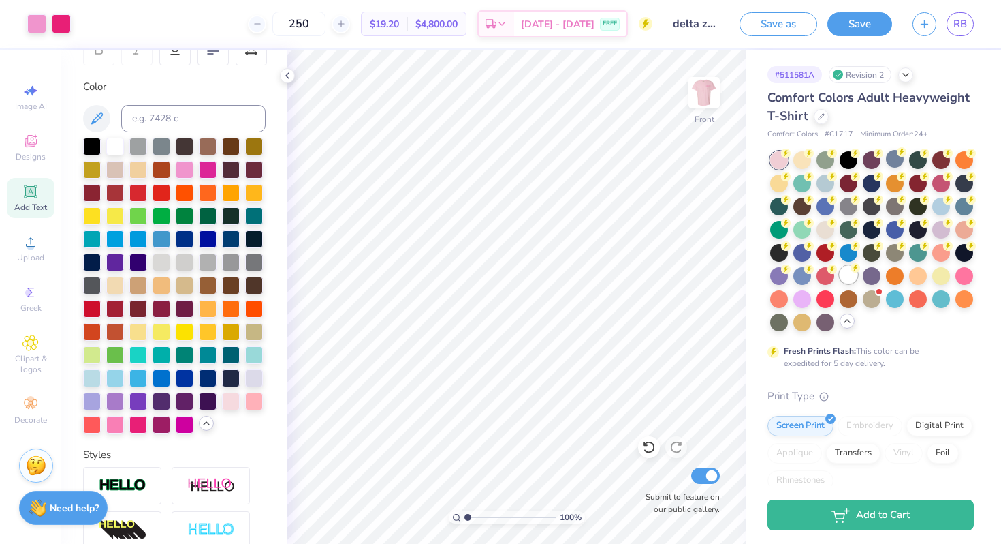
click at [855, 279] on div at bounding box center [849, 275] width 18 height 18
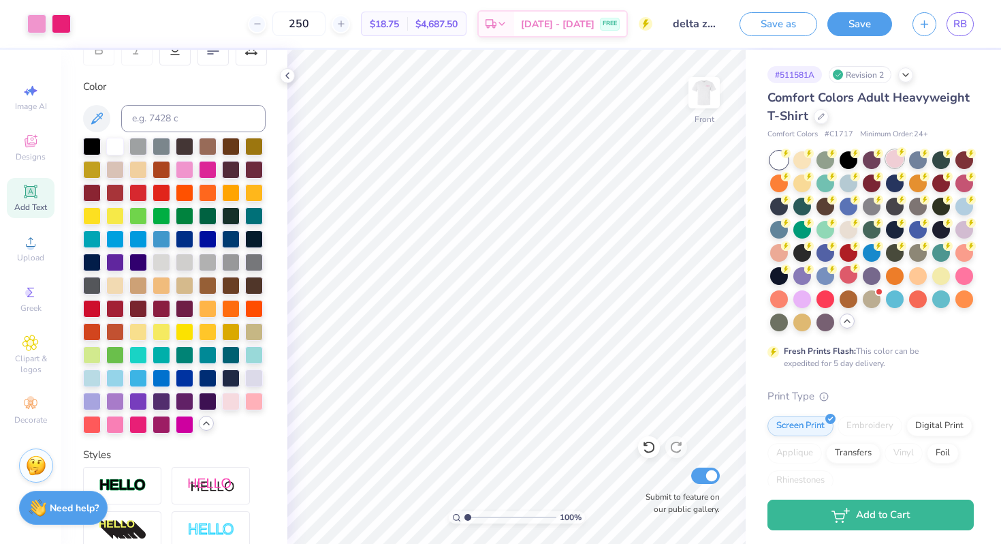
click at [894, 161] on div at bounding box center [895, 159] width 18 height 18
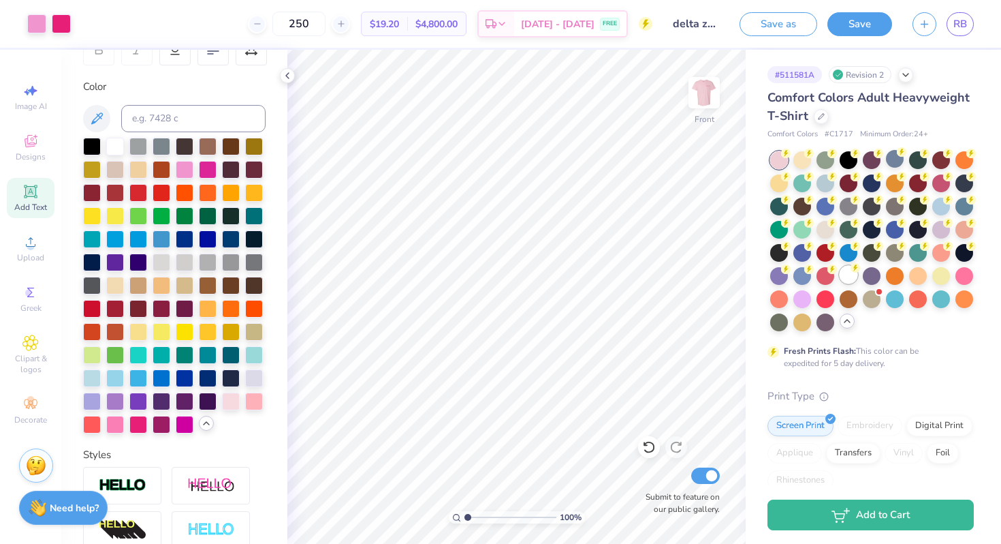
click at [846, 280] on div at bounding box center [849, 275] width 18 height 18
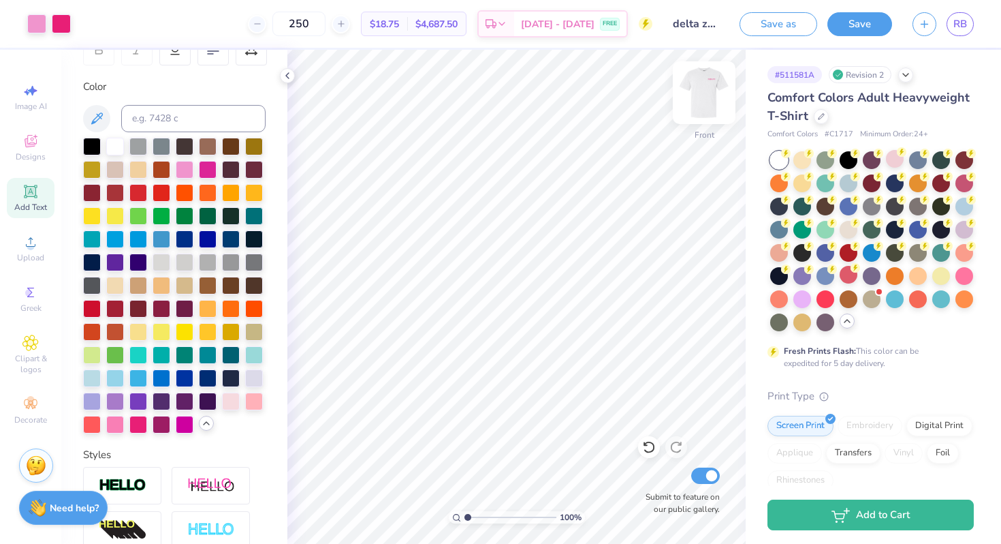
click at [715, 97] on img at bounding box center [704, 92] width 54 height 54
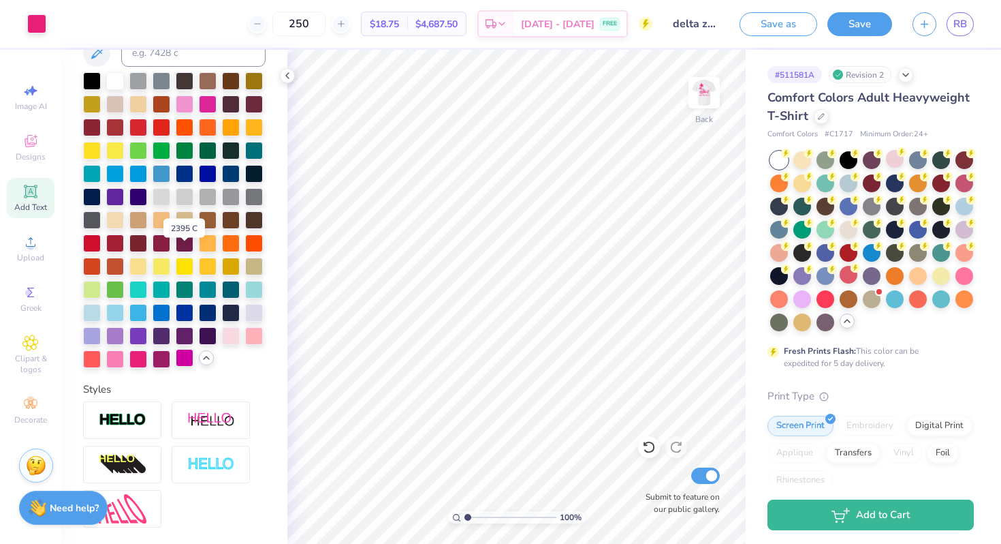
scroll to position [410, 0]
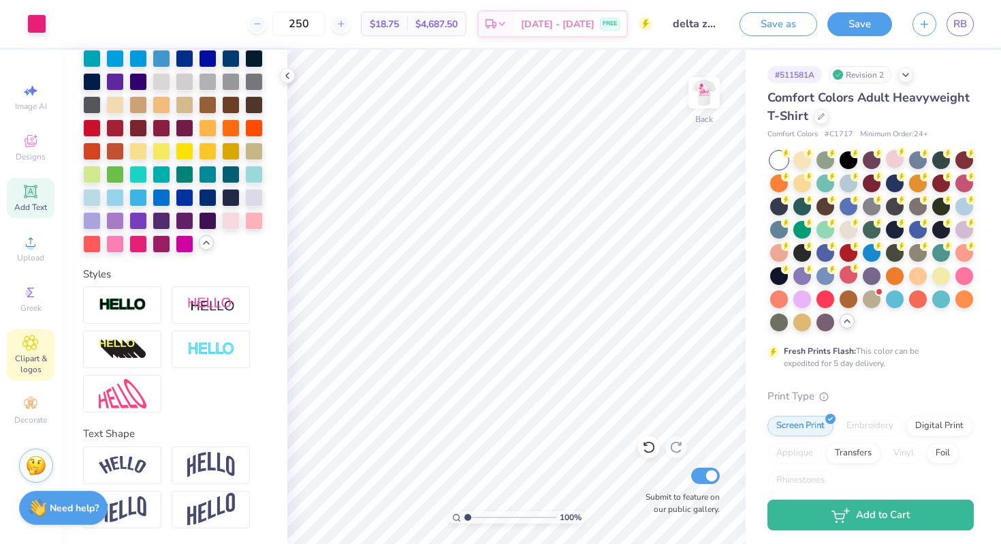
click at [42, 354] on span "Clipart & logos" at bounding box center [31, 364] width 48 height 22
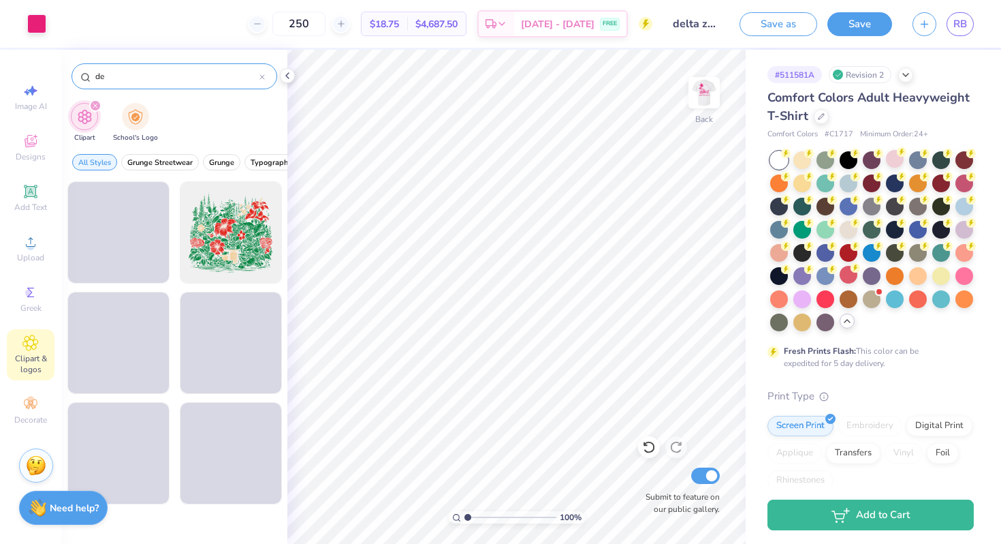
type input "d"
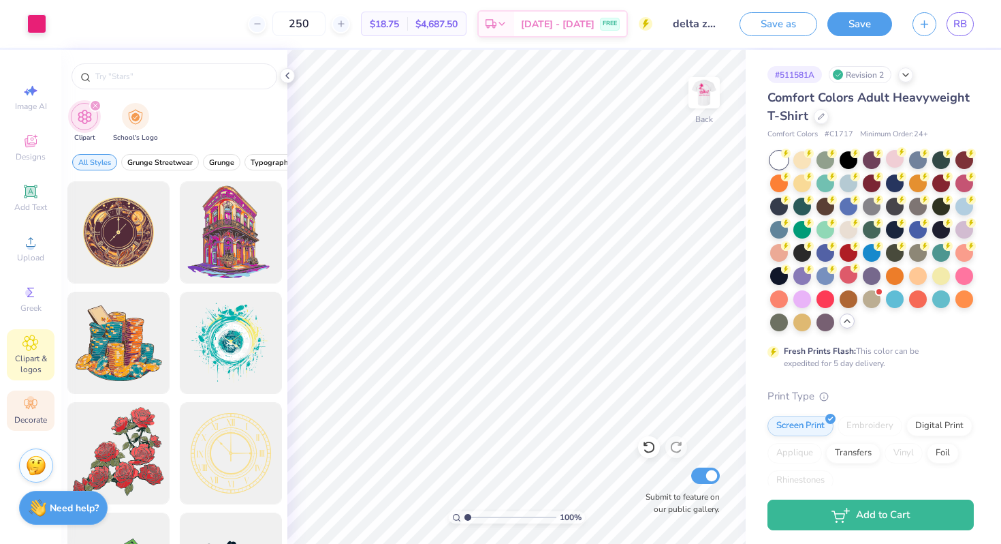
click at [30, 397] on circle at bounding box center [30, 399] width 7 height 7
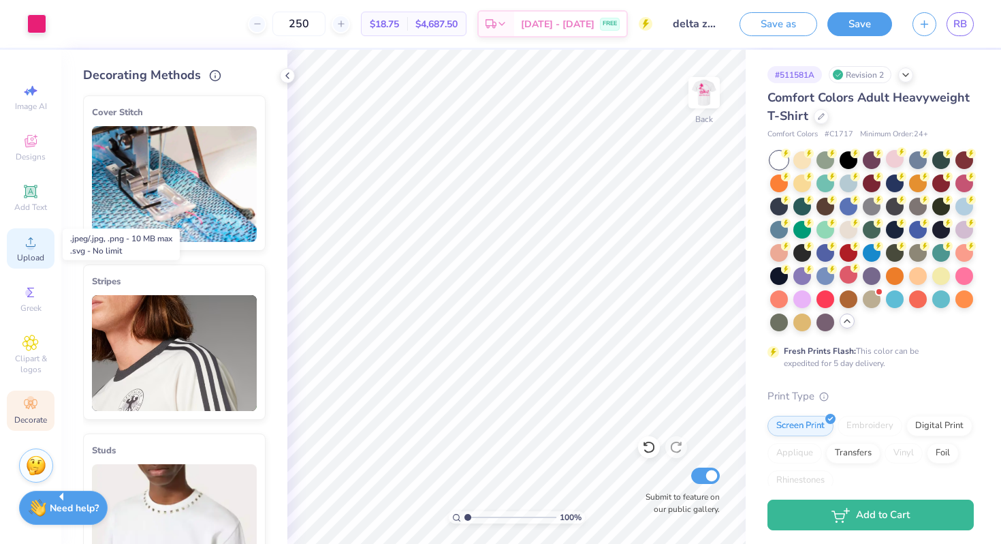
click at [32, 238] on icon at bounding box center [30, 242] width 16 height 16
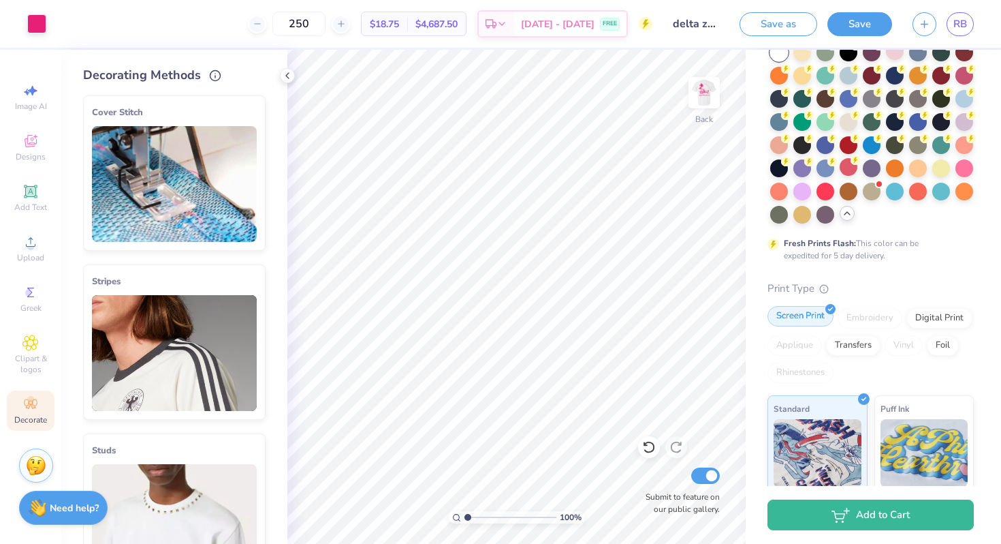
scroll to position [99, 0]
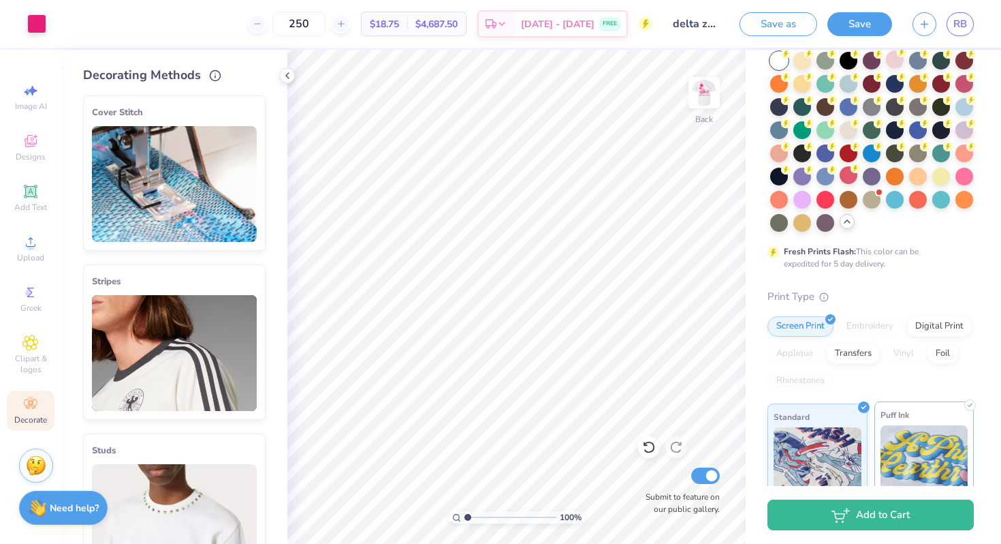
click at [906, 411] on span "Puff Ink" at bounding box center [895, 414] width 29 height 14
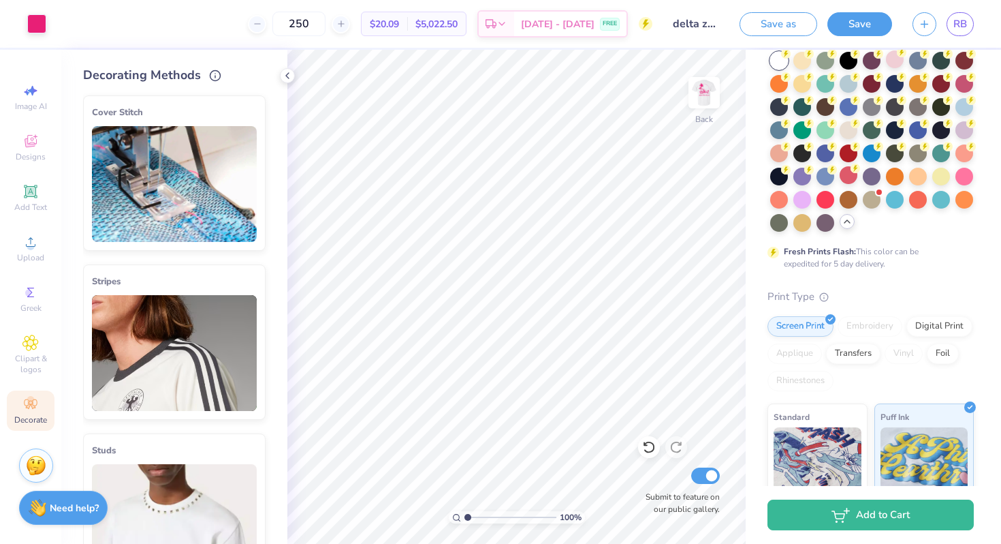
click at [695, 100] on img at bounding box center [704, 92] width 27 height 27
click at [706, 97] on img at bounding box center [704, 92] width 54 height 54
click at [834, 454] on img at bounding box center [818, 459] width 88 height 68
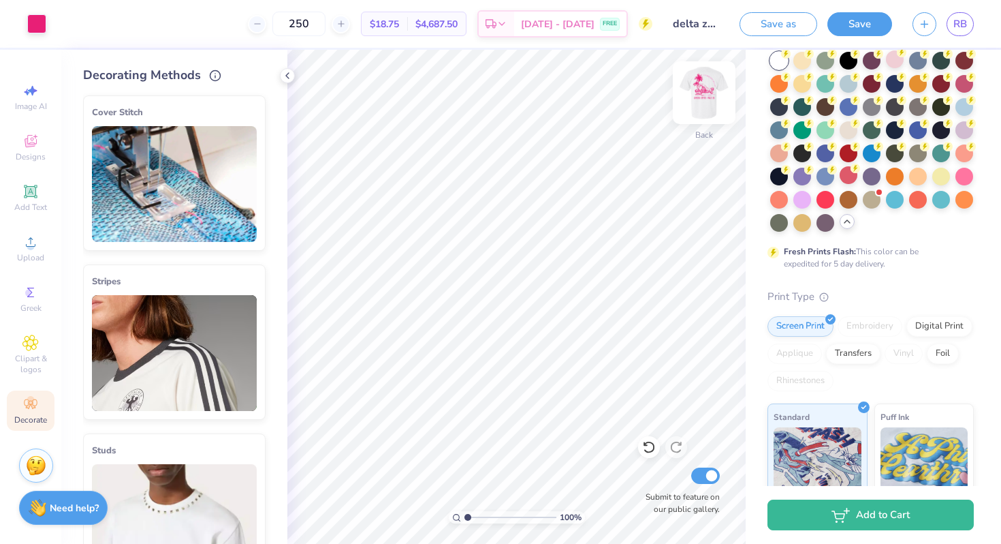
click at [693, 107] on img at bounding box center [704, 92] width 54 height 54
drag, startPoint x: 912, startPoint y: 411, endPoint x: 841, endPoint y: 388, distance: 75.2
click at [912, 411] on div "Puff Ink" at bounding box center [925, 452] width 100 height 98
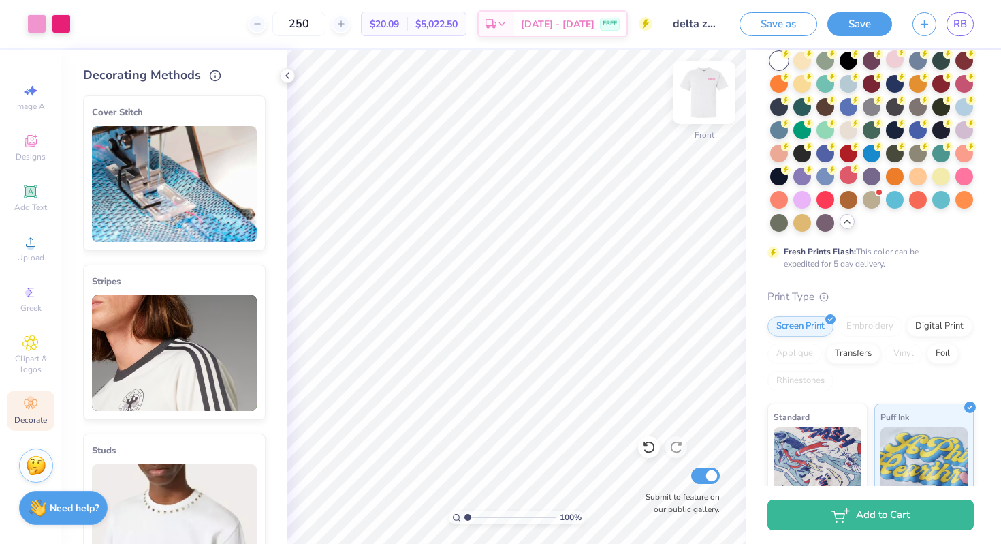
click at [706, 97] on img at bounding box center [704, 92] width 54 height 54
click at [713, 95] on img at bounding box center [704, 92] width 54 height 54
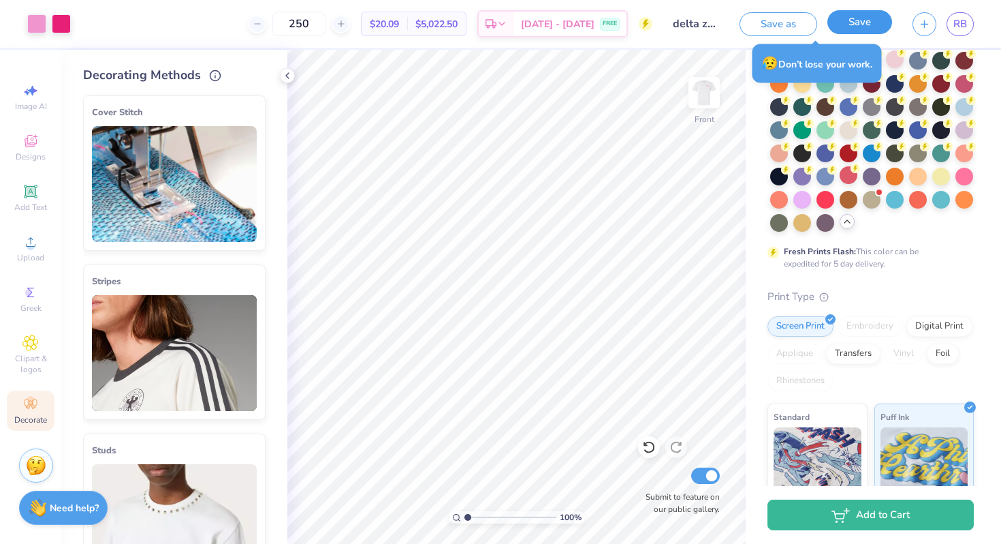
click at [873, 21] on button "Save" at bounding box center [860, 22] width 65 height 24
